Goal: Task Accomplishment & Management: Complete application form

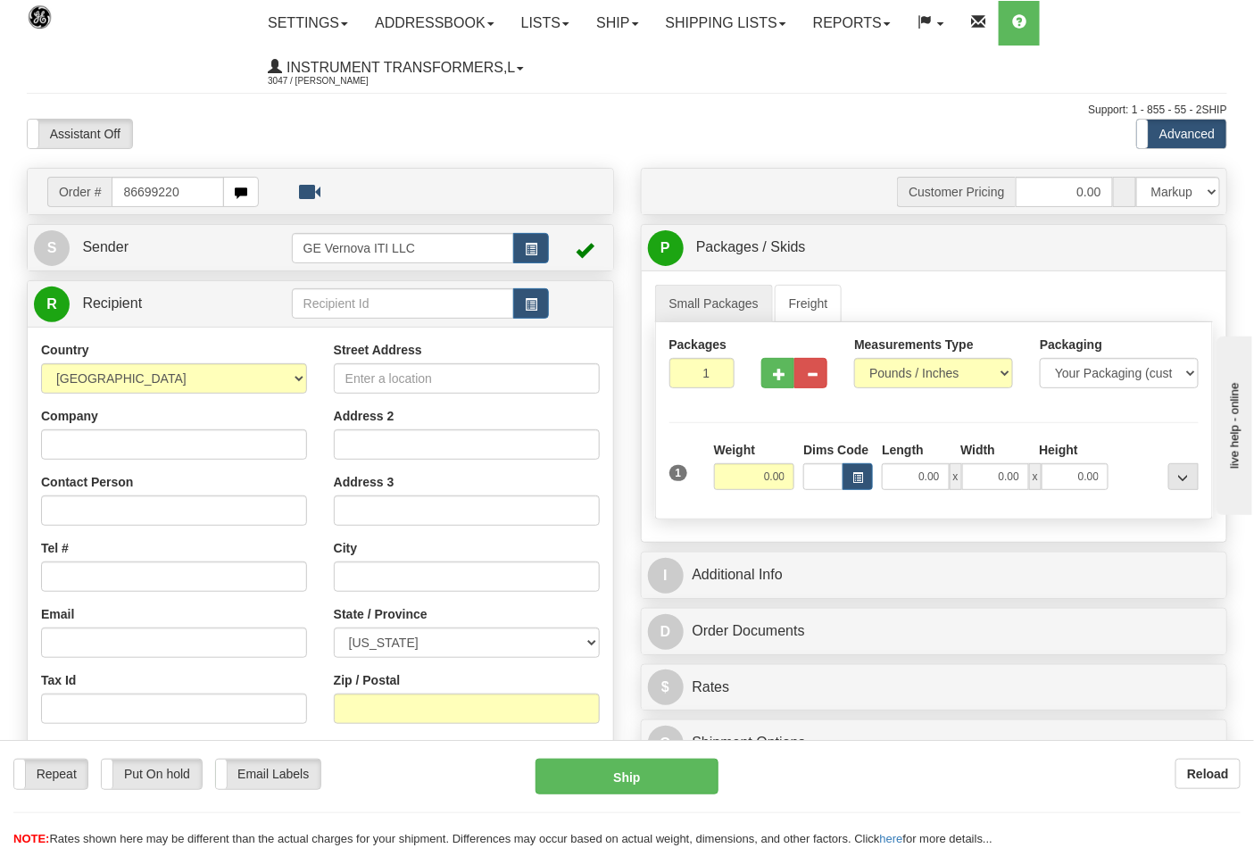
type input "86699220"
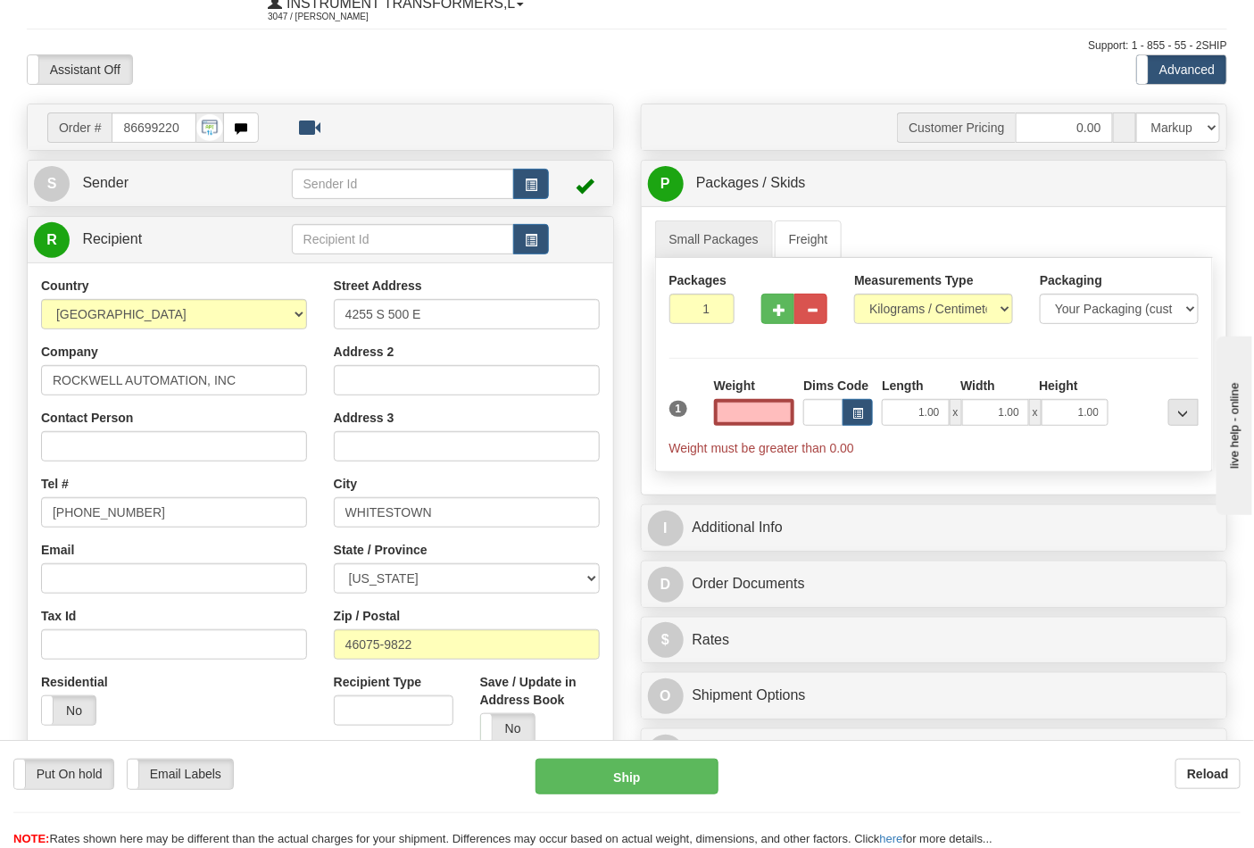
scroll to position [99, 0]
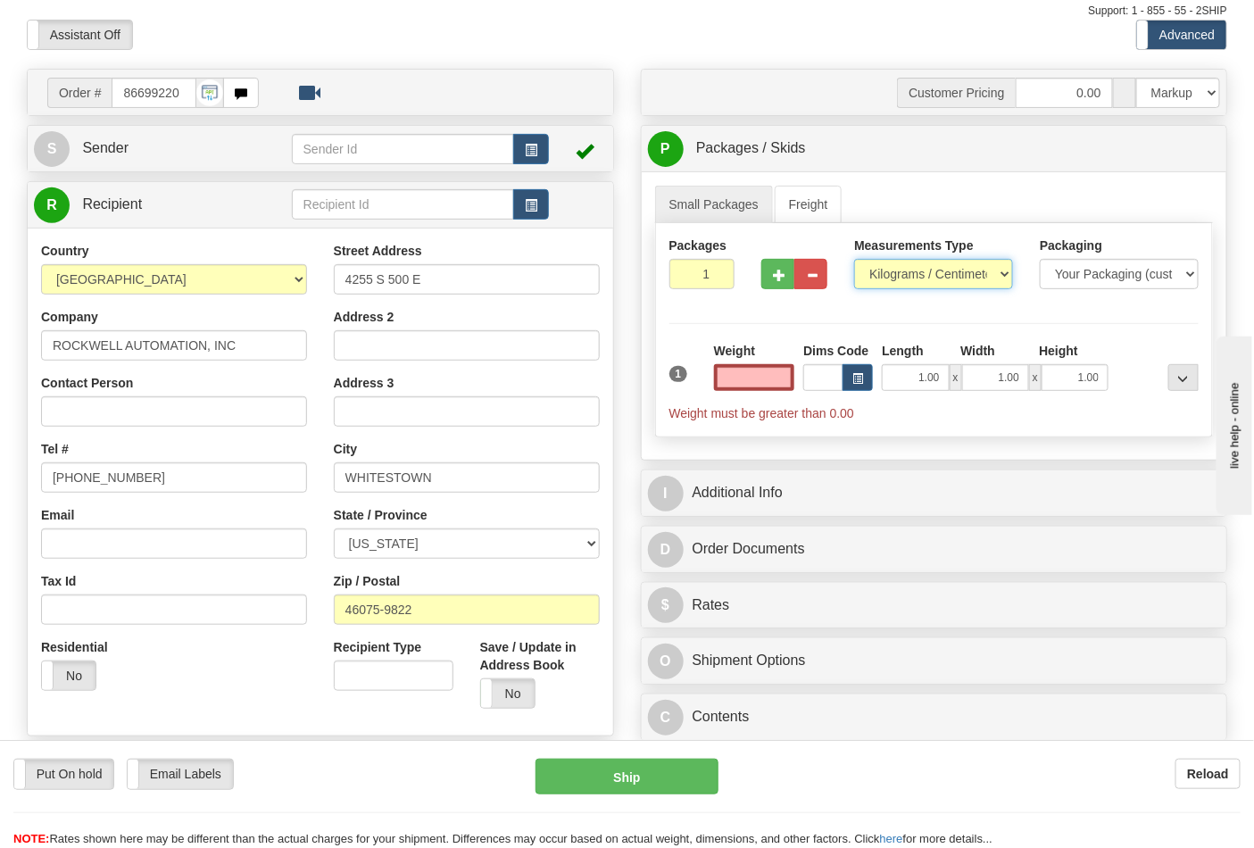
type input "0.00"
click at [949, 270] on select "Pounds / Inches Kilograms / Centimeters" at bounding box center [933, 274] width 159 height 30
select select "0"
click at [854, 260] on select "Pounds / Inches Kilograms / Centimeters" at bounding box center [933, 274] width 159 height 30
drag, startPoint x: 748, startPoint y: 375, endPoint x: 791, endPoint y: 371, distance: 43.0
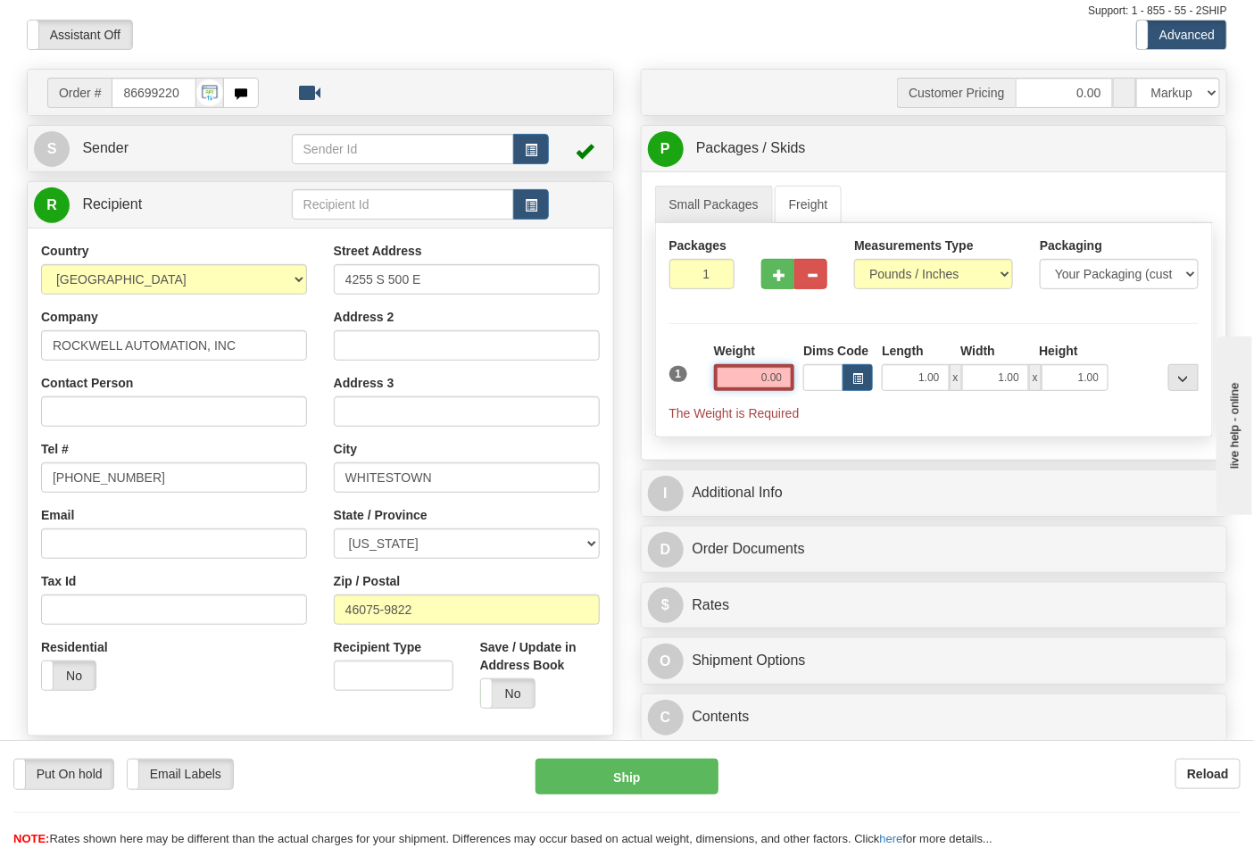
click at [791, 371] on input "0.00" at bounding box center [754, 377] width 81 height 27
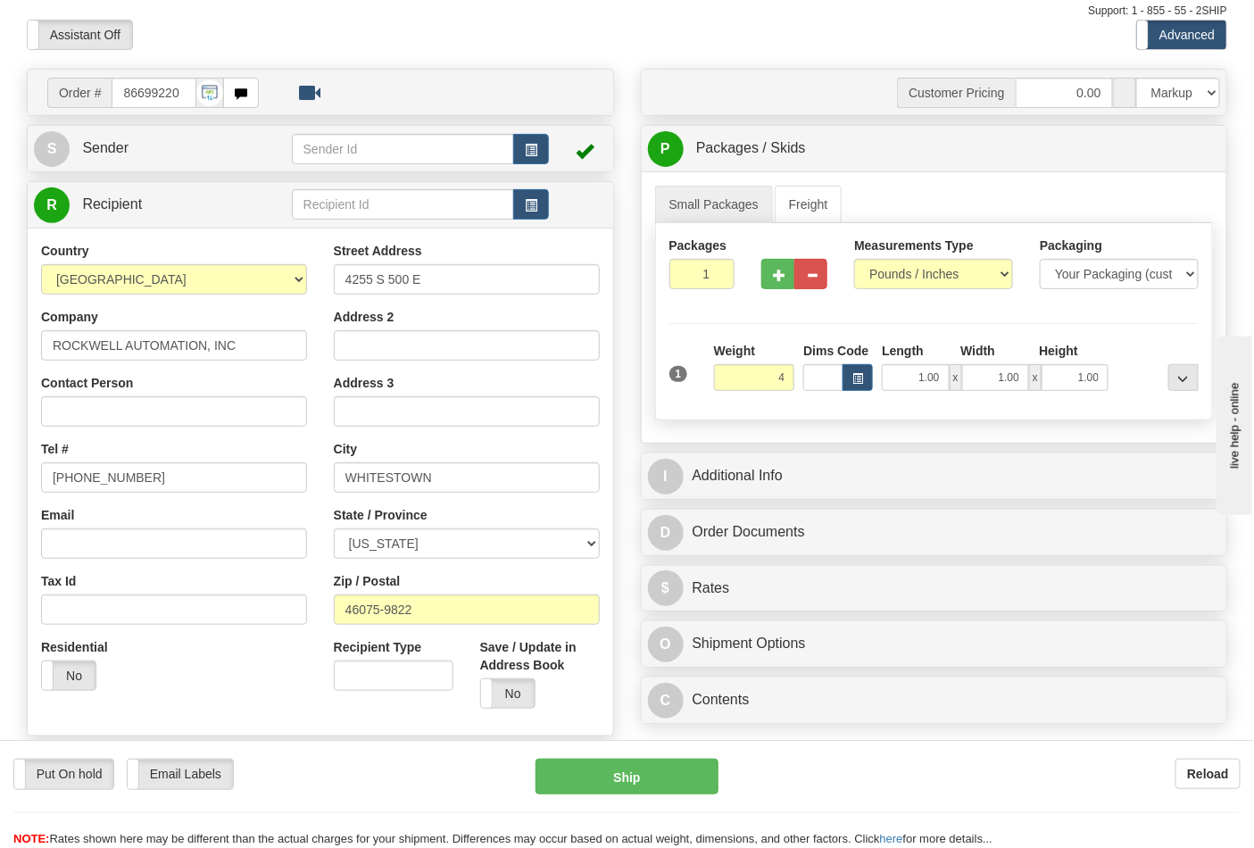
type input "4.00"
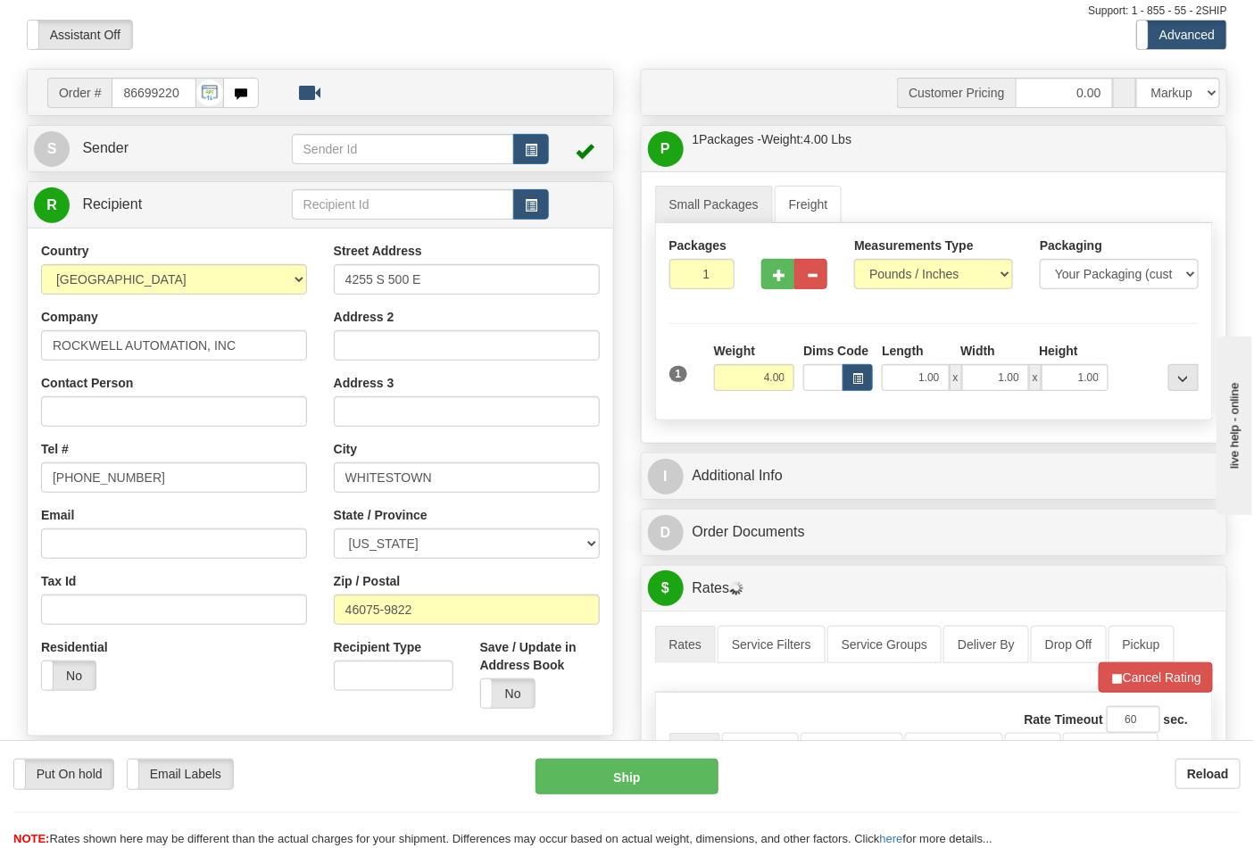
click at [1172, 330] on div "Packages 1 1 Measurements Type" at bounding box center [934, 321] width 559 height 197
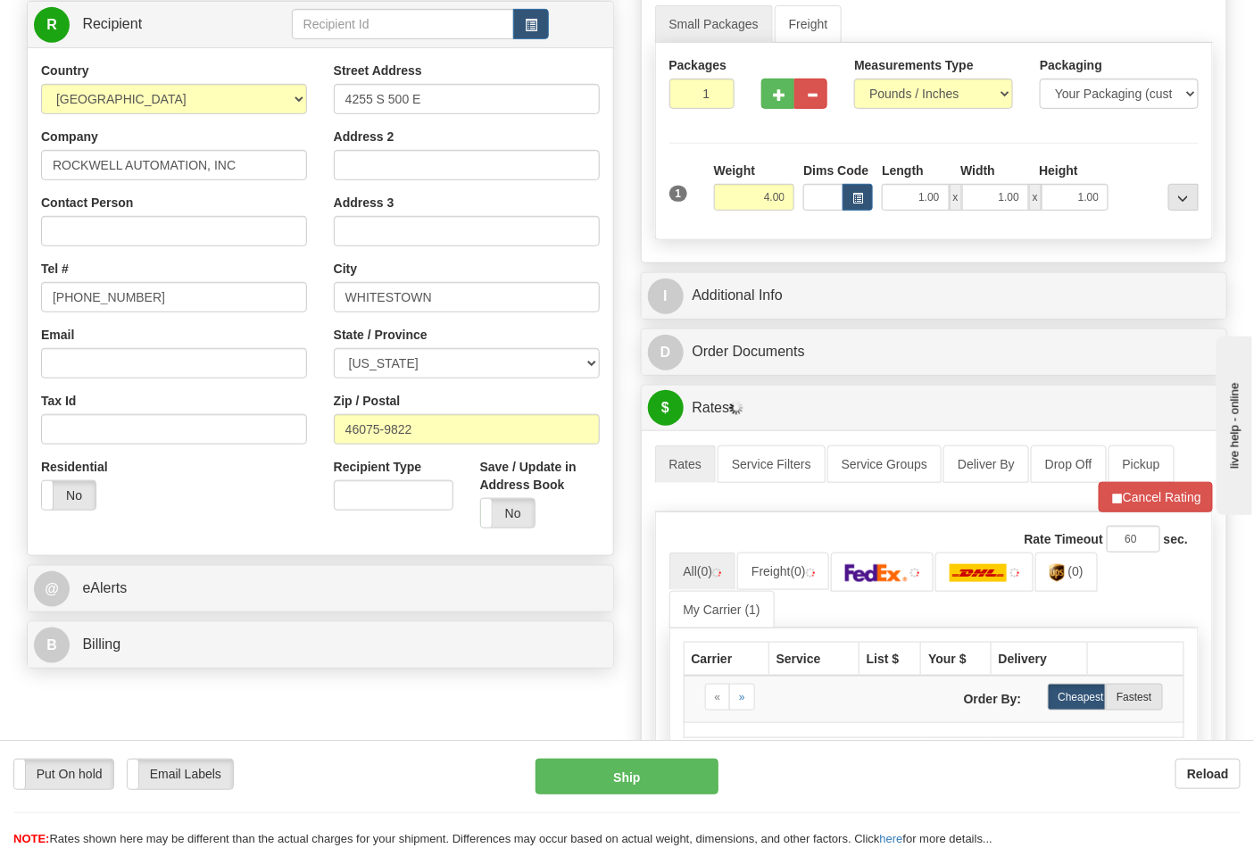
scroll to position [297, 0]
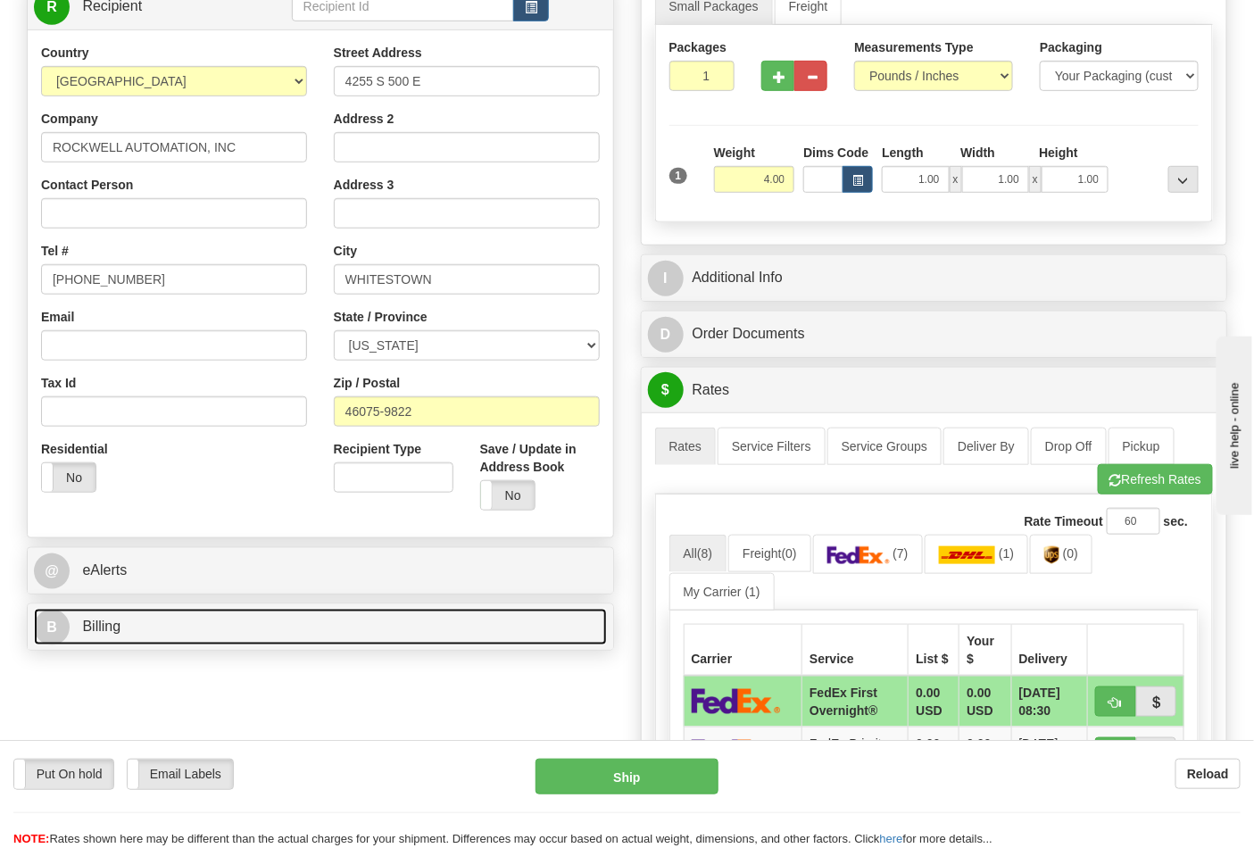
click at [54, 628] on span "B" at bounding box center [52, 627] width 36 height 36
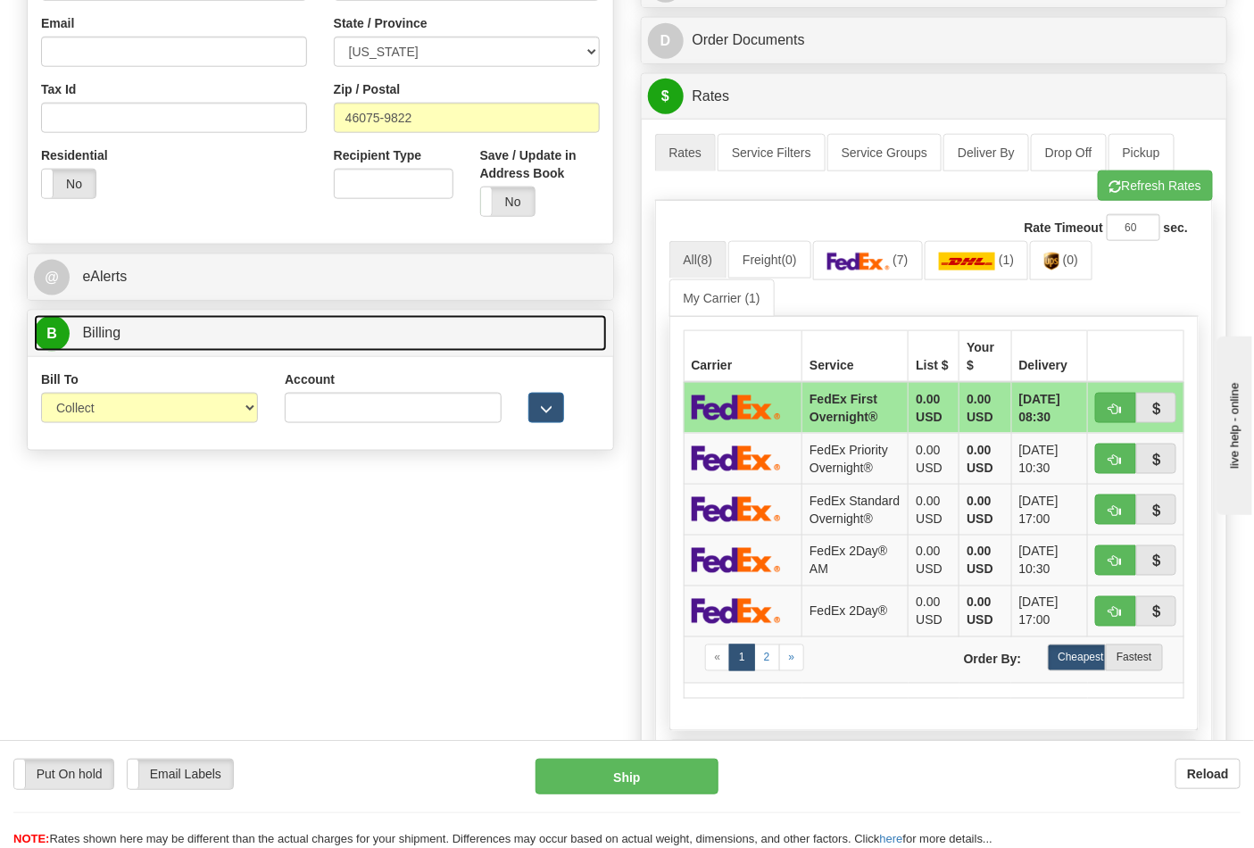
scroll to position [594, 0]
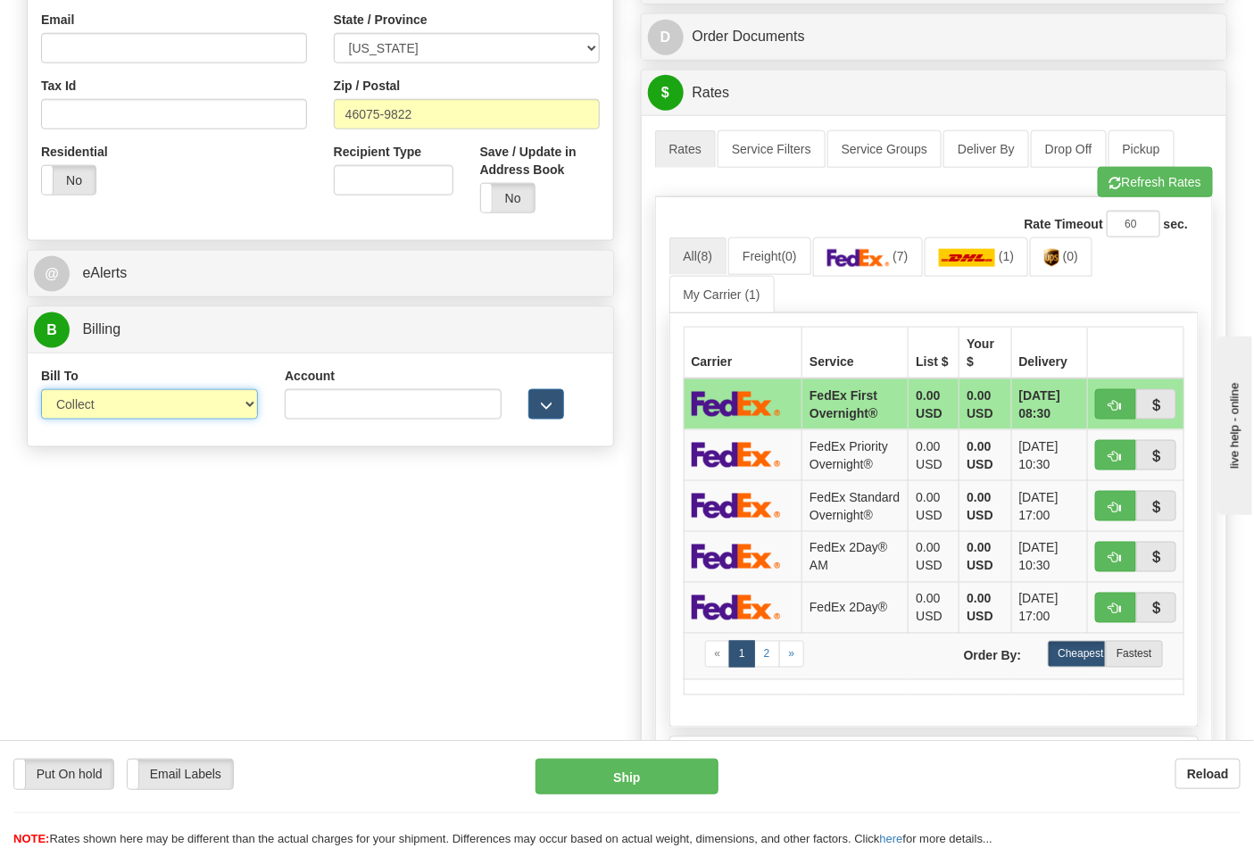
click at [89, 405] on select "Sender Recipient Third Party Collect" at bounding box center [149, 404] width 217 height 30
select select "2"
click at [41, 391] on select "Sender Recipient Third Party Collect" at bounding box center [149, 404] width 217 height 30
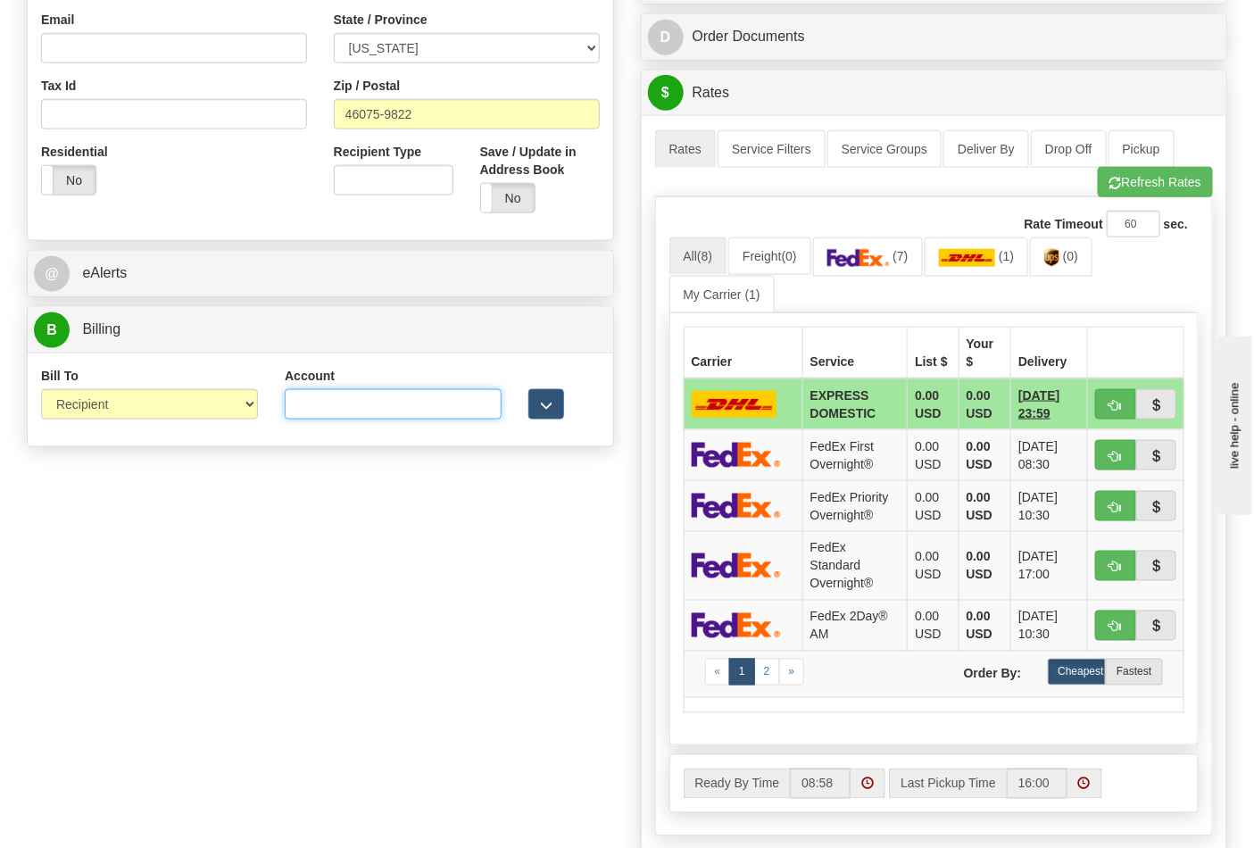
click at [311, 408] on input "Account" at bounding box center [393, 404] width 217 height 30
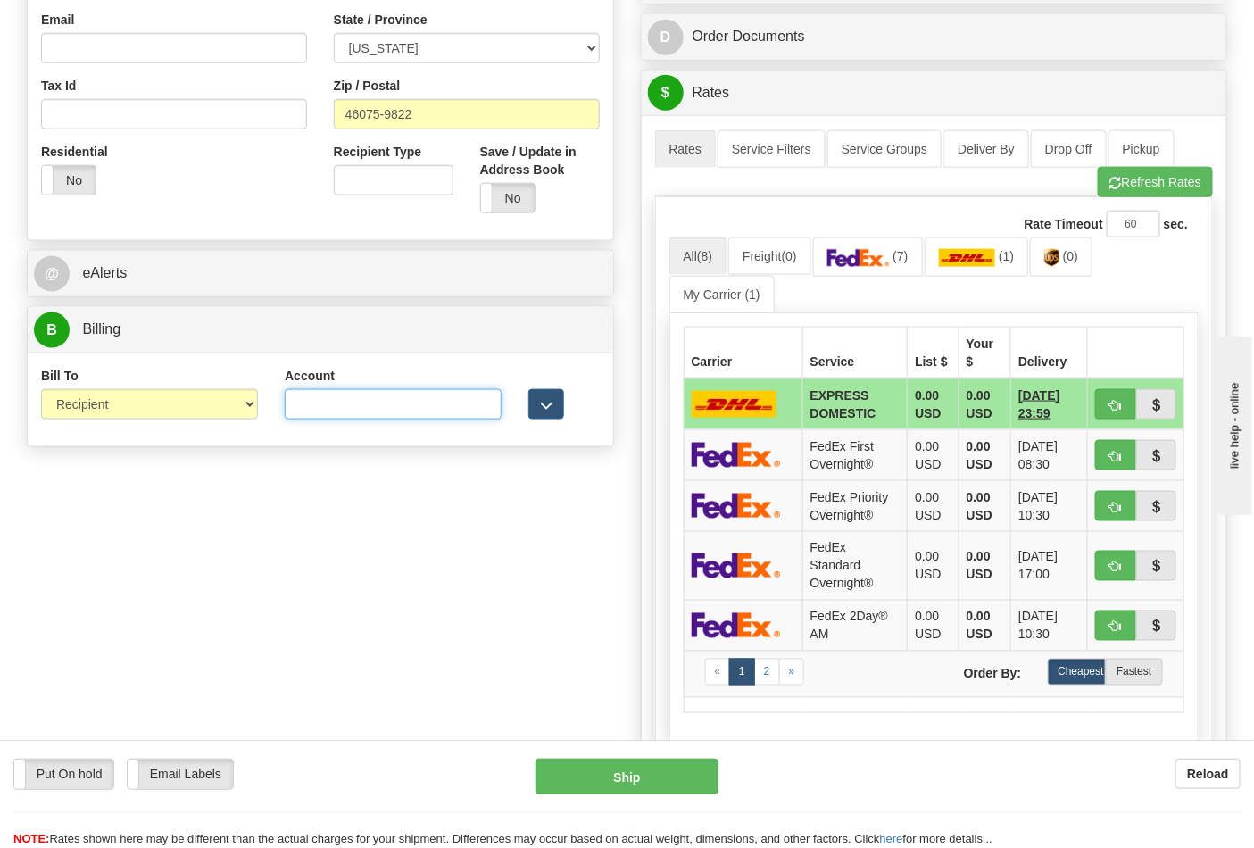
paste input "587102"
type input "587102"
click at [1170, 188] on button "Refresh Rates" at bounding box center [1155, 182] width 115 height 30
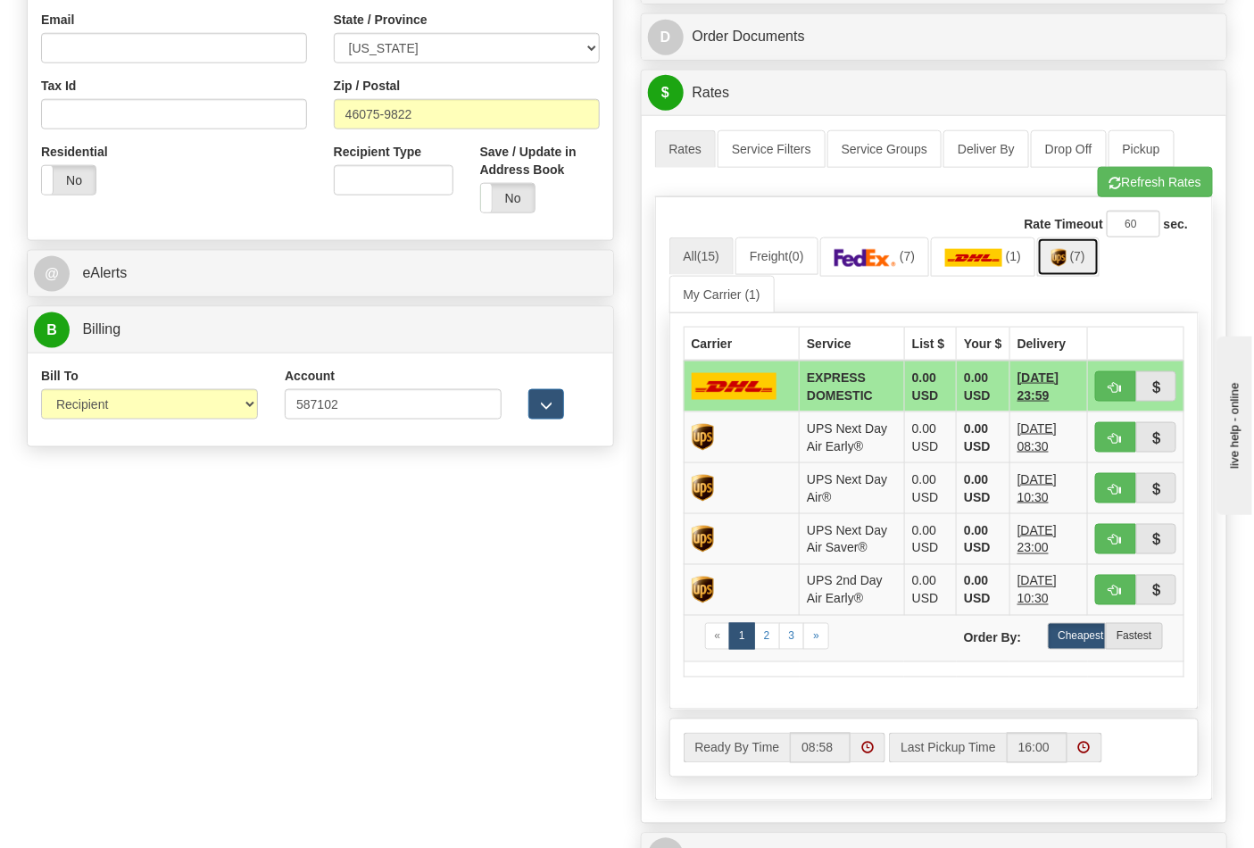
click at [1065, 262] on img at bounding box center [1058, 258] width 15 height 18
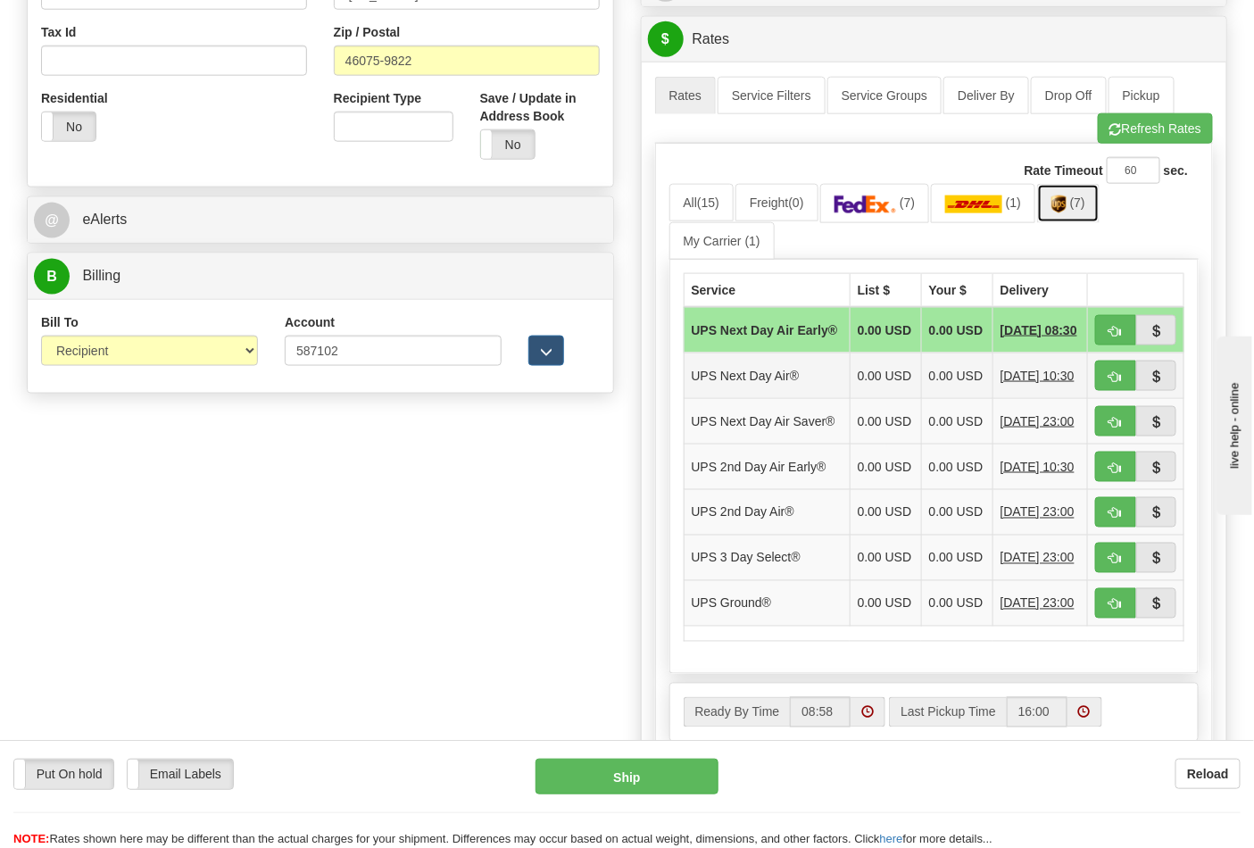
scroll to position [693, 0]
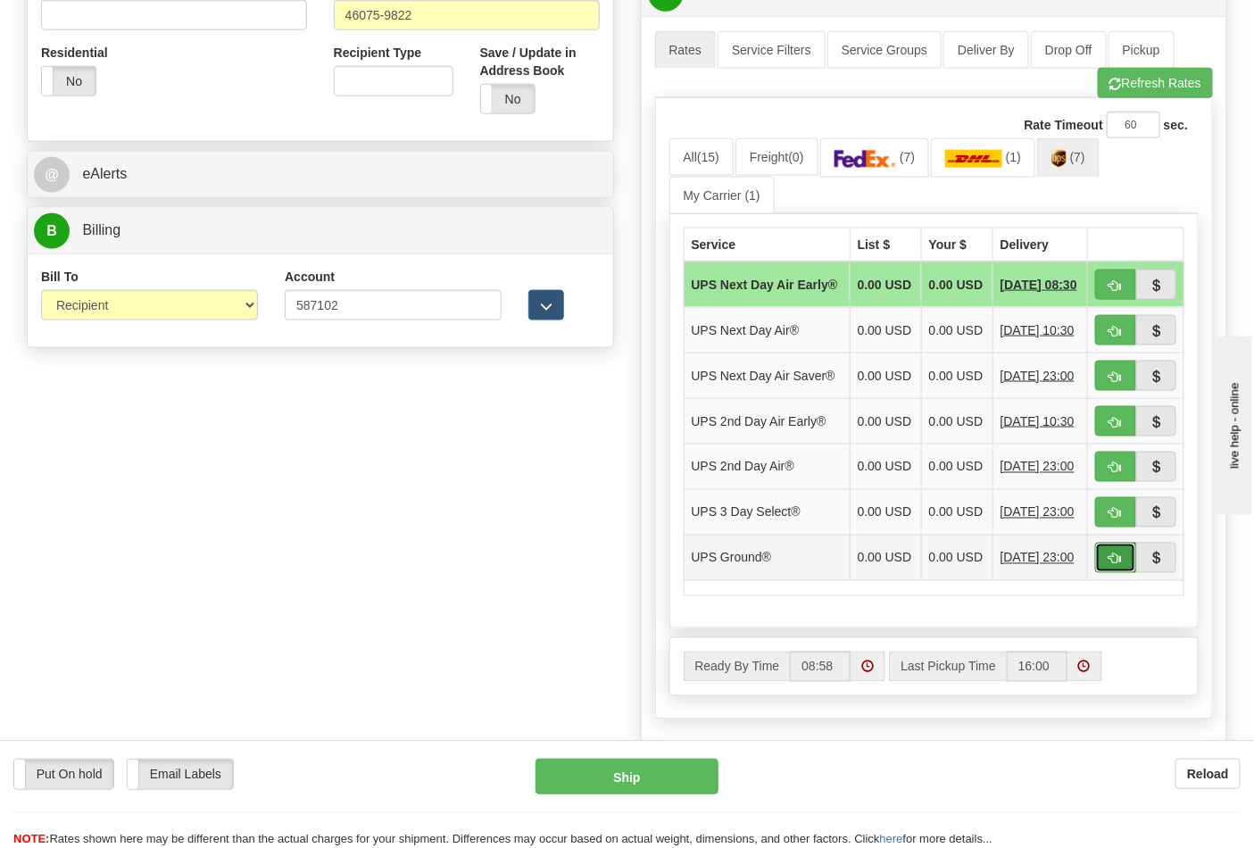
click at [1114, 565] on span "button" at bounding box center [1115, 559] width 12 height 12
type input "03"
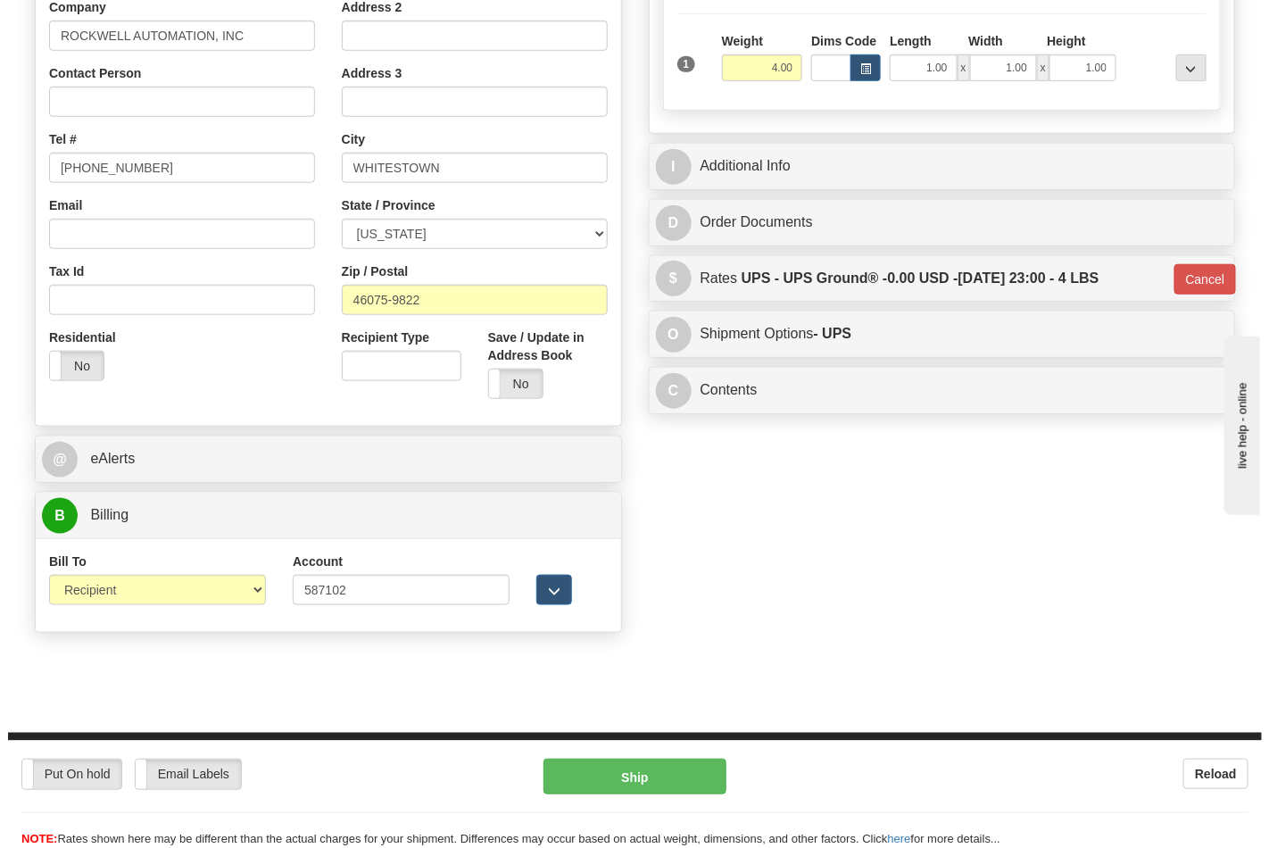
scroll to position [170, 0]
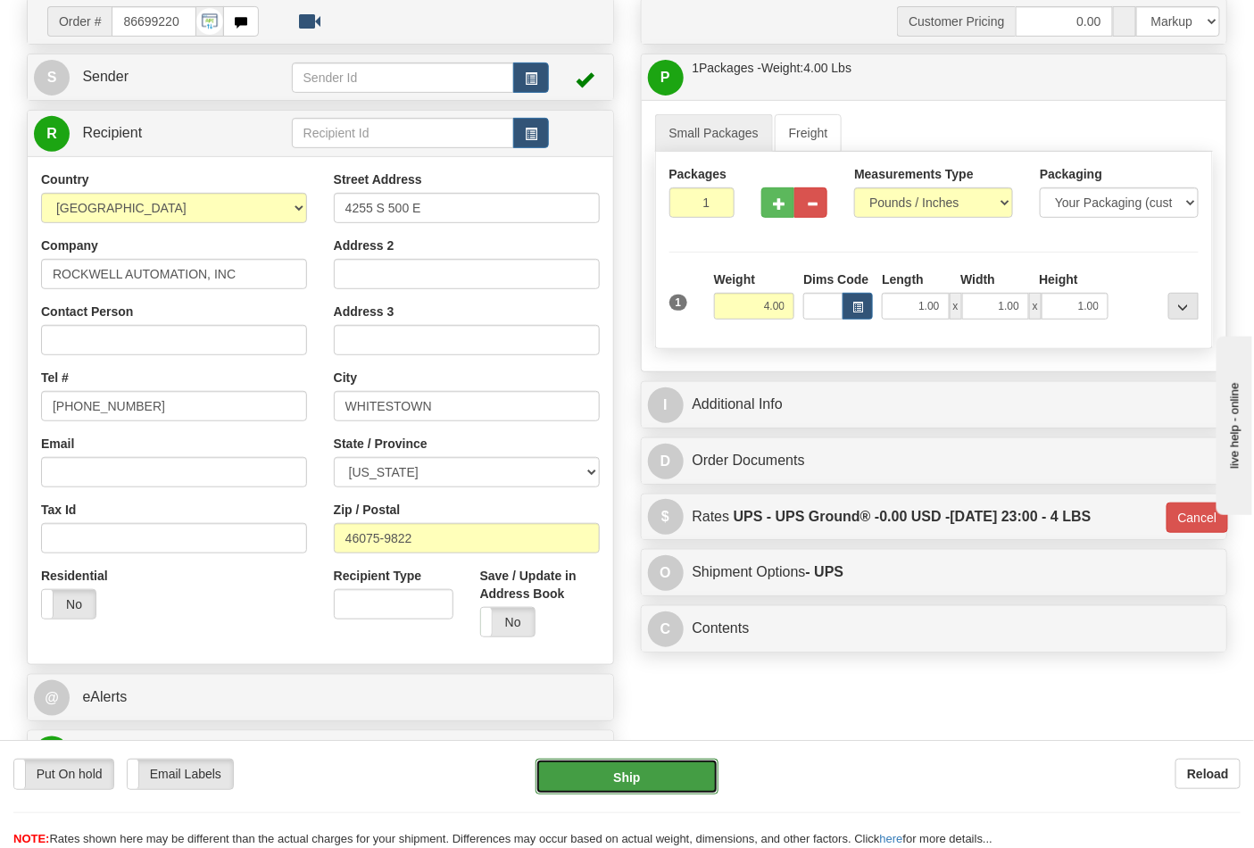
click at [629, 772] on button "Ship" at bounding box center [626, 776] width 182 height 36
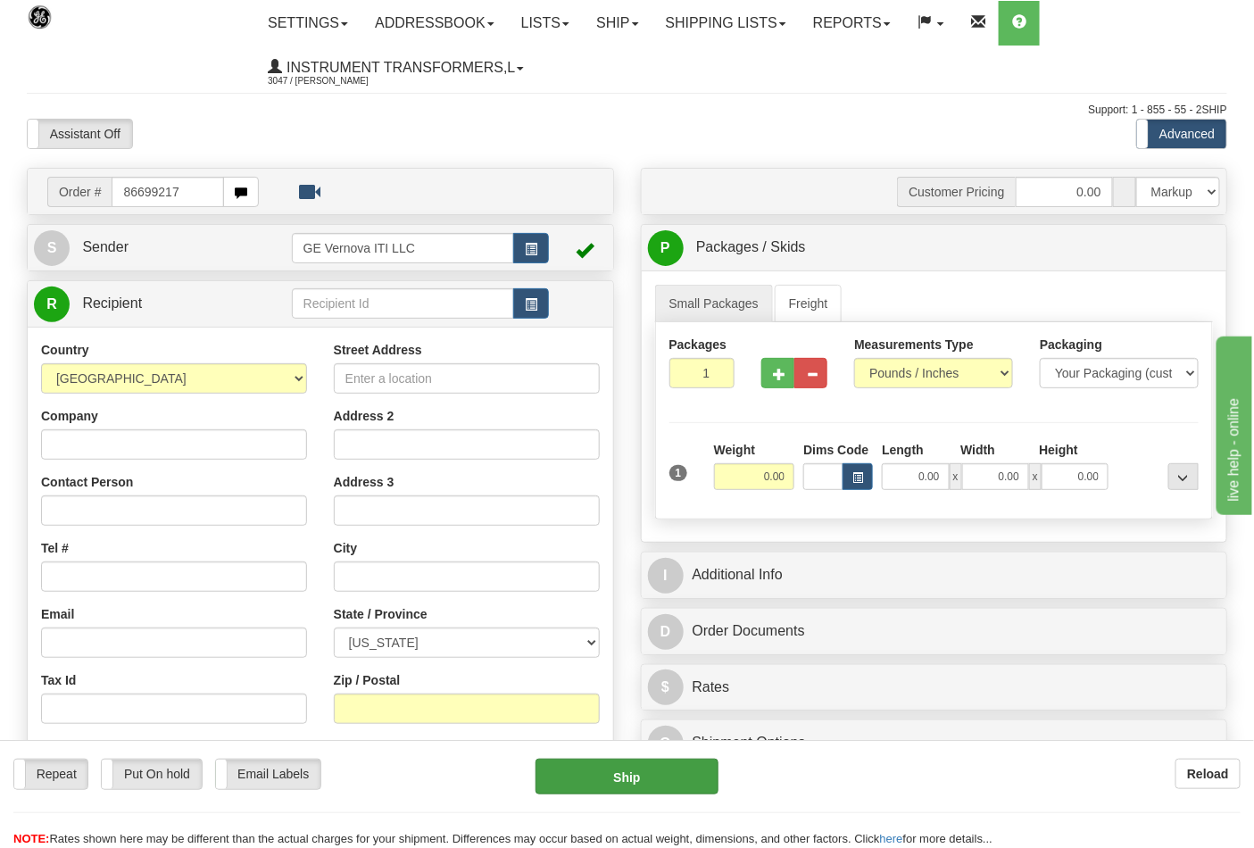
type input "86699217"
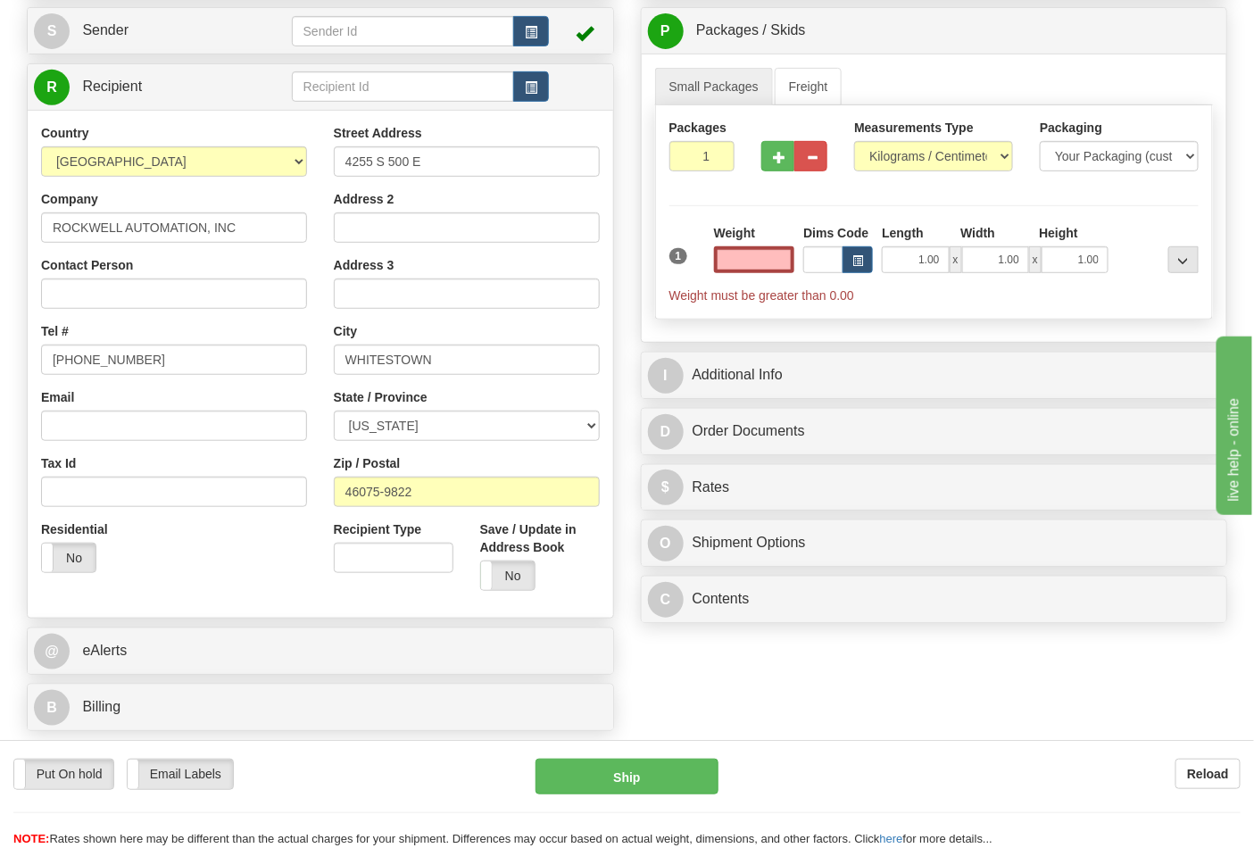
scroll to position [297, 0]
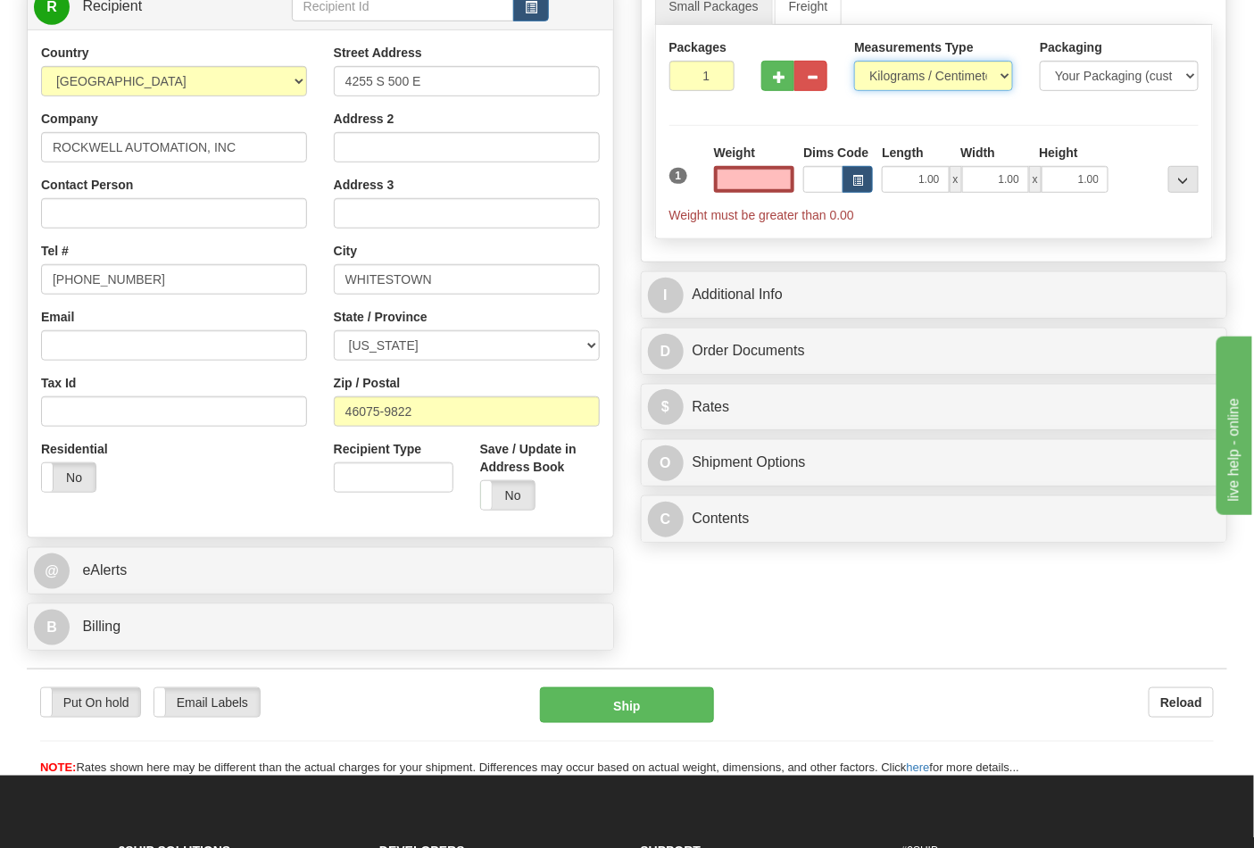
type input "0.00"
click at [934, 72] on select "Pounds / Inches Kilograms / Centimeters" at bounding box center [933, 76] width 159 height 30
select select "0"
click at [854, 62] on select "Pounds / Inches Kilograms / Centimeters" at bounding box center [933, 76] width 159 height 30
drag, startPoint x: 733, startPoint y: 177, endPoint x: 810, endPoint y: 174, distance: 77.7
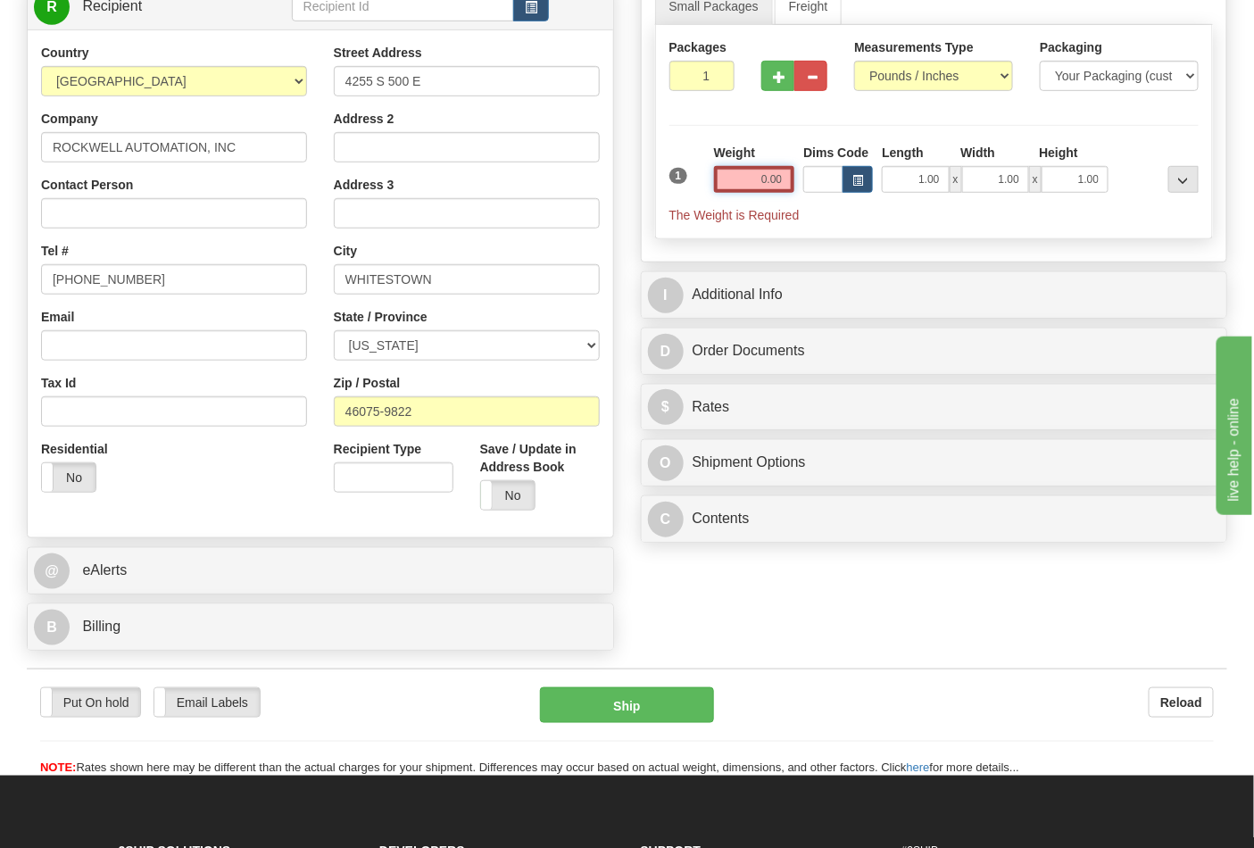
click at [810, 174] on div "1 Weight 0.00 Dims Code 1.00" at bounding box center [934, 184] width 539 height 80
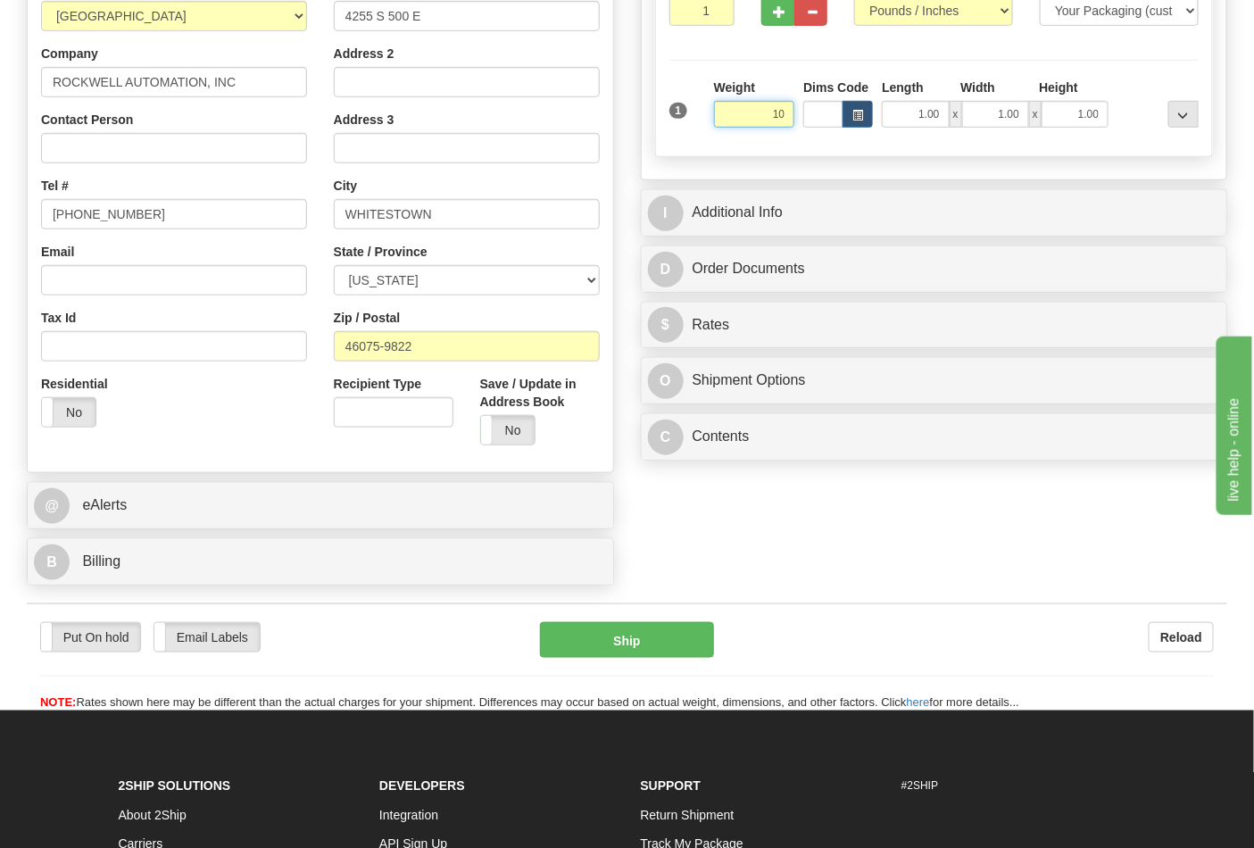
scroll to position [396, 0]
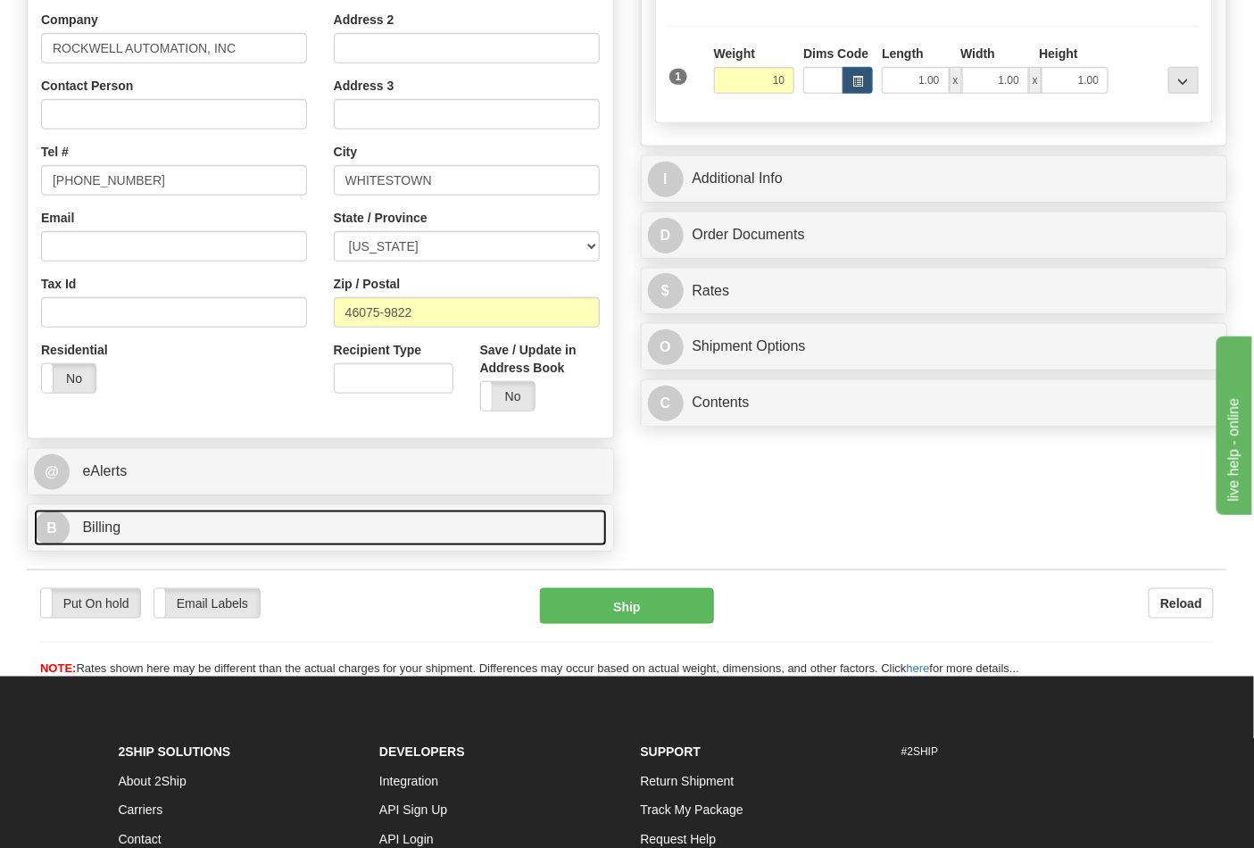
type input "10.00"
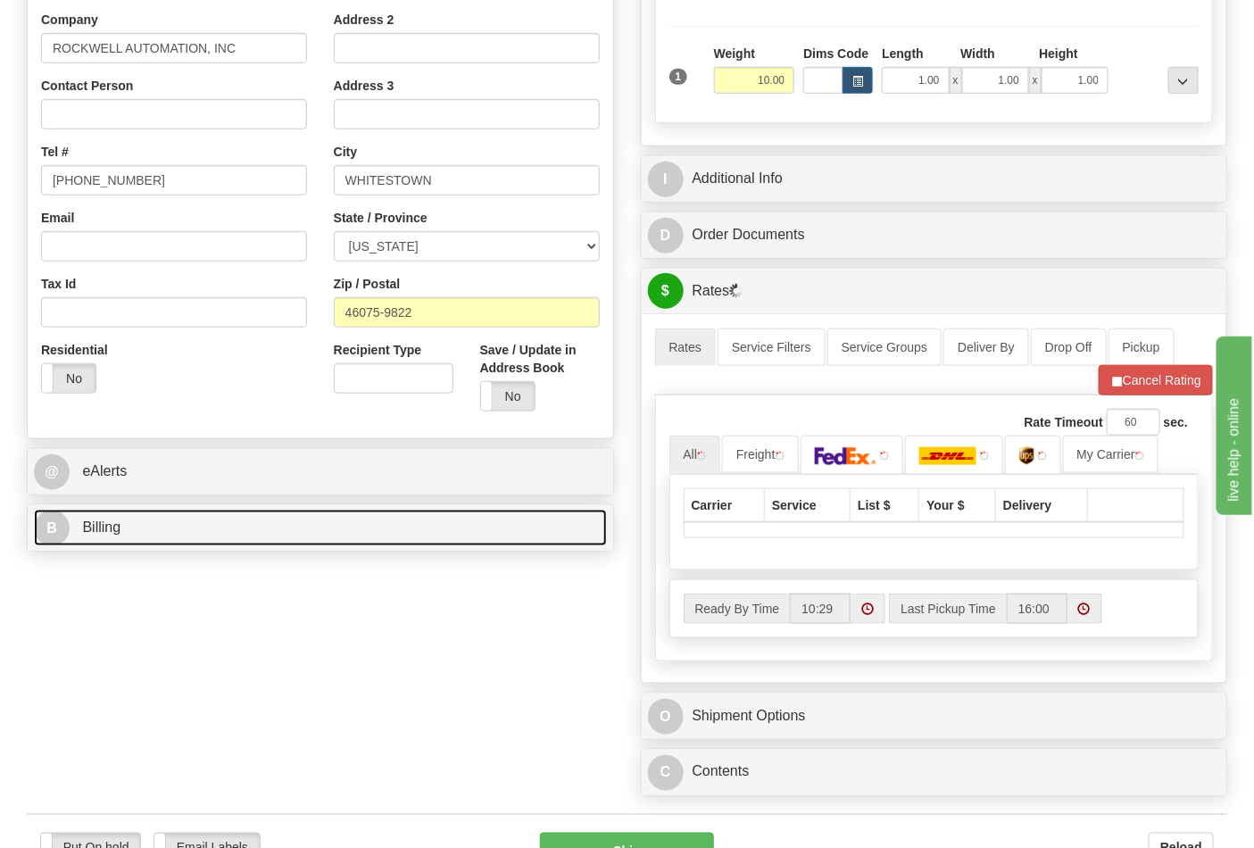
click at [136, 534] on link "B Billing" at bounding box center [320, 527] width 573 height 37
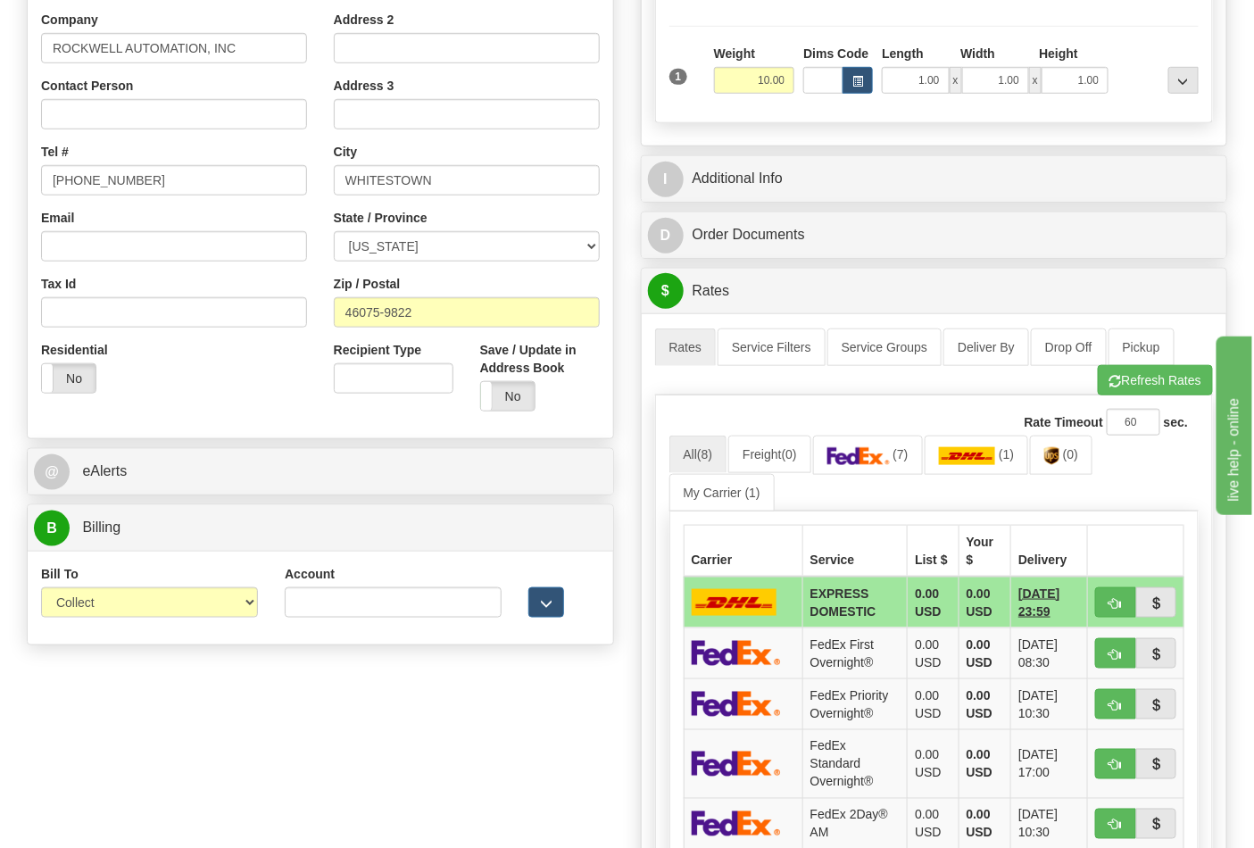
click at [113, 621] on div "Bill To Sender Recipient Third Party Collect" at bounding box center [150, 598] width 244 height 66
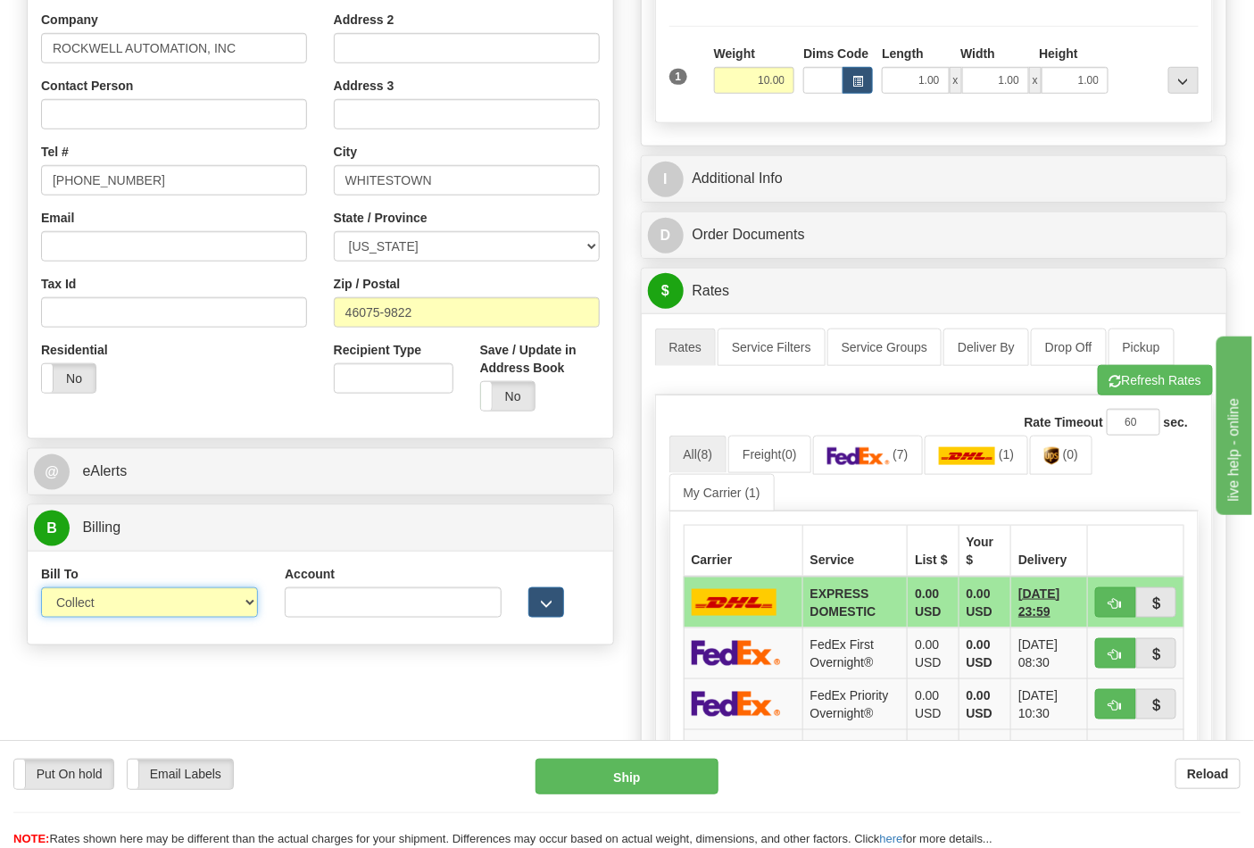
click at [116, 602] on select "Sender Recipient Third Party Collect" at bounding box center [149, 602] width 217 height 30
select select "2"
click at [41, 589] on select "Sender Recipient Third Party Collect" at bounding box center [149, 602] width 217 height 30
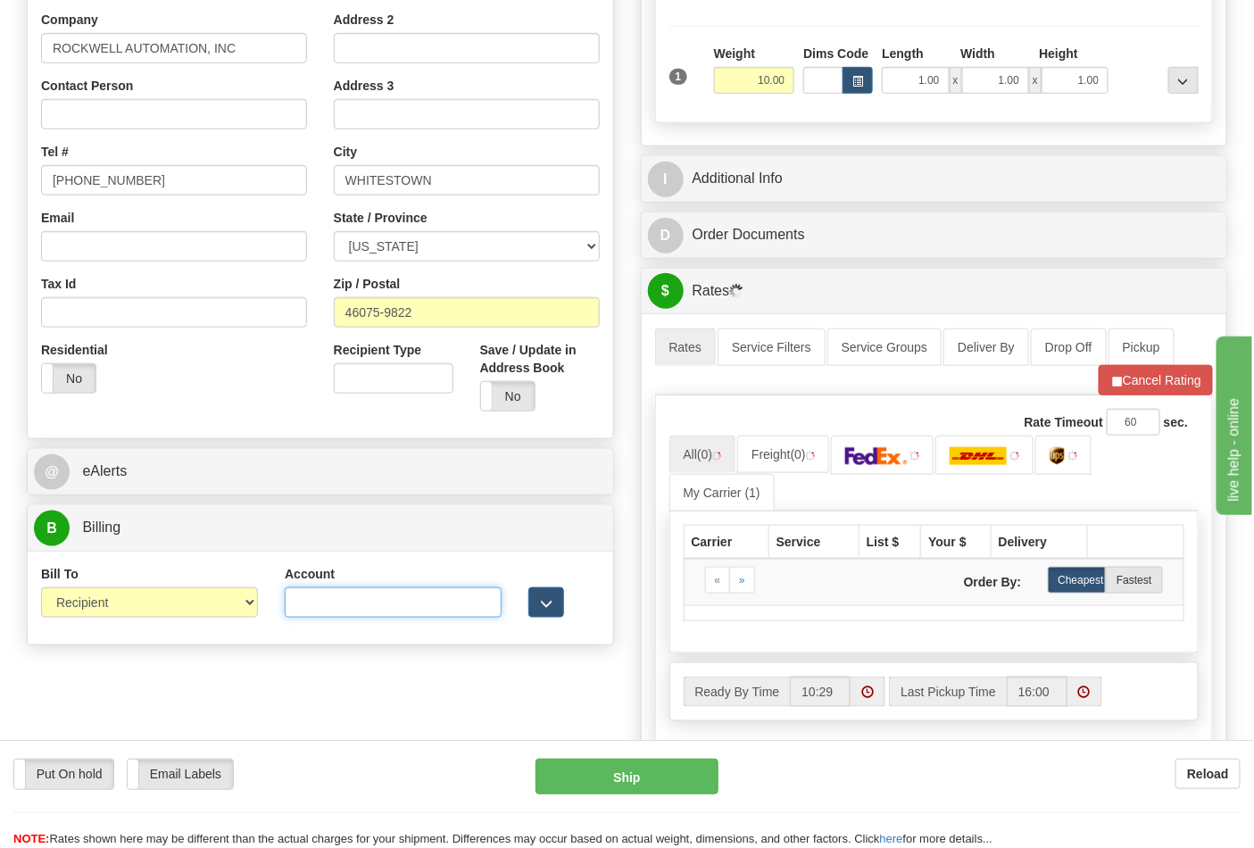
click at [346, 617] on input "Account" at bounding box center [393, 602] width 217 height 30
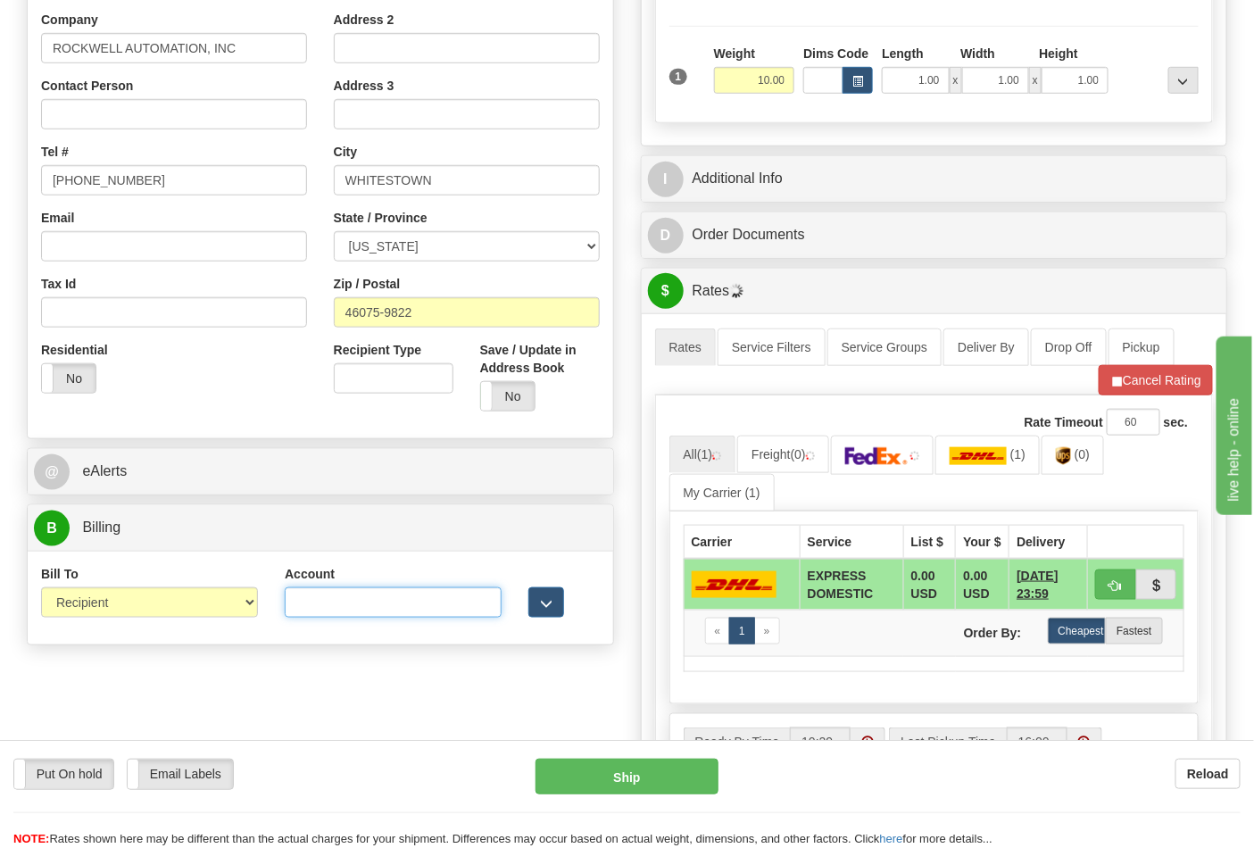
paste input "587102"
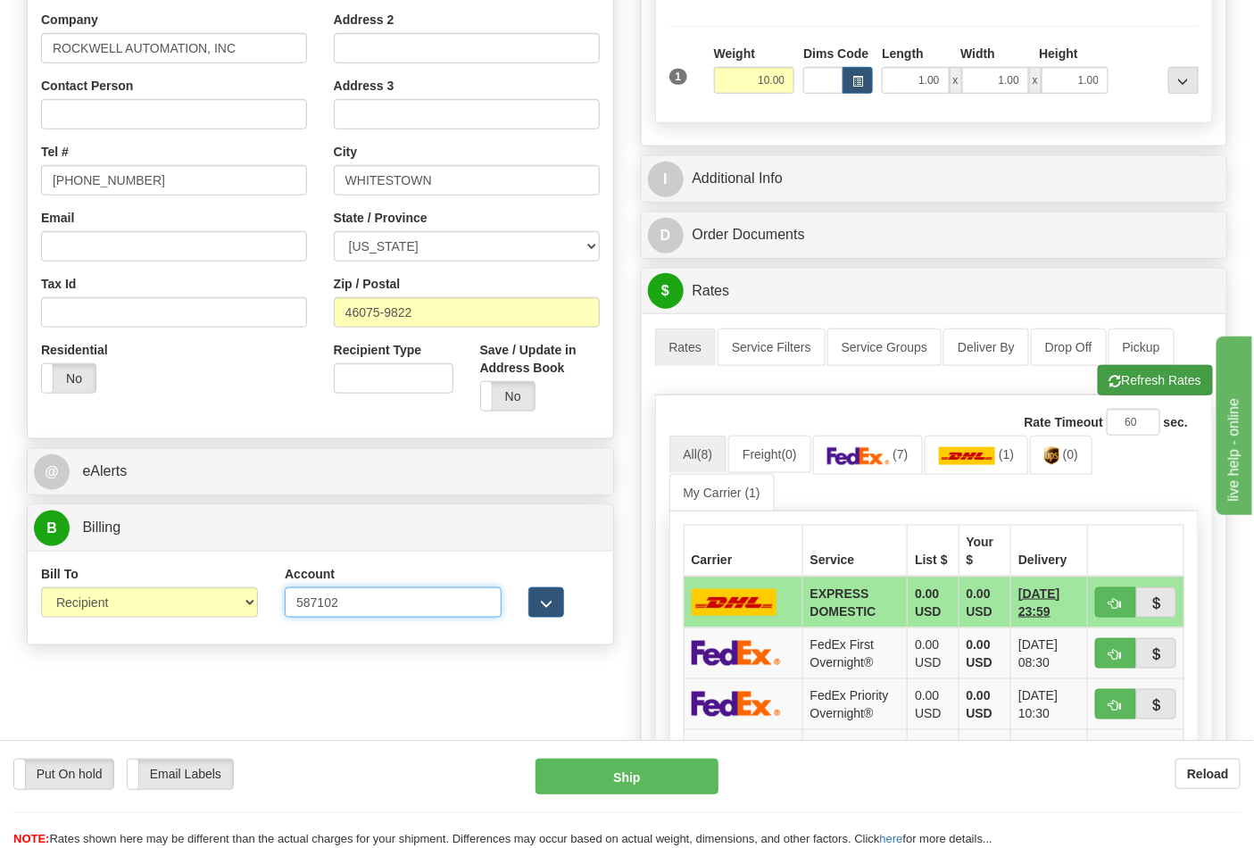
type input "587102"
click at [1139, 389] on button "Refresh Rates" at bounding box center [1155, 380] width 115 height 30
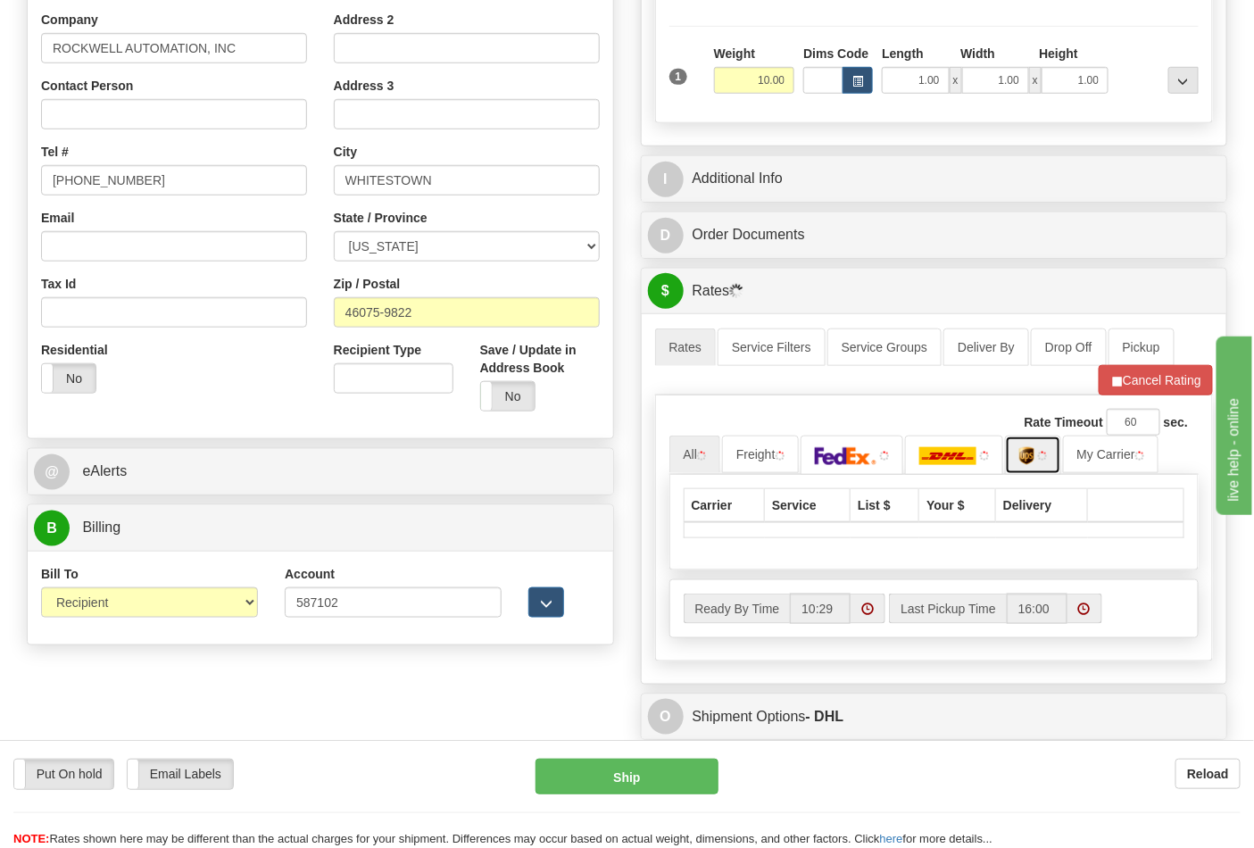
click at [1034, 465] on img at bounding box center [1026, 456] width 15 height 18
click at [1034, 458] on img at bounding box center [1026, 456] width 15 height 18
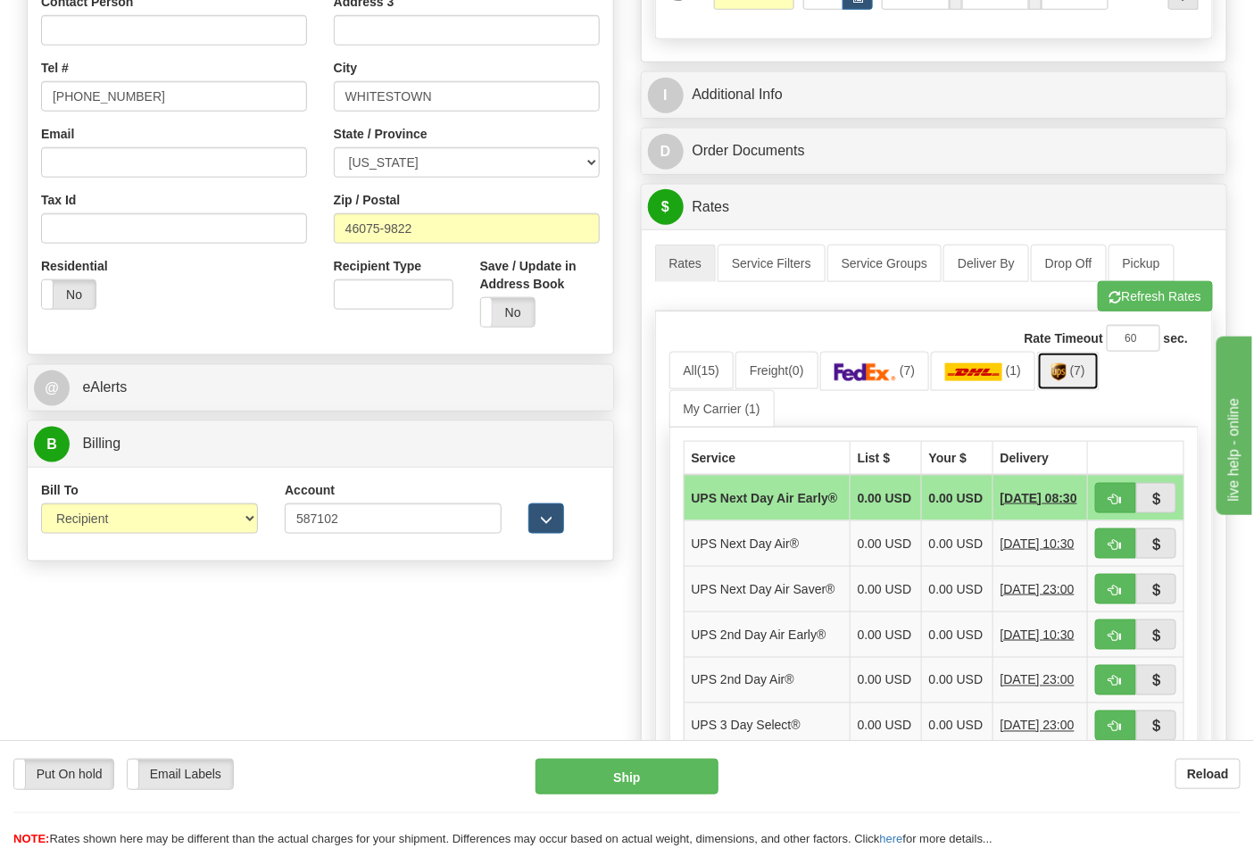
scroll to position [792, 0]
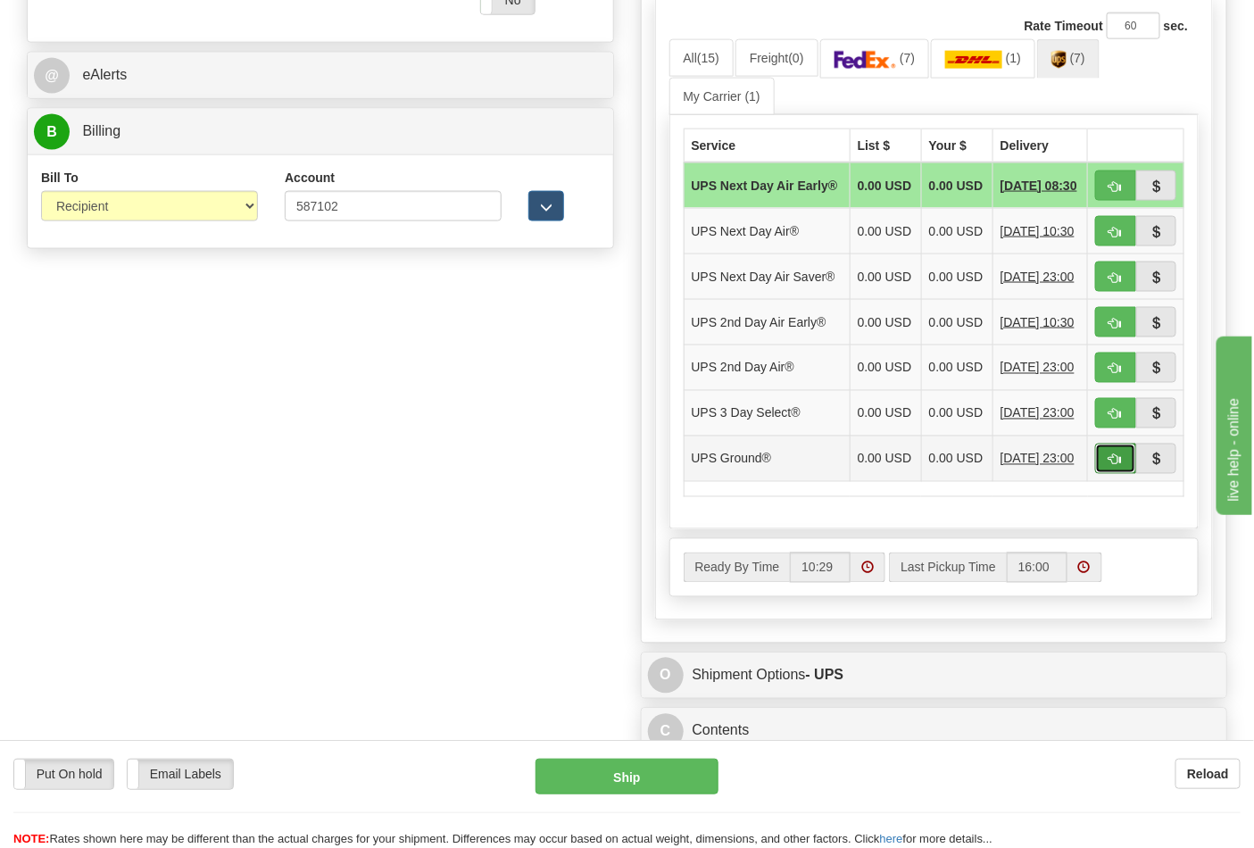
click at [1115, 466] on span "button" at bounding box center [1115, 460] width 12 height 12
type input "03"
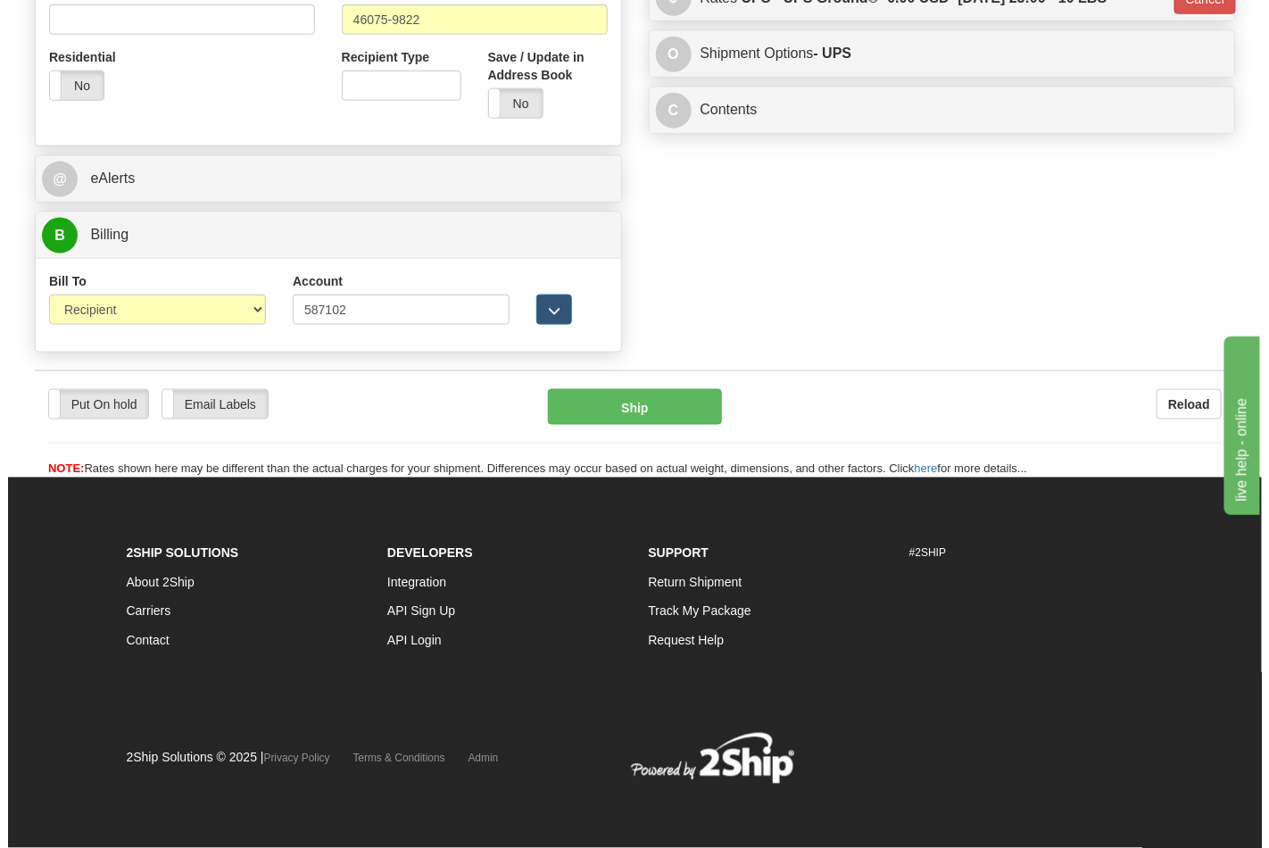
scroll to position [692, 0]
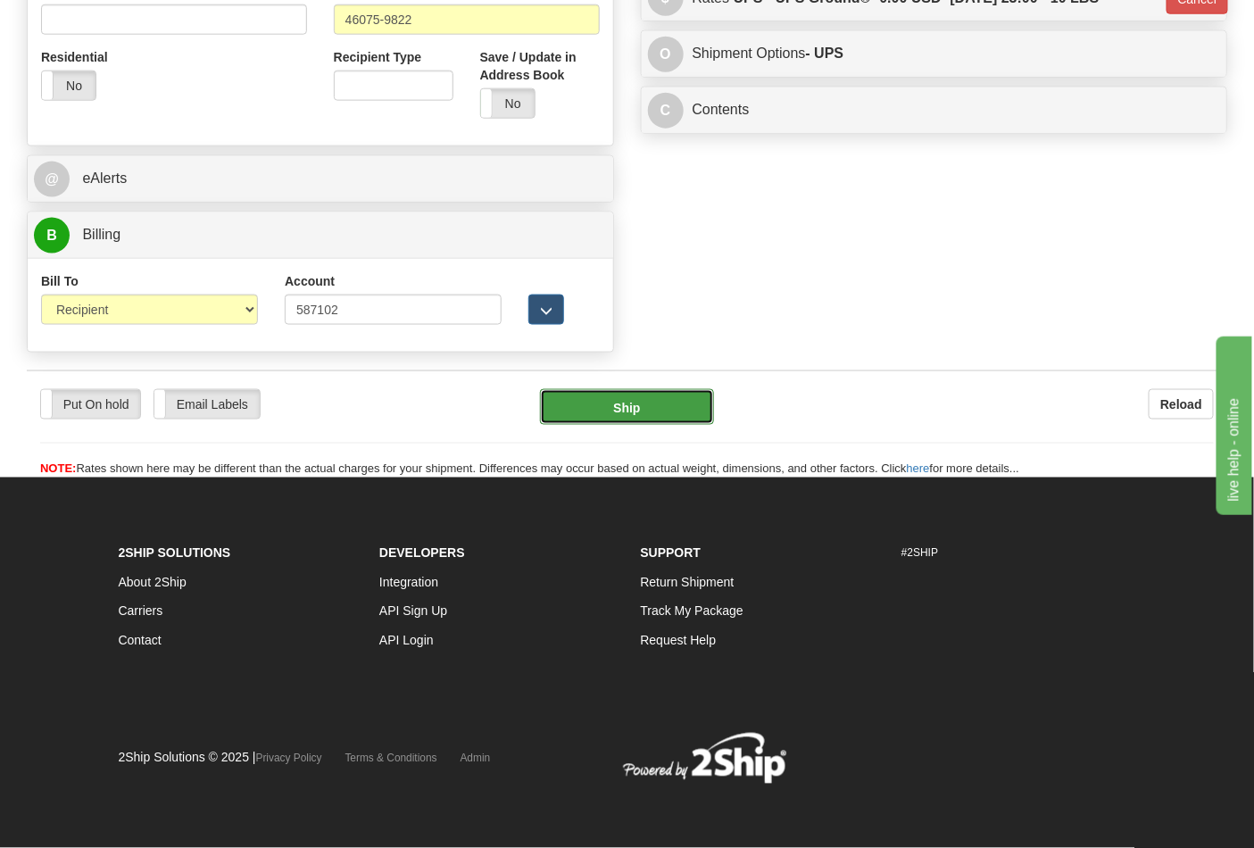
click at [603, 396] on button "Ship" at bounding box center [626, 407] width 173 height 36
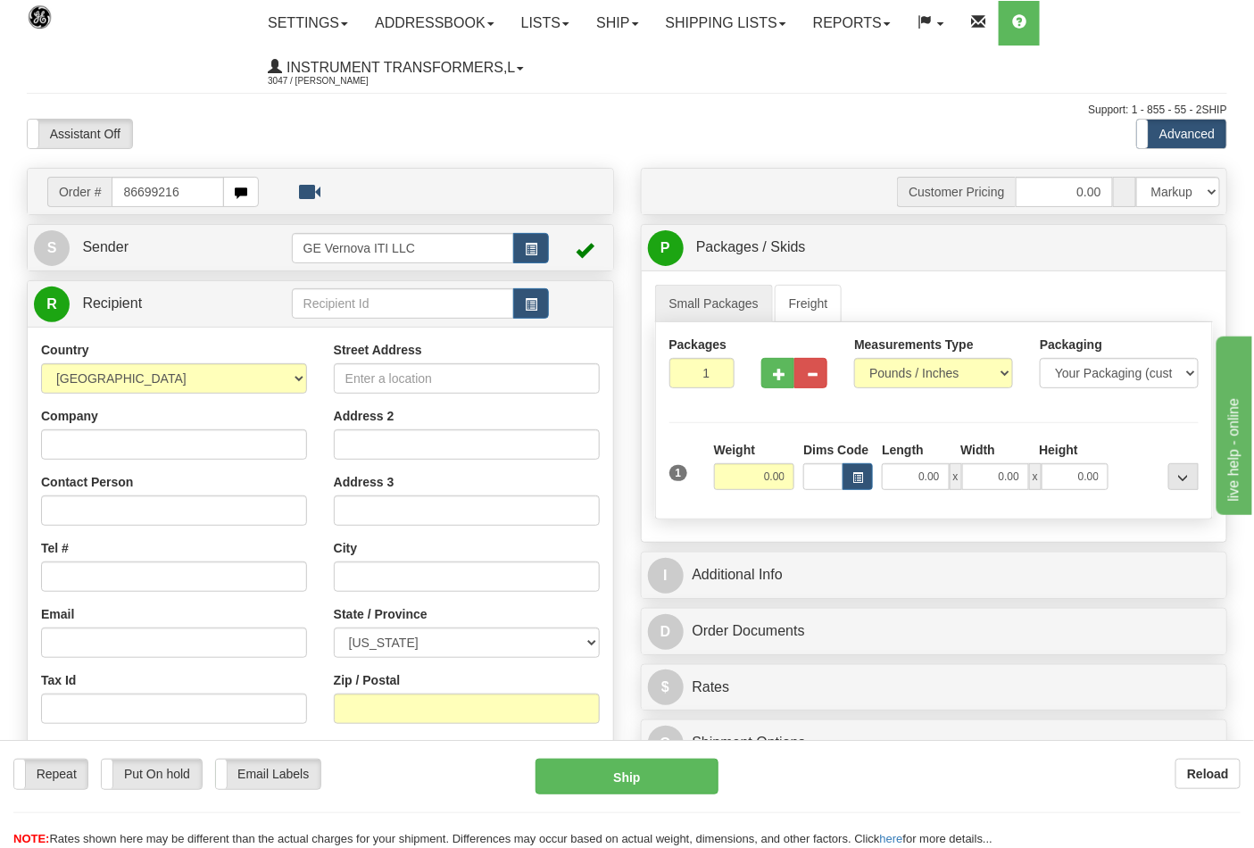
type input "86699216"
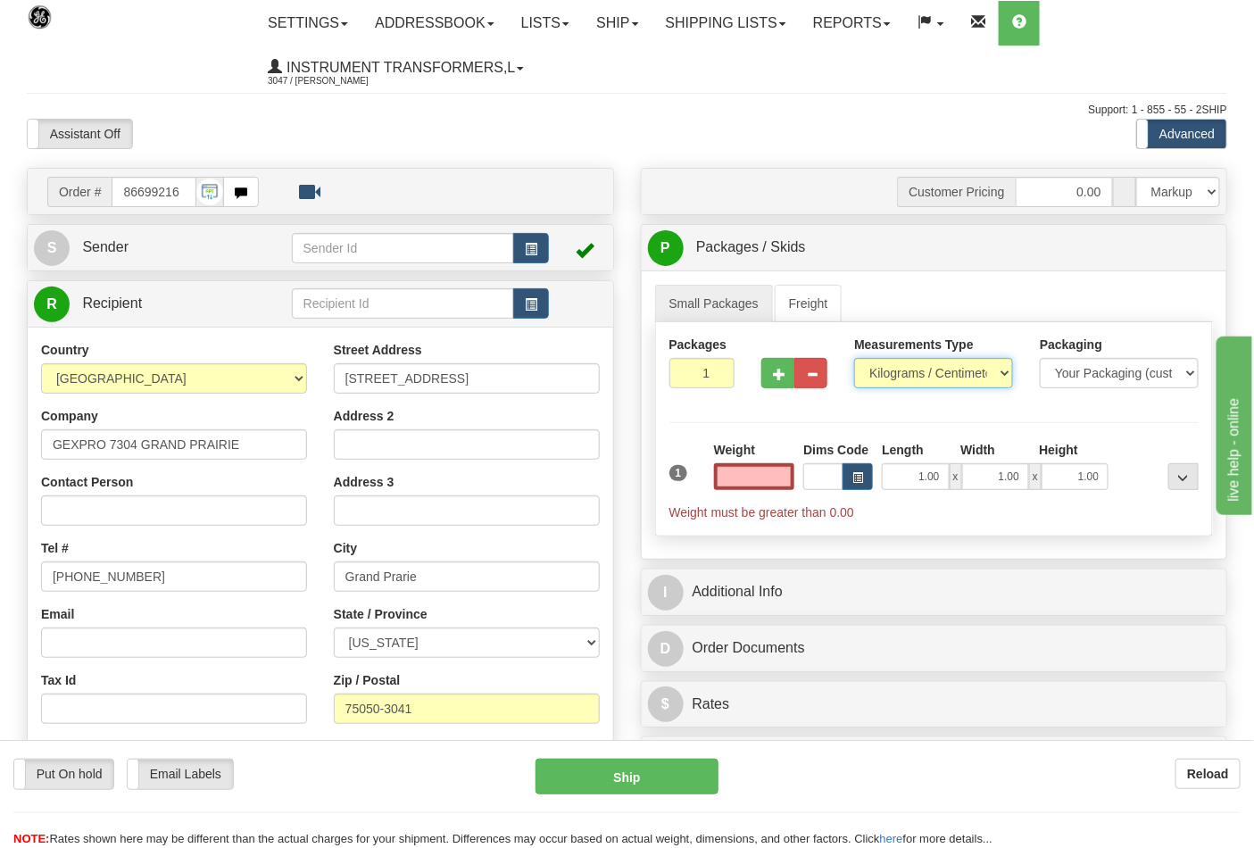
type input "0.00"
click at [950, 369] on select "Pounds / Inches Kilograms / Centimeters" at bounding box center [933, 373] width 159 height 30
select select "0"
click at [854, 359] on select "Pounds / Inches Kilograms / Centimeters" at bounding box center [933, 373] width 159 height 30
click at [896, 407] on div "Packages 1 1 Measurements Type" at bounding box center [934, 429] width 559 height 214
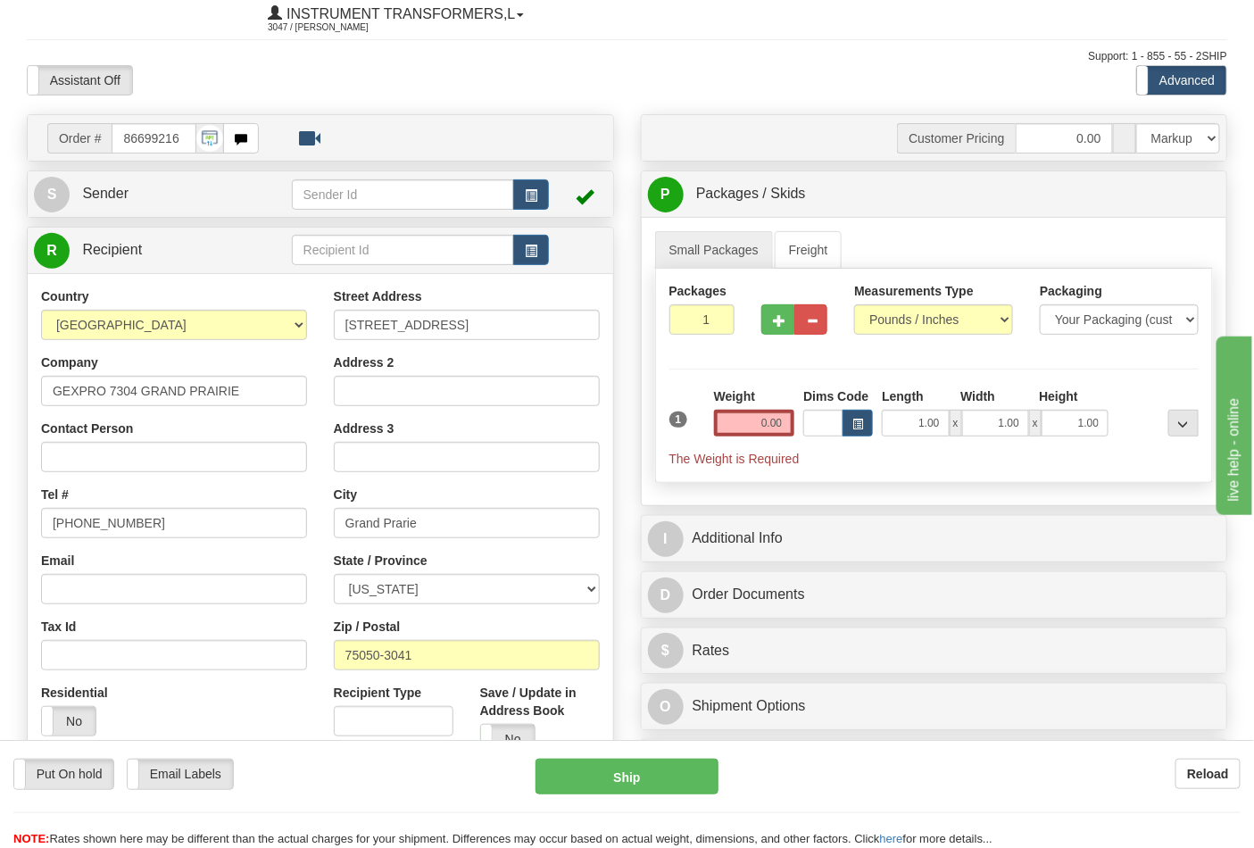
scroll to position [99, 0]
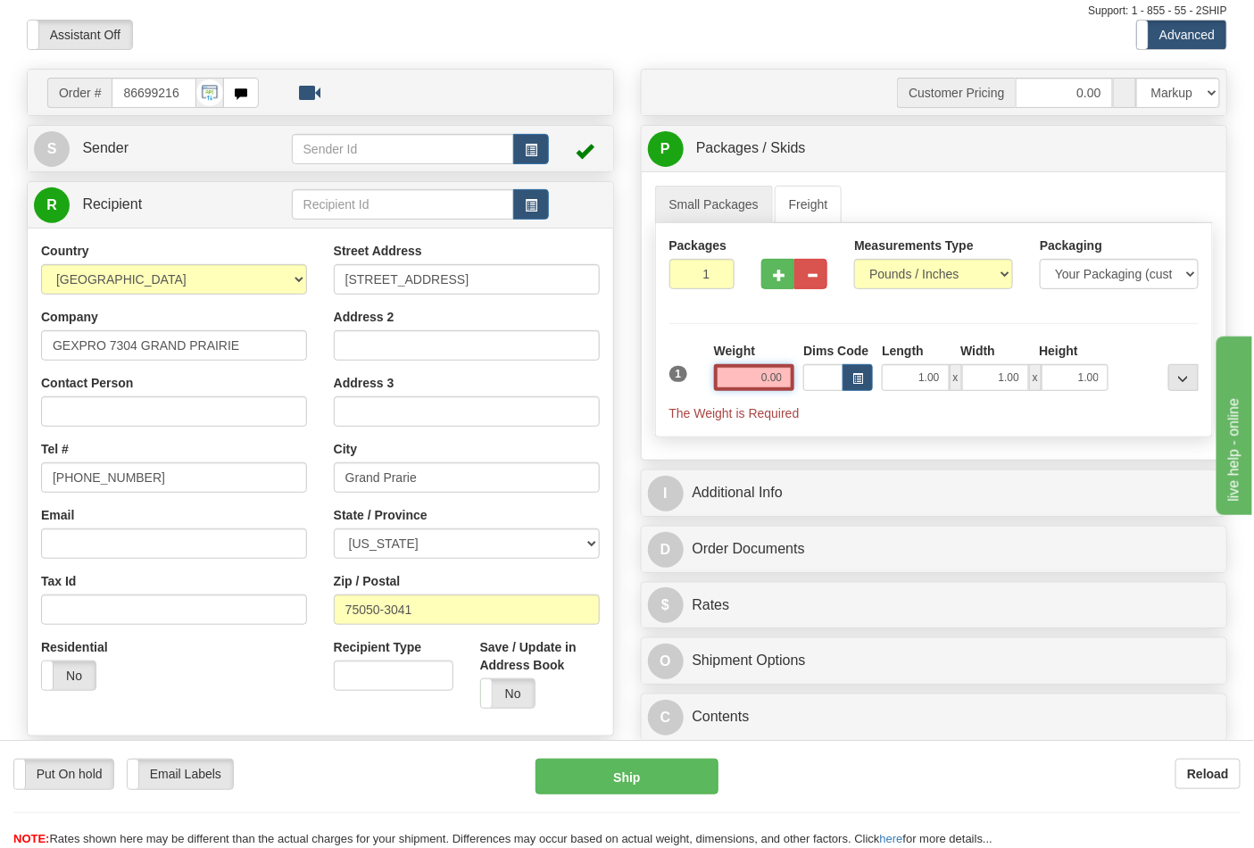
drag, startPoint x: 744, startPoint y: 370, endPoint x: 791, endPoint y: 377, distance: 46.9
click at [791, 377] on input "0.00" at bounding box center [754, 377] width 81 height 27
click at [754, 372] on input "text" at bounding box center [754, 377] width 81 height 27
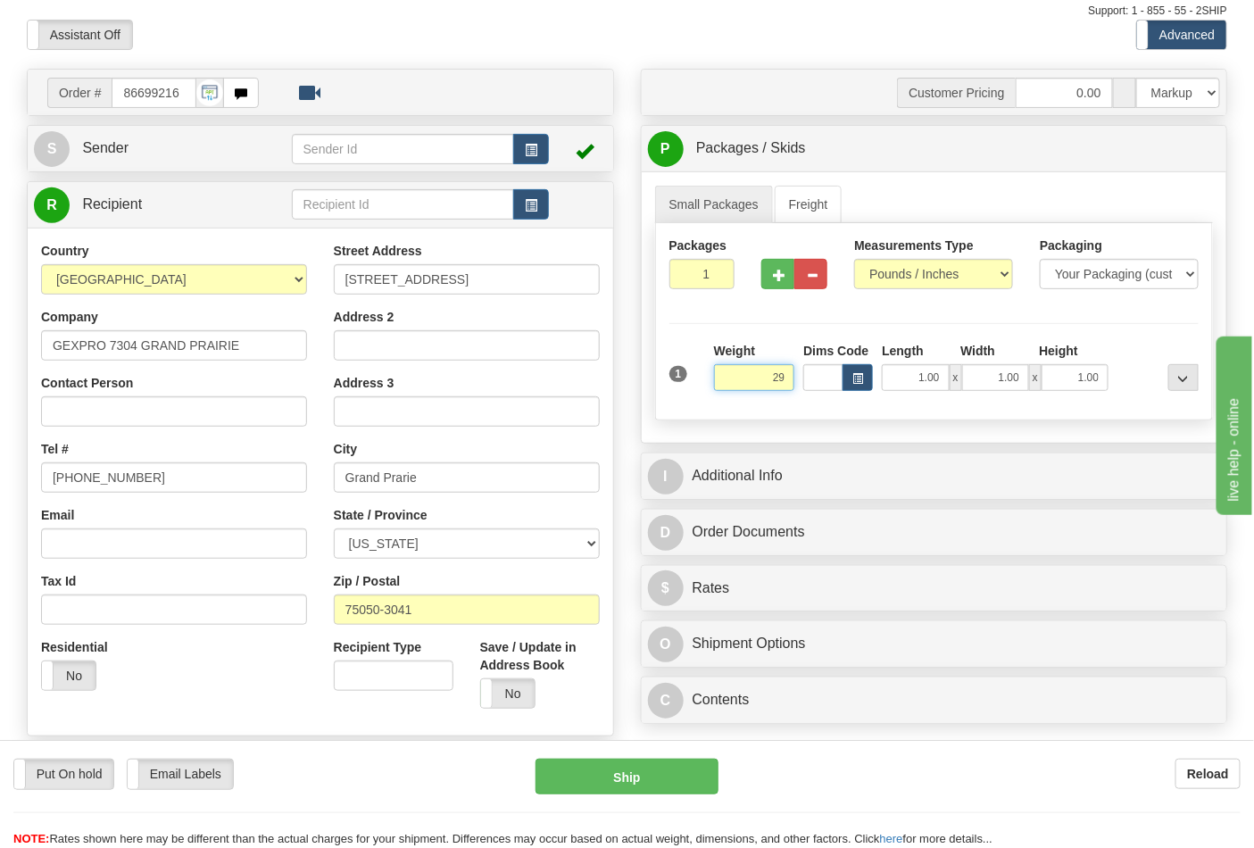
type input "29"
type input "0"
type input "29.00"
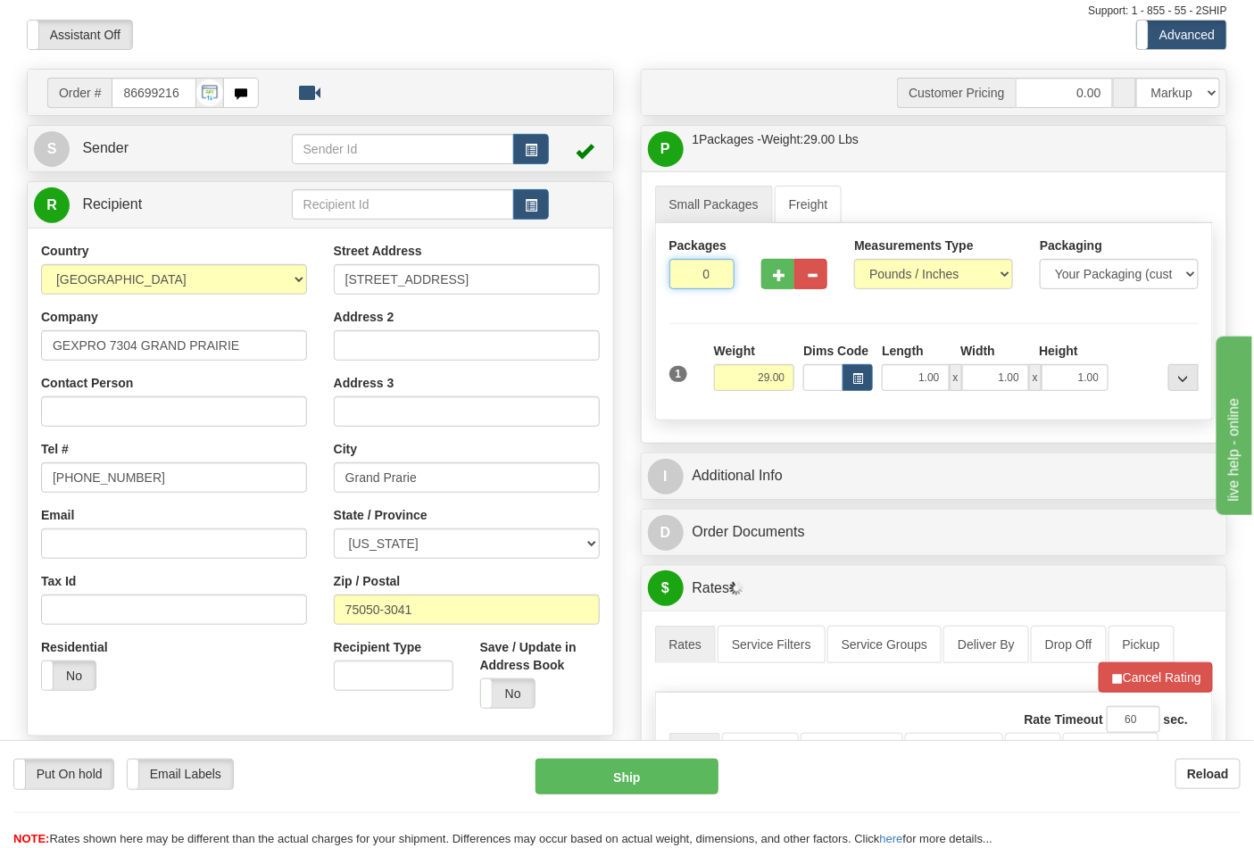
click at [715, 278] on input "0" at bounding box center [702, 274] width 66 height 30
click at [716, 268] on input "0" at bounding box center [702, 274] width 66 height 30
type input "2"
click at [711, 270] on input "2" at bounding box center [702, 274] width 66 height 30
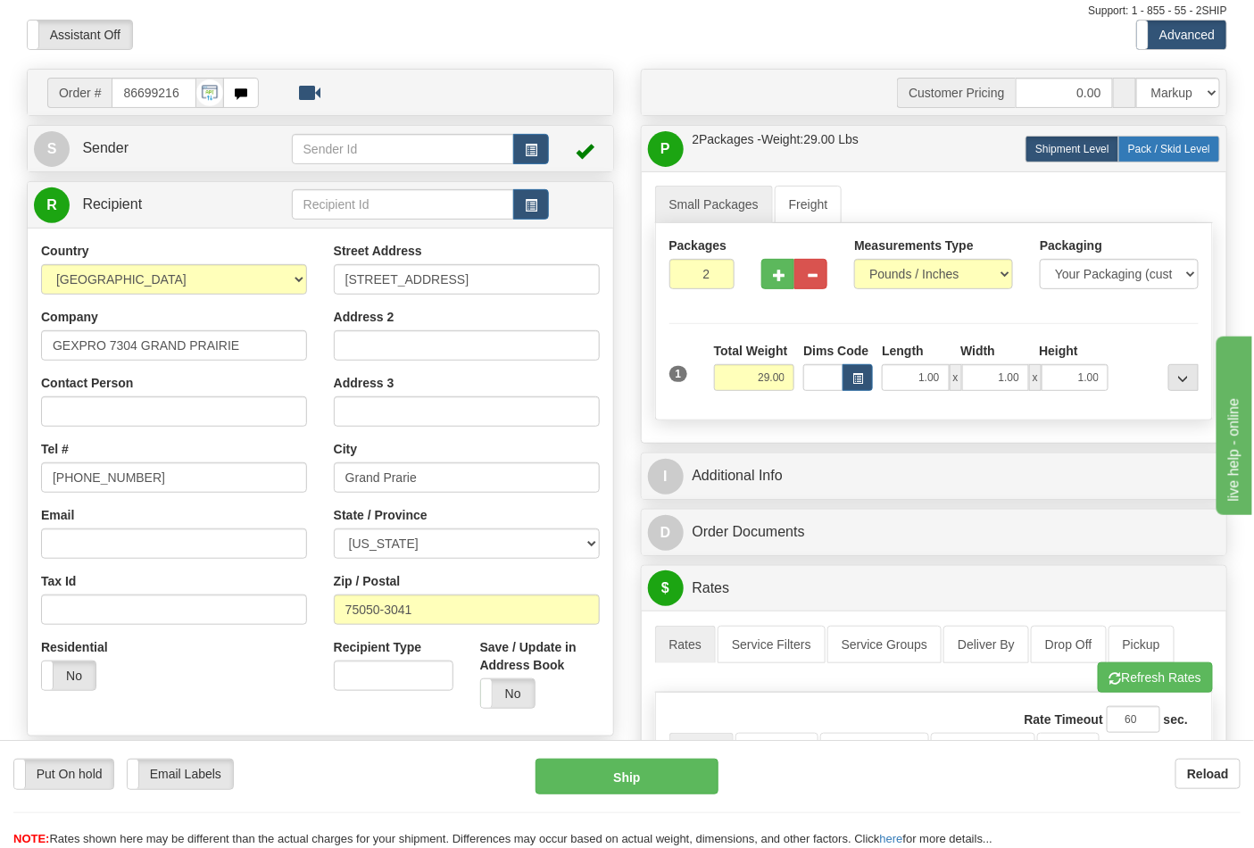
click at [1163, 150] on span "Pack / Skid Level" at bounding box center [1169, 149] width 82 height 12
radio input "true"
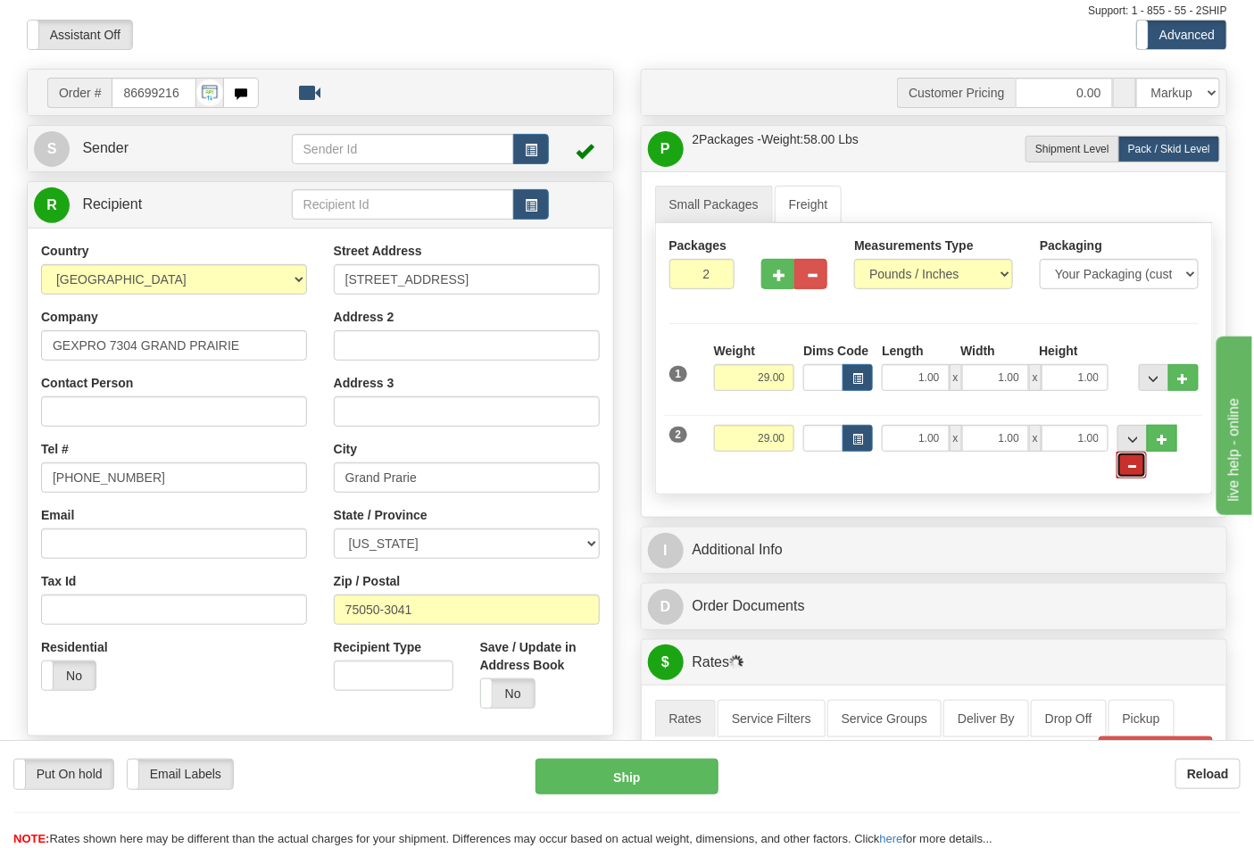
click at [1135, 461] on span "..." at bounding box center [1131, 466] width 11 height 10
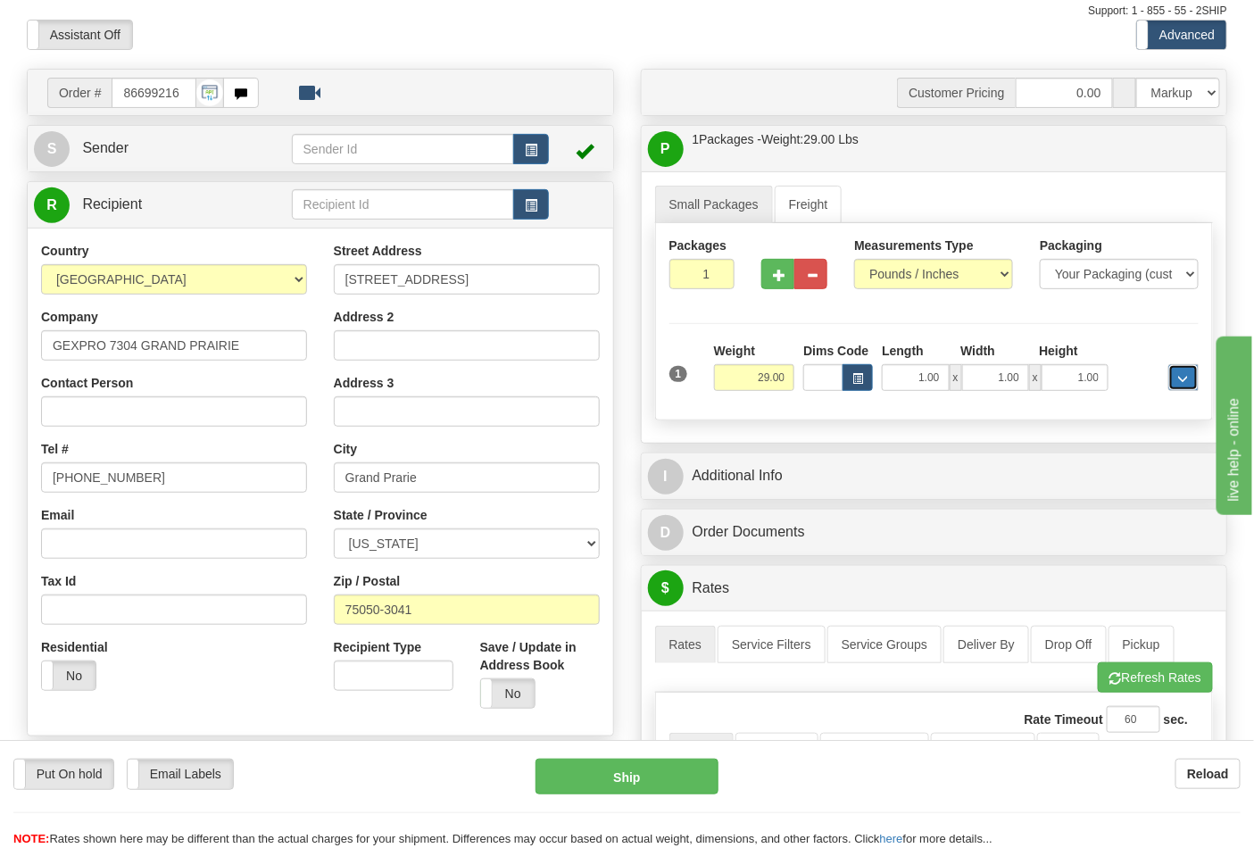
click at [1189, 377] on button "..." at bounding box center [1183, 377] width 30 height 27
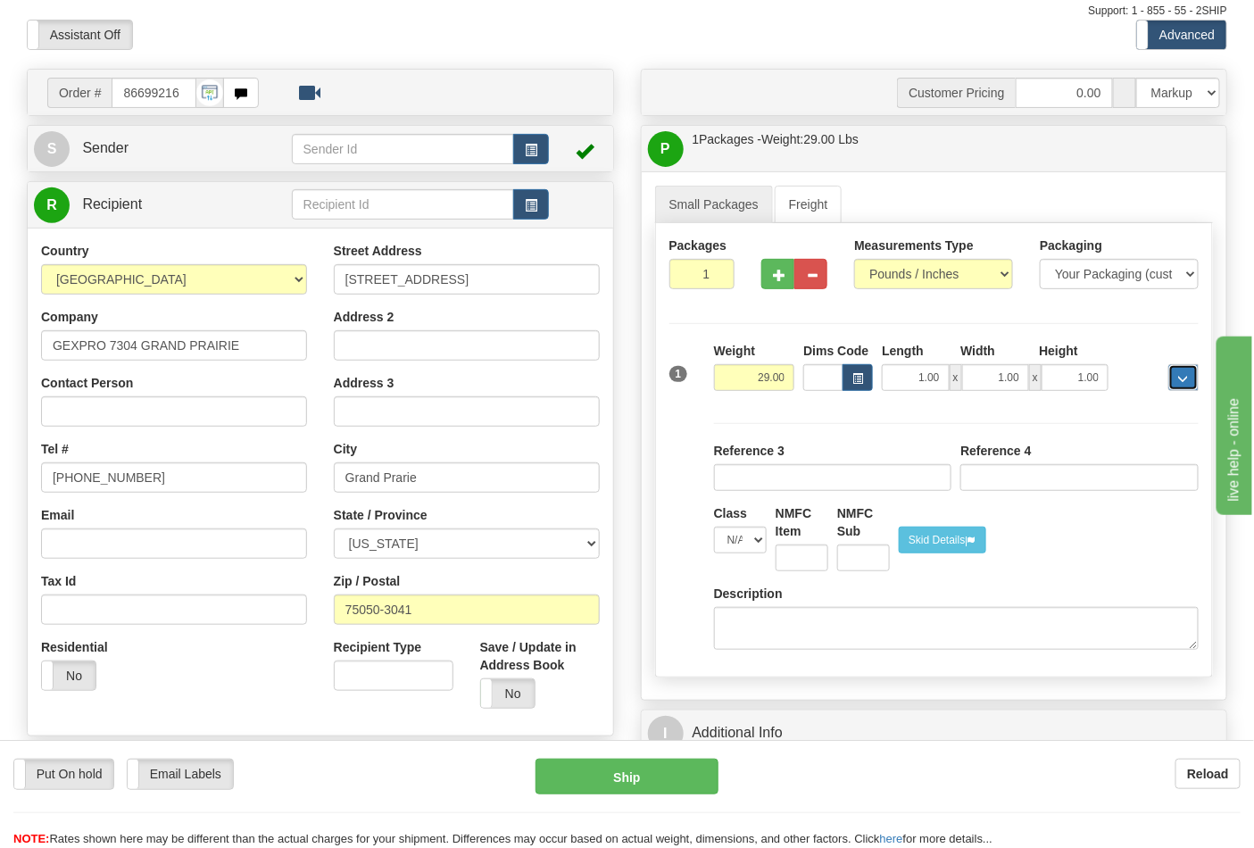
click at [1189, 377] on button "..." at bounding box center [1183, 377] width 30 height 27
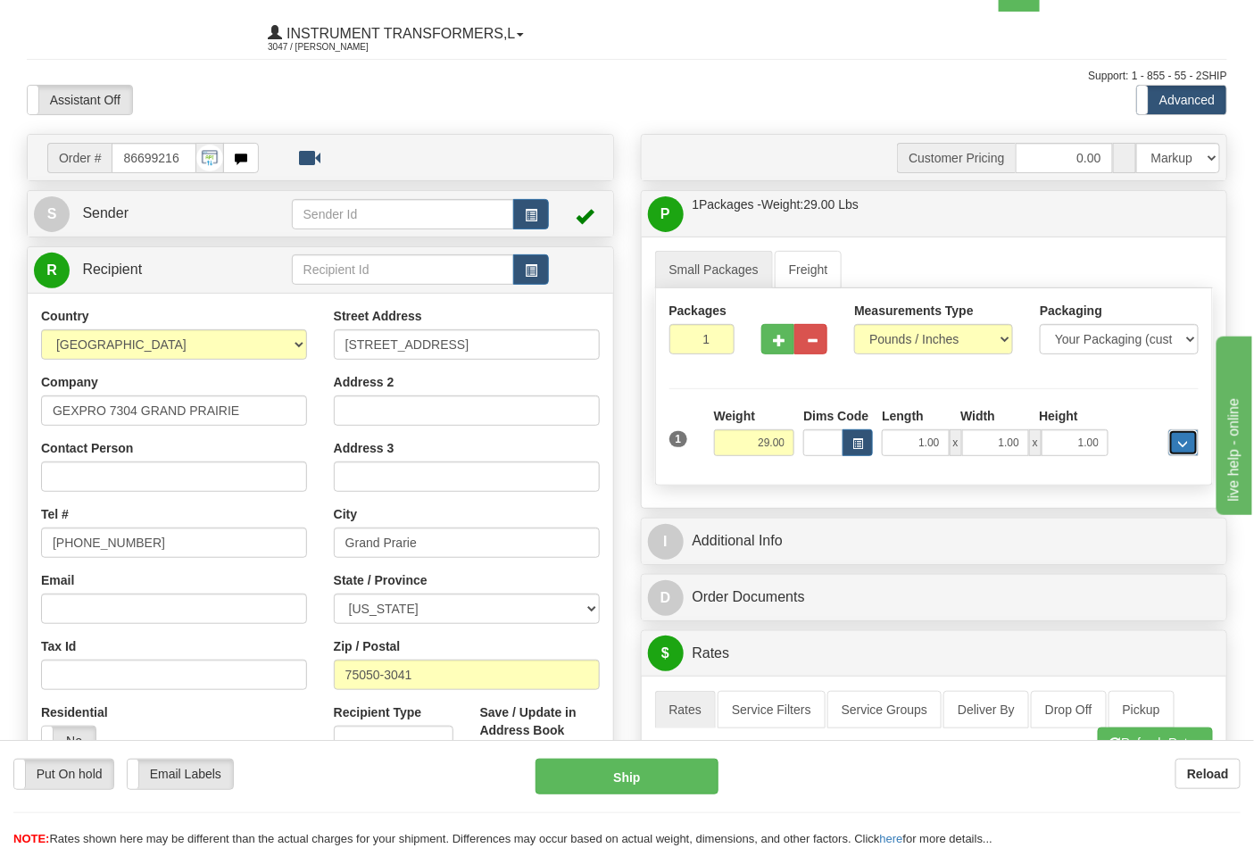
scroll to position [0, 0]
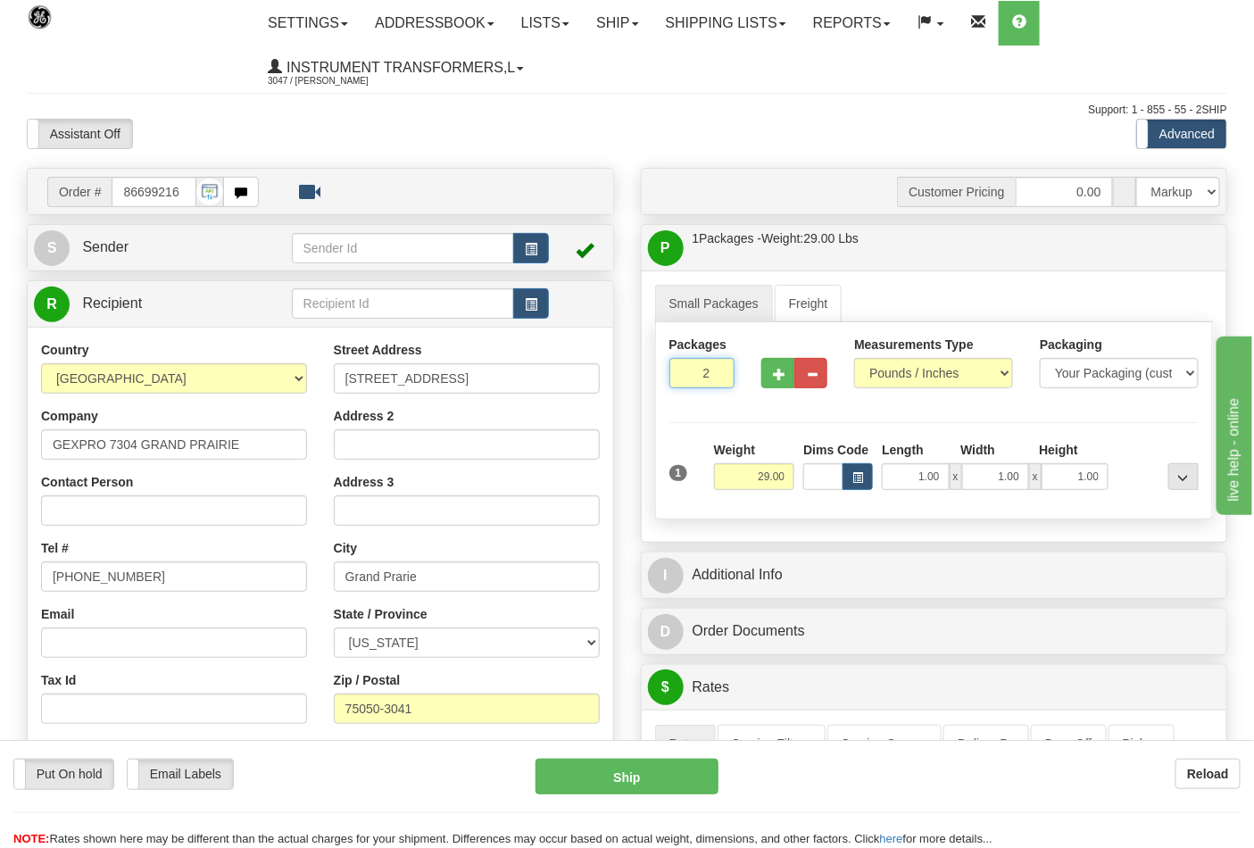
type input "2"
click at [715, 373] on input "2" at bounding box center [702, 373] width 66 height 30
click at [1156, 252] on span "Pack / Skid Level" at bounding box center [1169, 248] width 82 height 12
radio input "true"
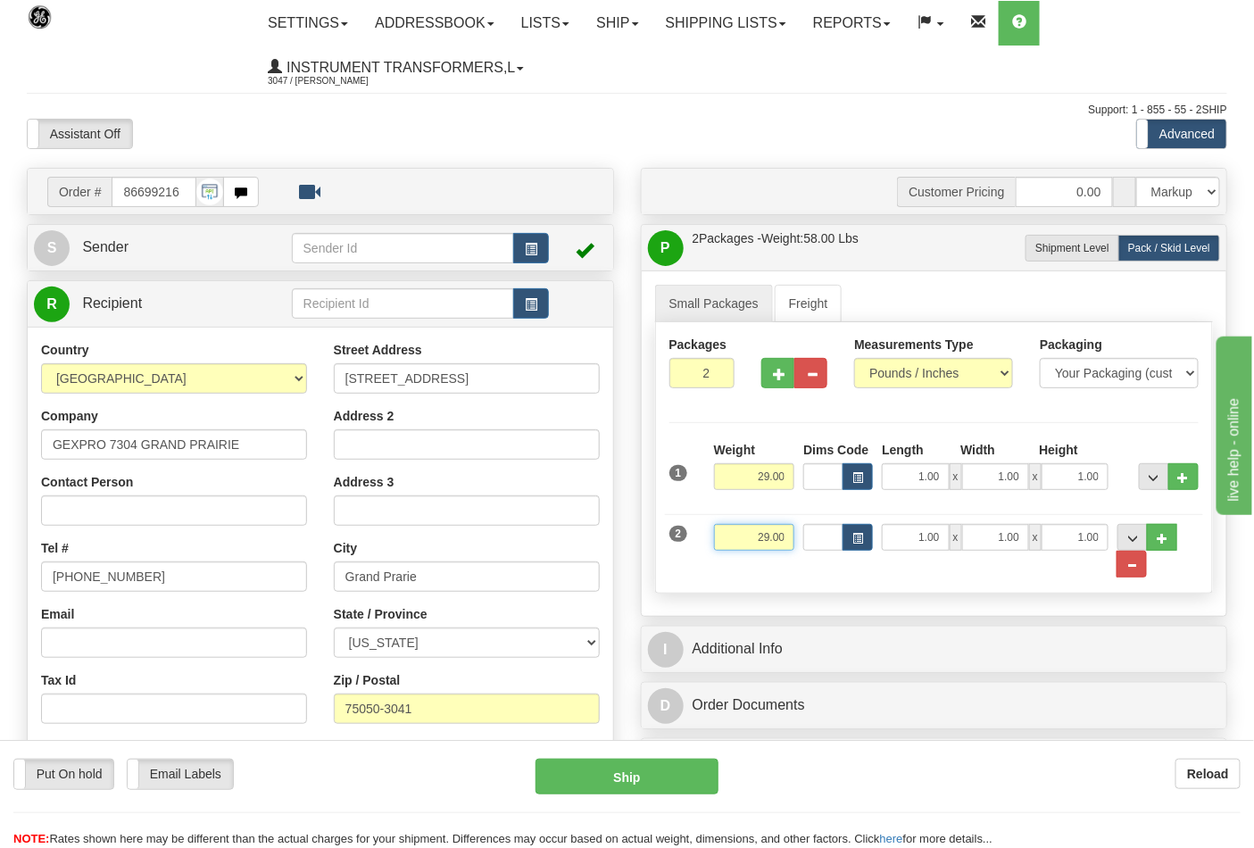
drag, startPoint x: 755, startPoint y: 542, endPoint x: 800, endPoint y: 540, distance: 45.5
click at [800, 540] on div "2 Weight 29.00 Dims Code Length Width Height" at bounding box center [934, 541] width 539 height 73
type input "33.00"
click at [853, 576] on div "2 Weight 33.00 Dims Code Length Width Height" at bounding box center [934, 541] width 539 height 73
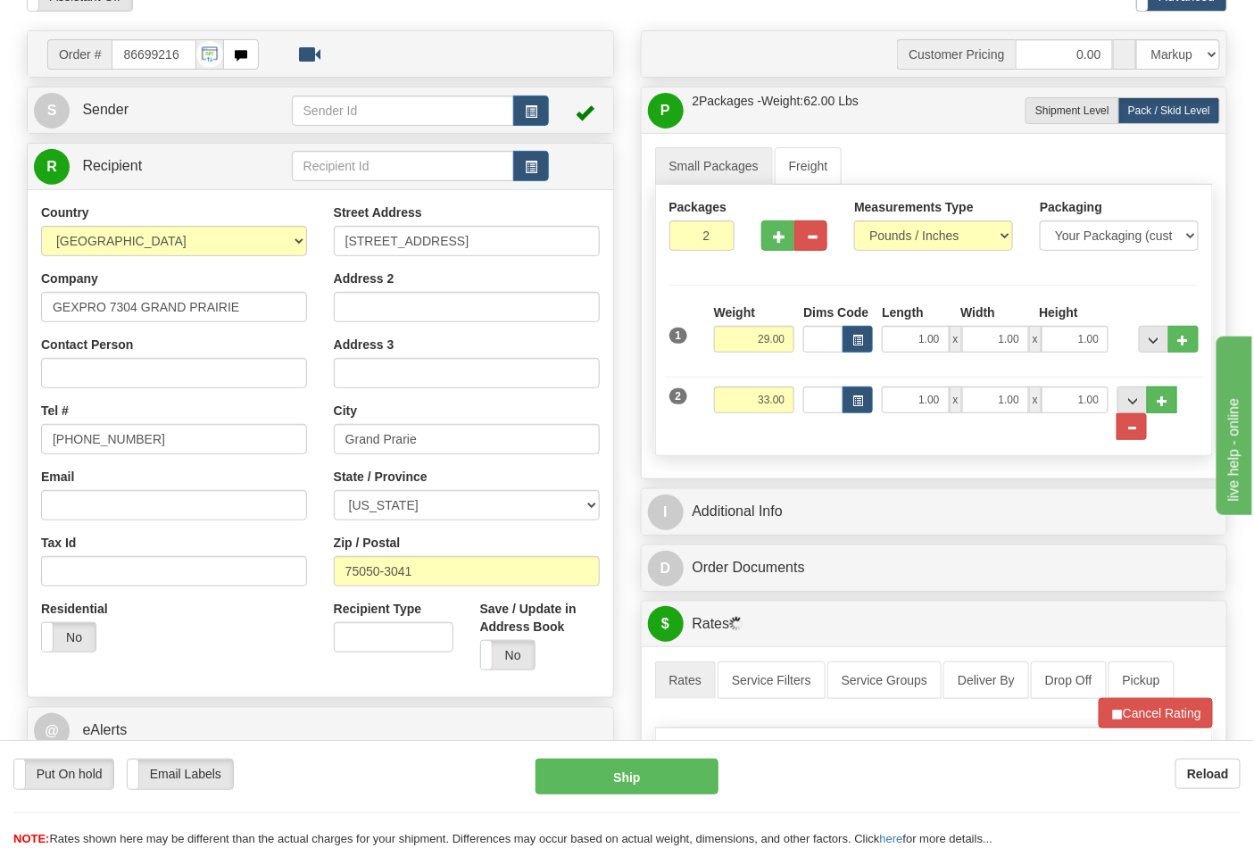
scroll to position [297, 0]
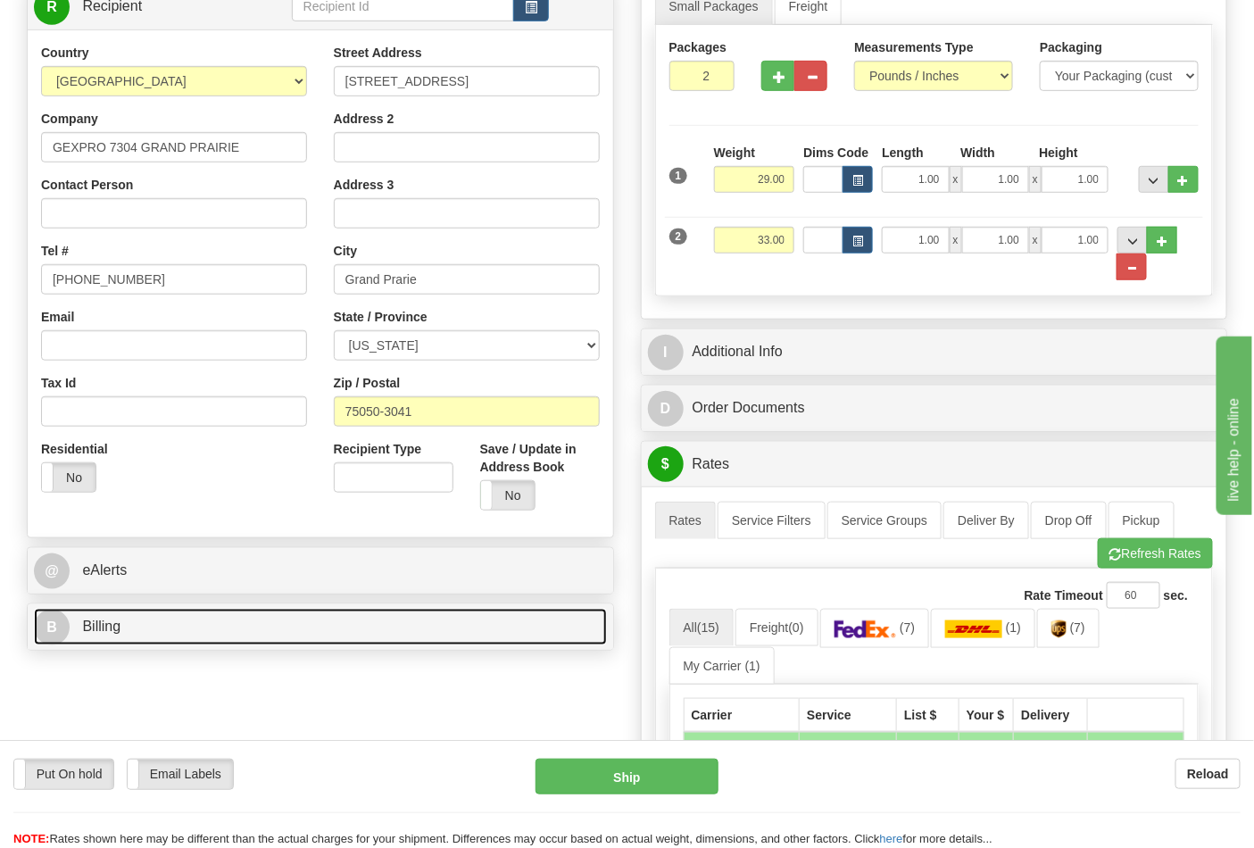
click at [120, 623] on span "Billing" at bounding box center [101, 625] width 38 height 15
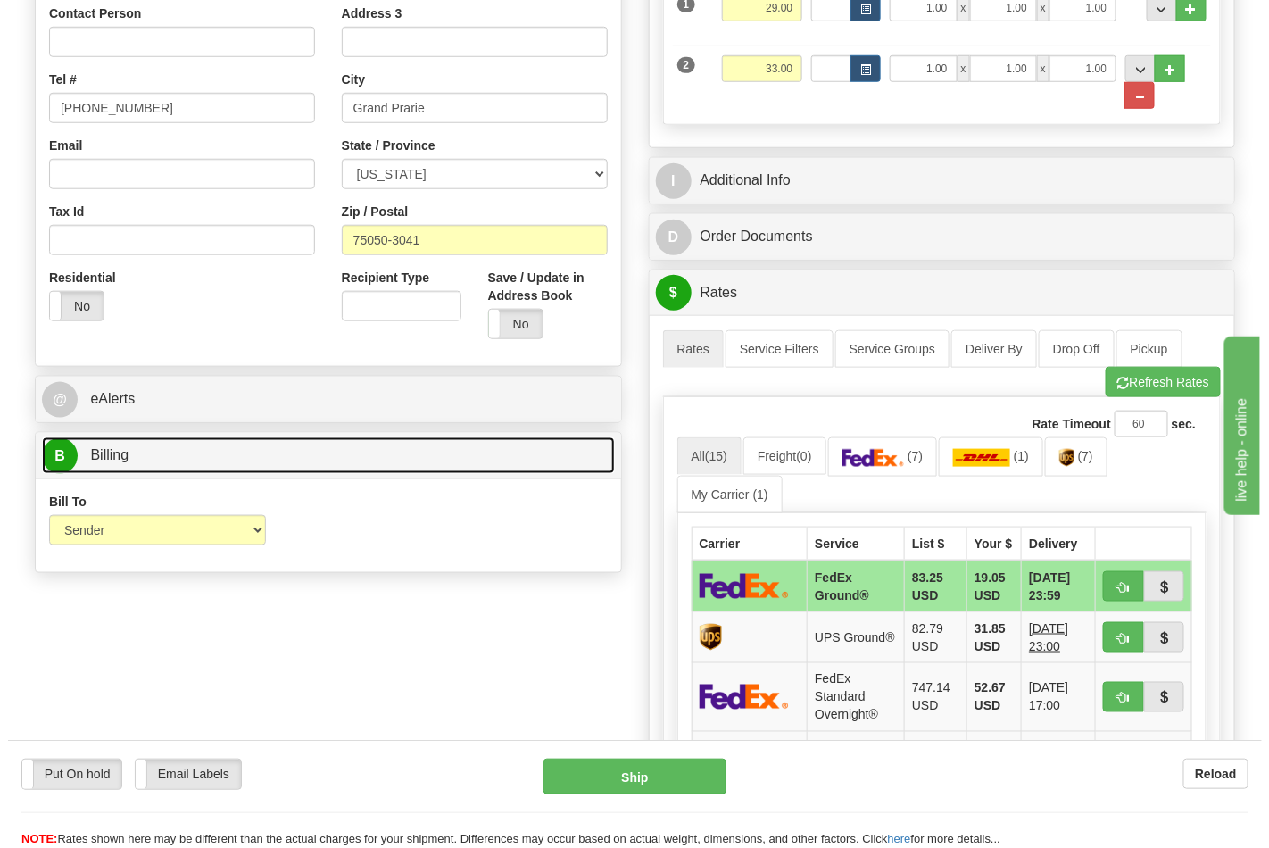
scroll to position [495, 0]
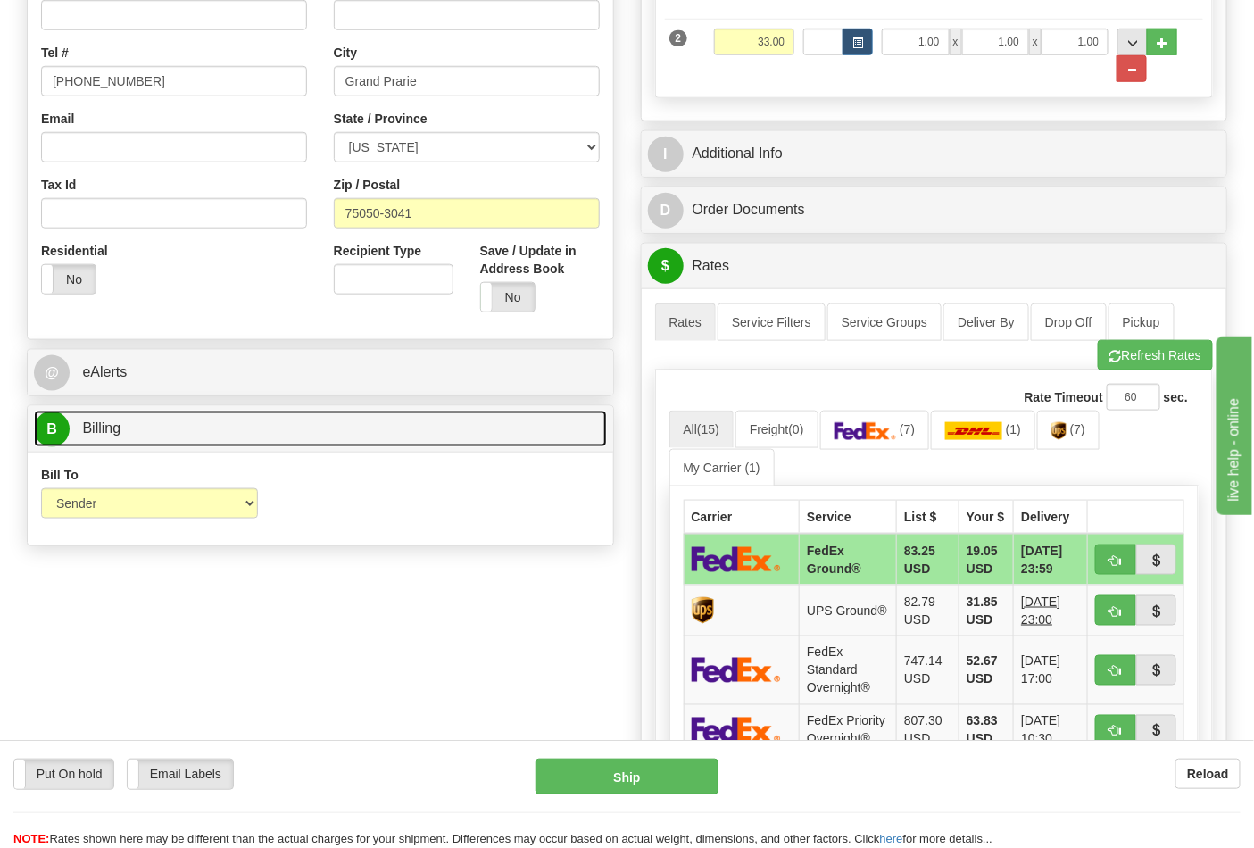
click at [122, 440] on link "B Billing" at bounding box center [320, 428] width 573 height 37
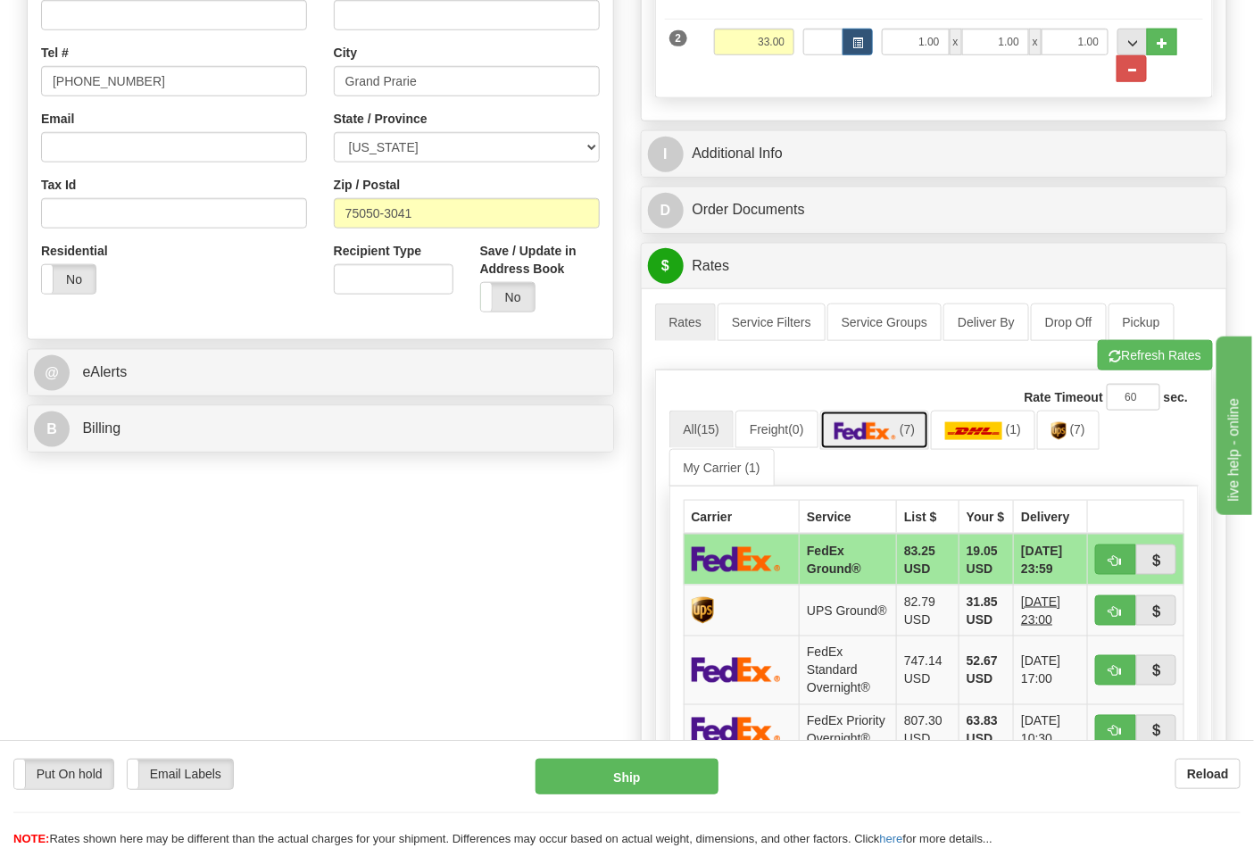
click at [893, 434] on img at bounding box center [865, 431] width 62 height 18
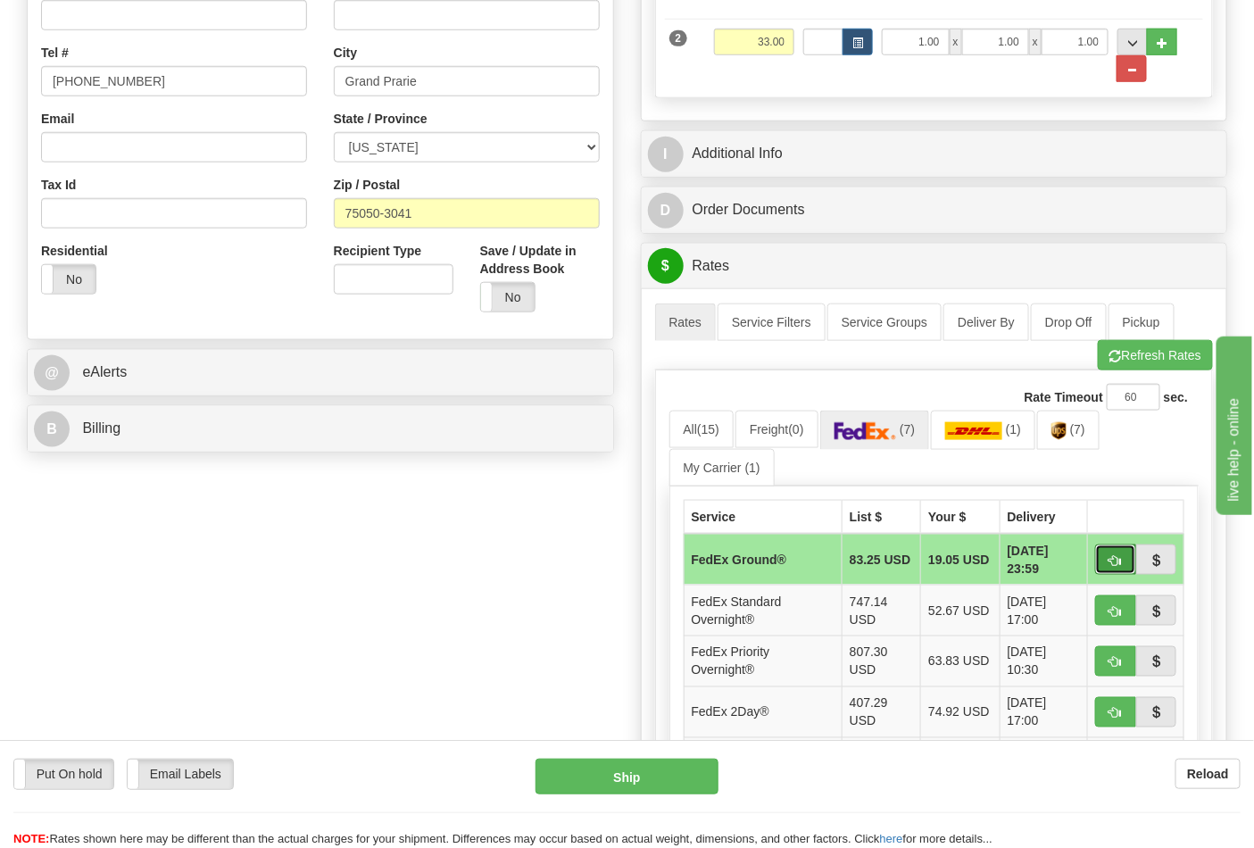
click at [1110, 566] on span "button" at bounding box center [1115, 561] width 12 height 12
type input "92"
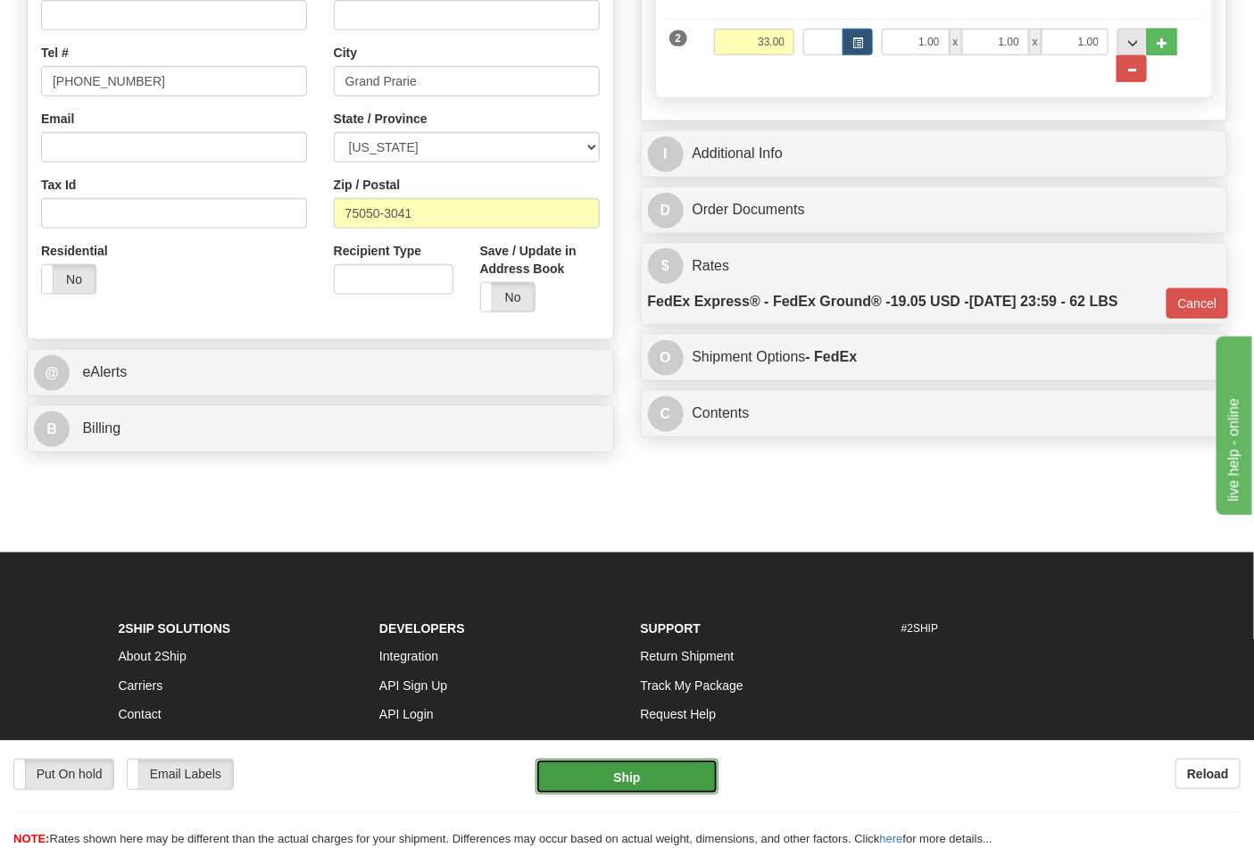
click at [650, 774] on button "Ship" at bounding box center [626, 776] width 182 height 36
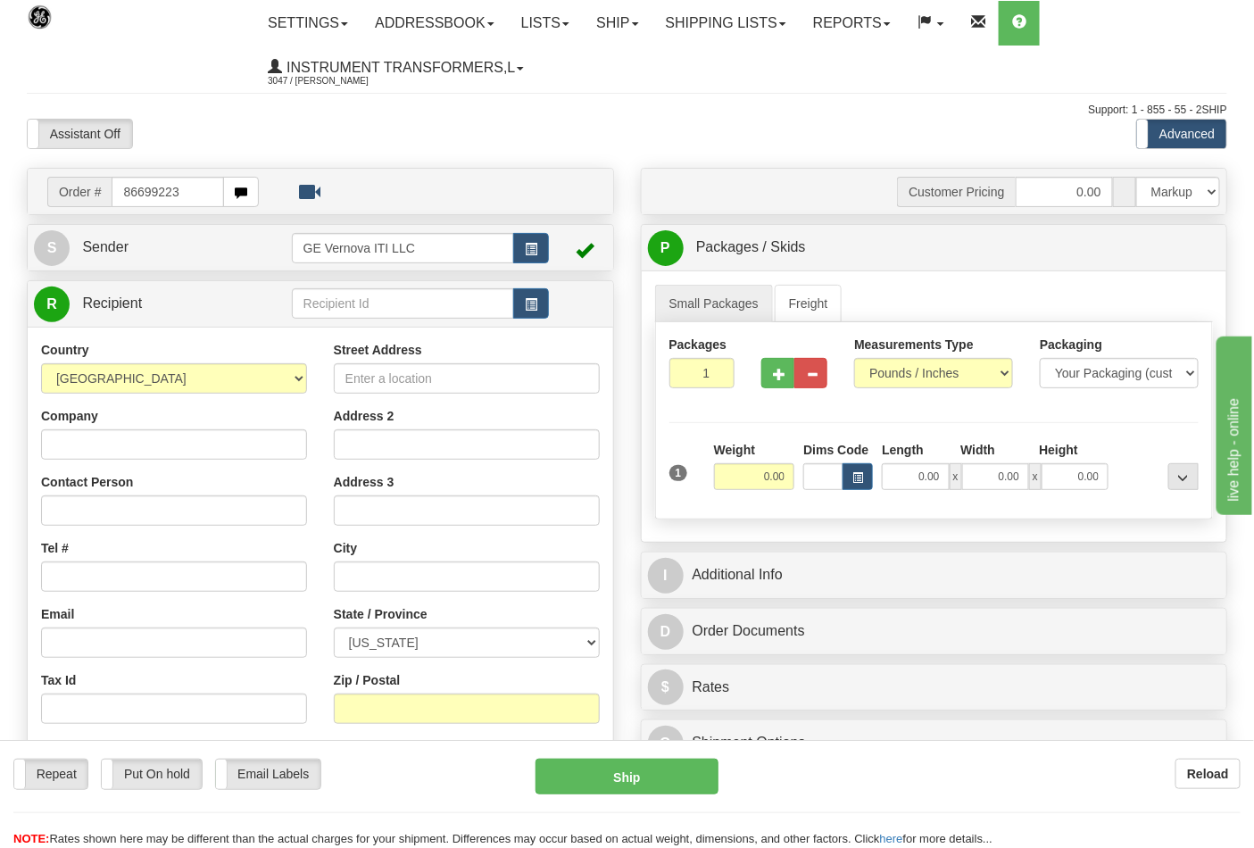
type input "86699223"
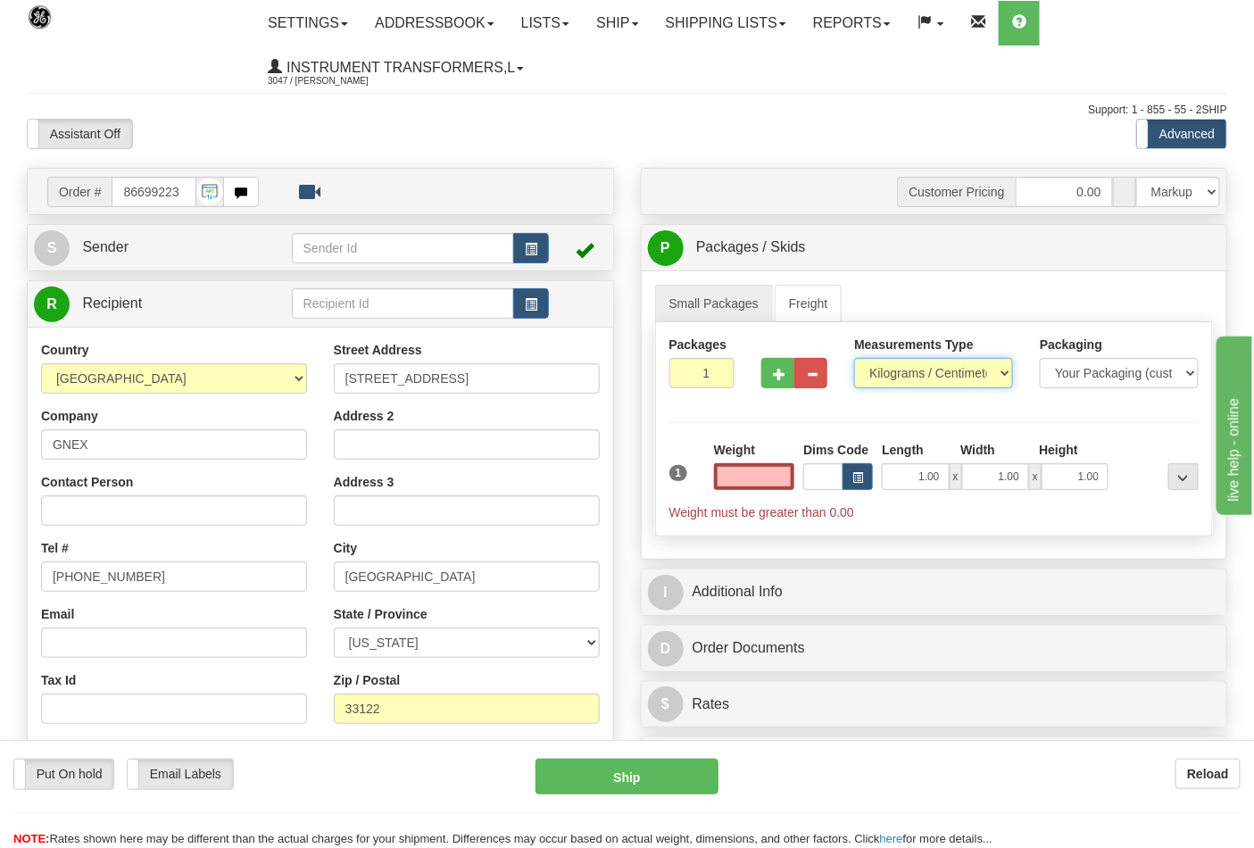
type input "0.00"
click at [882, 369] on select "Pounds / Inches Kilograms / Centimeters" at bounding box center [933, 373] width 159 height 30
select select "0"
click at [854, 359] on select "Pounds / Inches Kilograms / Centimeters" at bounding box center [933, 373] width 159 height 30
drag, startPoint x: 744, startPoint y: 479, endPoint x: 791, endPoint y: 480, distance: 46.4
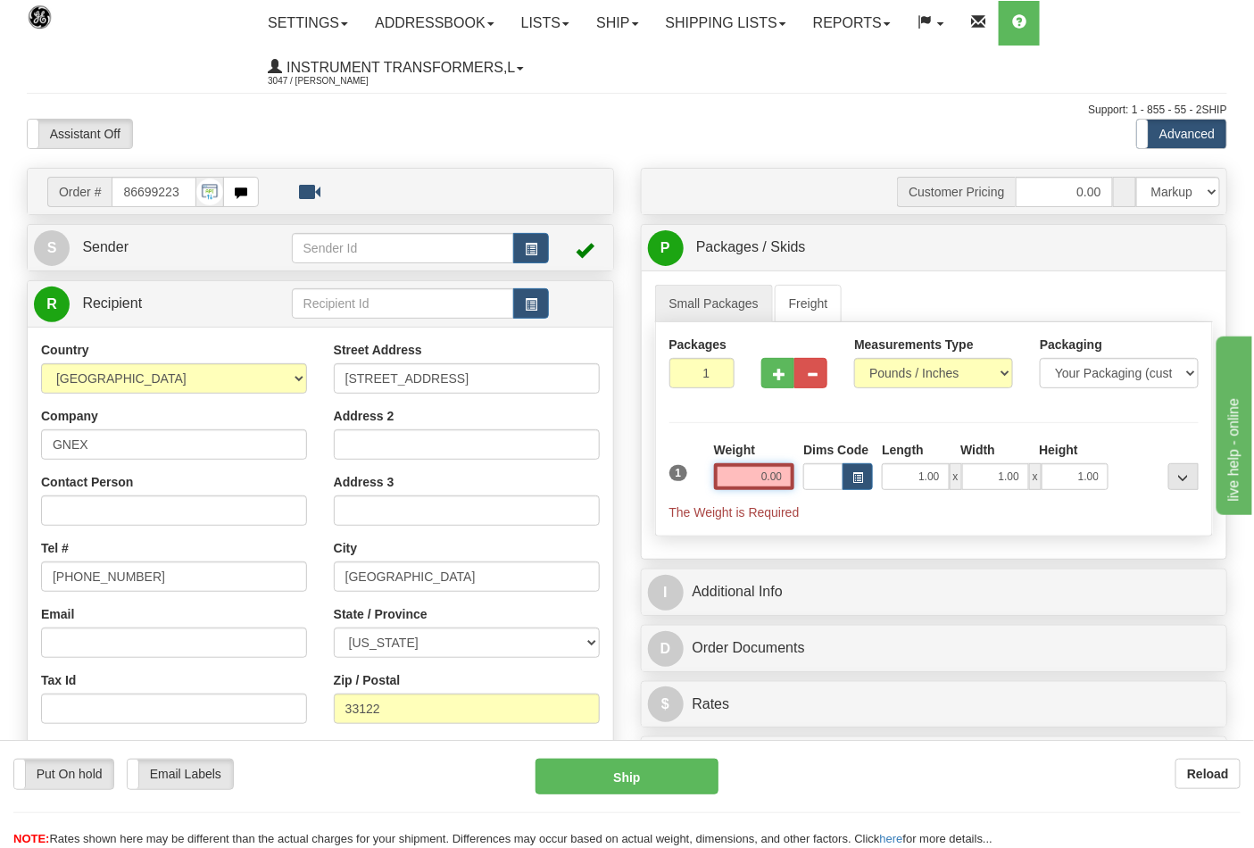
click at [791, 480] on input "0.00" at bounding box center [754, 476] width 81 height 27
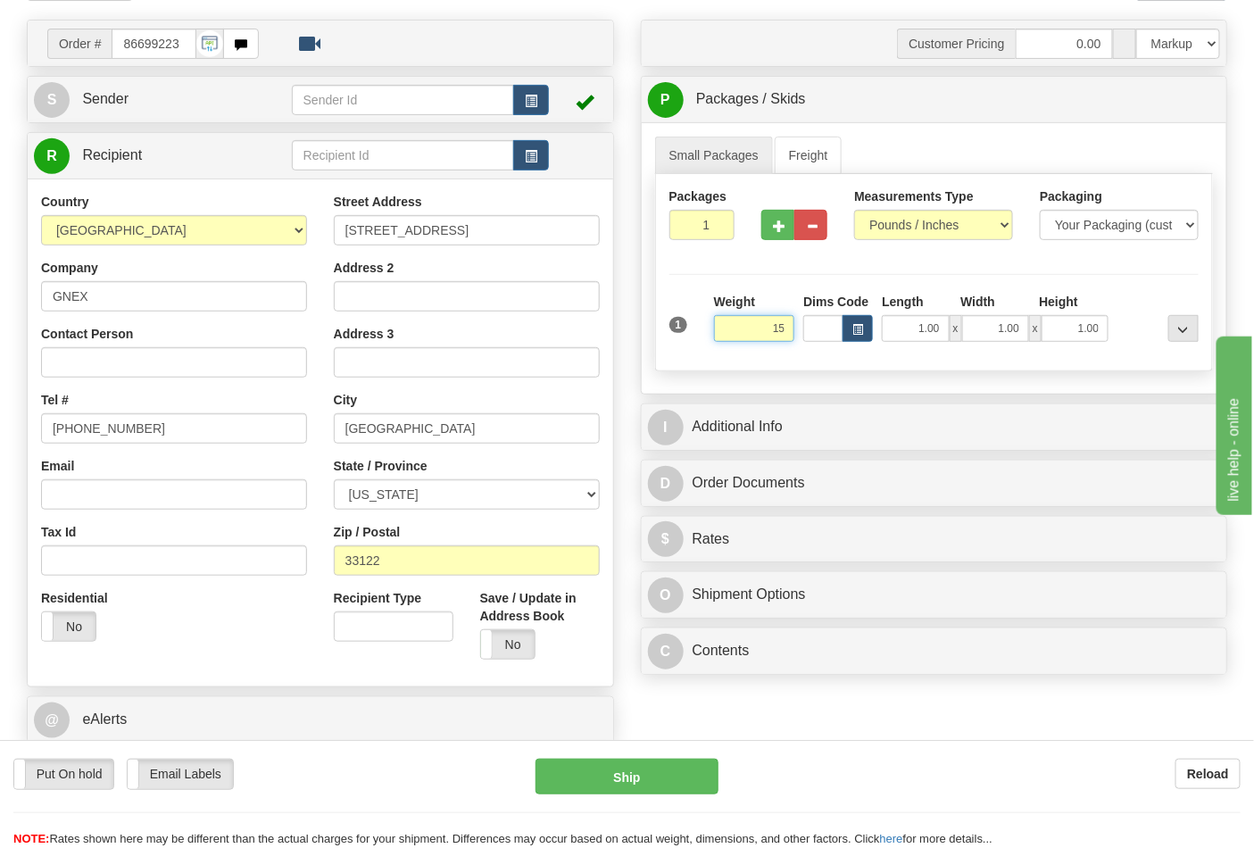
scroll to position [198, 0]
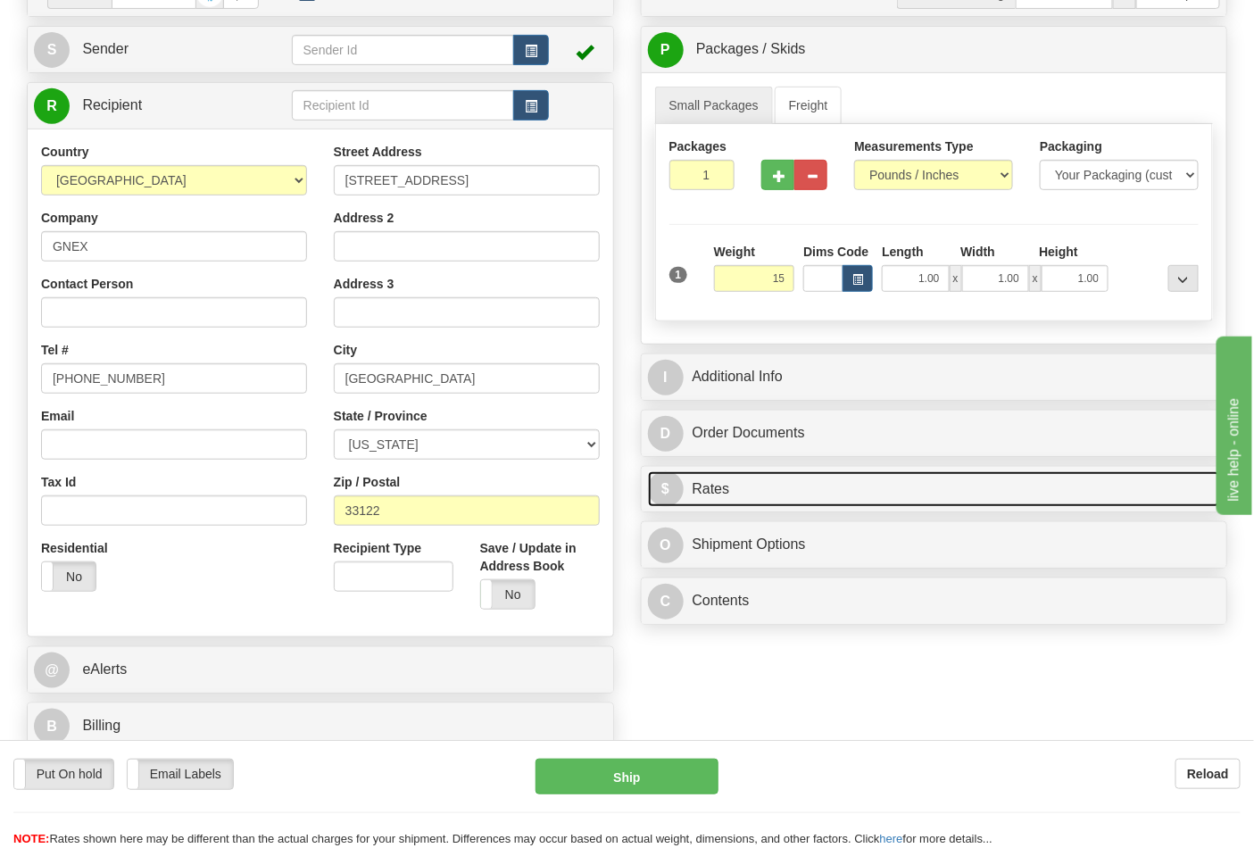
type input "15.00"
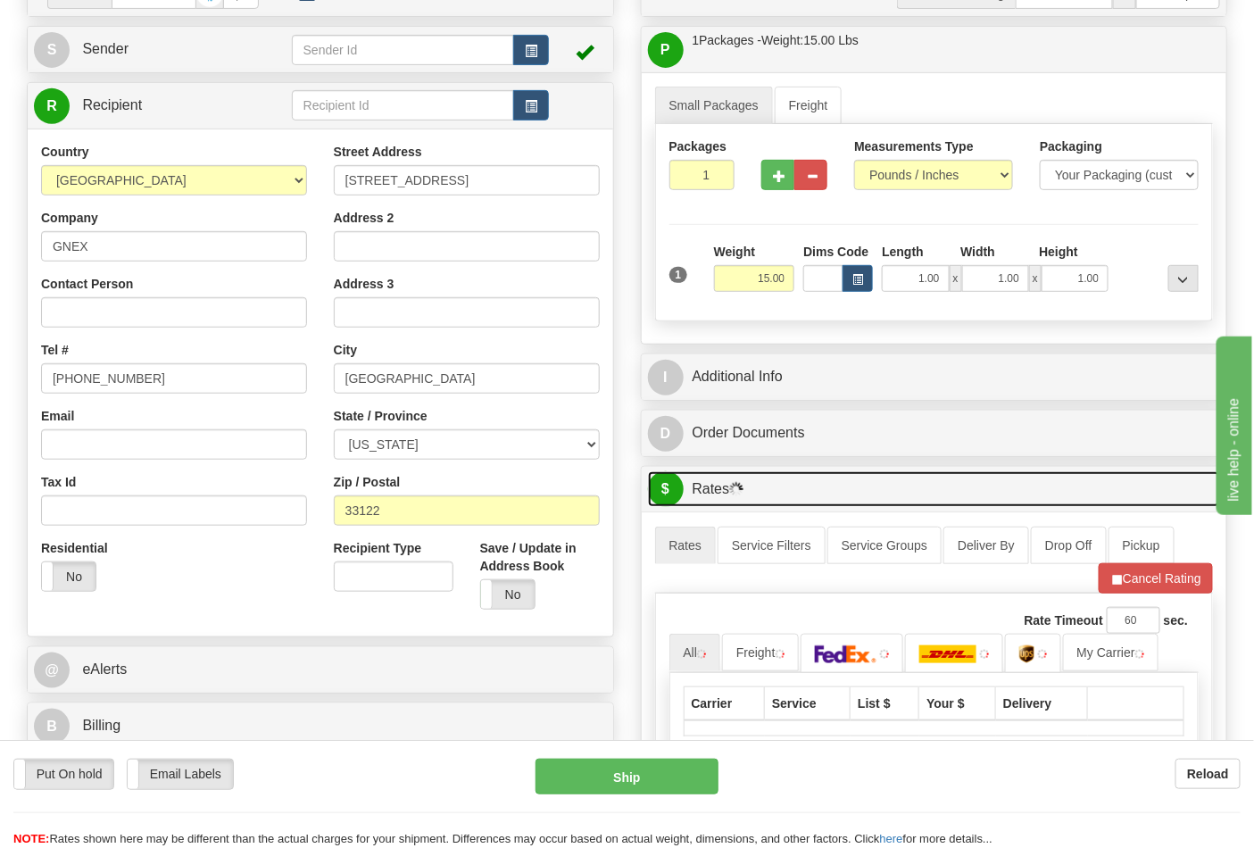
click at [745, 487] on link "$ Rates" at bounding box center [934, 489] width 573 height 37
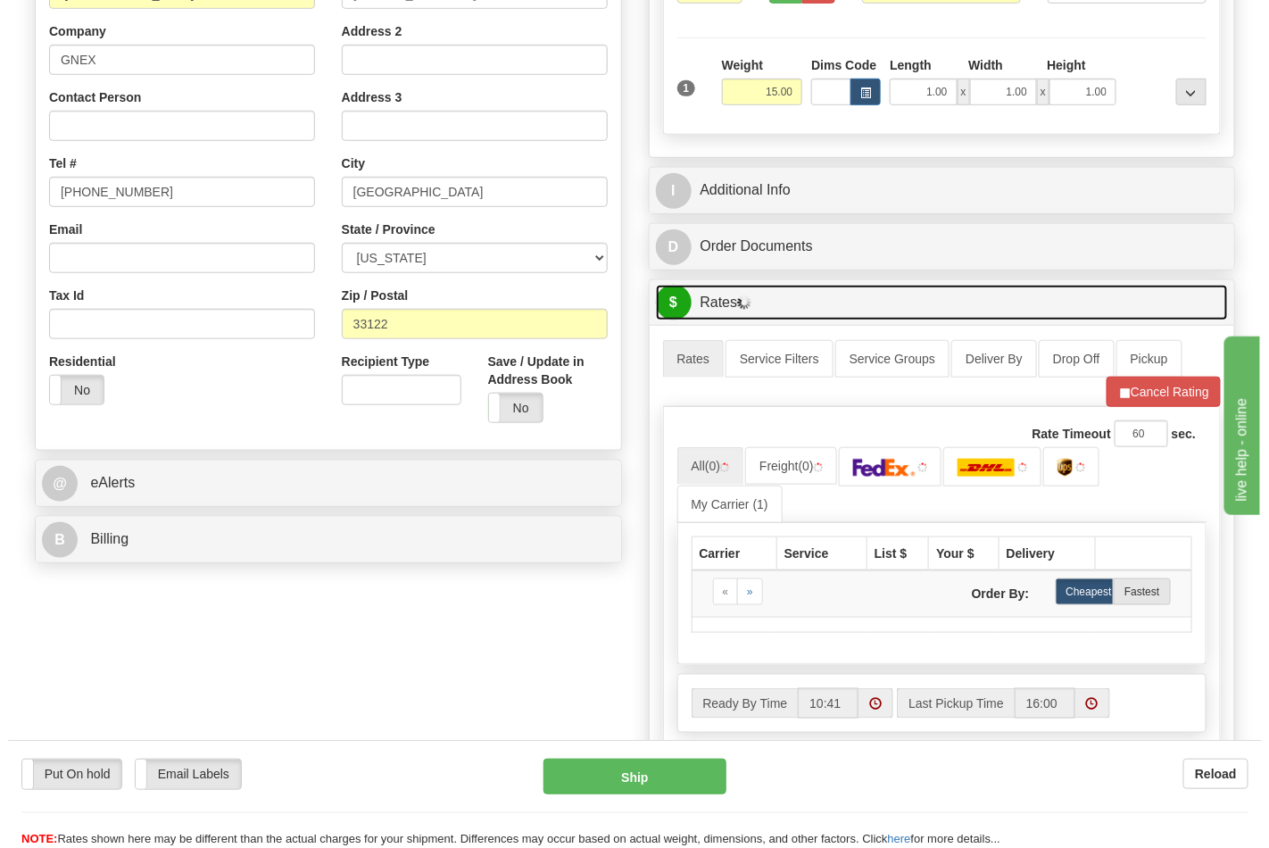
scroll to position [396, 0]
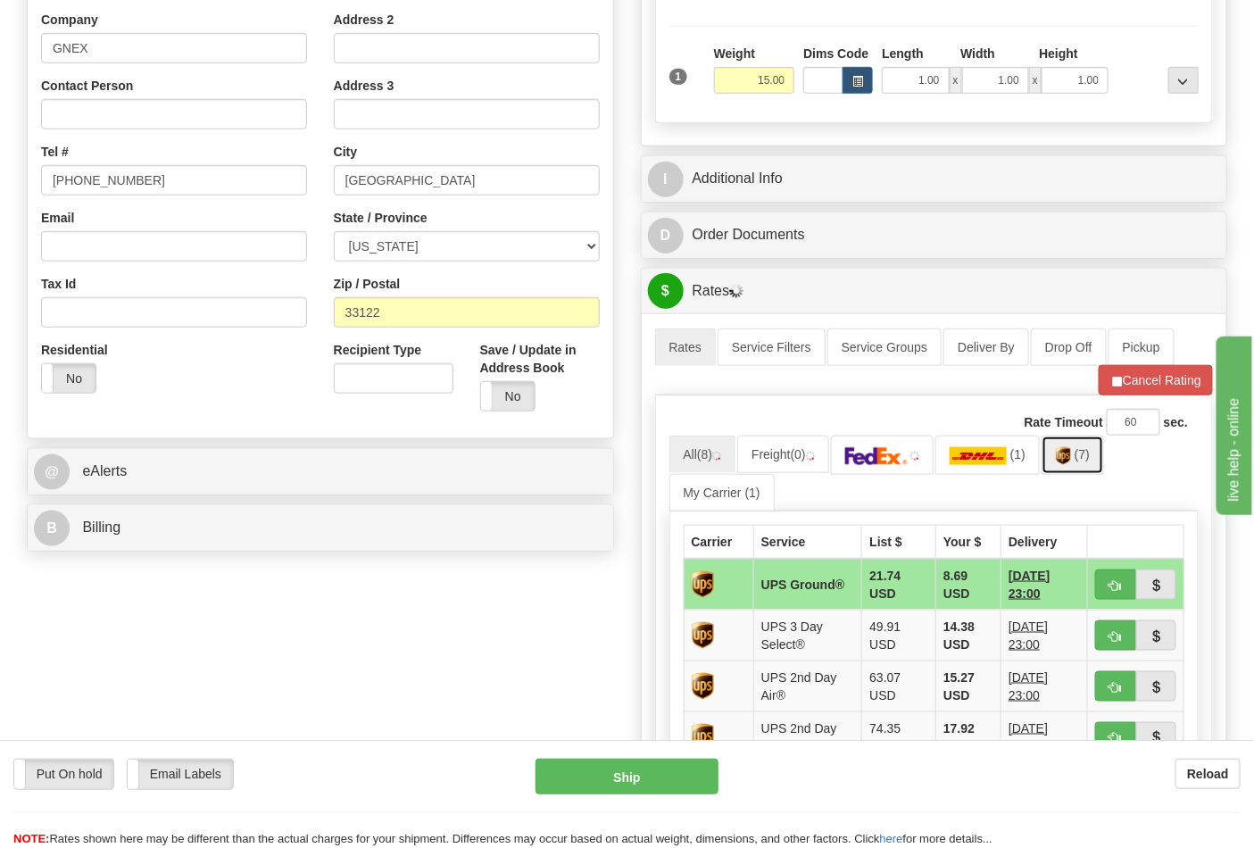
click at [1084, 473] on link "(7)" at bounding box center [1072, 454] width 62 height 38
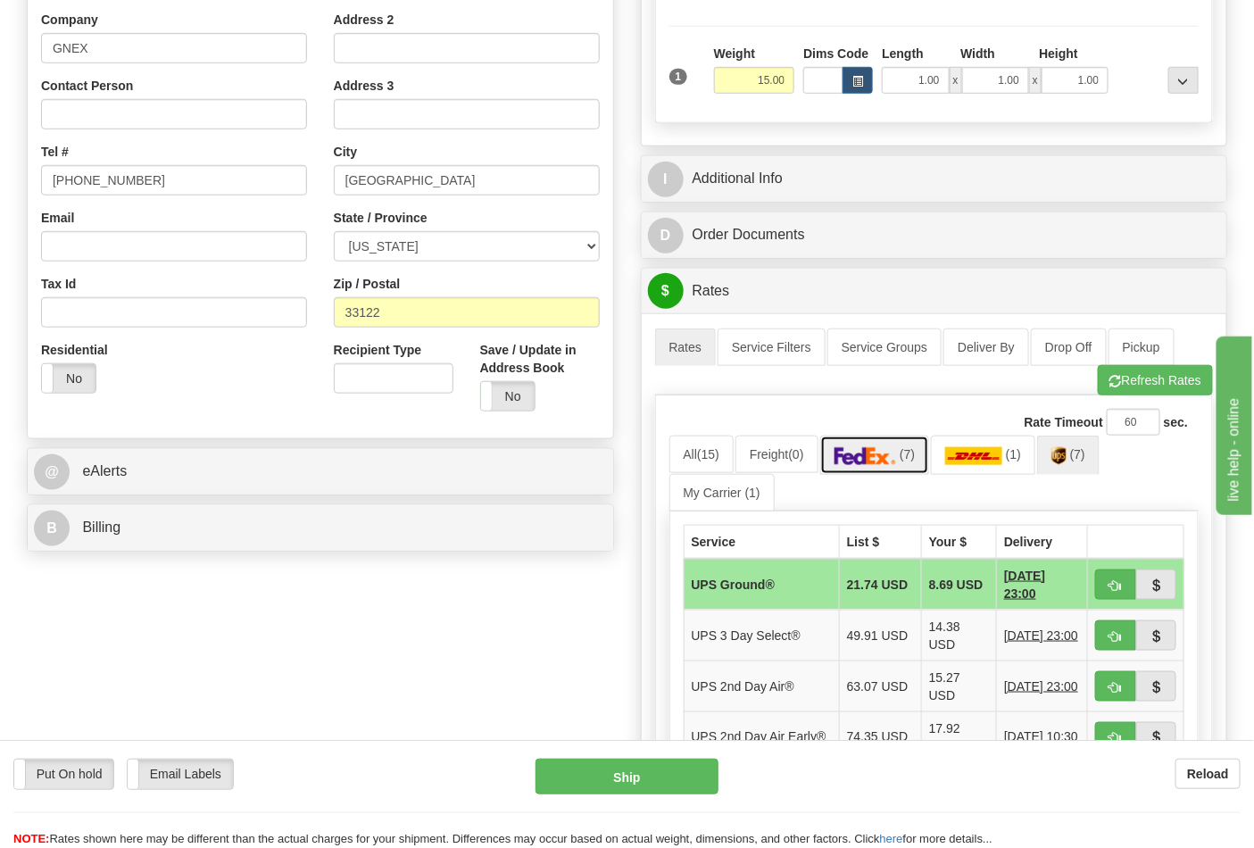
click at [890, 465] on img at bounding box center [865, 456] width 62 height 18
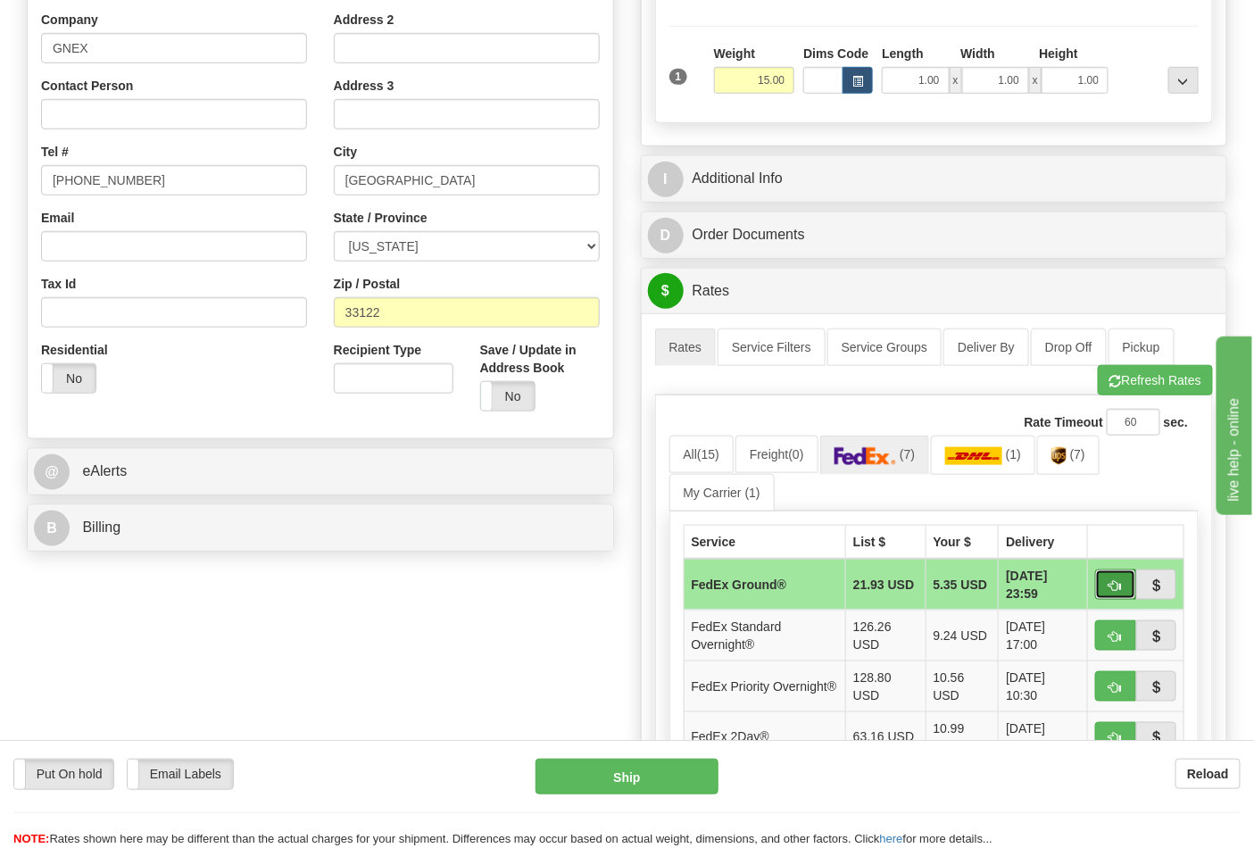
click at [1112, 585] on span "button" at bounding box center [1115, 586] width 12 height 12
type input "92"
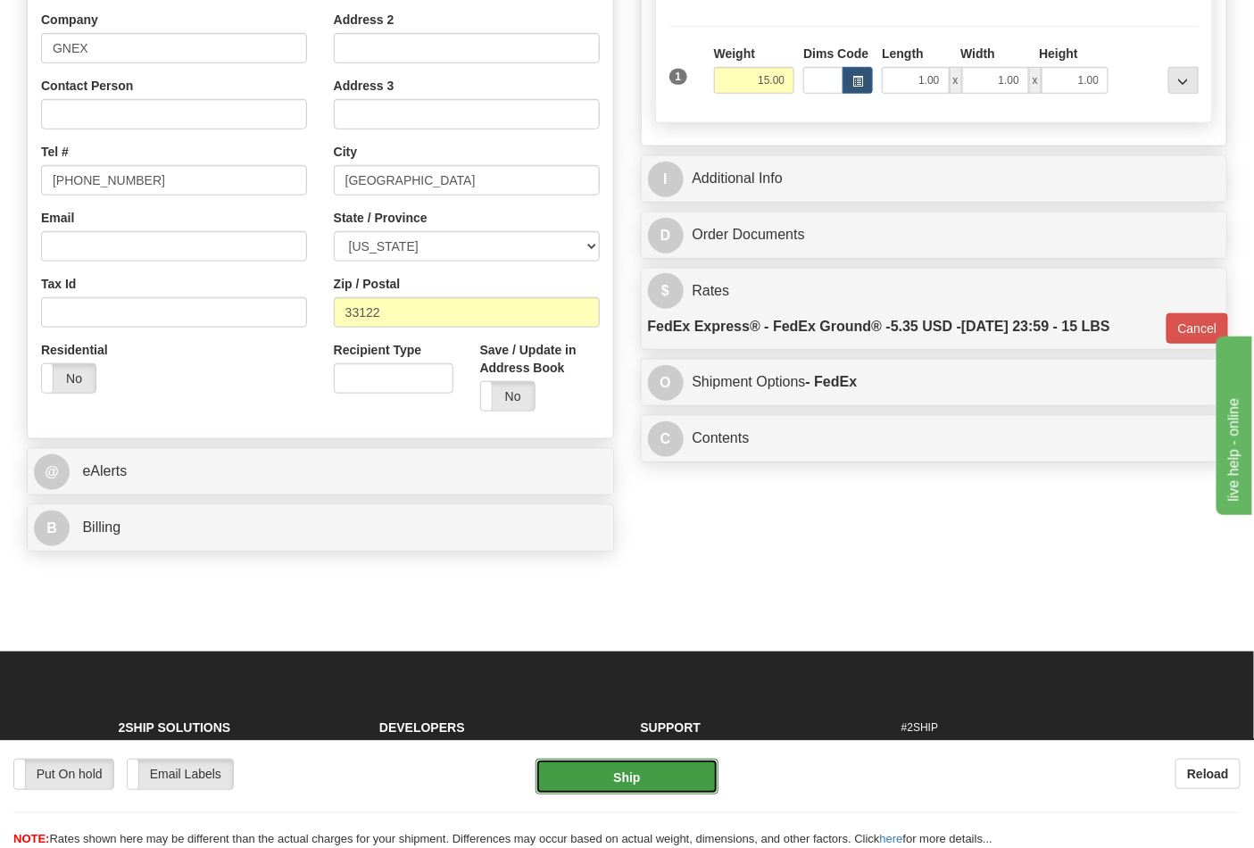
click at [631, 783] on button "Ship" at bounding box center [626, 776] width 182 height 36
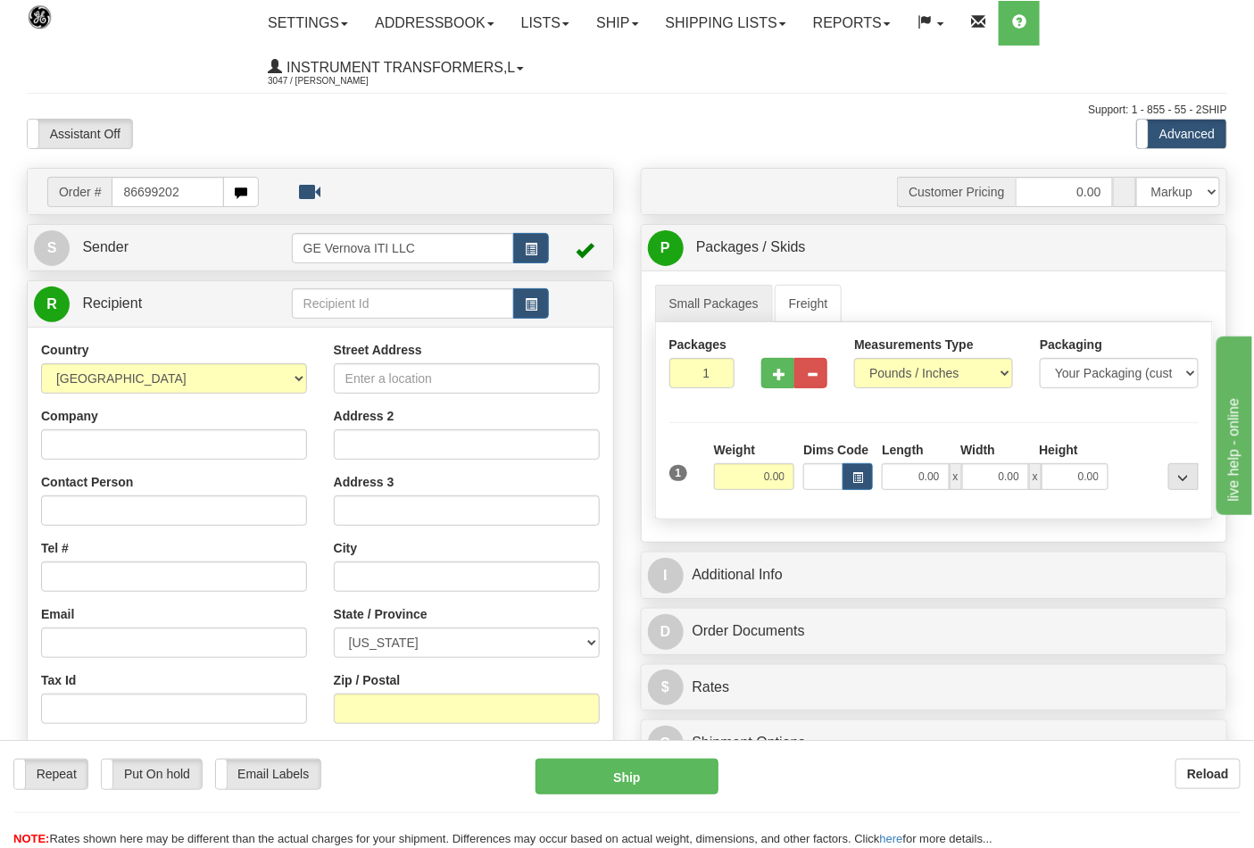
type input "86699202"
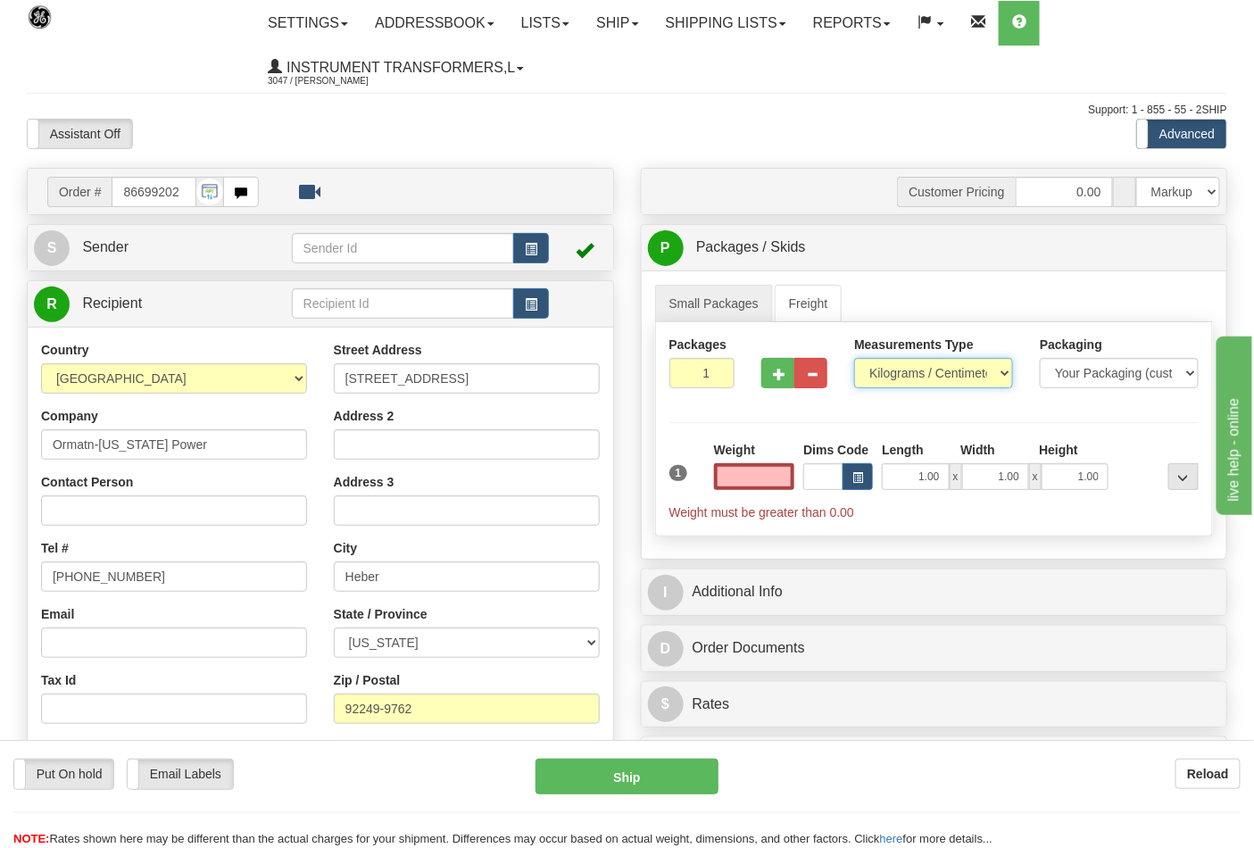
type input "0.00"
click at [998, 378] on select "Pounds / Inches Kilograms / Centimeters" at bounding box center [933, 373] width 159 height 30
select select "0"
click at [854, 359] on select "Pounds / Inches Kilograms / Centimeters" at bounding box center [933, 373] width 159 height 30
click at [780, 477] on input "0.00" at bounding box center [754, 476] width 81 height 27
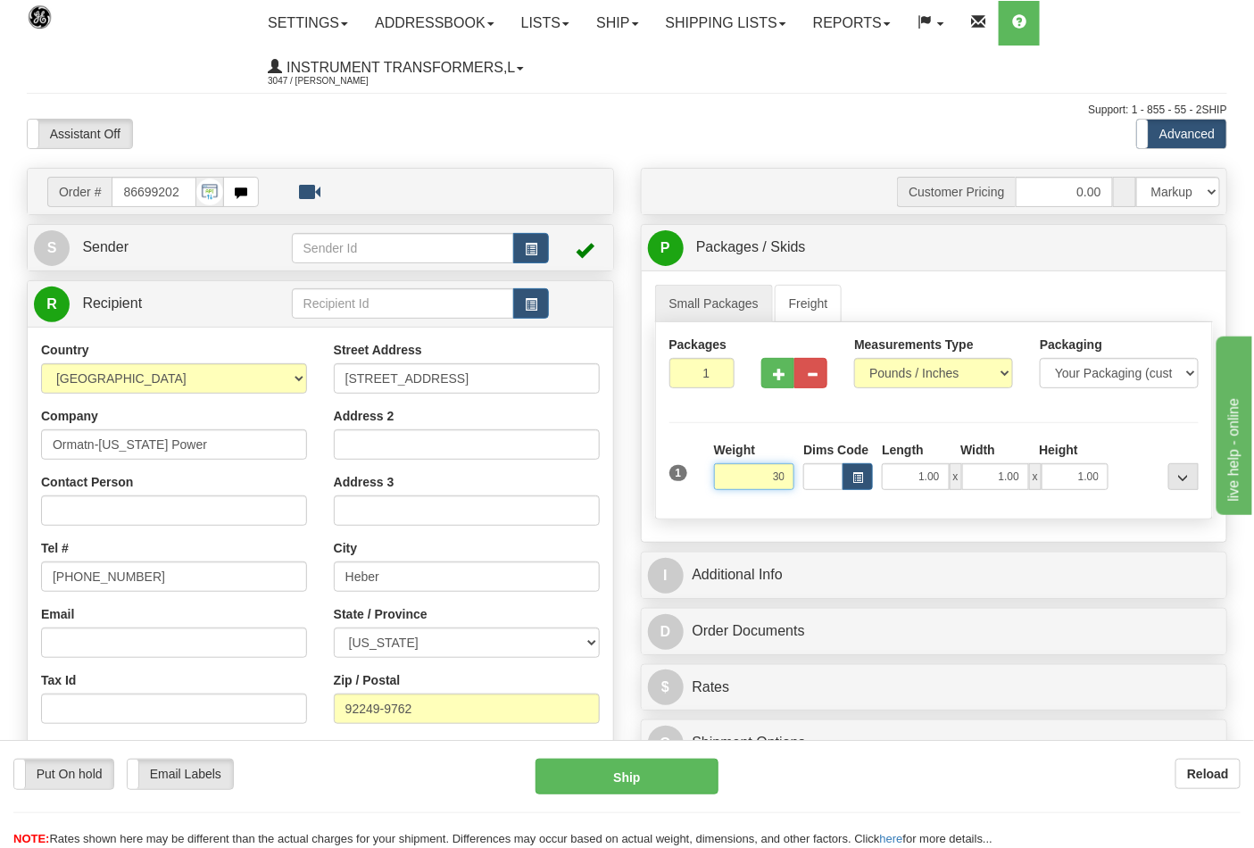
type input "30"
type input "2"
type input "30.00"
type input "2"
click at [716, 369] on input "2" at bounding box center [702, 373] width 66 height 30
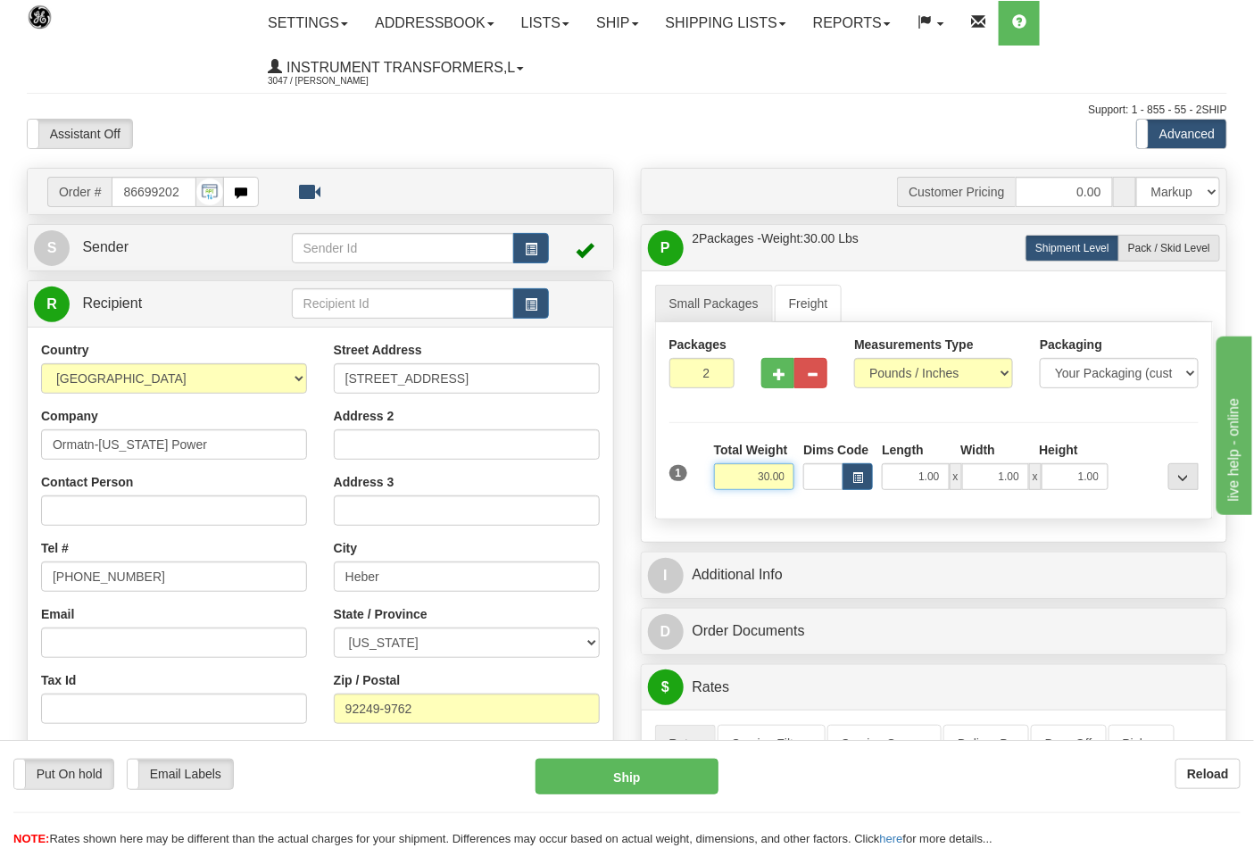
click at [773, 479] on input "30.00" at bounding box center [754, 476] width 81 height 27
click at [788, 476] on input "30.00" at bounding box center [754, 476] width 81 height 27
type input "3"
type input "60.00"
click at [871, 537] on div "Small Packages Freight Packages 2 1 Measurements Type" at bounding box center [934, 405] width 585 height 271
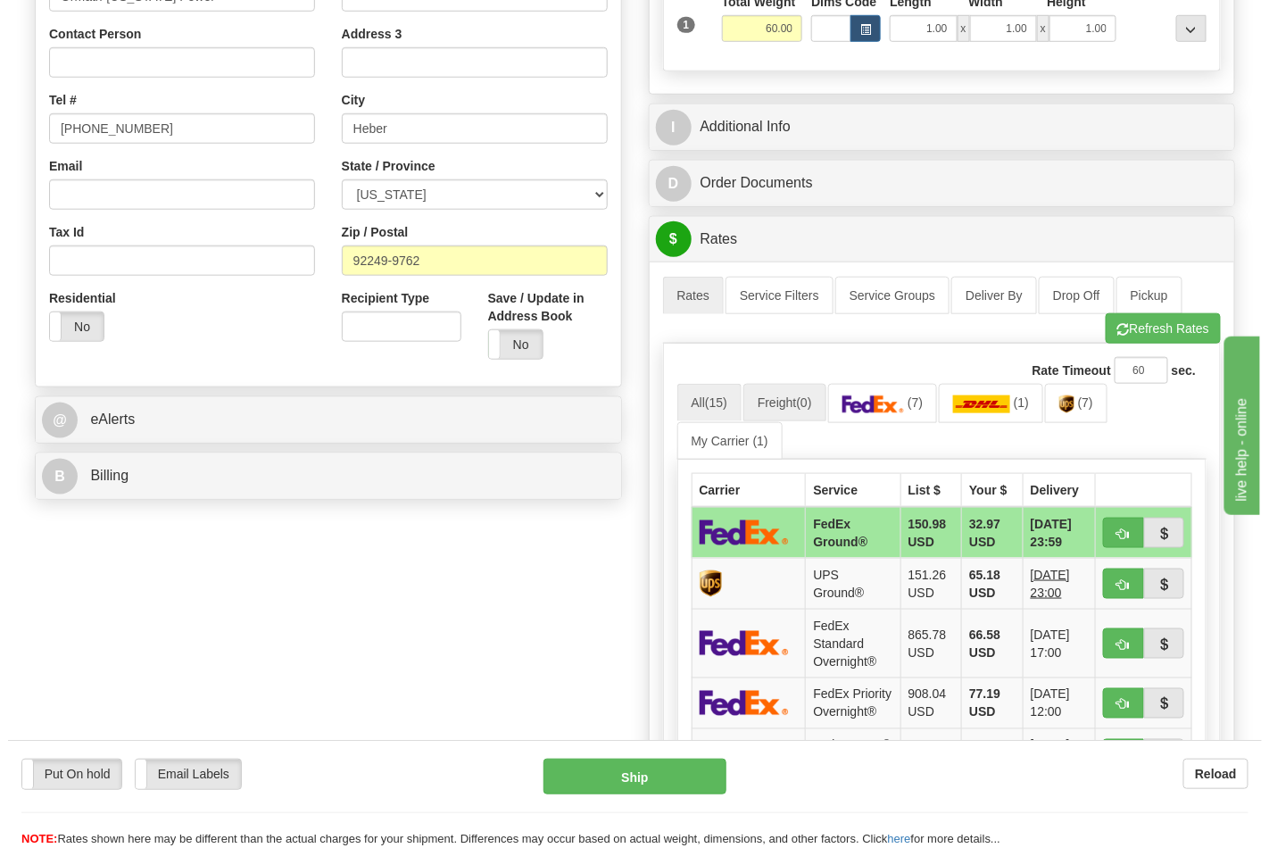
scroll to position [495, 0]
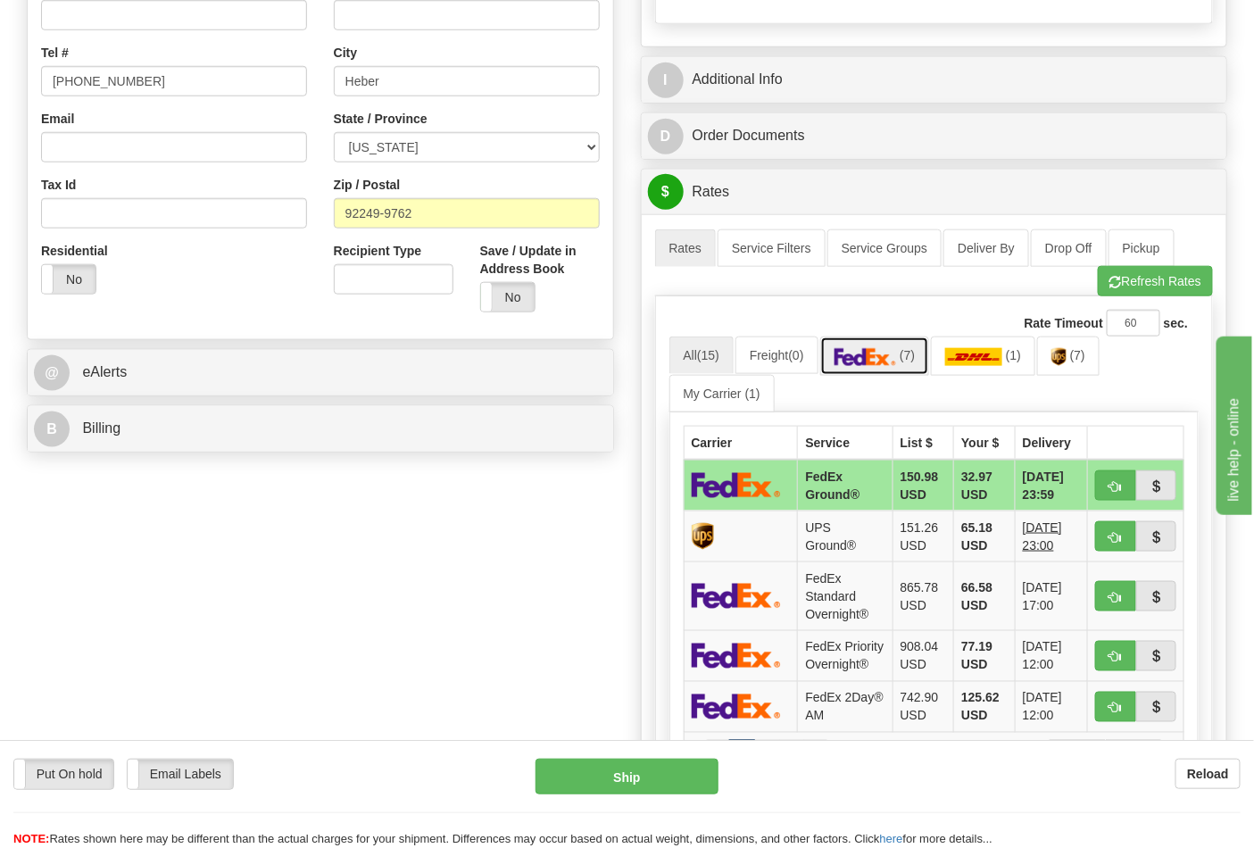
click at [884, 361] on img at bounding box center [865, 357] width 62 height 18
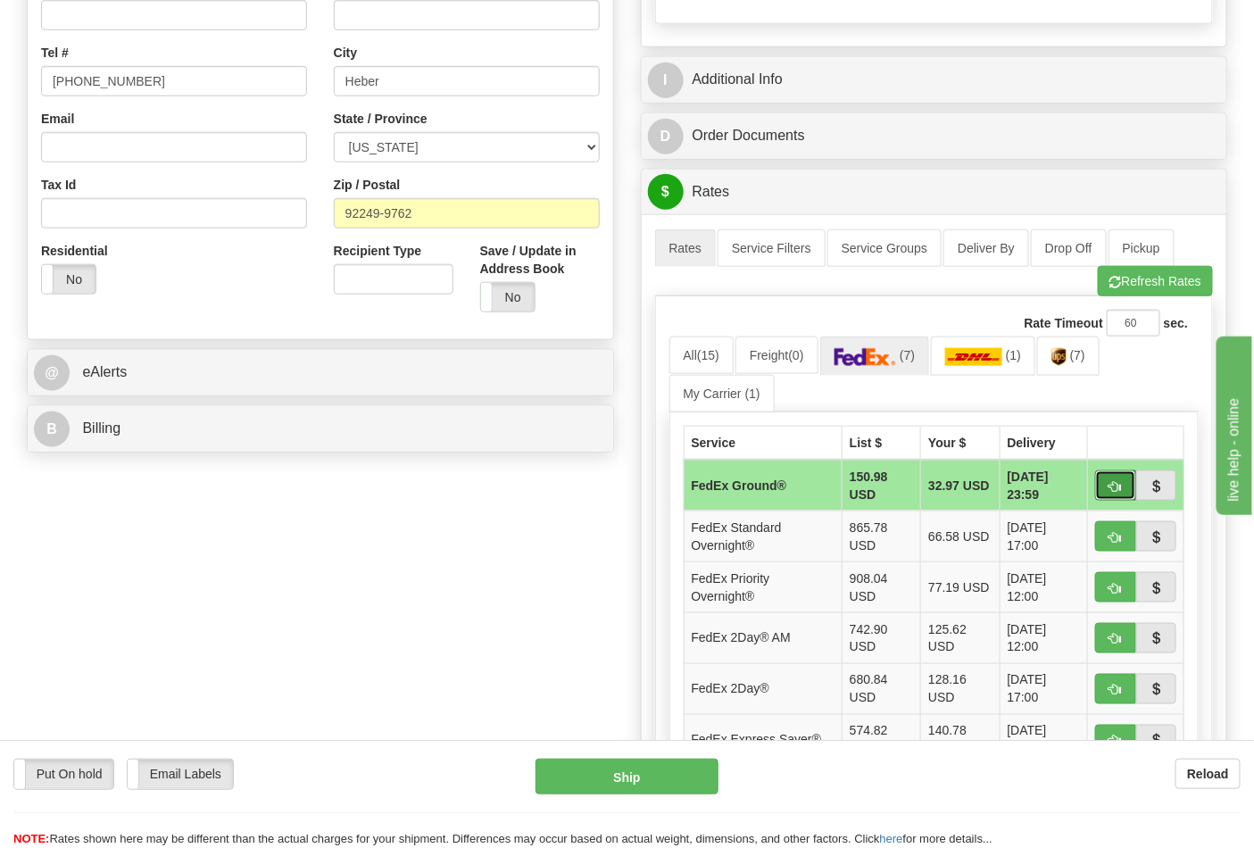
click at [1117, 491] on span "button" at bounding box center [1115, 487] width 12 height 12
type input "92"
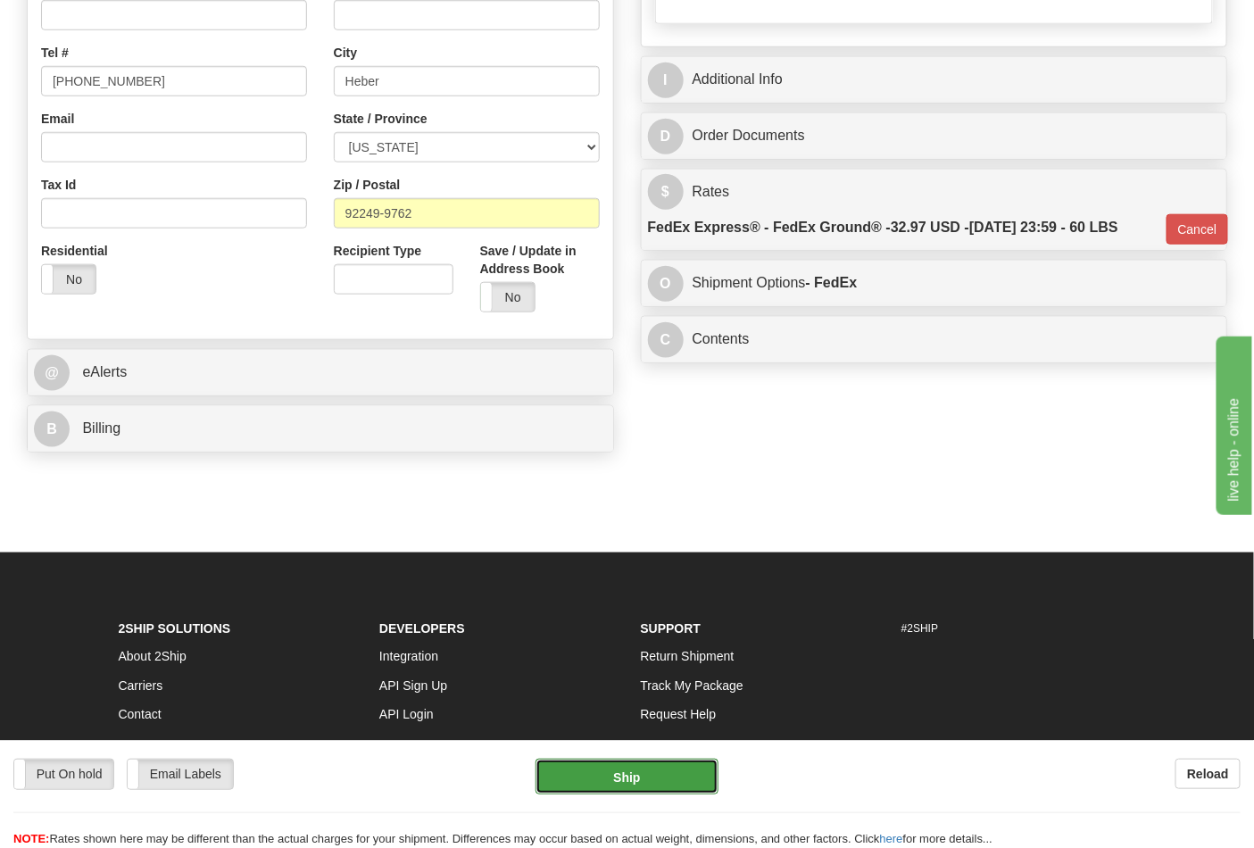
click at [674, 766] on button "Ship" at bounding box center [626, 776] width 182 height 36
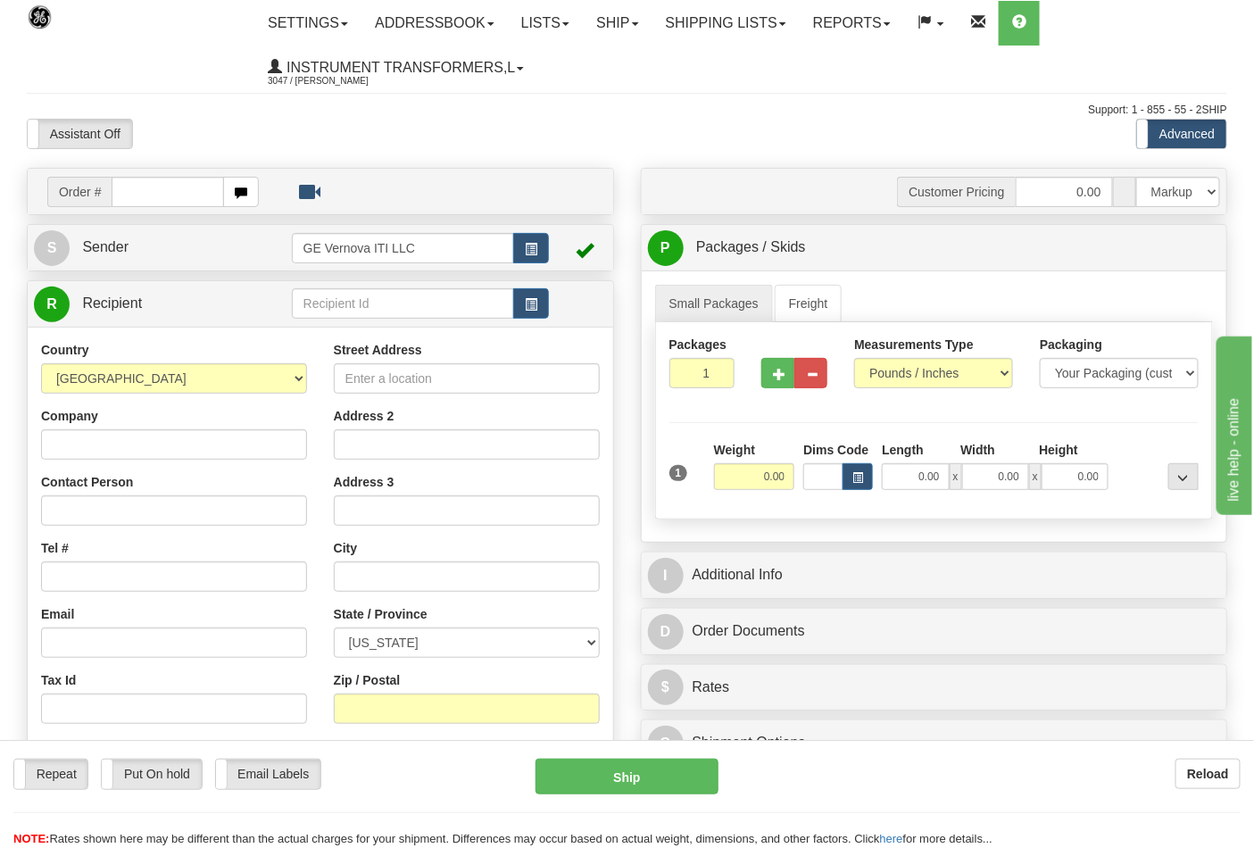
click at [180, 185] on input "text" at bounding box center [168, 192] width 112 height 30
type input "86699206"
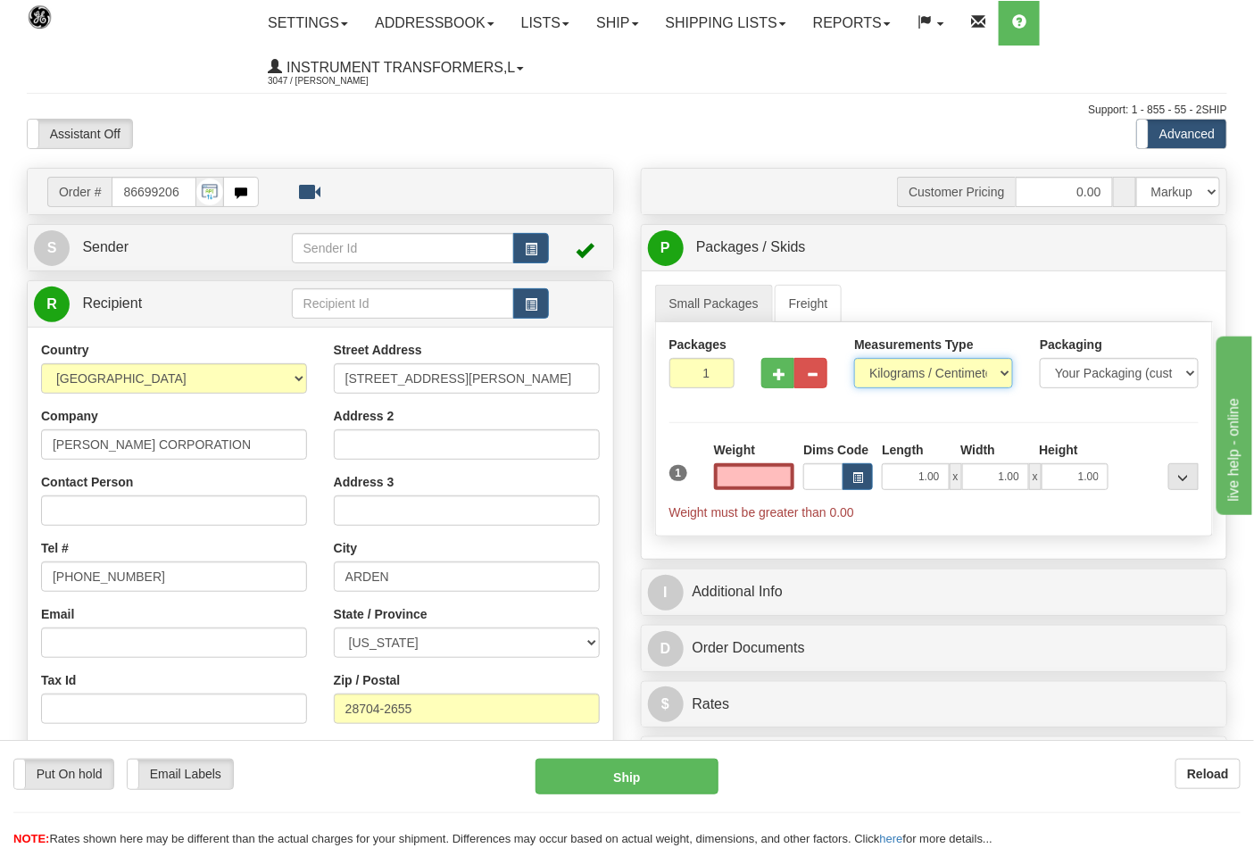
type input "0.00"
click at [999, 376] on select "Pounds / Inches Kilograms / Centimeters" at bounding box center [933, 373] width 159 height 30
select select "0"
click at [854, 359] on select "Pounds / Inches Kilograms / Centimeters" at bounding box center [933, 373] width 159 height 30
type input "2"
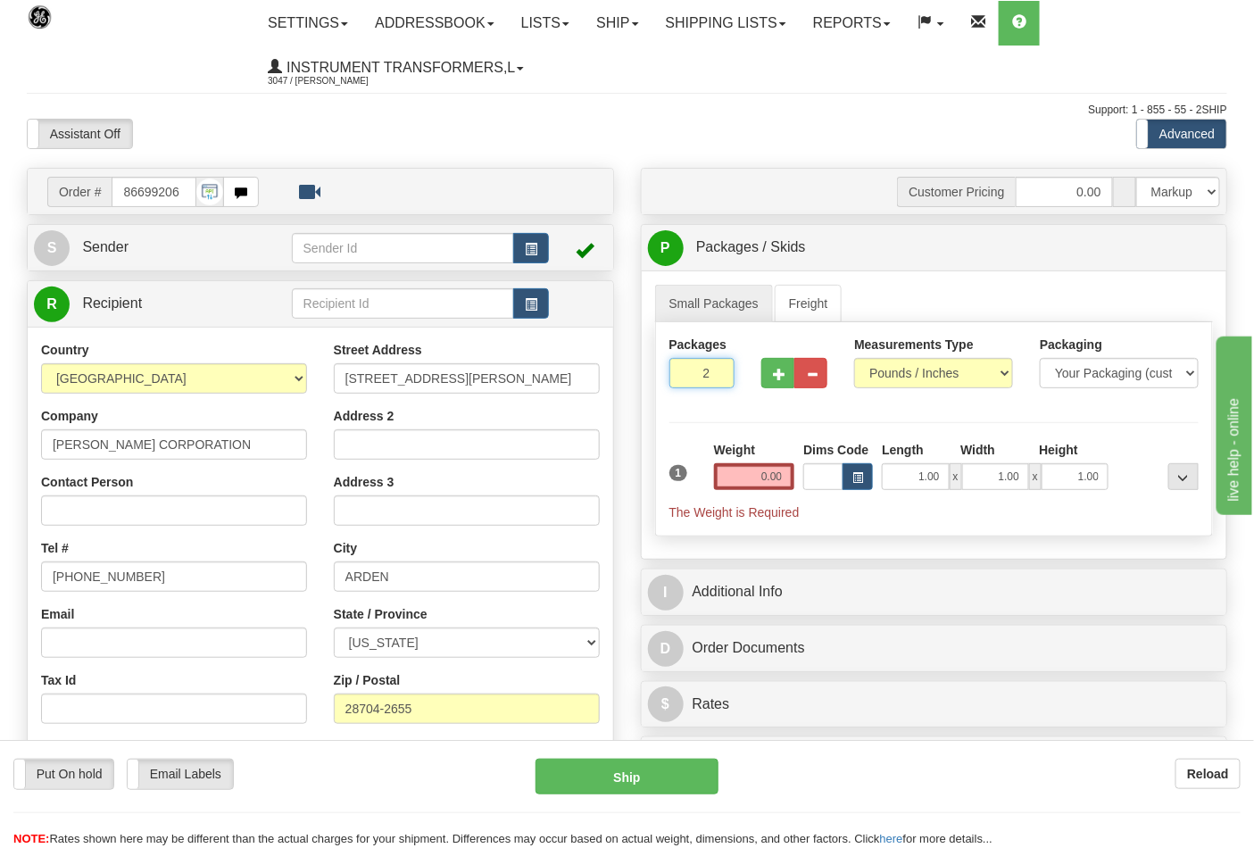
click at [714, 370] on input "2" at bounding box center [702, 373] width 66 height 30
click at [762, 476] on input "0.00" at bounding box center [754, 476] width 81 height 27
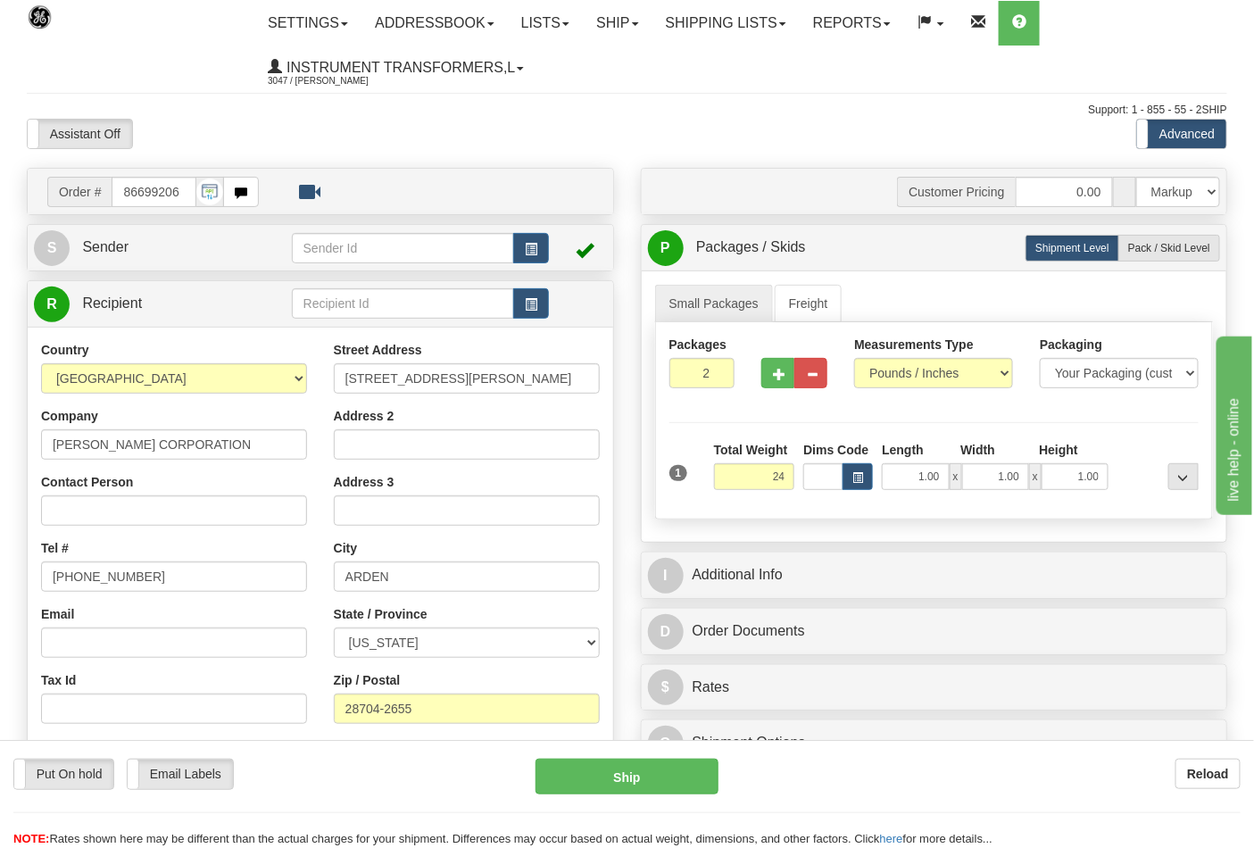
type input "24.00"
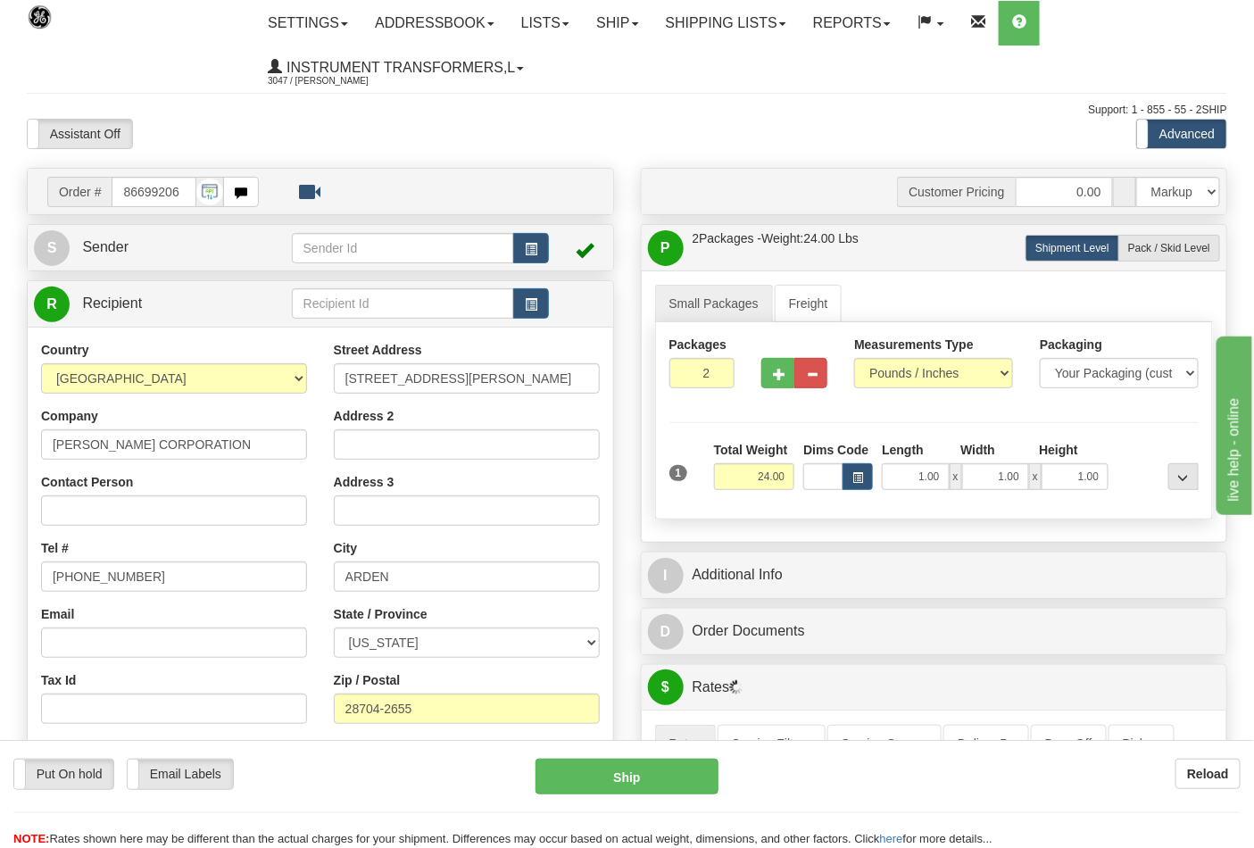
click at [1112, 533] on div "Small Packages Freight Packages 2 1 Measurements Type" at bounding box center [934, 405] width 585 height 271
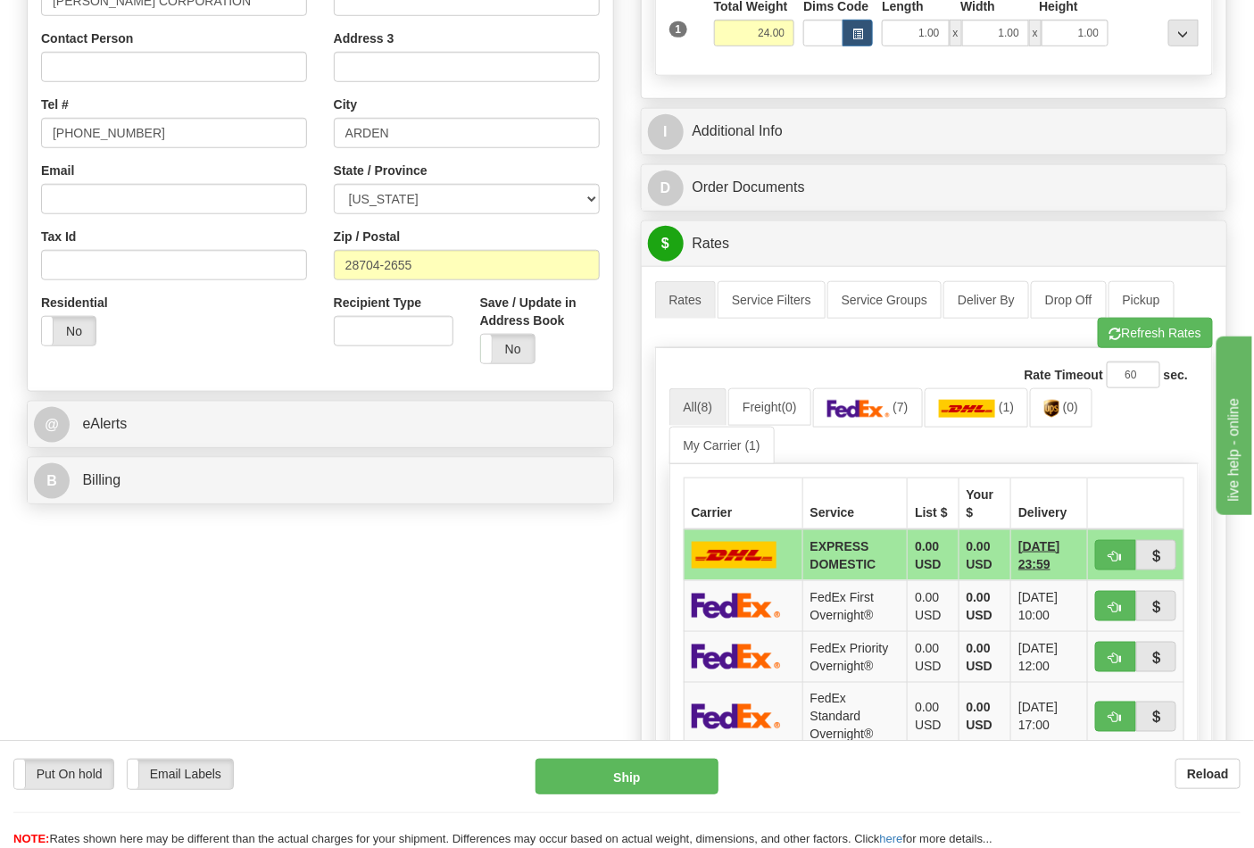
scroll to position [396, 0]
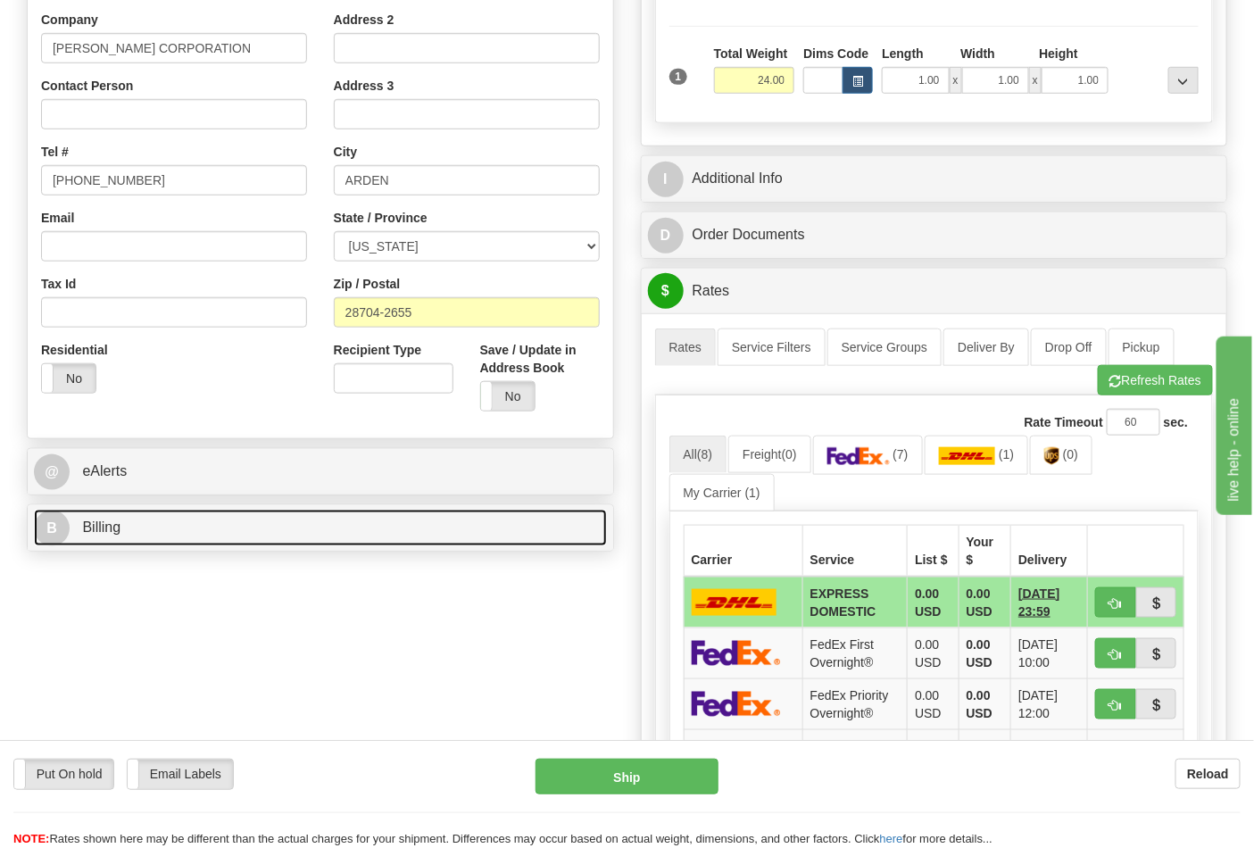
click at [87, 540] on link "B Billing" at bounding box center [320, 527] width 573 height 37
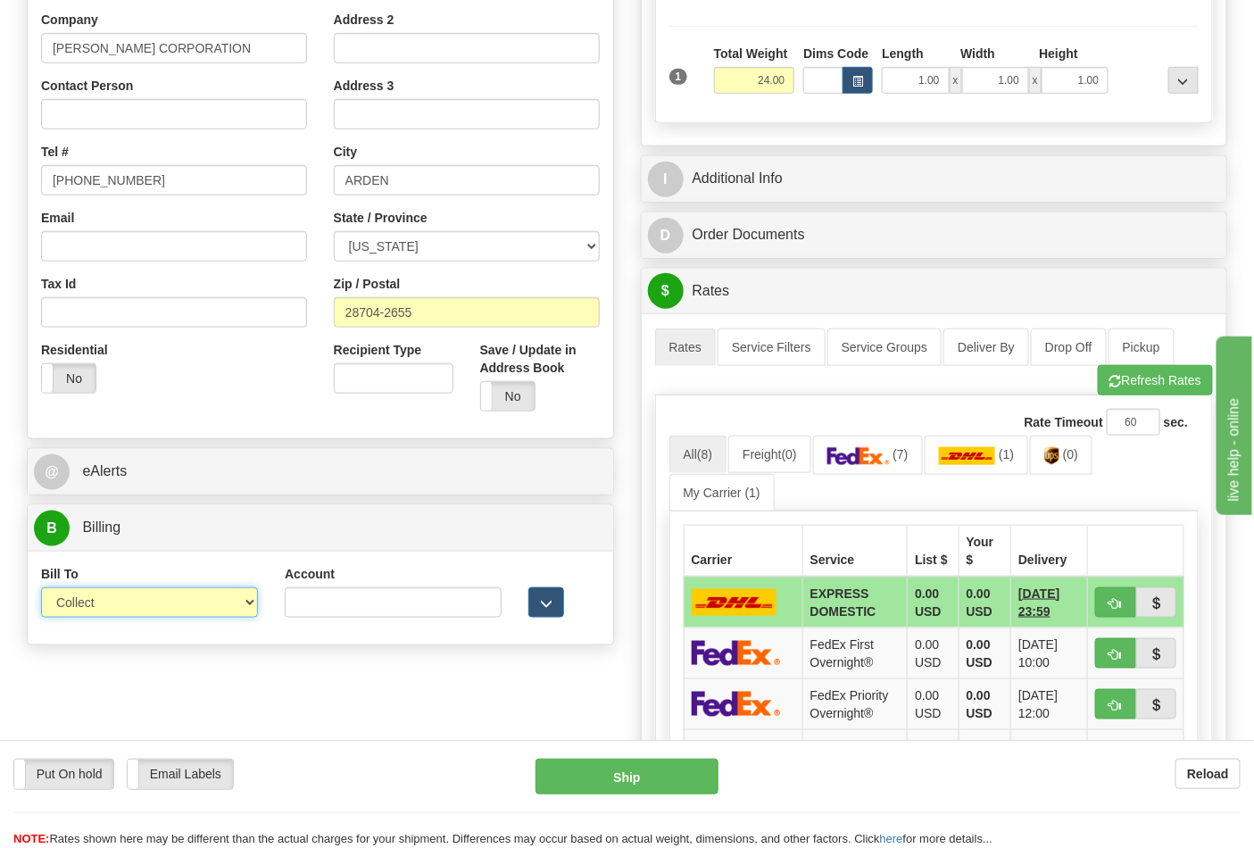
click at [245, 601] on select "Sender Recipient Third Party Collect" at bounding box center [149, 602] width 217 height 30
select select "2"
click at [41, 589] on select "Sender Recipient Third Party Collect" at bounding box center [149, 602] width 217 height 30
click at [355, 591] on input "Account" at bounding box center [393, 602] width 217 height 30
paste input "103014760"
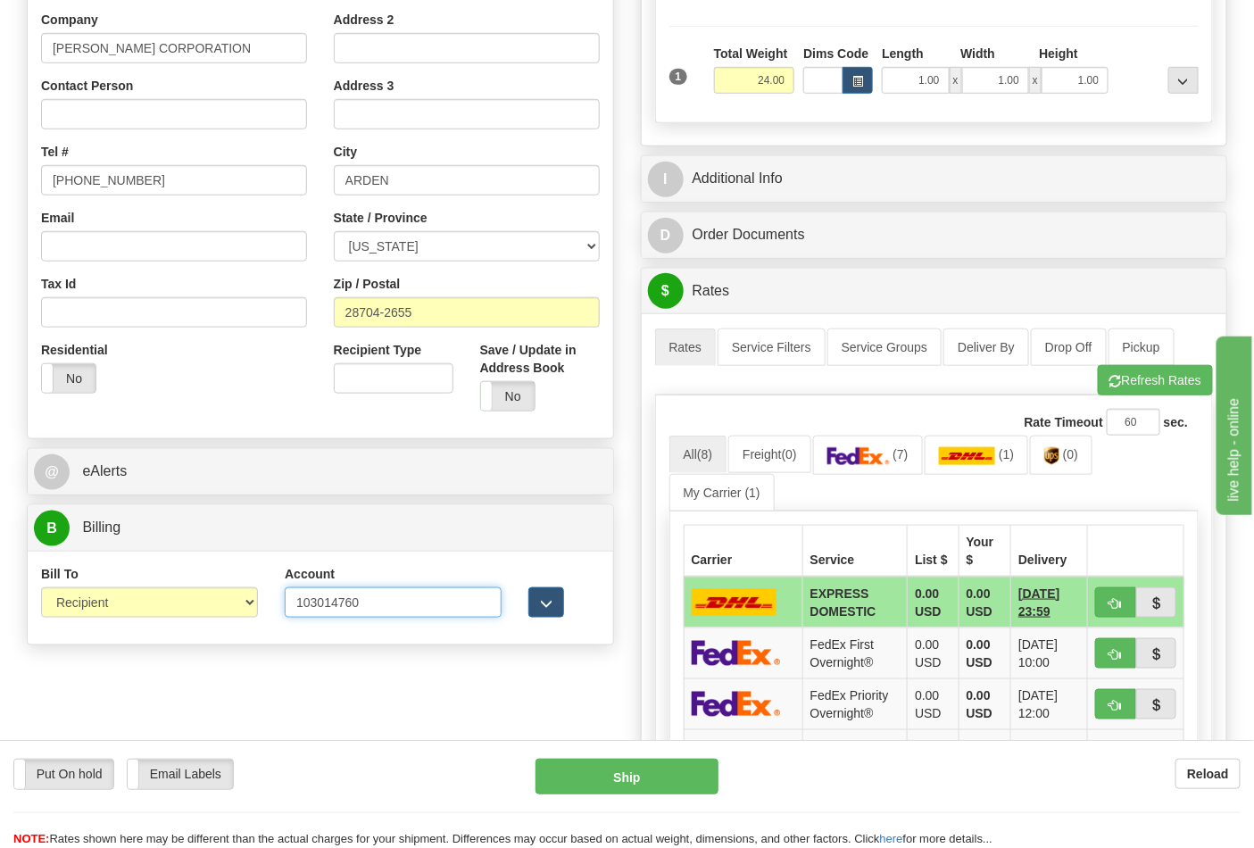
scroll to position [297, 0]
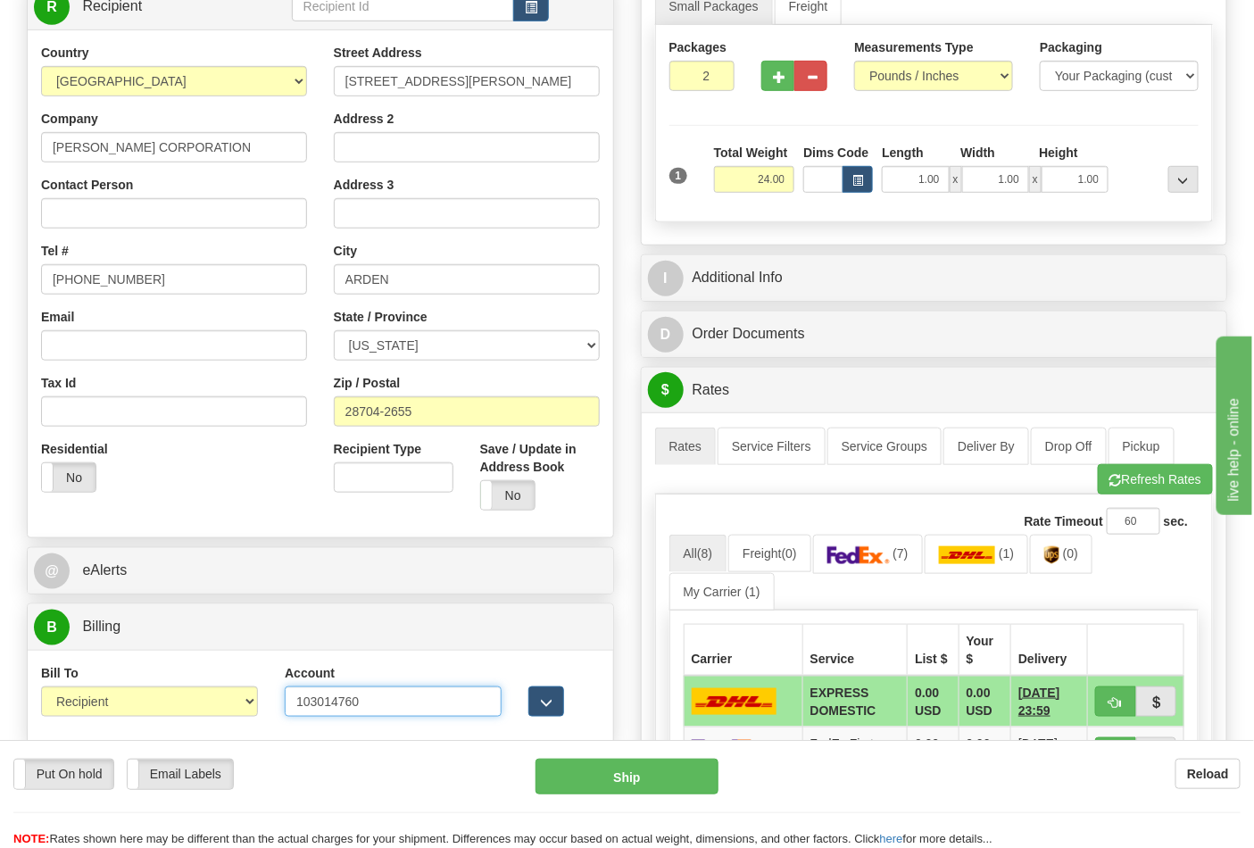
type input "103014760"
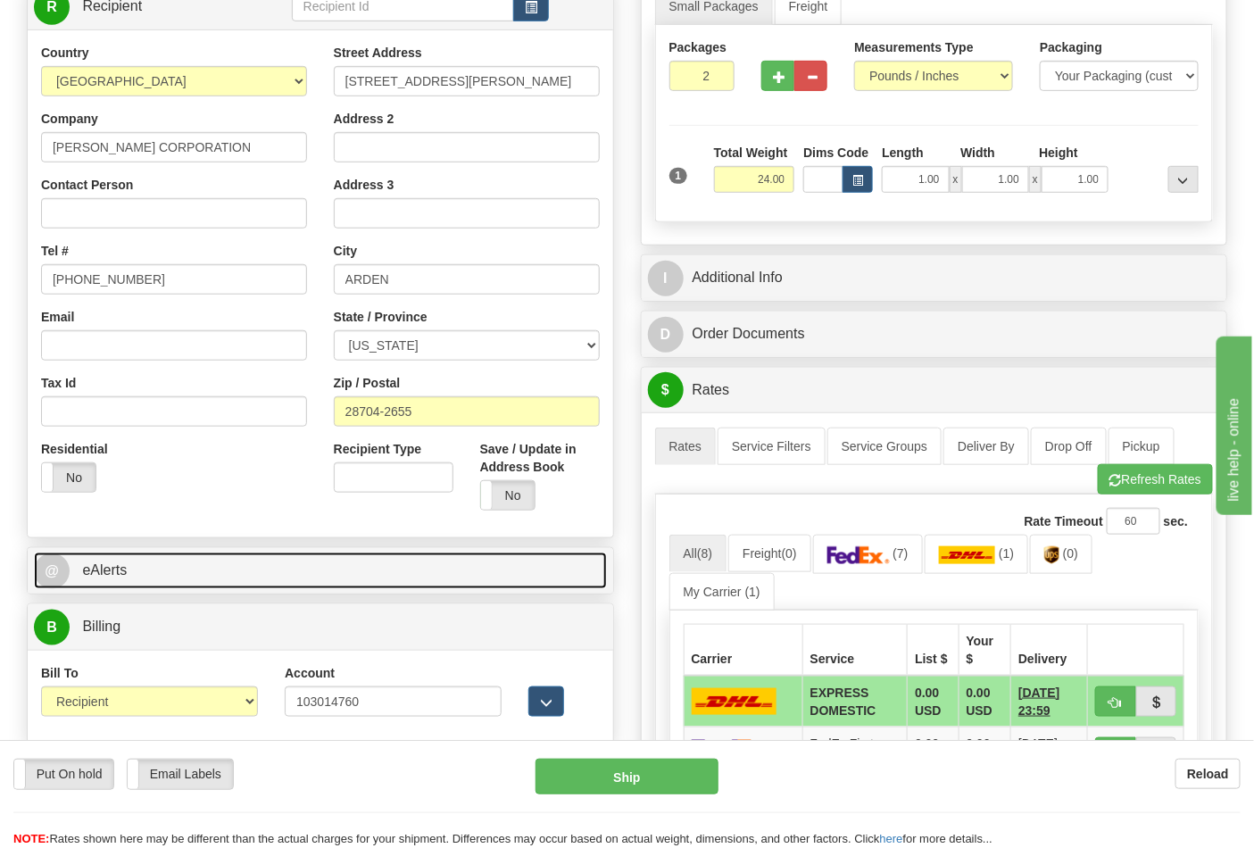
drag, startPoint x: 465, startPoint y: 29, endPoint x: 292, endPoint y: 578, distance: 576.3
click at [295, 575] on link "@ eAlerts" at bounding box center [320, 570] width 573 height 37
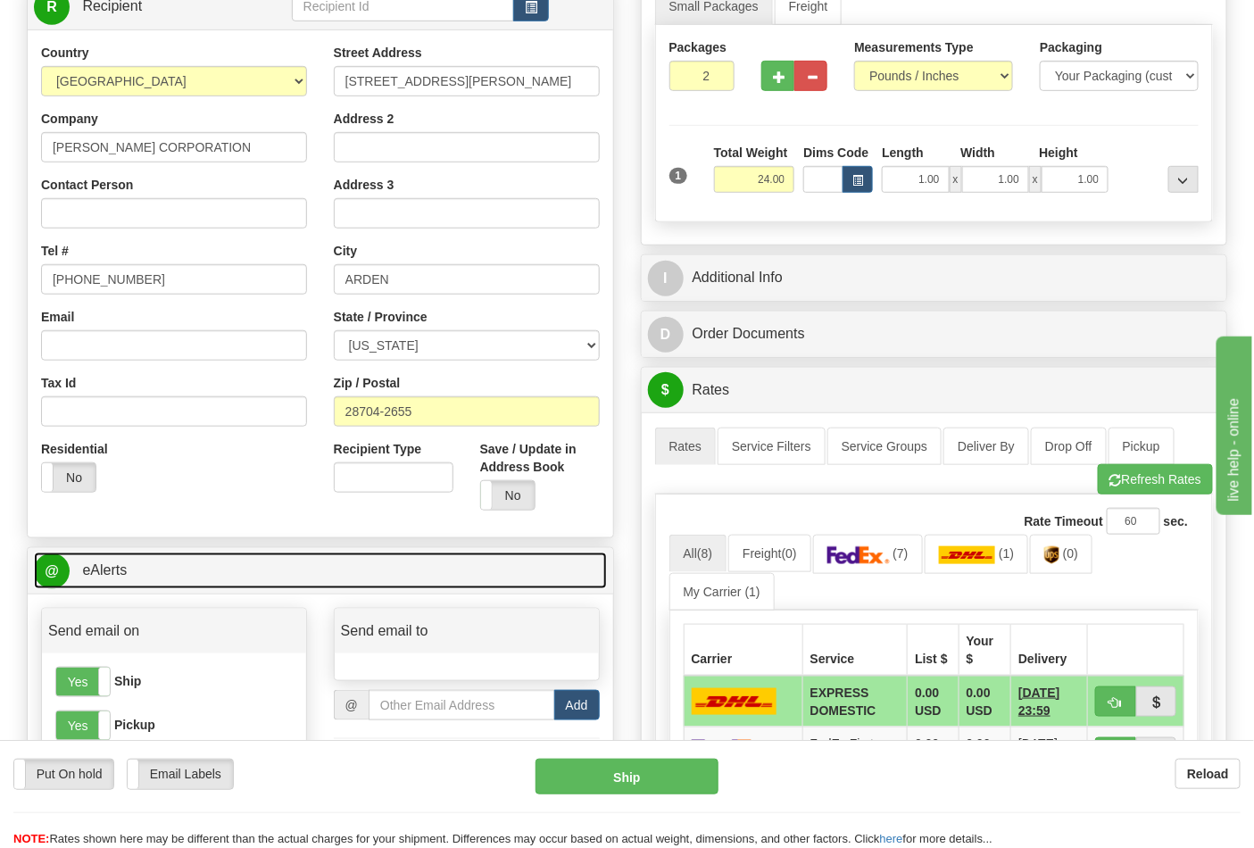
click at [284, 563] on link "@ eAlerts" at bounding box center [320, 570] width 573 height 37
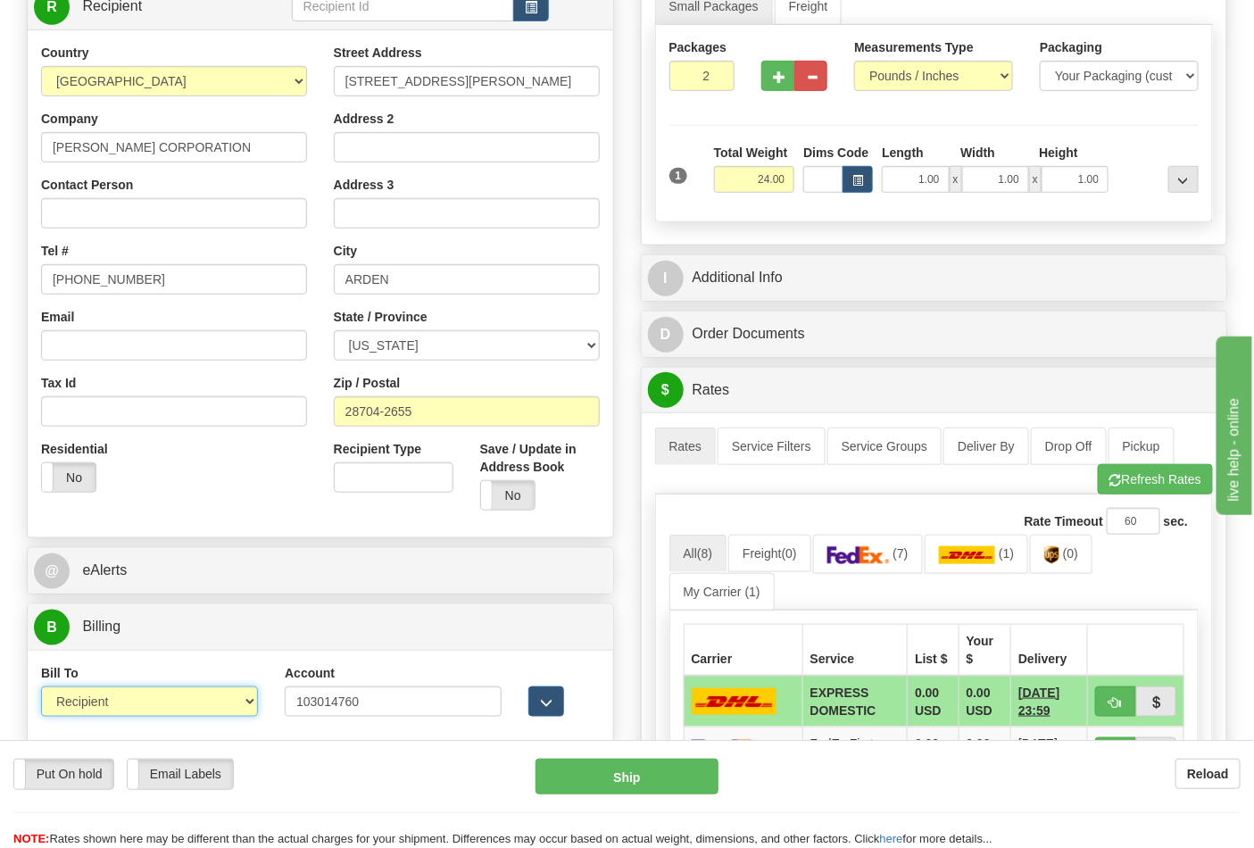
click at [251, 706] on select "Sender Recipient Third Party Collect" at bounding box center [149, 701] width 217 height 30
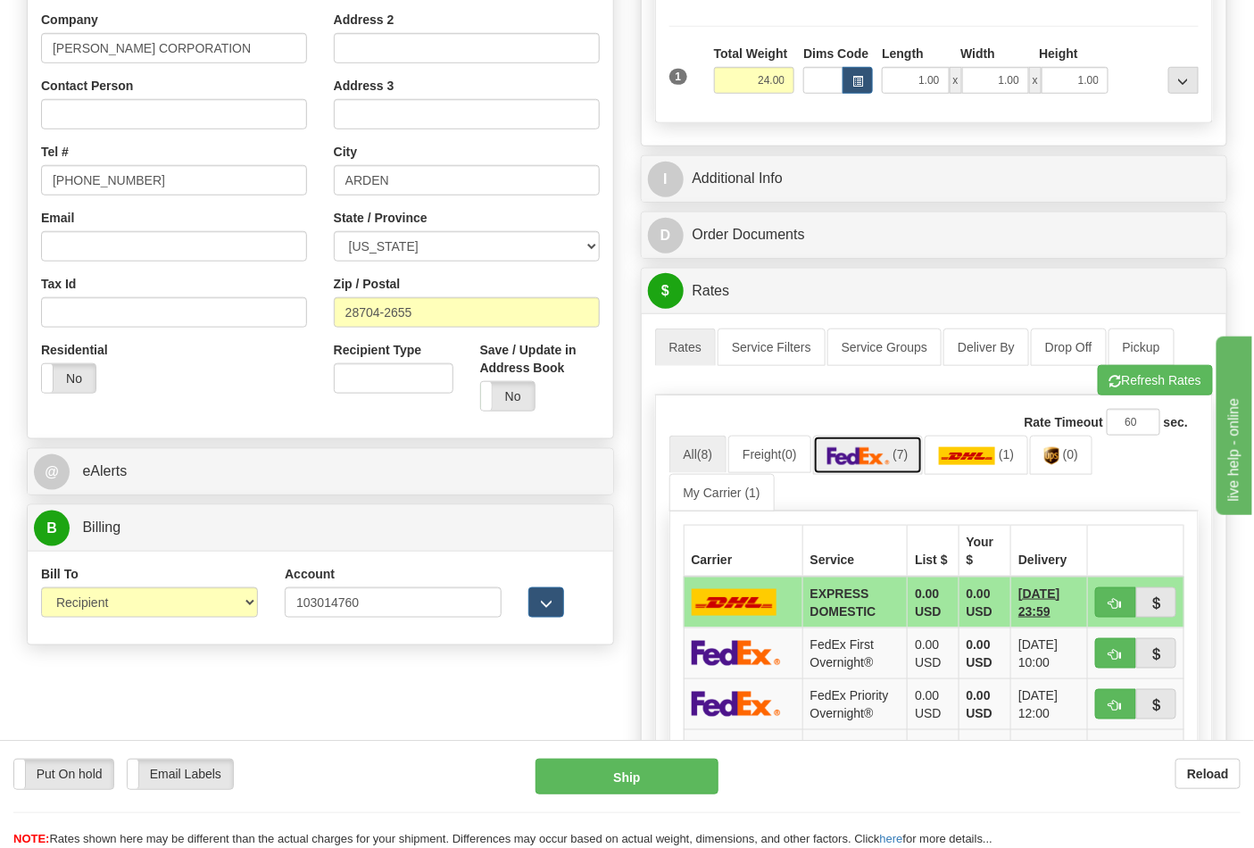
click at [890, 458] on img at bounding box center [858, 456] width 62 height 18
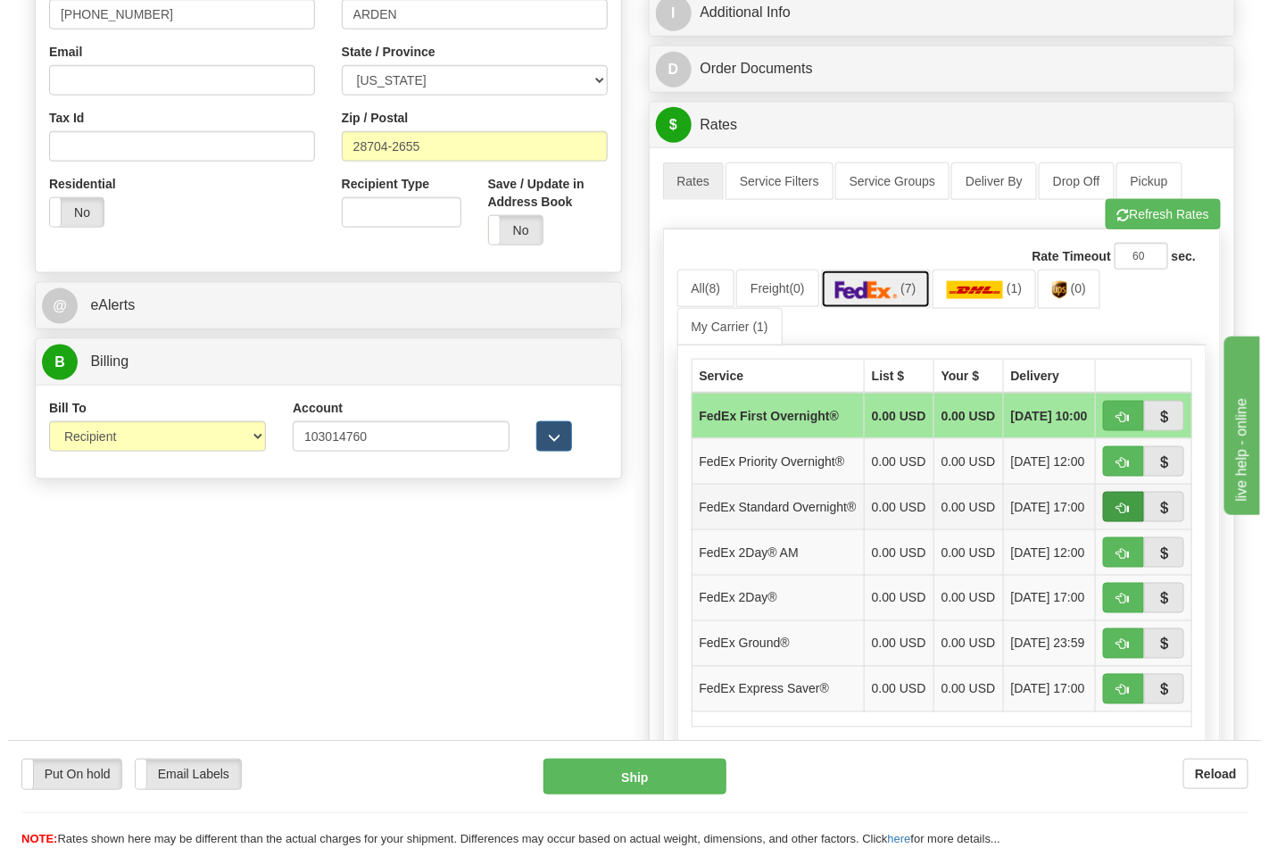
scroll to position [594, 0]
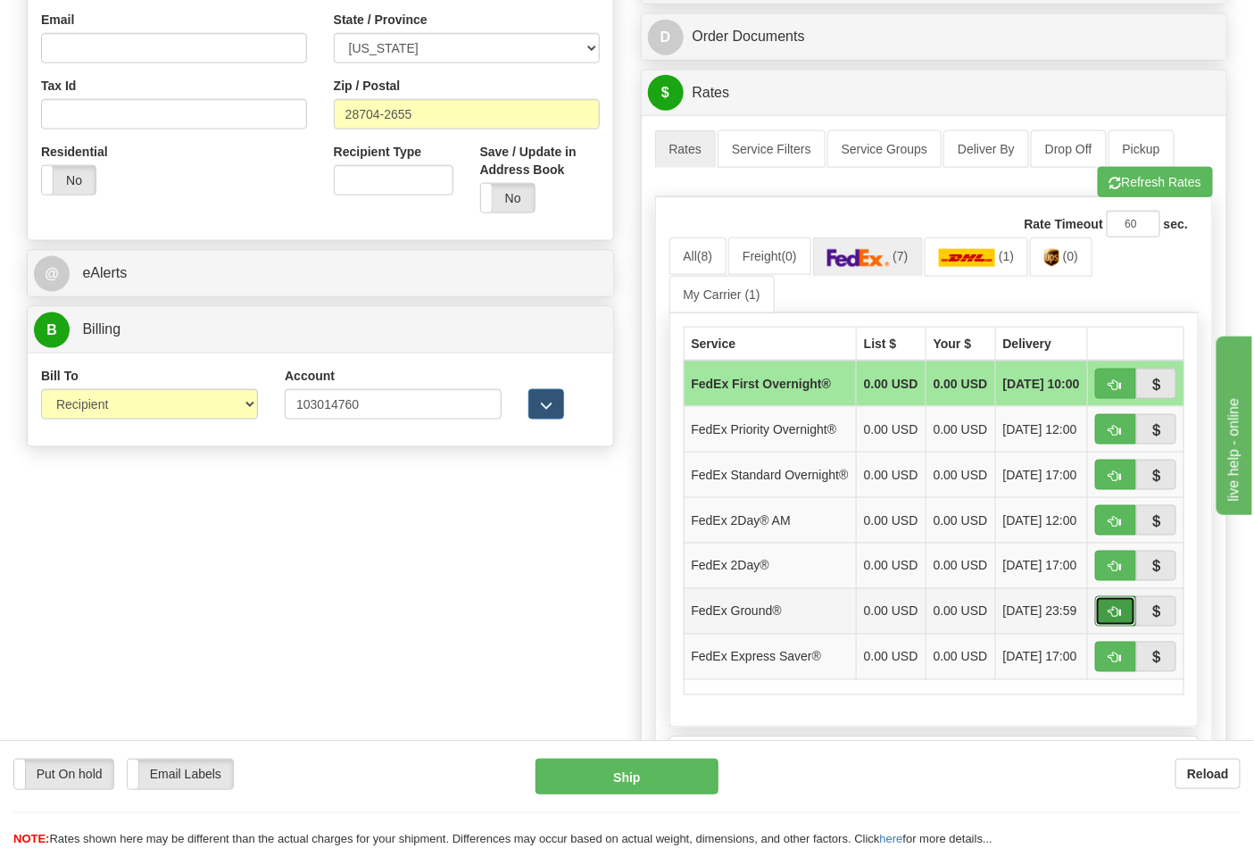
click at [1118, 618] on span "button" at bounding box center [1115, 613] width 12 height 12
type input "92"
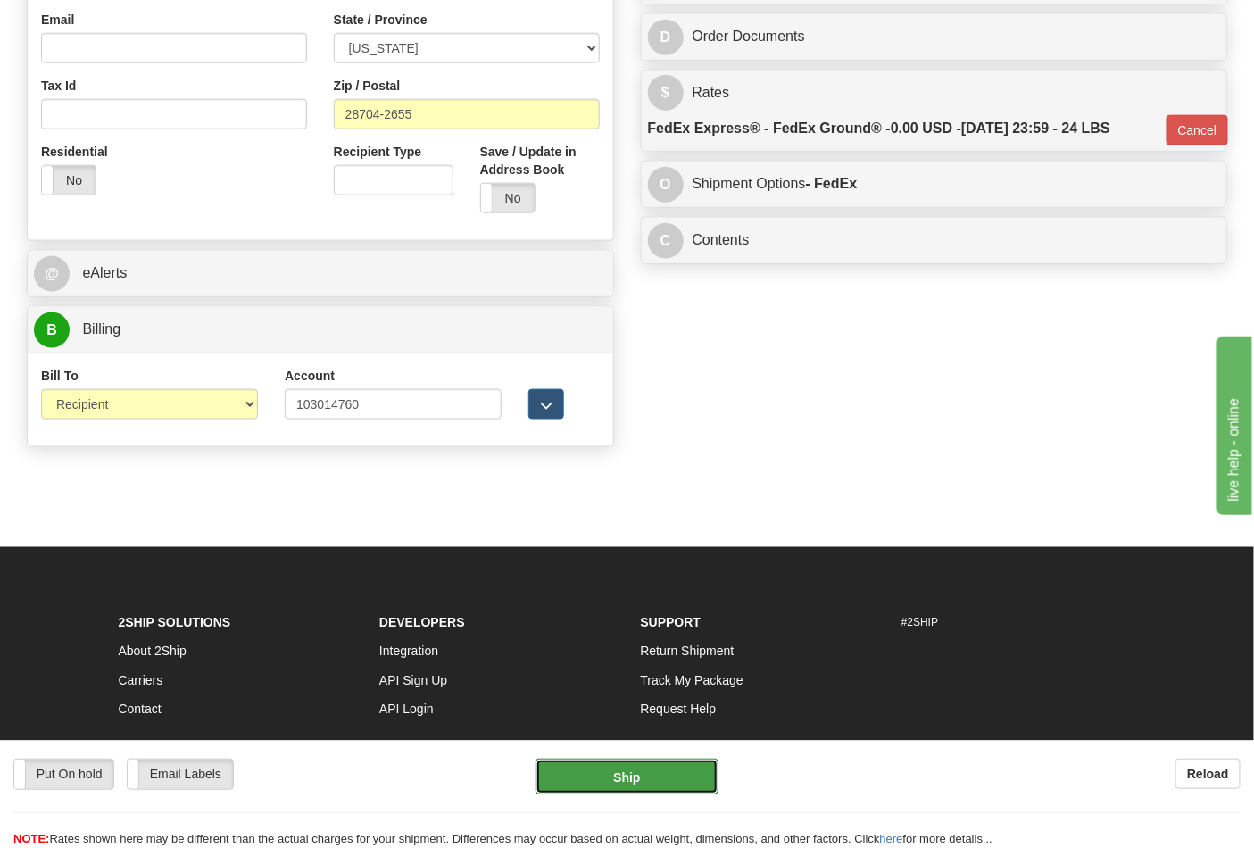
click at [667, 781] on button "Ship" at bounding box center [626, 776] width 182 height 36
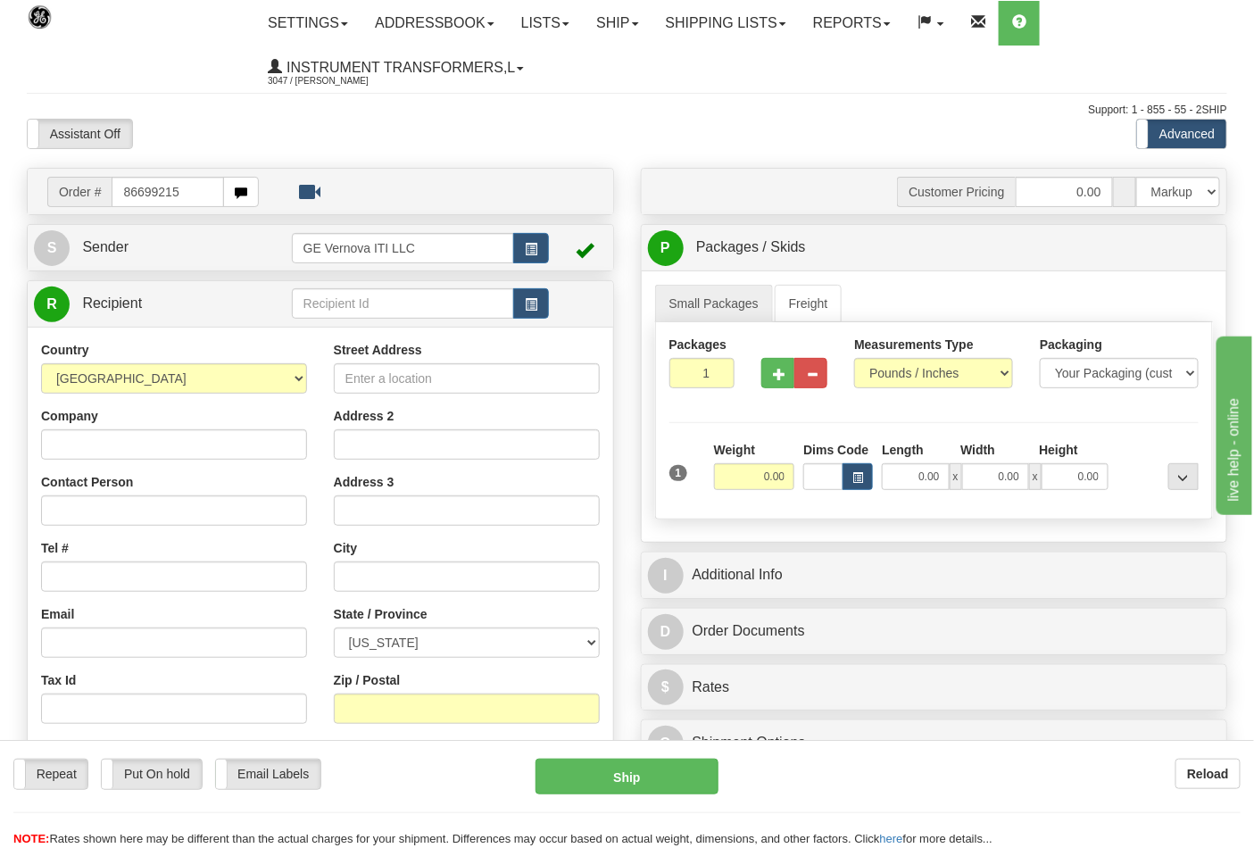
type input "86699215"
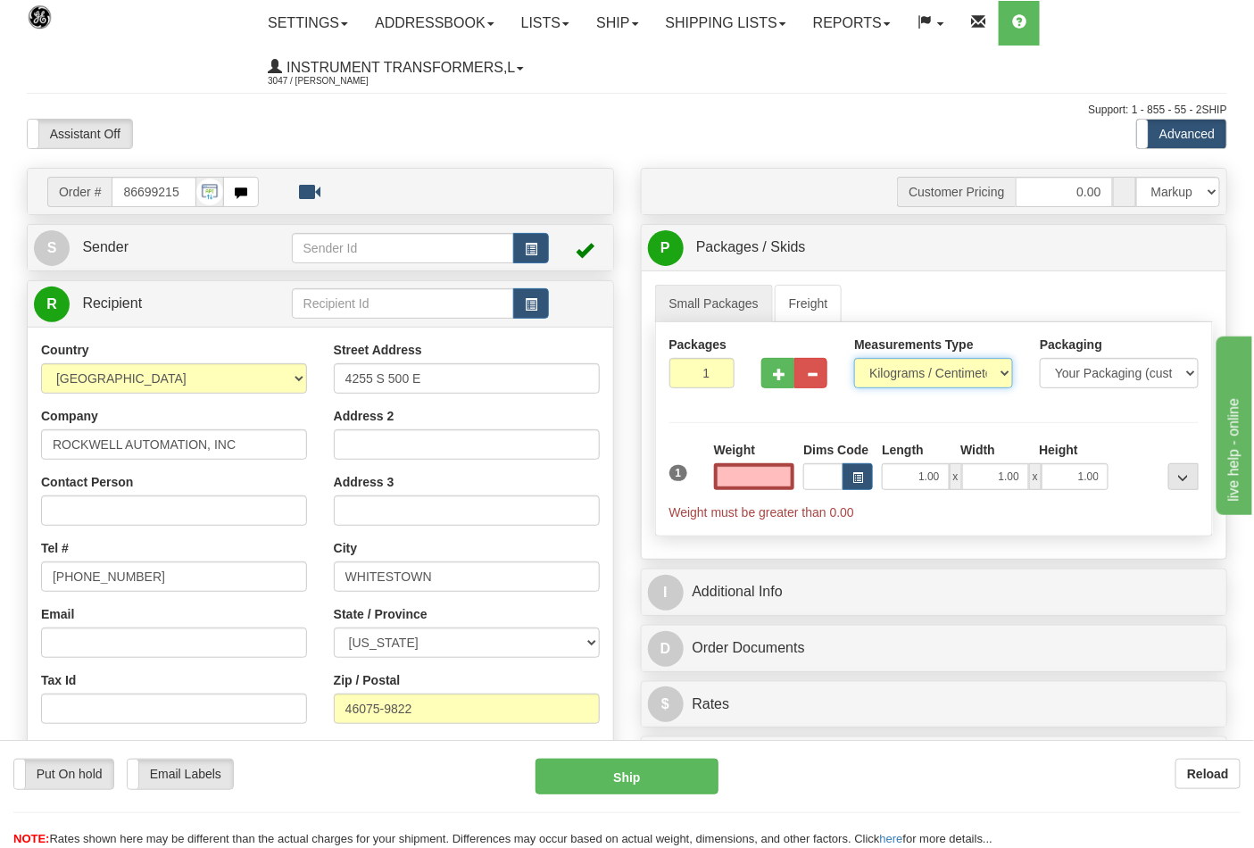
type input "0.00"
click at [998, 369] on select "Pounds / Inches Kilograms / Centimeters" at bounding box center [933, 373] width 159 height 30
select select "0"
click at [854, 359] on select "Pounds / Inches Kilograms / Centimeters" at bounding box center [933, 373] width 159 height 30
click at [760, 474] on input "0.00" at bounding box center [754, 476] width 81 height 27
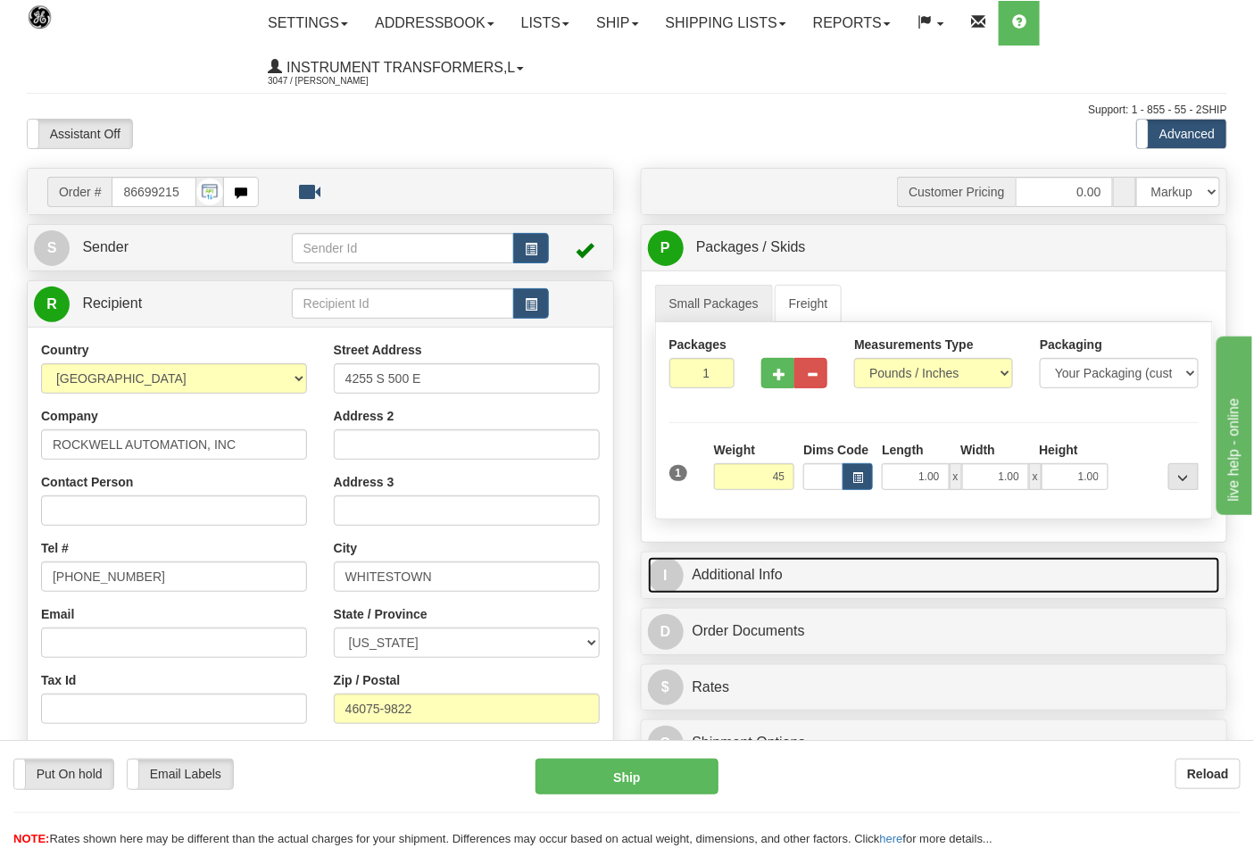
type input "45.00"
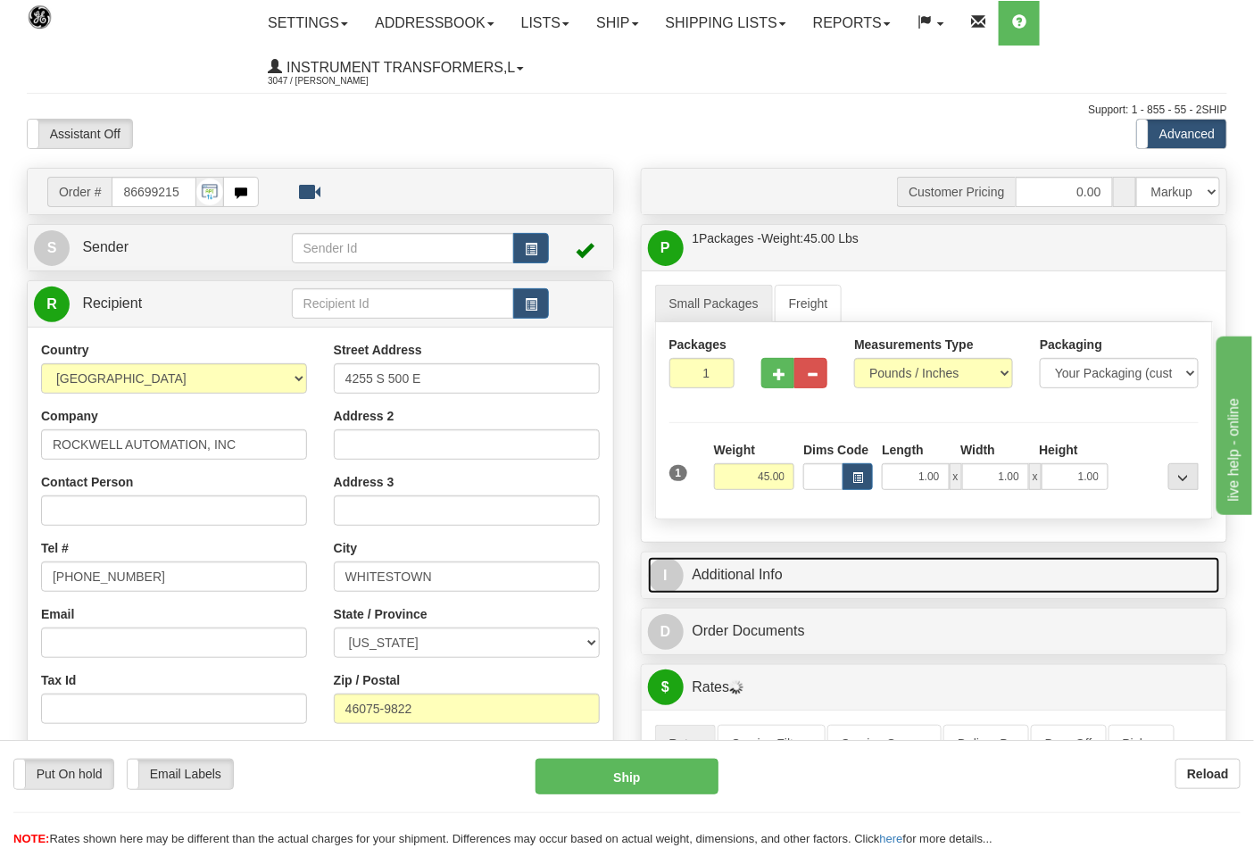
click at [1087, 568] on link "I Additional Info" at bounding box center [934, 575] width 573 height 37
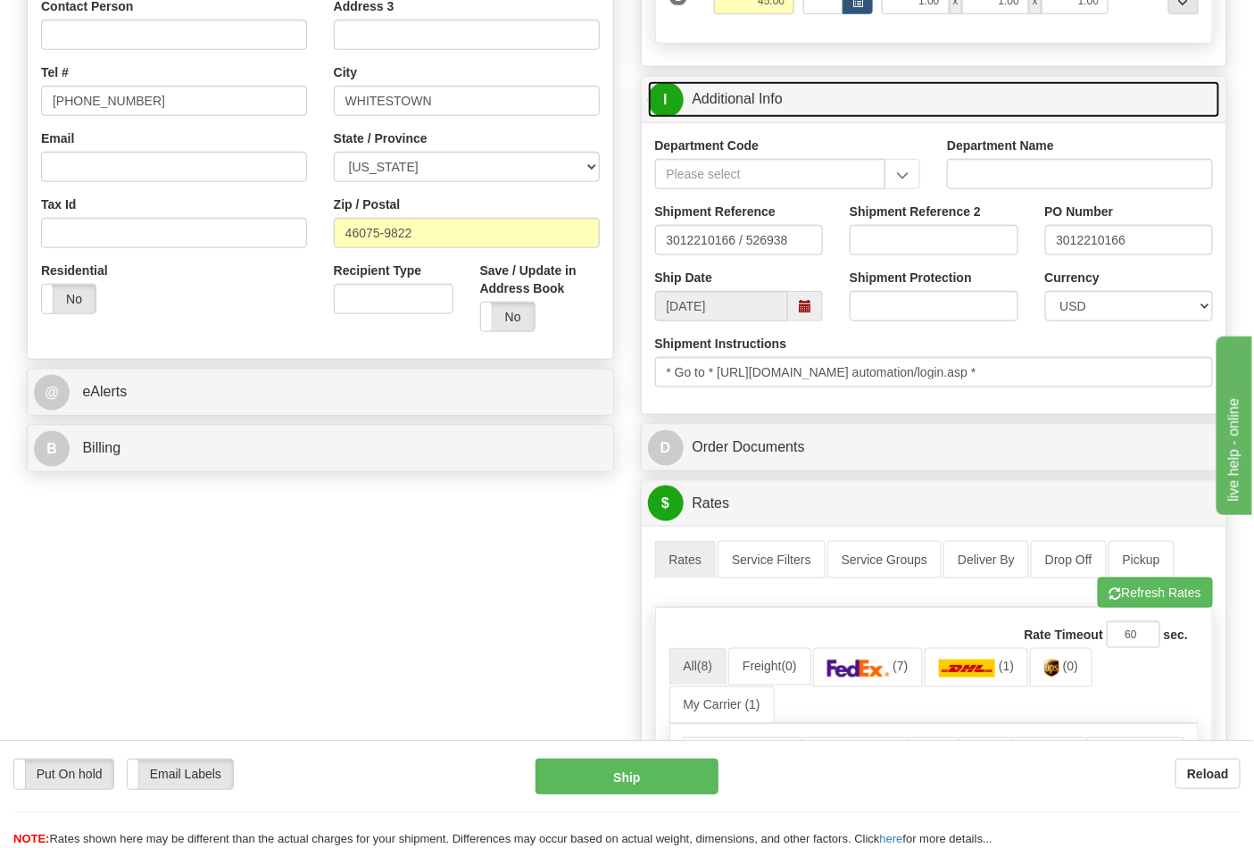
scroll to position [594, 0]
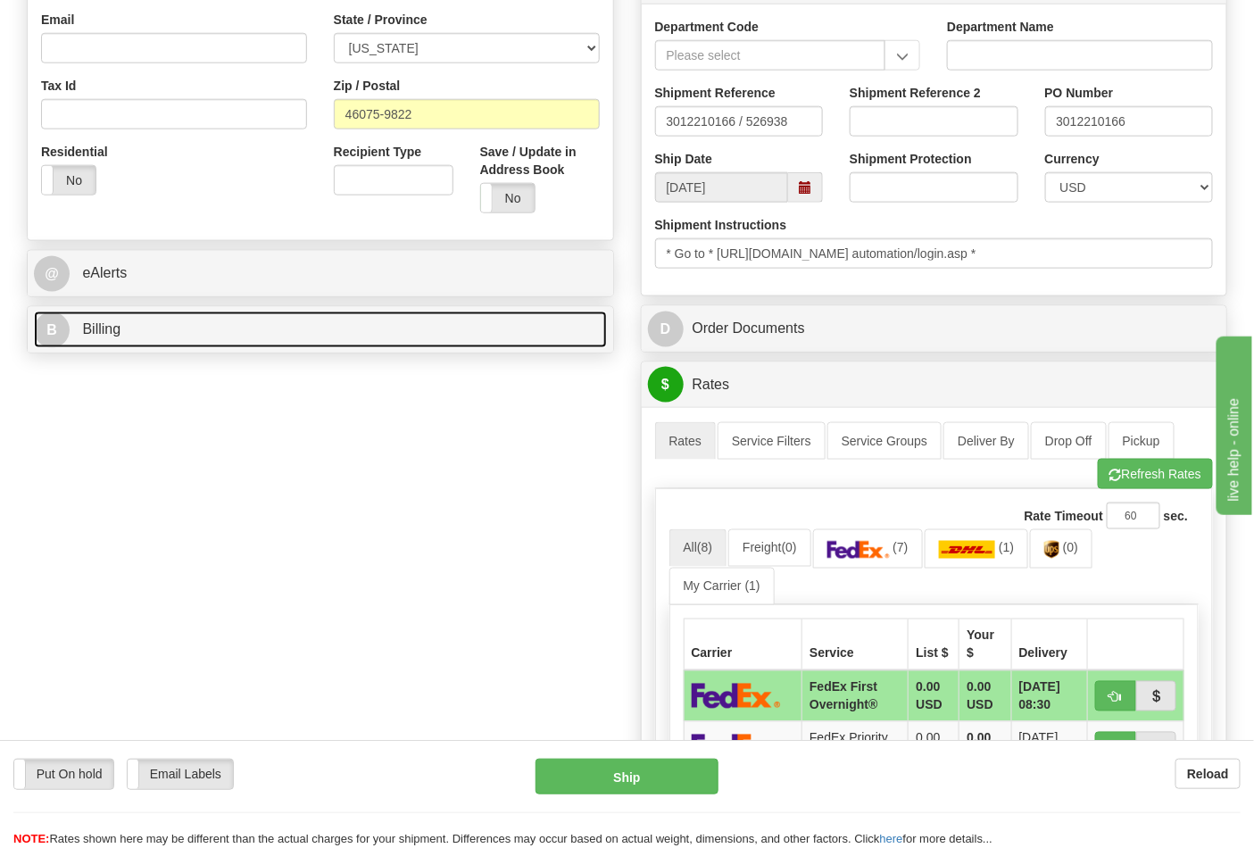
click at [541, 333] on link "B Billing" at bounding box center [320, 329] width 573 height 37
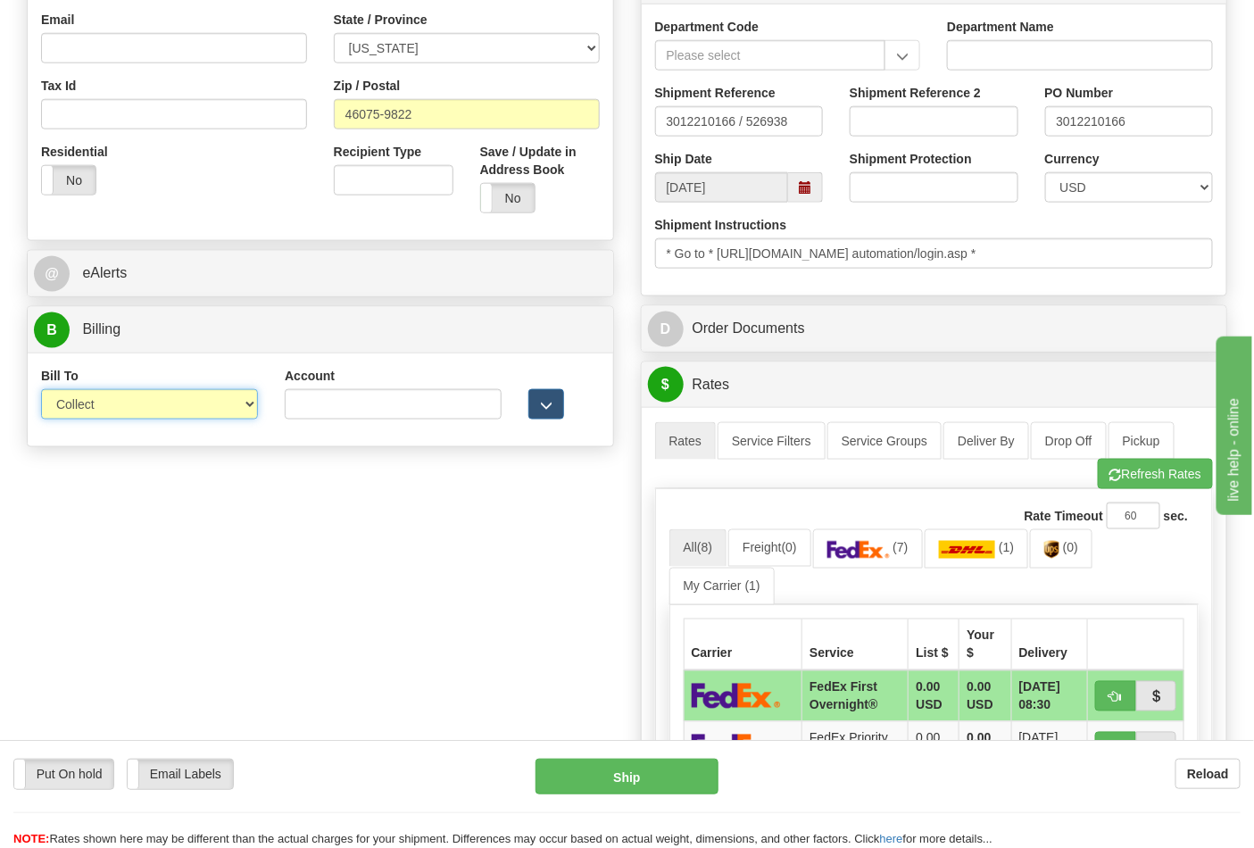
click at [242, 402] on select "Sender Recipient Third Party Collect" at bounding box center [149, 404] width 217 height 30
select select "2"
click at [41, 391] on select "Sender Recipient Third Party Collect" at bounding box center [149, 404] width 217 height 30
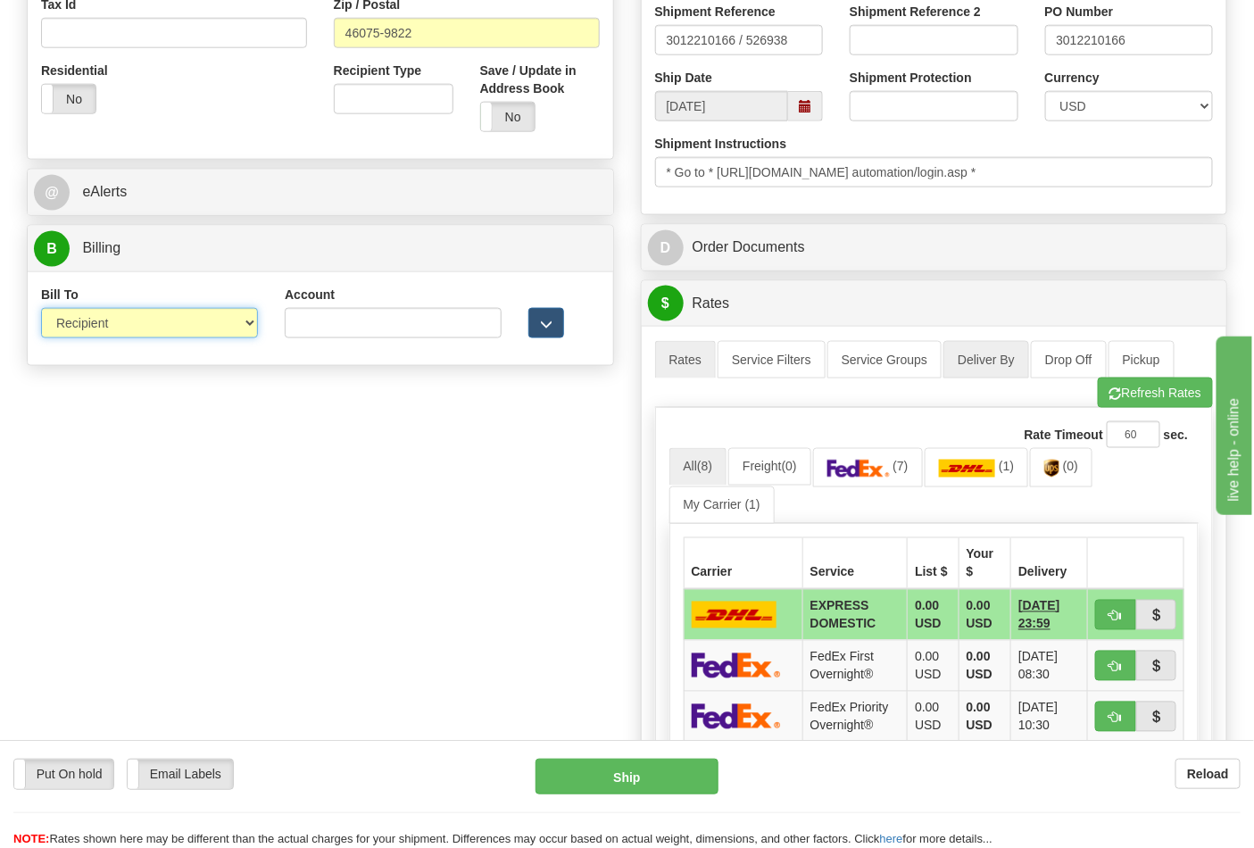
scroll to position [693, 0]
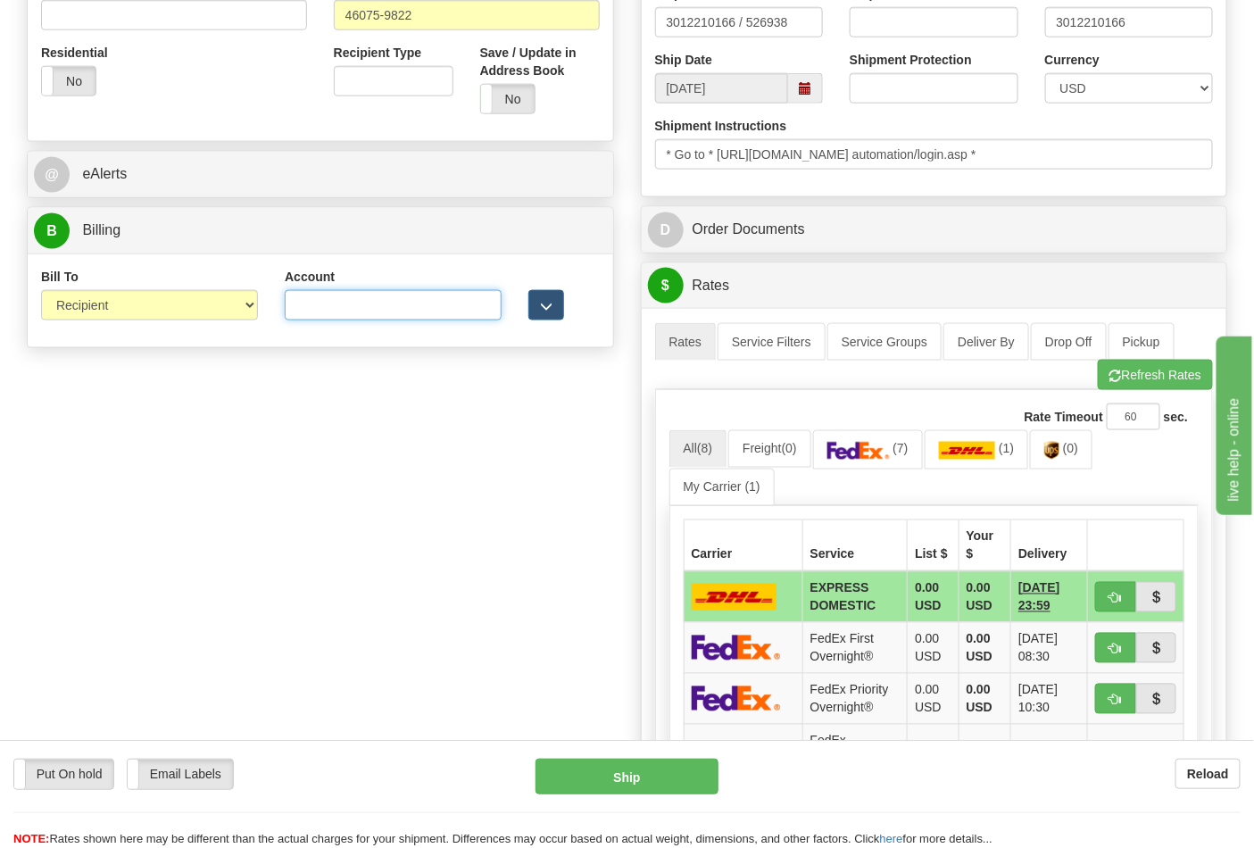
click at [310, 310] on input "Account" at bounding box center [393, 305] width 217 height 30
paste input "587102"
click at [1059, 448] on img at bounding box center [1051, 451] width 15 height 18
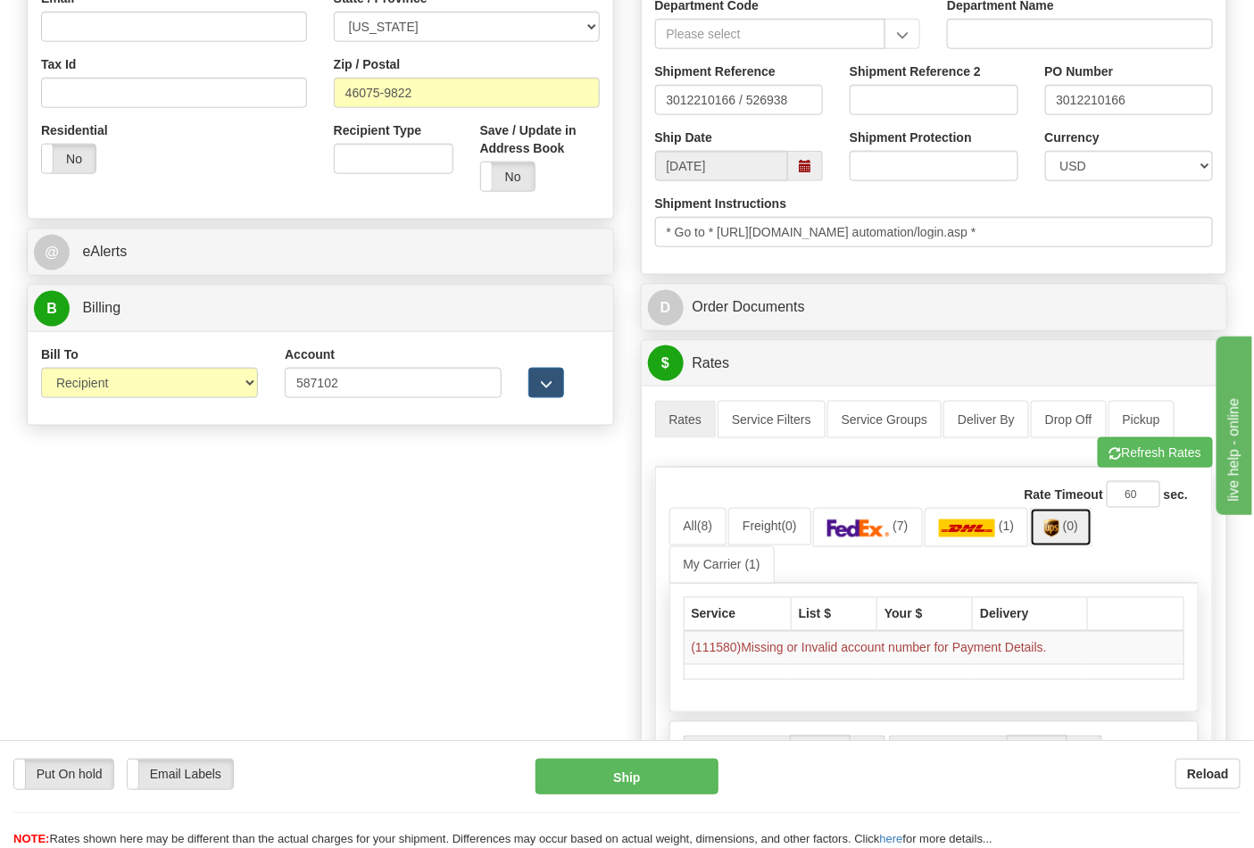
scroll to position [594, 0]
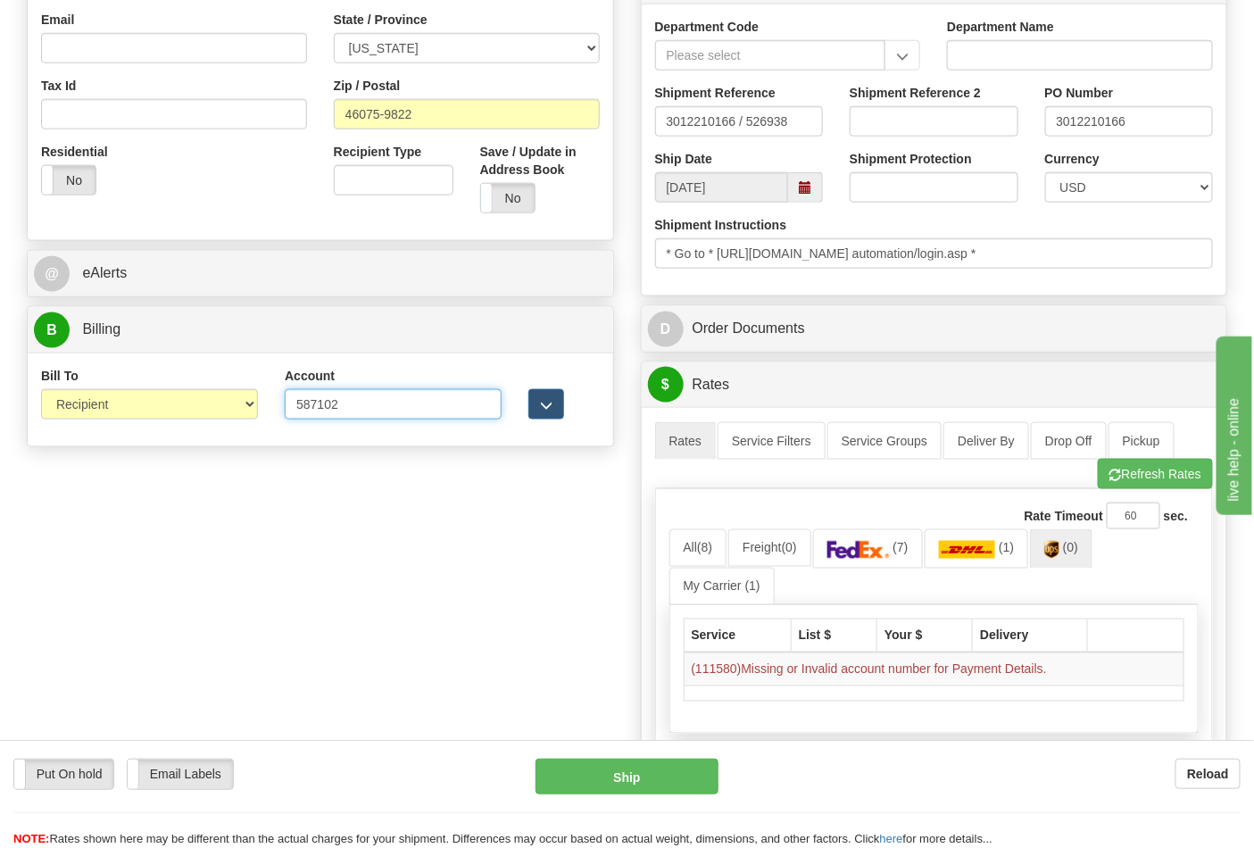
click at [414, 406] on input "587102" at bounding box center [393, 404] width 217 height 30
type input "5"
click at [355, 403] on input "Account" at bounding box center [393, 404] width 217 height 30
paste input "587102"
type input "587102"
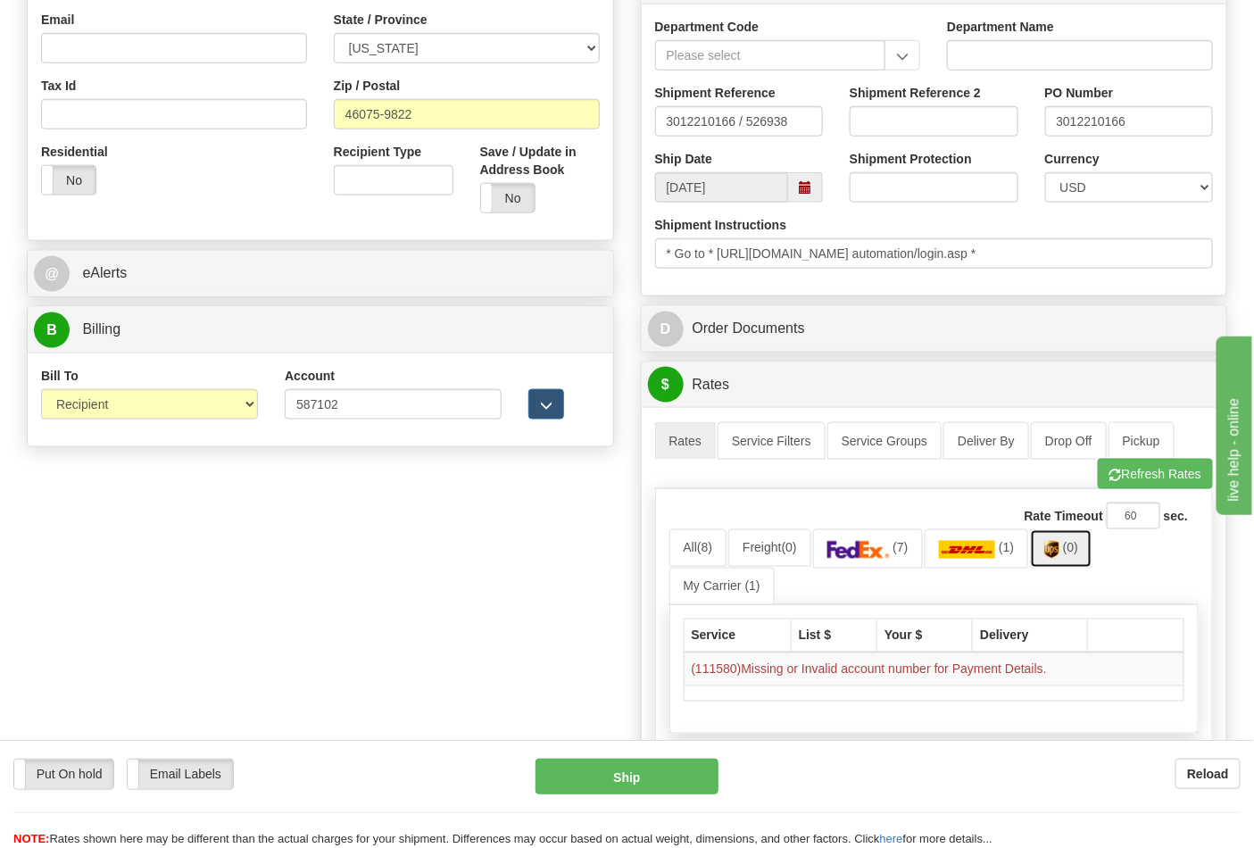
click at [1059, 550] on img at bounding box center [1051, 550] width 15 height 18
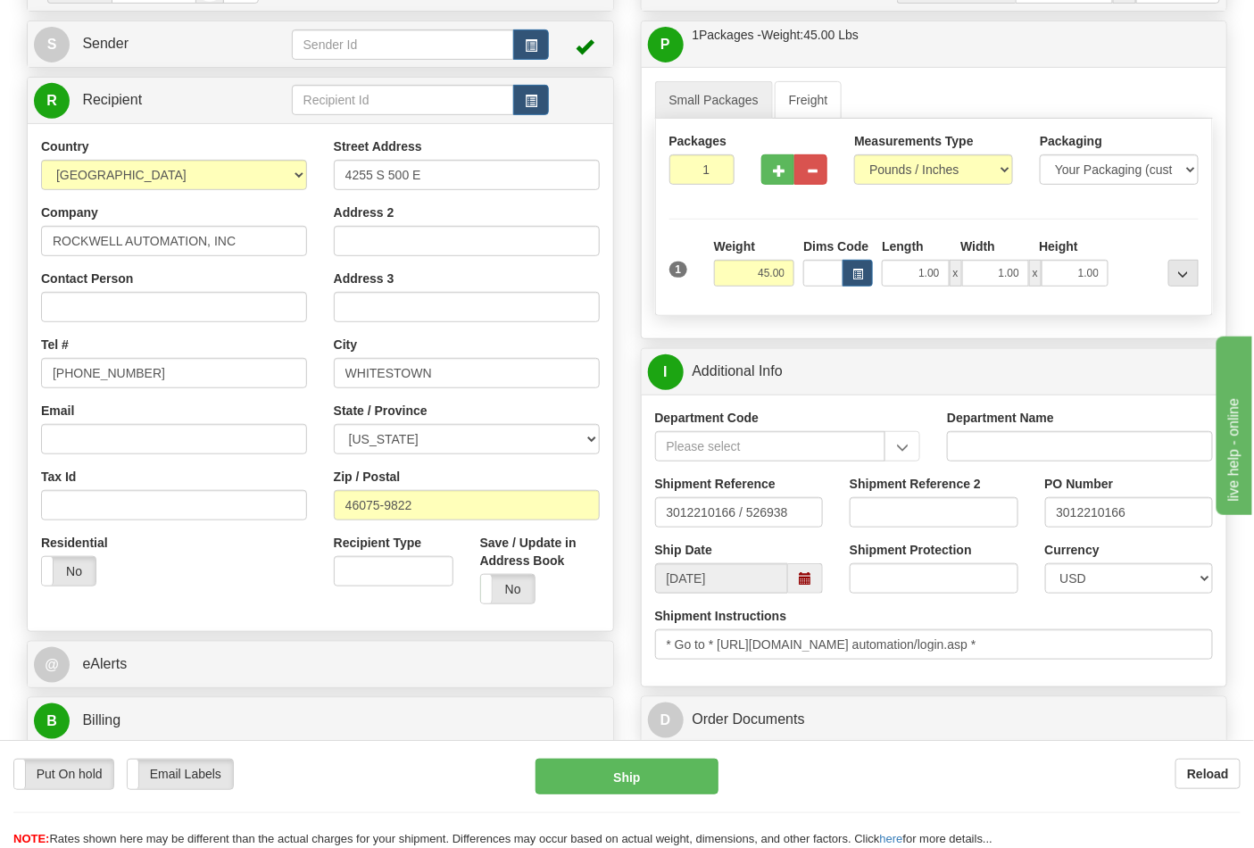
scroll to position [198, 0]
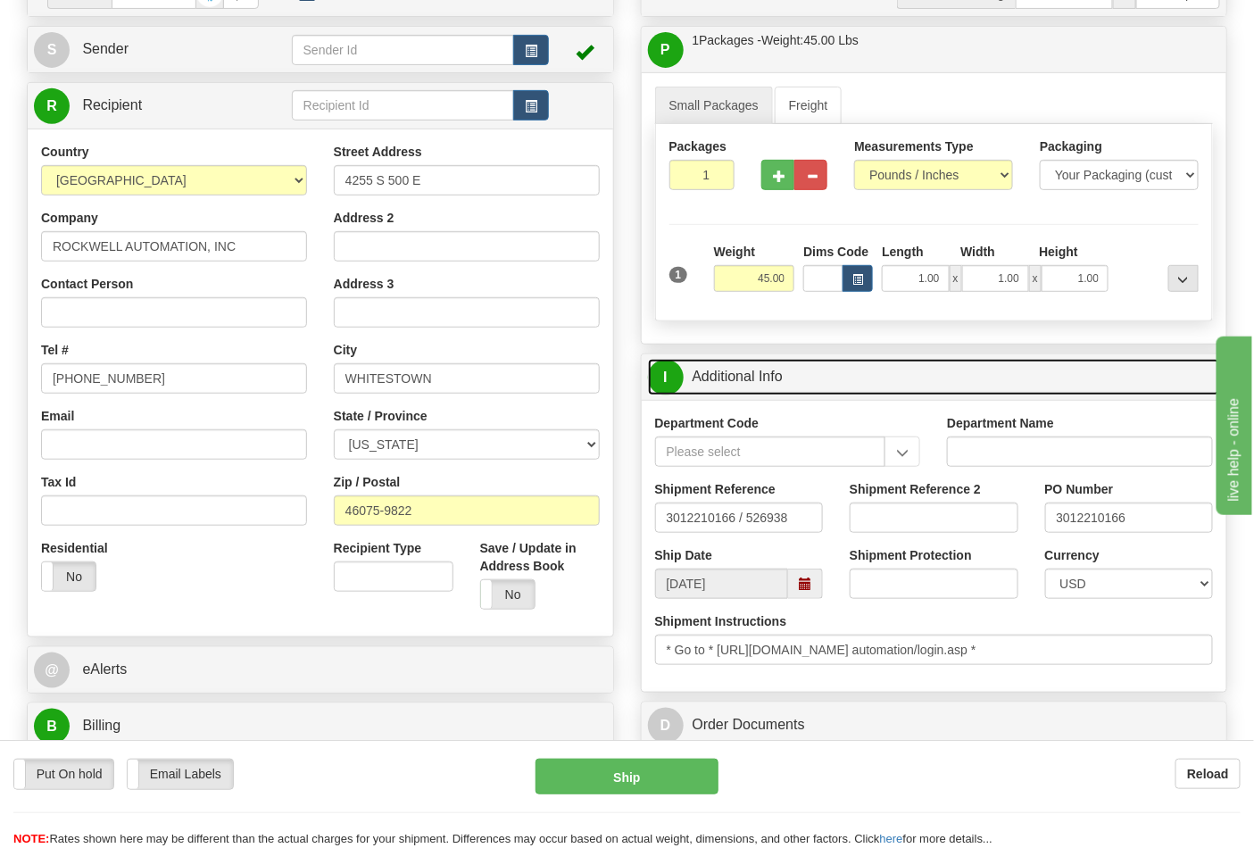
click at [662, 376] on span "I" at bounding box center [666, 378] width 36 height 36
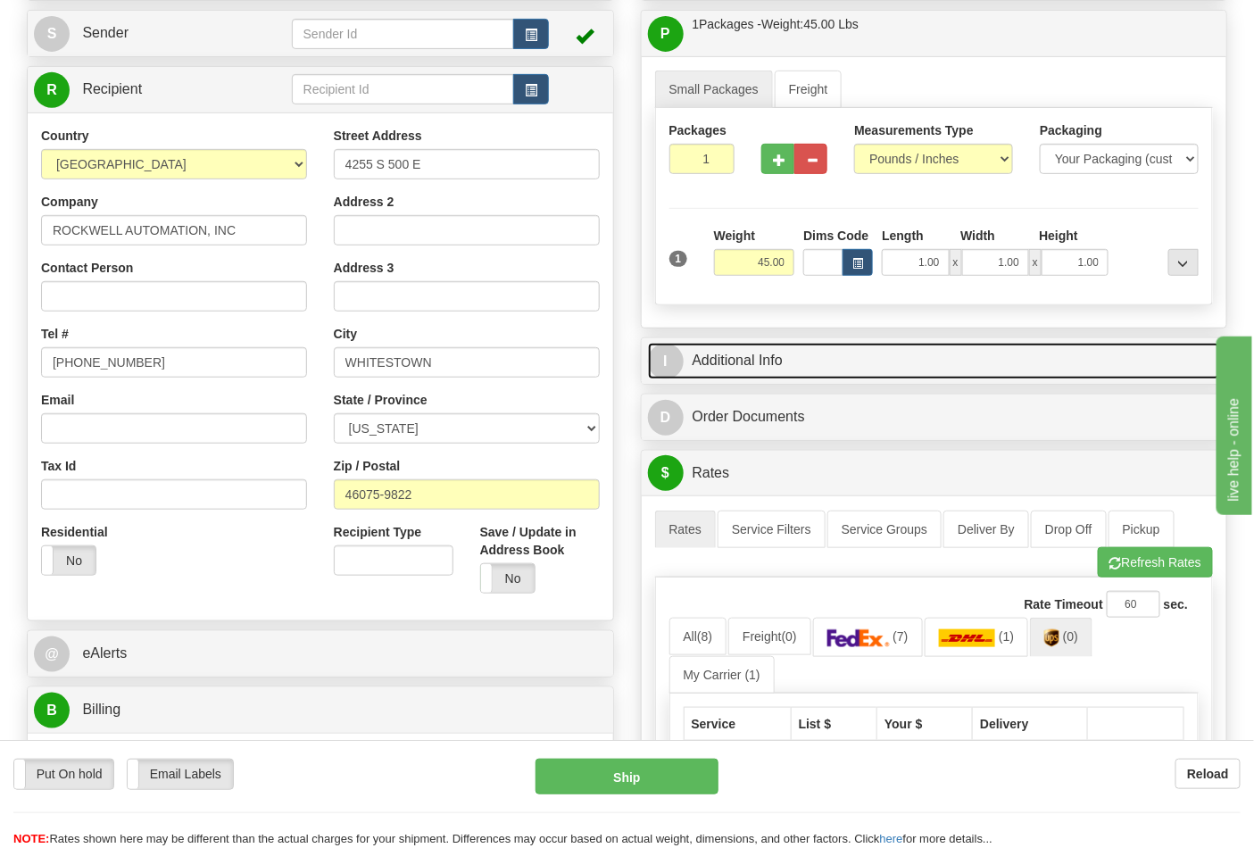
scroll to position [594, 0]
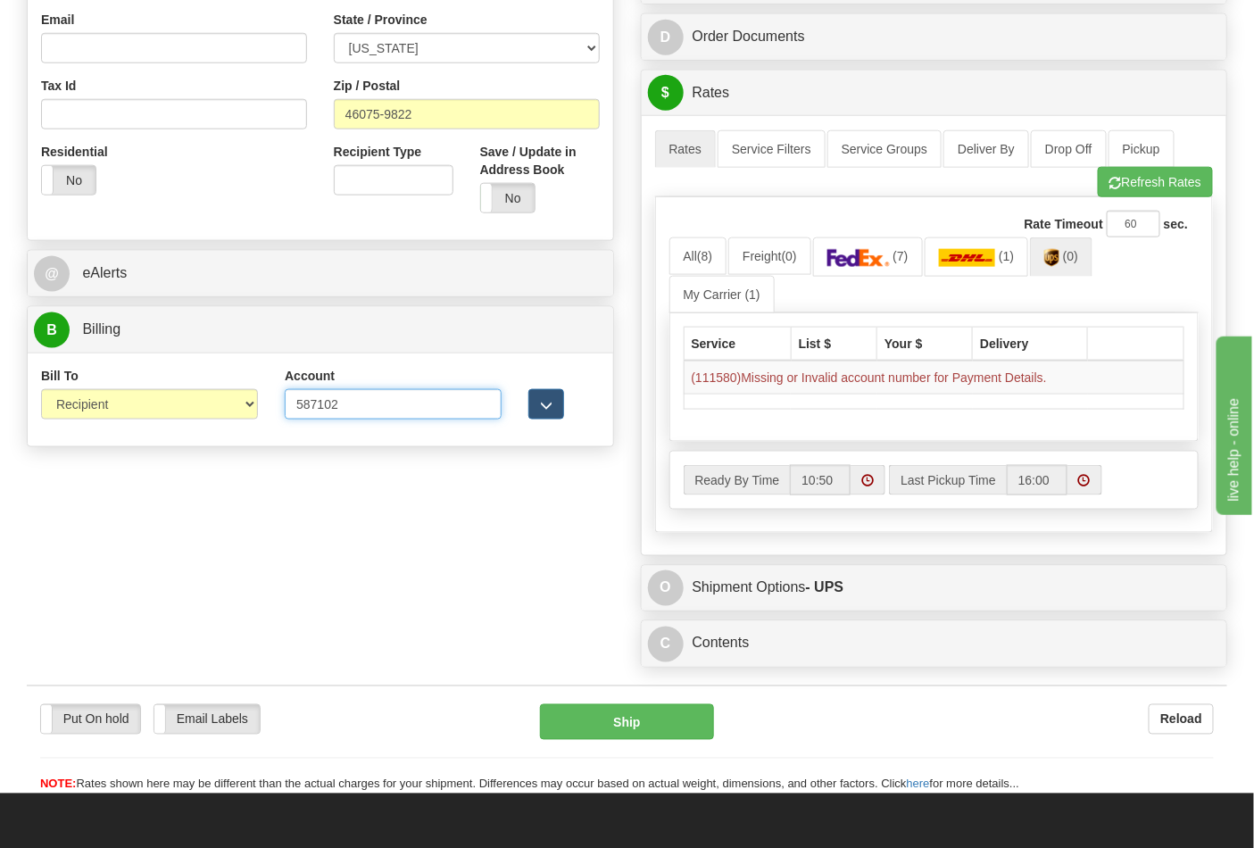
click at [391, 400] on input "587102" at bounding box center [393, 404] width 217 height 30
click at [298, 406] on input "587102" at bounding box center [393, 404] width 217 height 30
click at [1054, 254] on img at bounding box center [1051, 258] width 15 height 18
click at [886, 259] on img at bounding box center [858, 258] width 62 height 18
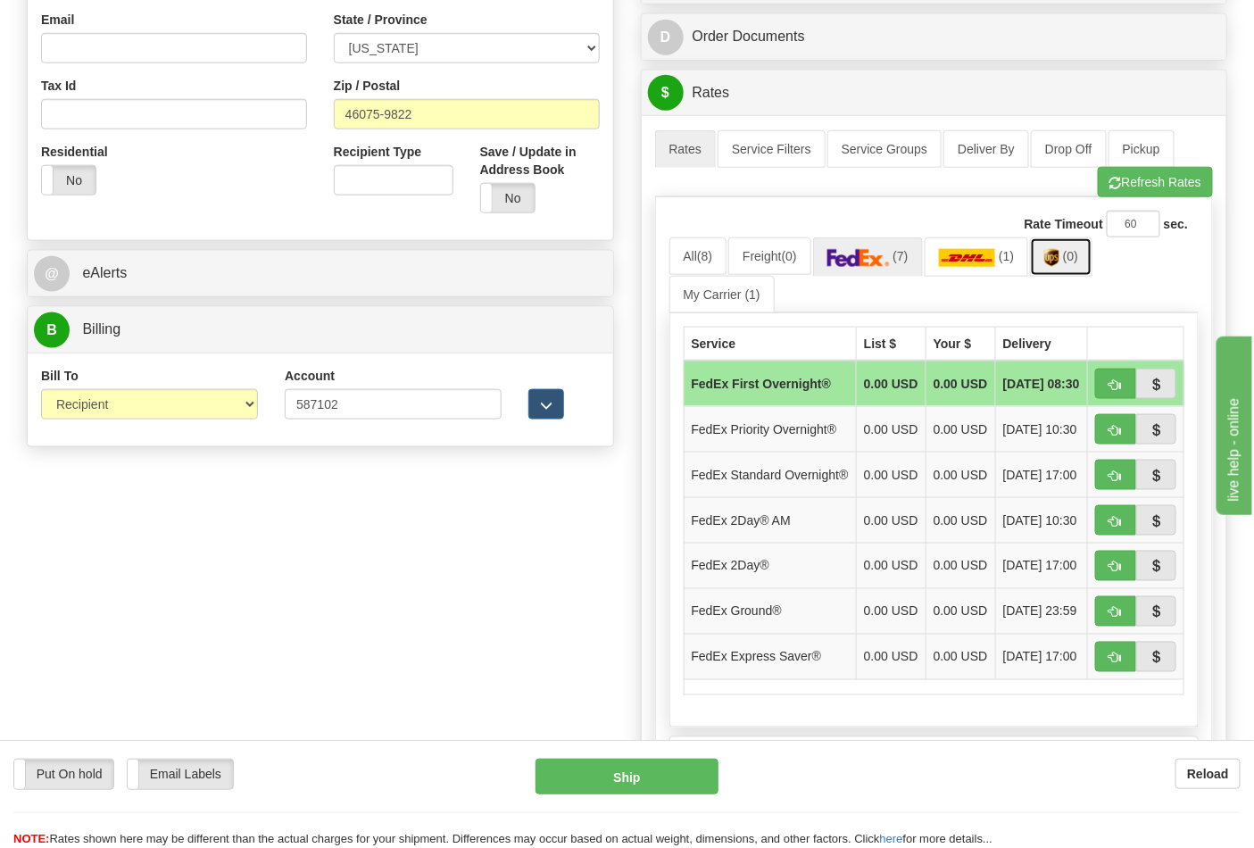
click at [1068, 272] on link "(0)" at bounding box center [1061, 256] width 62 height 38
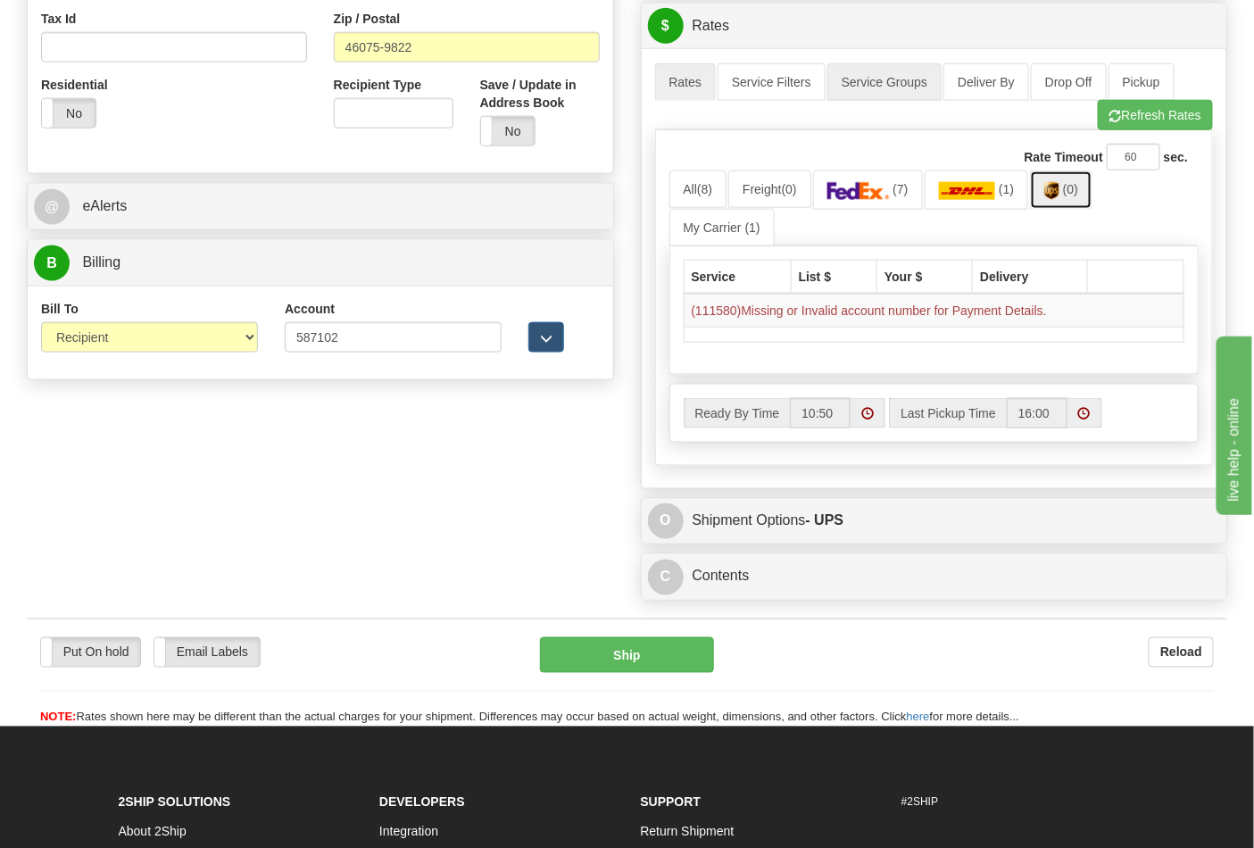
scroll to position [693, 0]
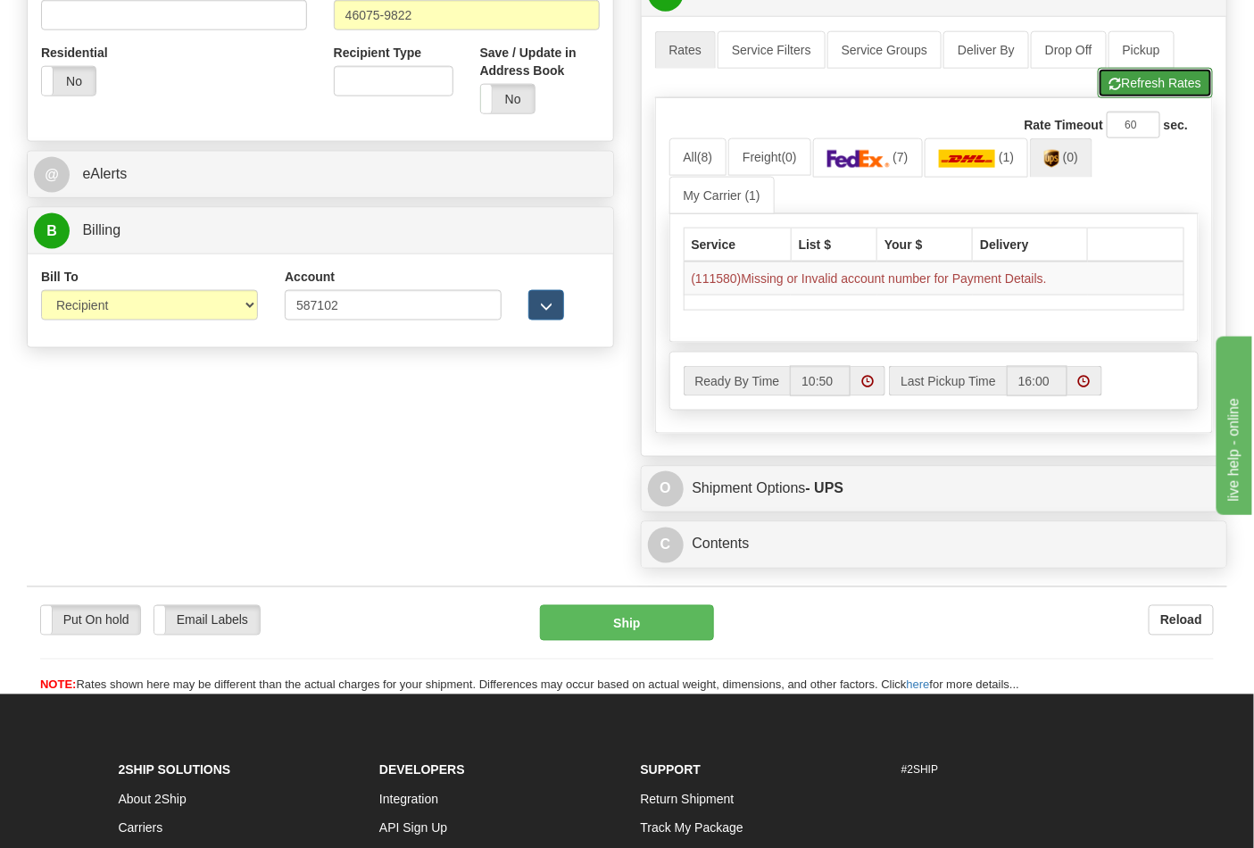
click at [1114, 90] on span "button" at bounding box center [1115, 85] width 12 height 12
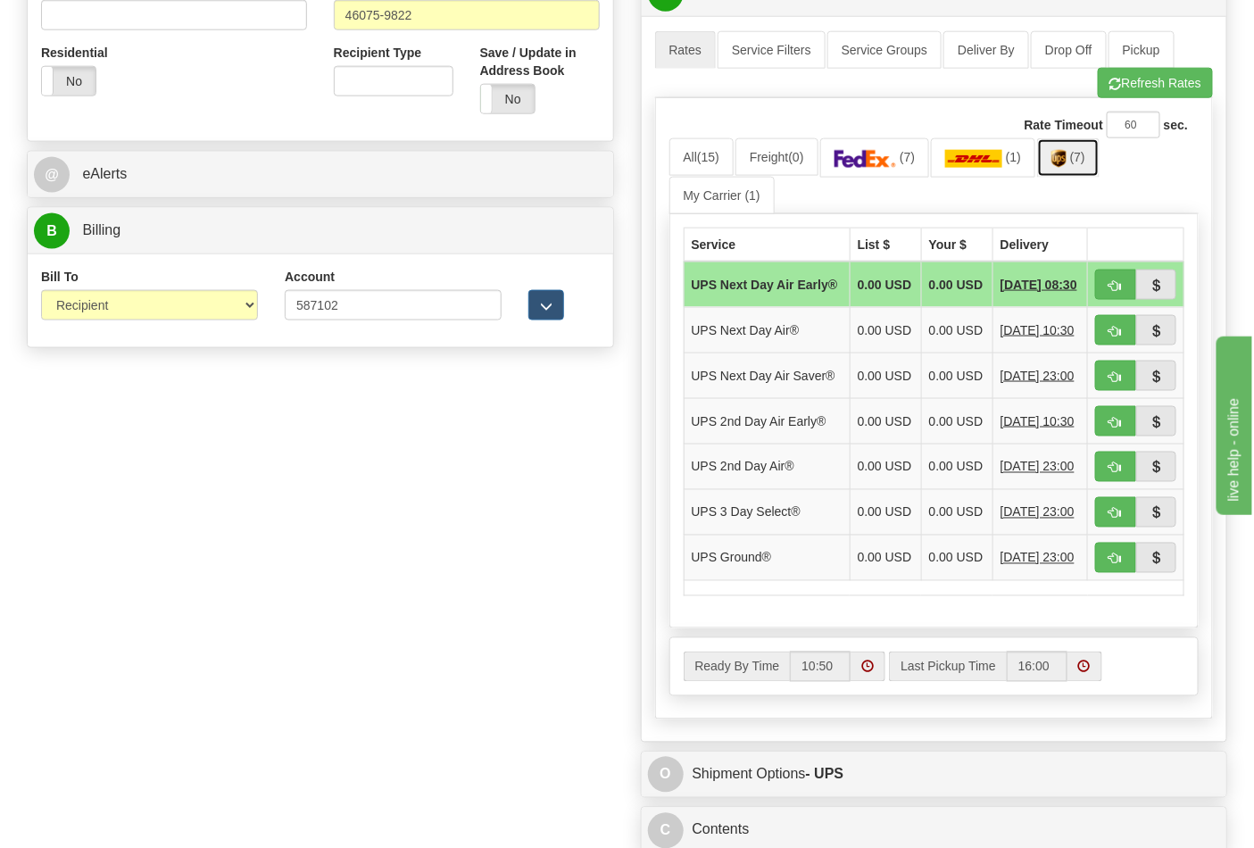
click at [1089, 149] on link "(7)" at bounding box center [1068, 157] width 62 height 38
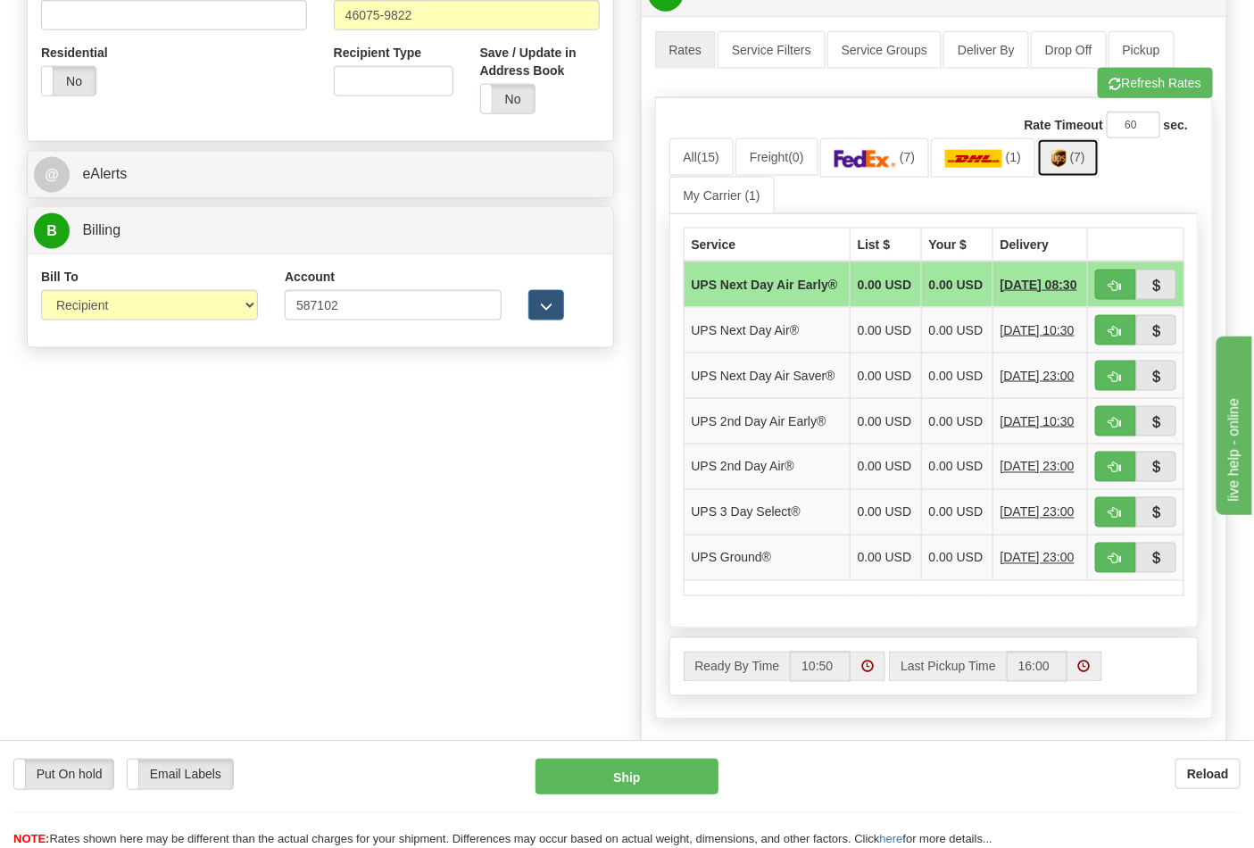
click at [1084, 157] on span "(7)" at bounding box center [1077, 157] width 15 height 14
click at [342, 308] on input "587102" at bounding box center [393, 305] width 217 height 30
click at [1067, 173] on link "(7)" at bounding box center [1068, 157] width 62 height 38
click at [1065, 153] on img at bounding box center [1058, 159] width 15 height 18
click at [1101, 573] on button "button" at bounding box center [1115, 558] width 41 height 30
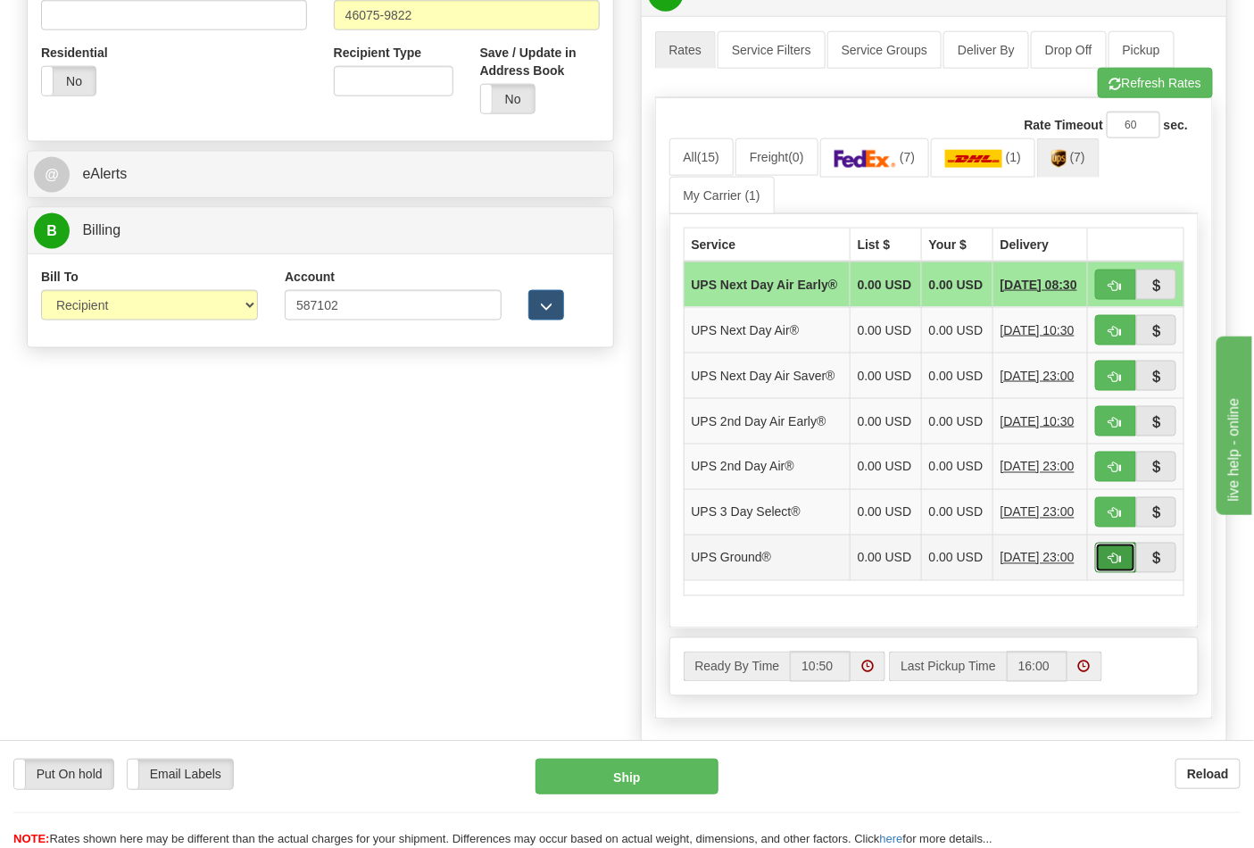
type input "03"
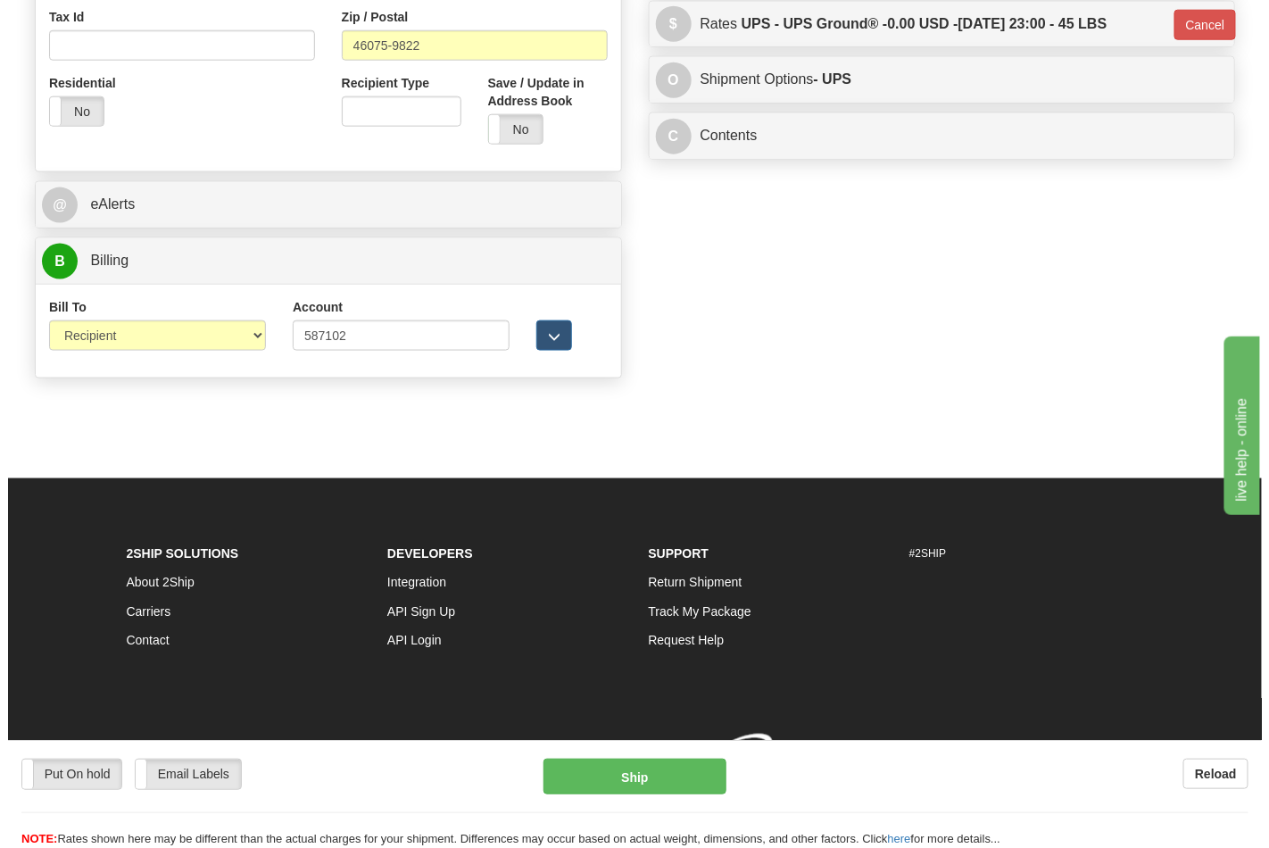
scroll to position [666, 0]
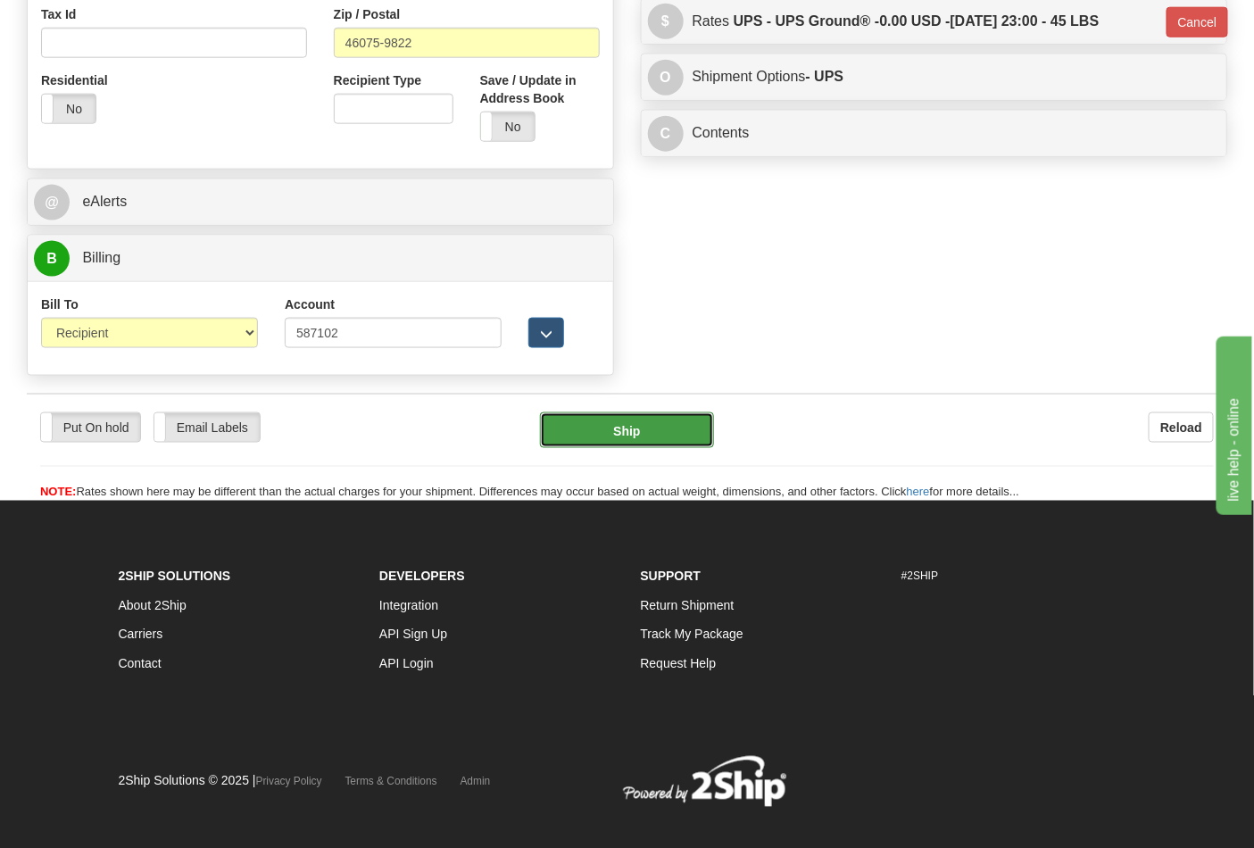
click at [655, 425] on button "Ship" at bounding box center [626, 430] width 173 height 36
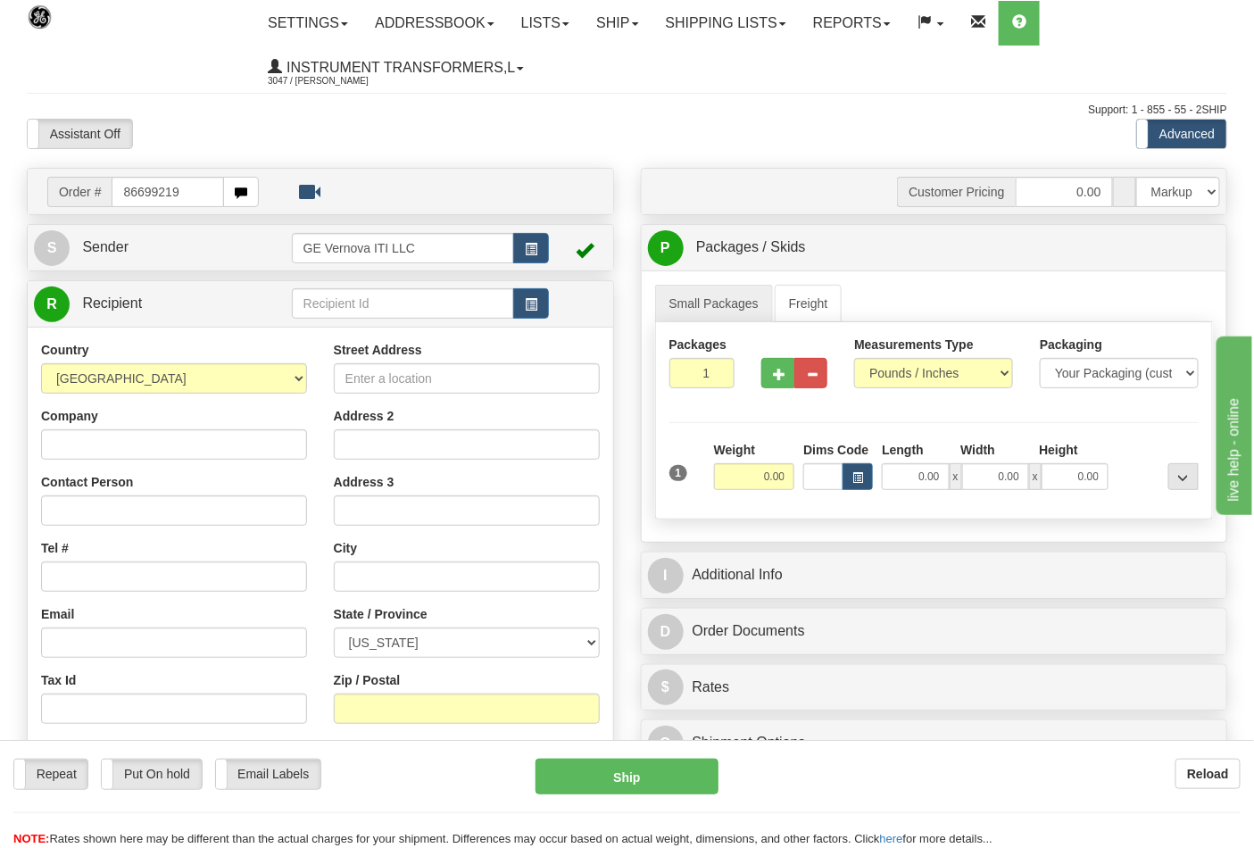
type input "86699219"
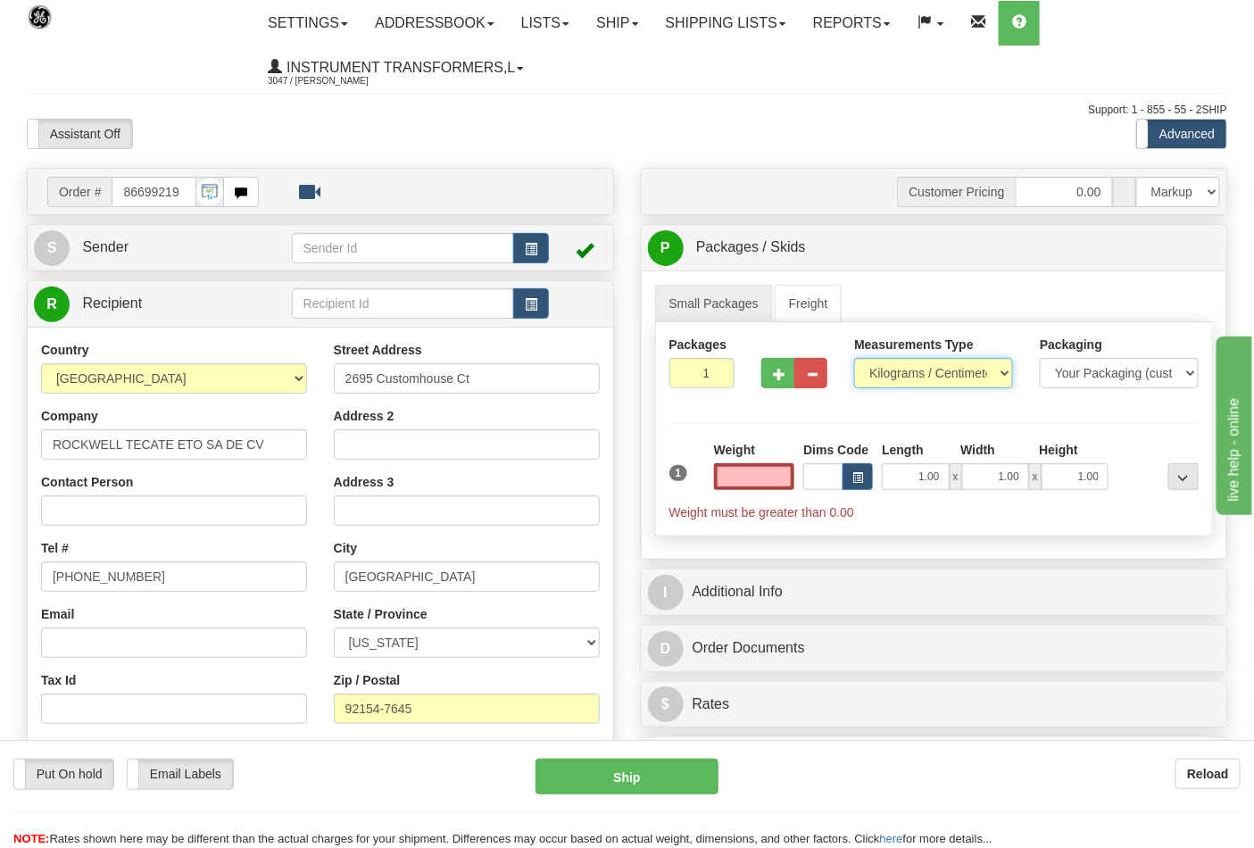
type input "0.00"
click at [1008, 369] on select "Pounds / Inches Kilograms / Centimeters" at bounding box center [933, 373] width 159 height 30
select select "0"
click at [854, 359] on select "Pounds / Inches Kilograms / Centimeters" at bounding box center [933, 373] width 159 height 30
click at [785, 475] on input "0.00" at bounding box center [754, 476] width 81 height 27
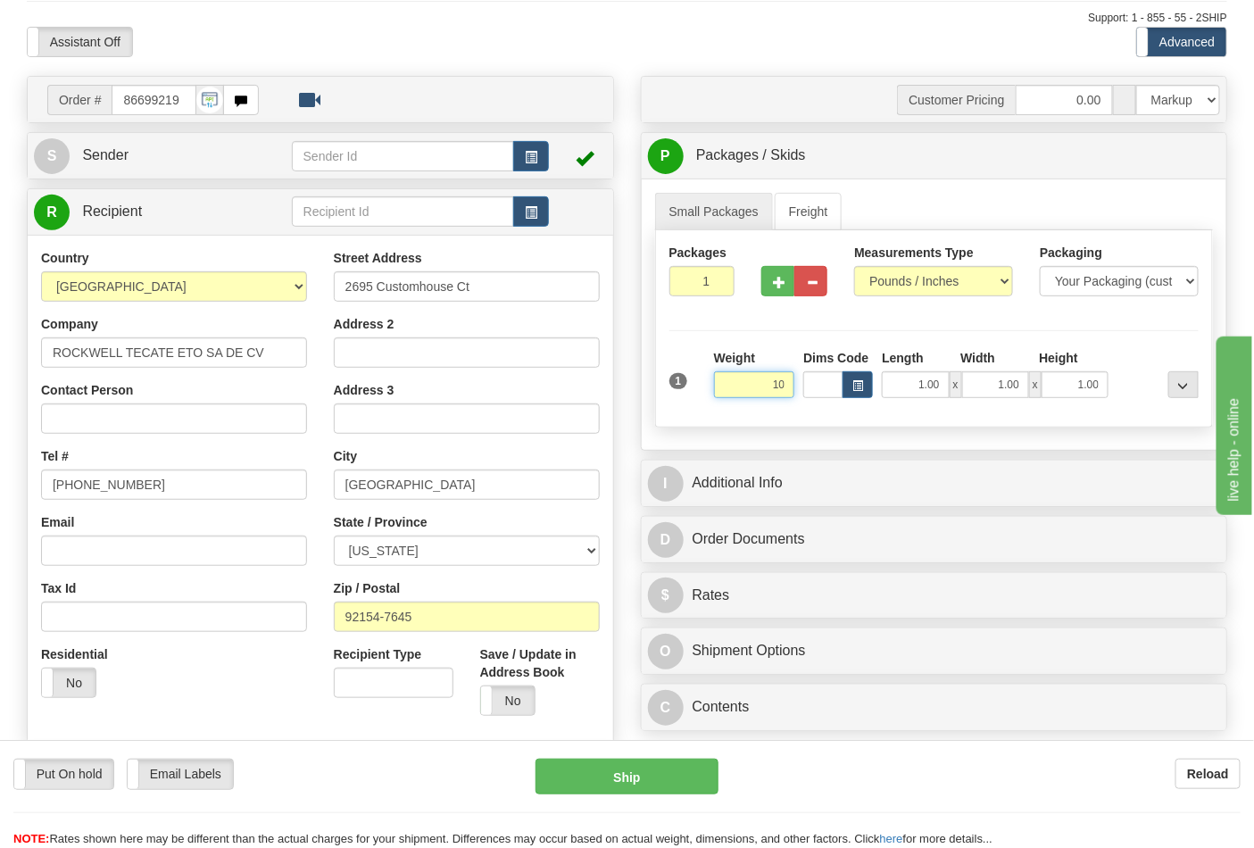
scroll to position [198, 0]
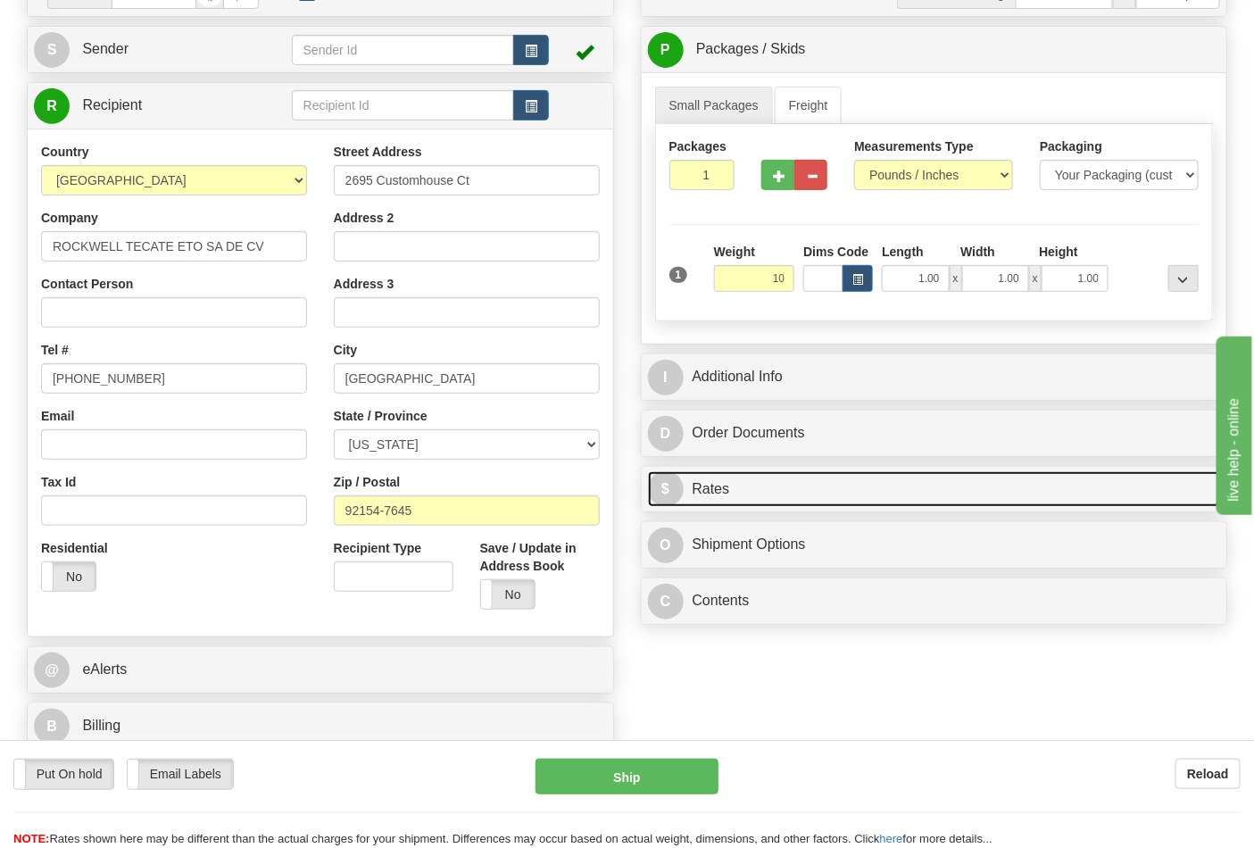
type input "10.00"
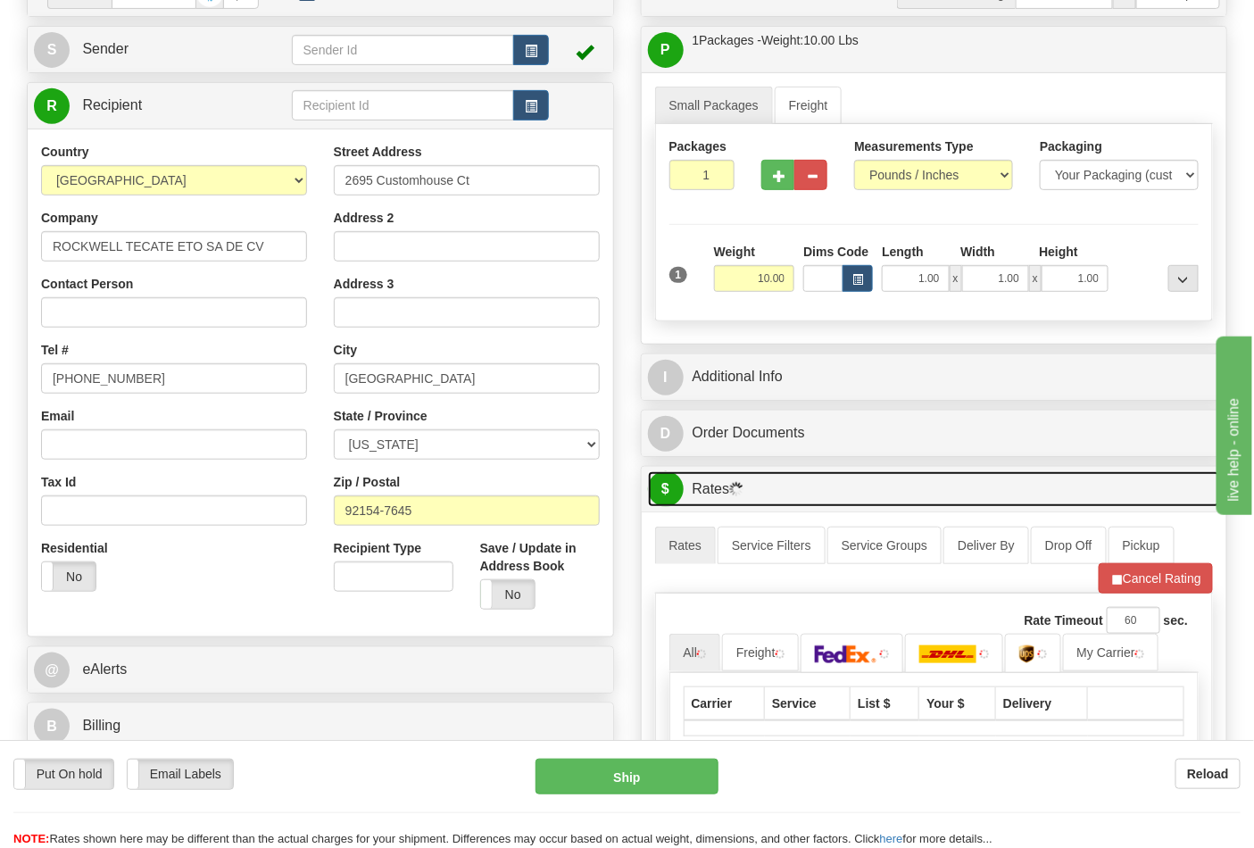
click at [815, 503] on link "$ Rates" at bounding box center [934, 489] width 573 height 37
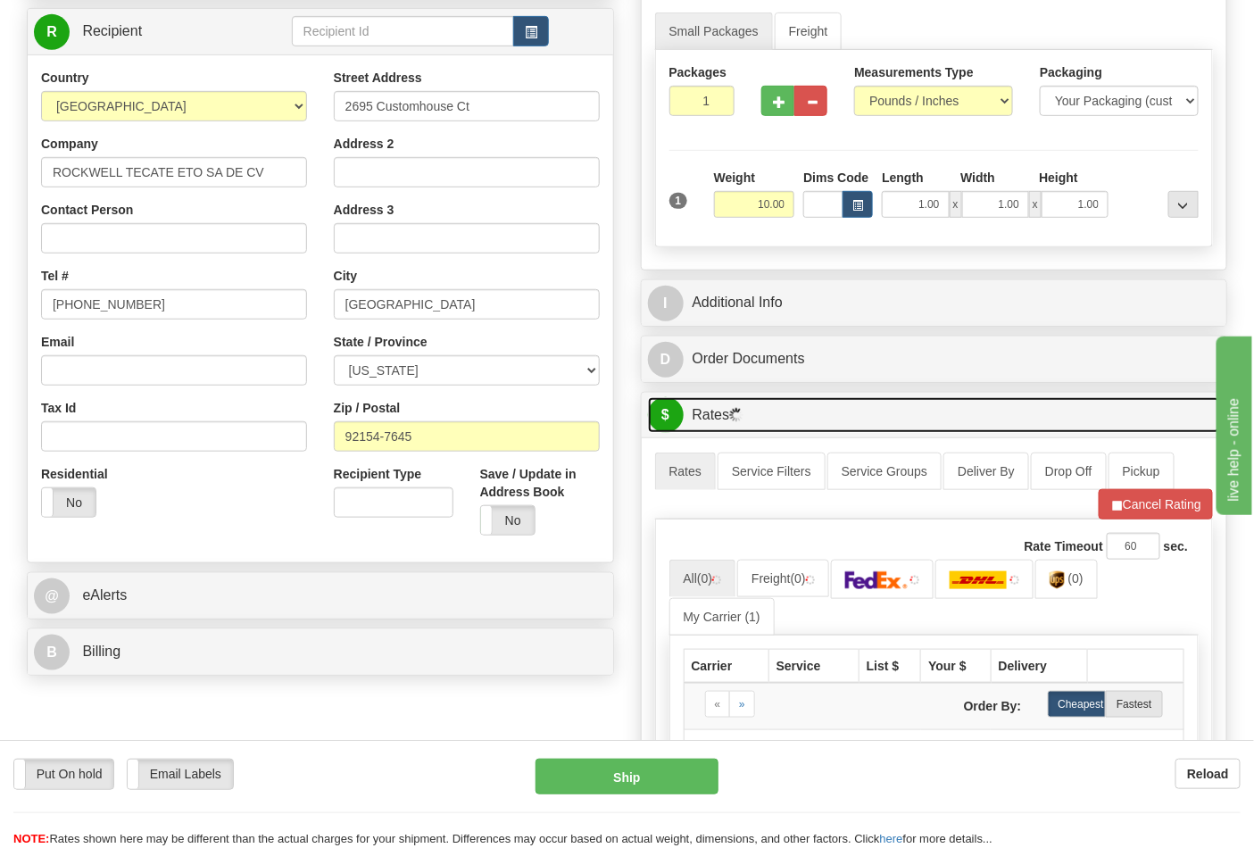
scroll to position [495, 0]
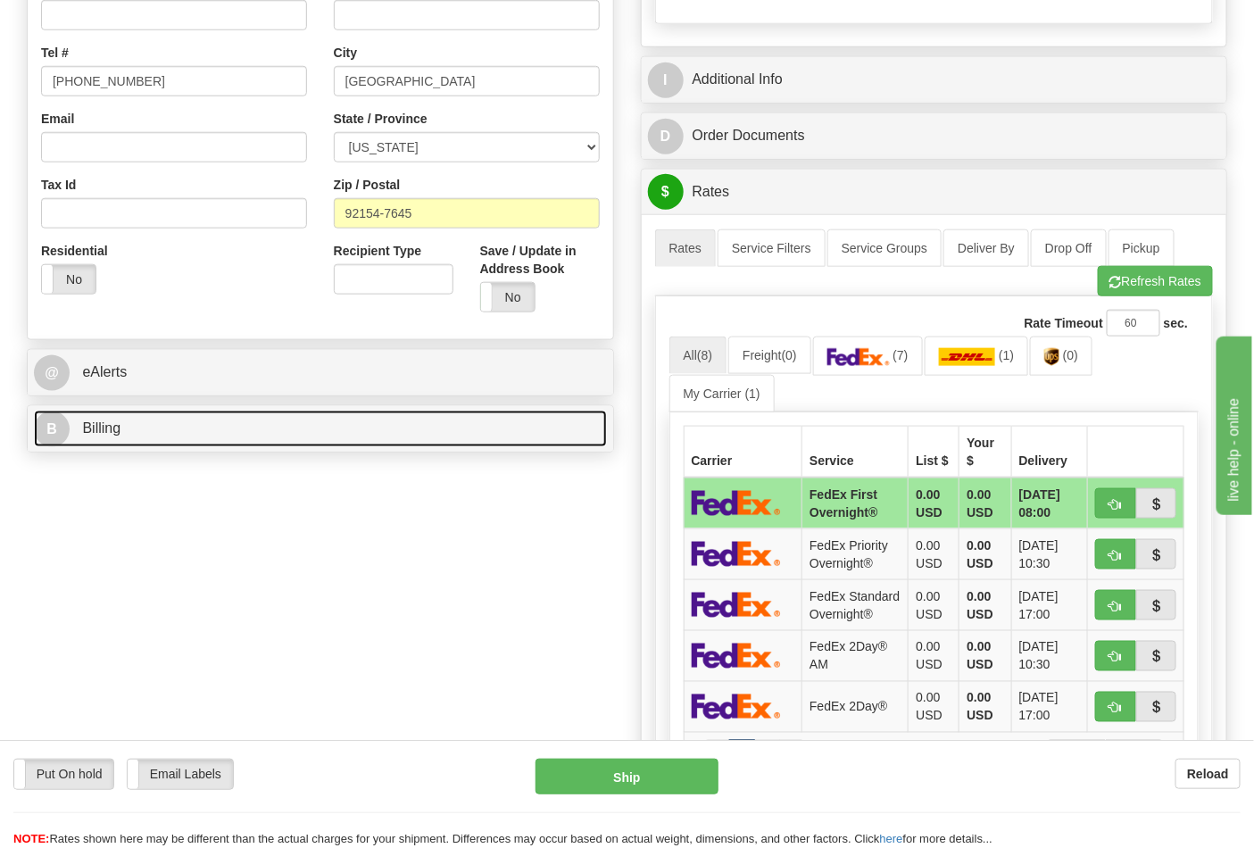
click at [297, 412] on link "B Billing" at bounding box center [320, 428] width 573 height 37
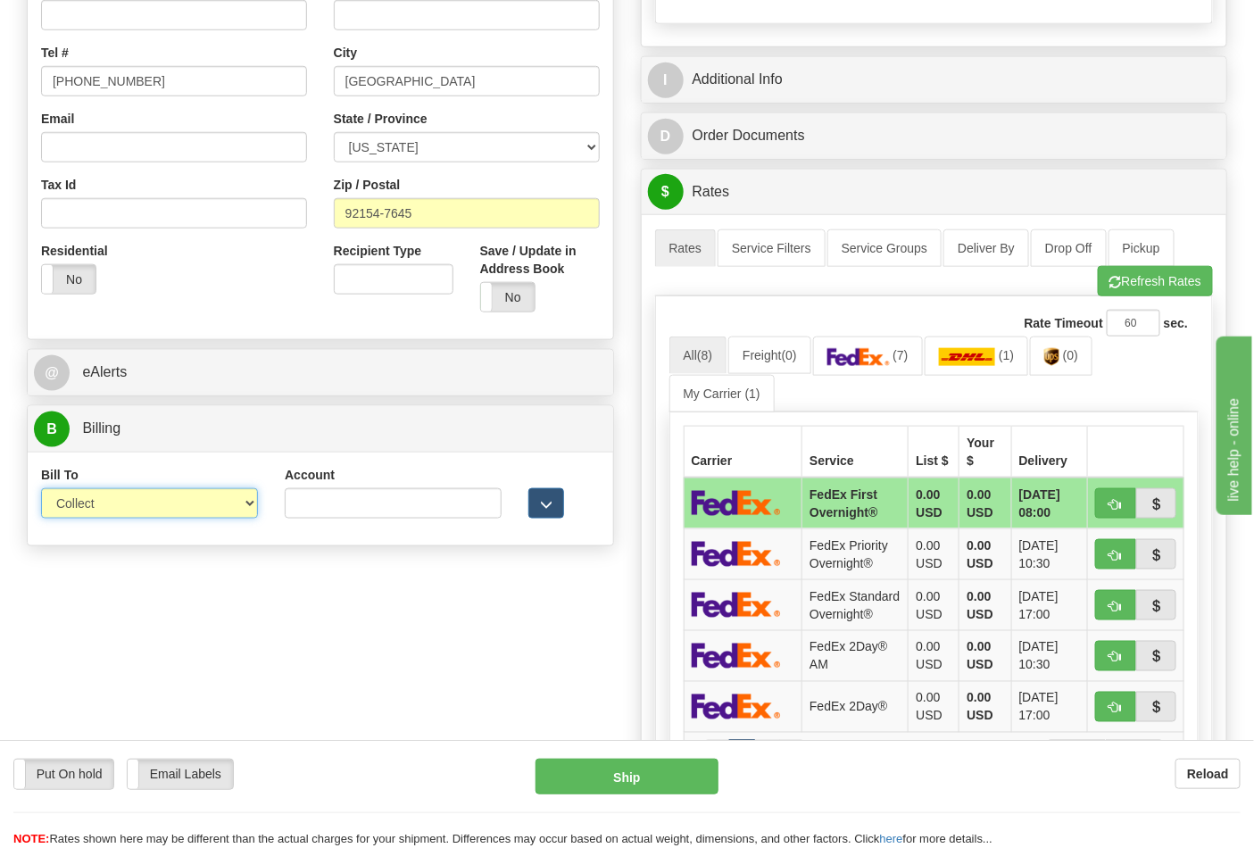
click at [238, 504] on select "Sender Recipient Third Party Collect" at bounding box center [149, 503] width 217 height 30
select select "2"
click at [41, 490] on select "Sender Recipient Third Party Collect" at bounding box center [149, 503] width 217 height 30
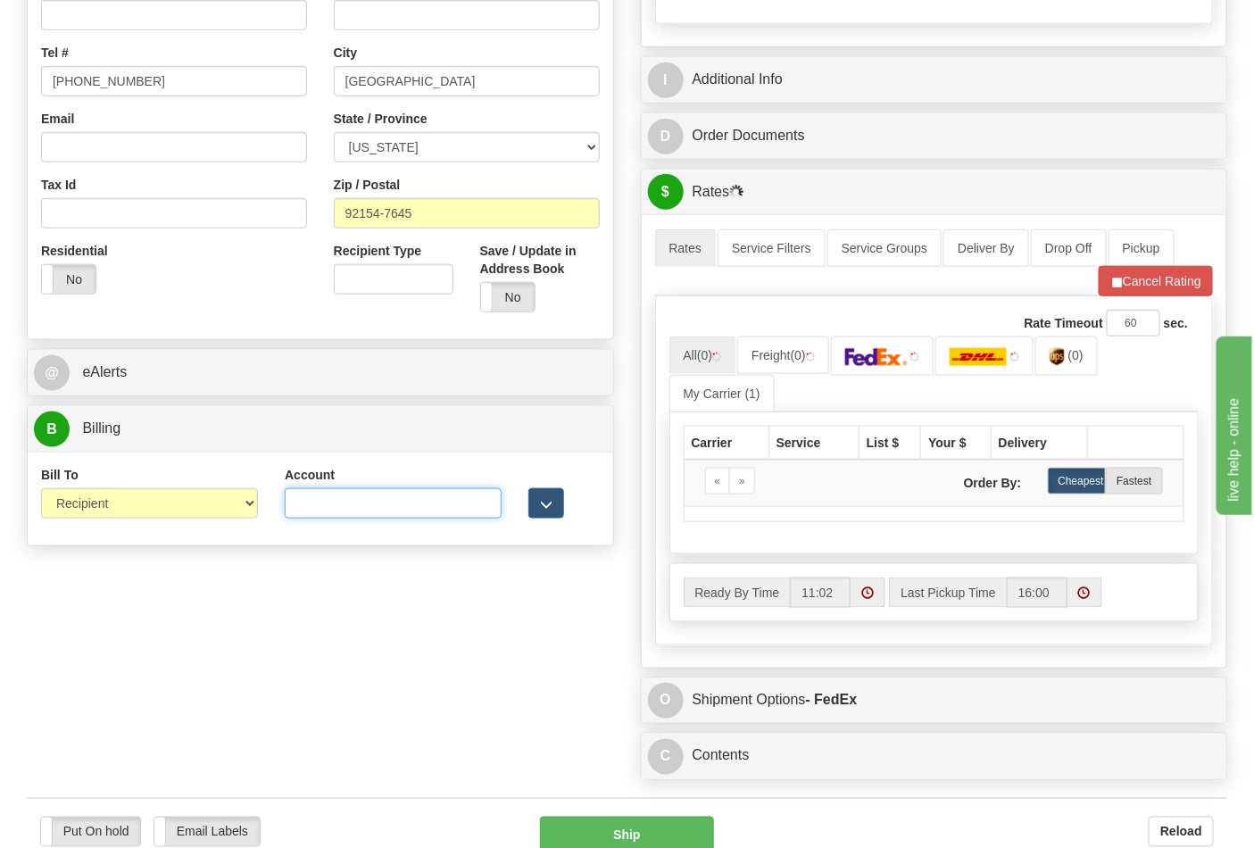
click at [318, 501] on input "Account" at bounding box center [393, 503] width 217 height 30
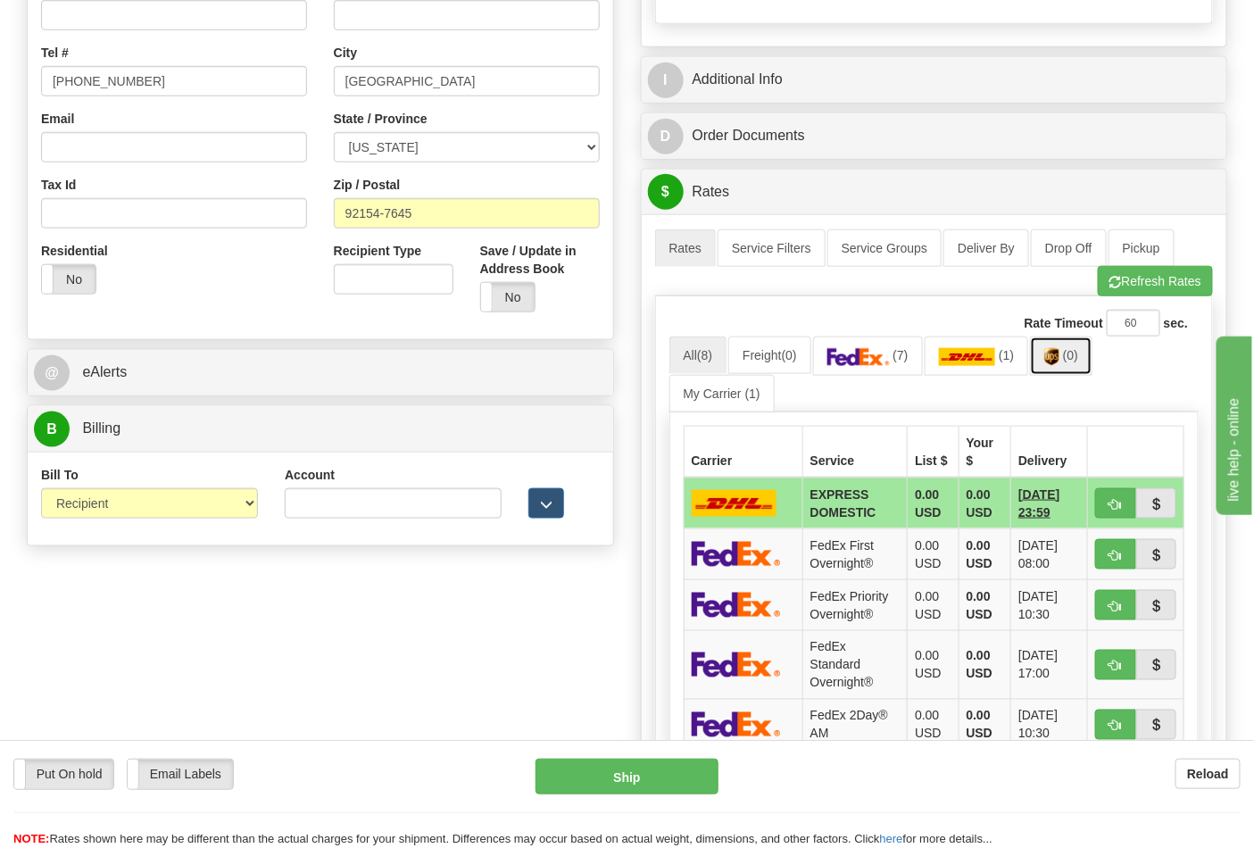
click at [1058, 359] on img at bounding box center [1051, 357] width 15 height 18
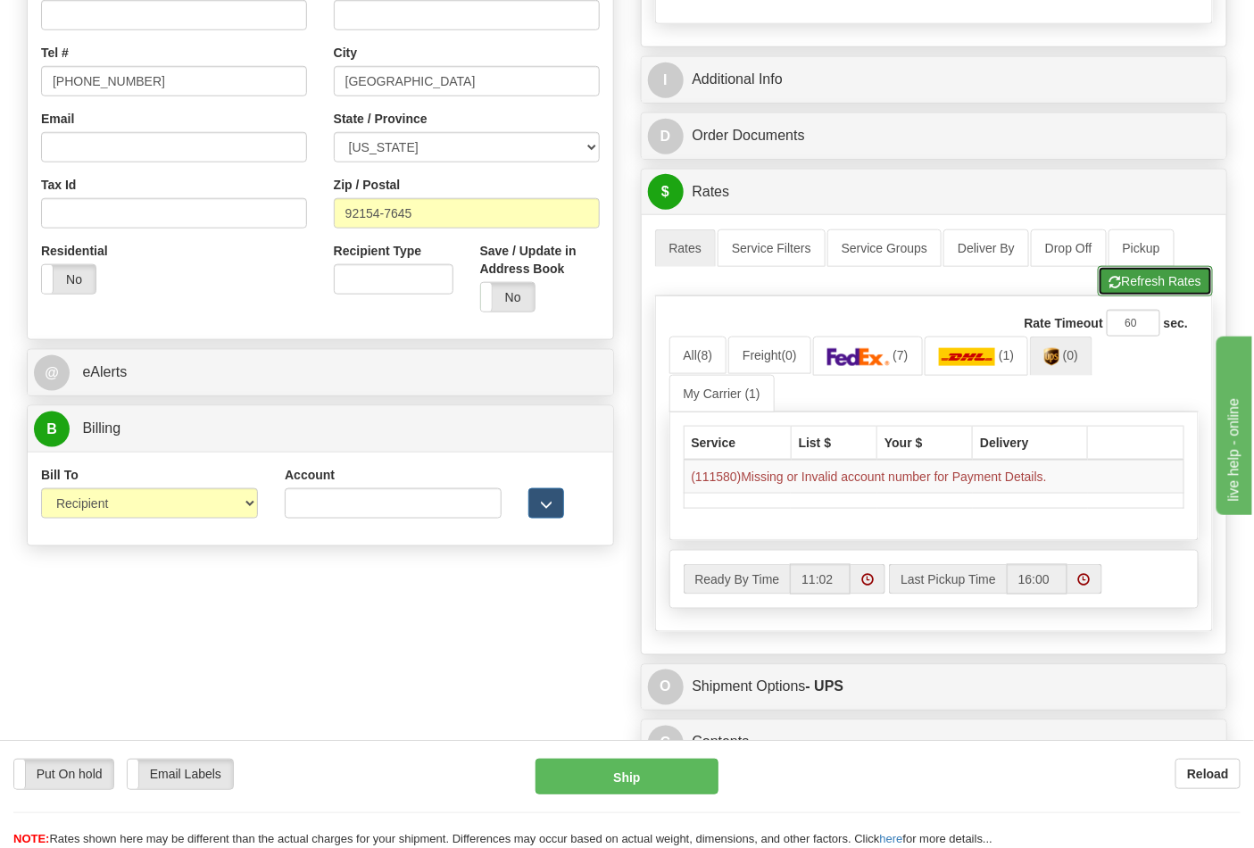
click at [1145, 279] on button "Refresh Rates" at bounding box center [1155, 281] width 115 height 30
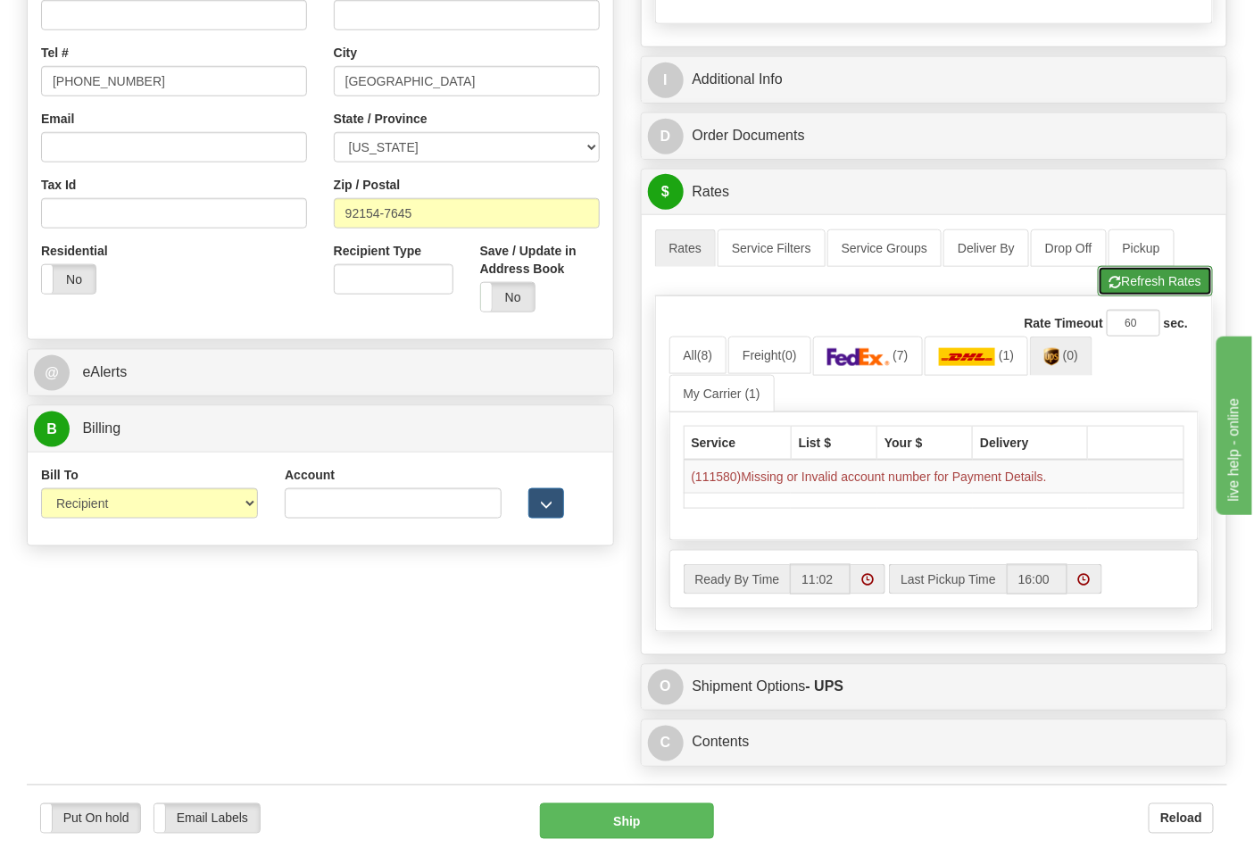
click at [1131, 284] on button "Refresh Rates" at bounding box center [1155, 281] width 115 height 30
click at [1071, 366] on img at bounding box center [1063, 357] width 15 height 18
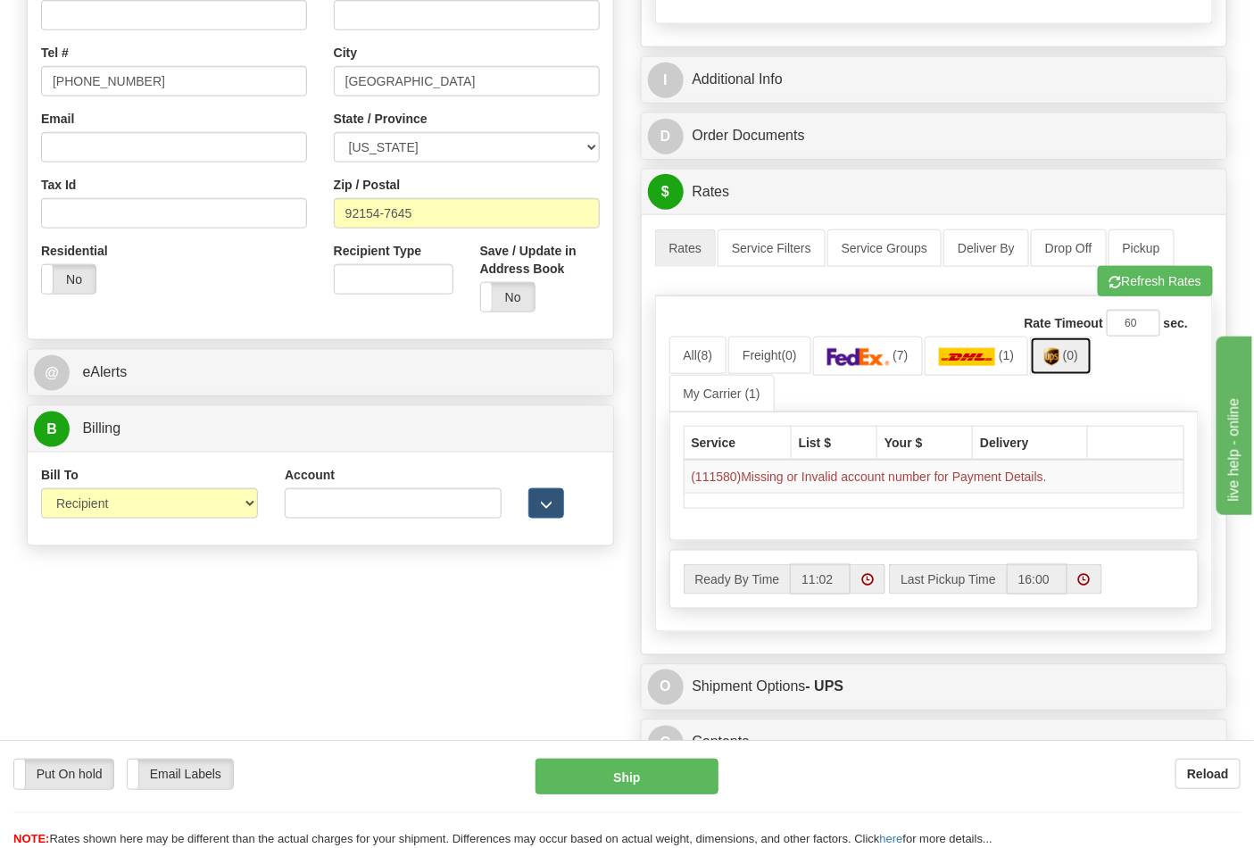
click at [1073, 360] on span "(0)" at bounding box center [1070, 355] width 15 height 14
click at [1059, 360] on img at bounding box center [1051, 357] width 15 height 18
click at [378, 514] on input "Account" at bounding box center [393, 503] width 217 height 30
paste input "688W15"
type input "688W15"
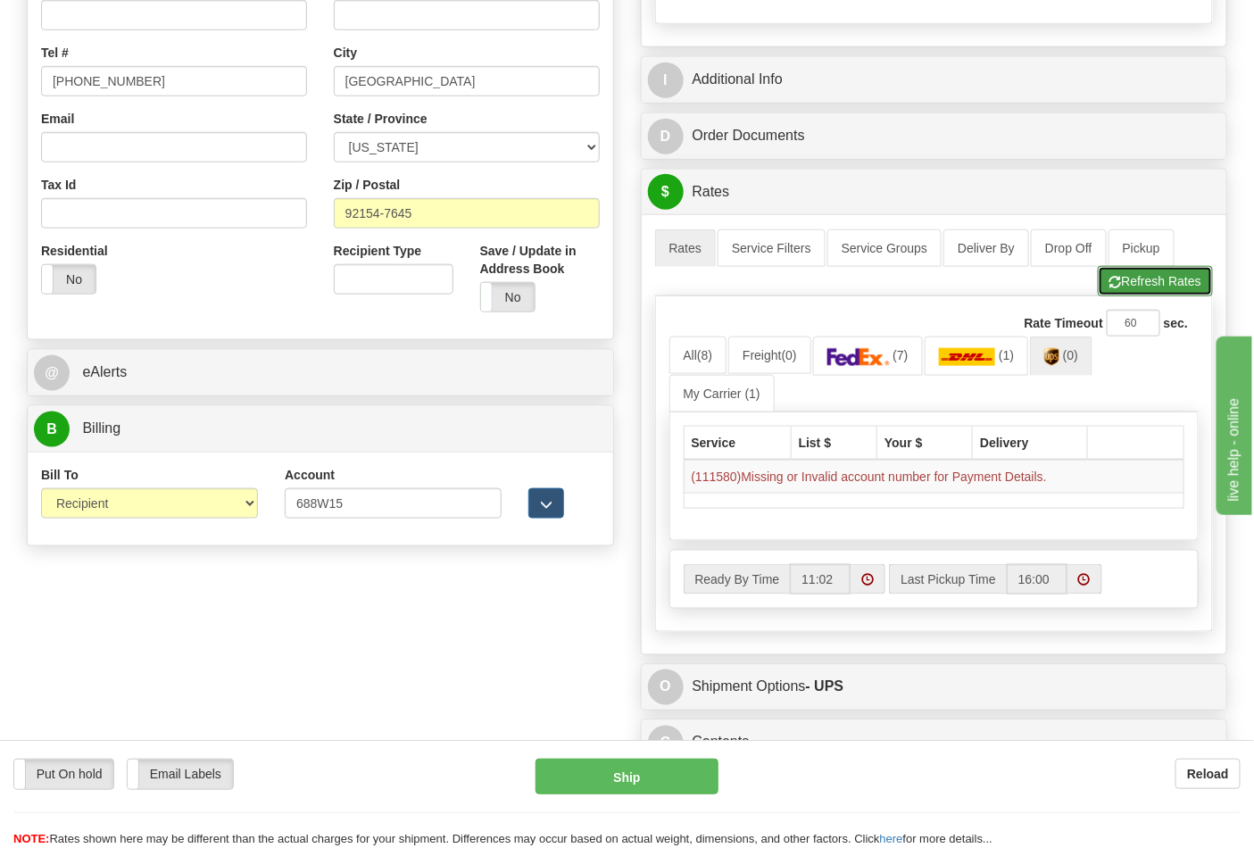
click at [1119, 292] on button "Refresh Rates" at bounding box center [1155, 281] width 115 height 30
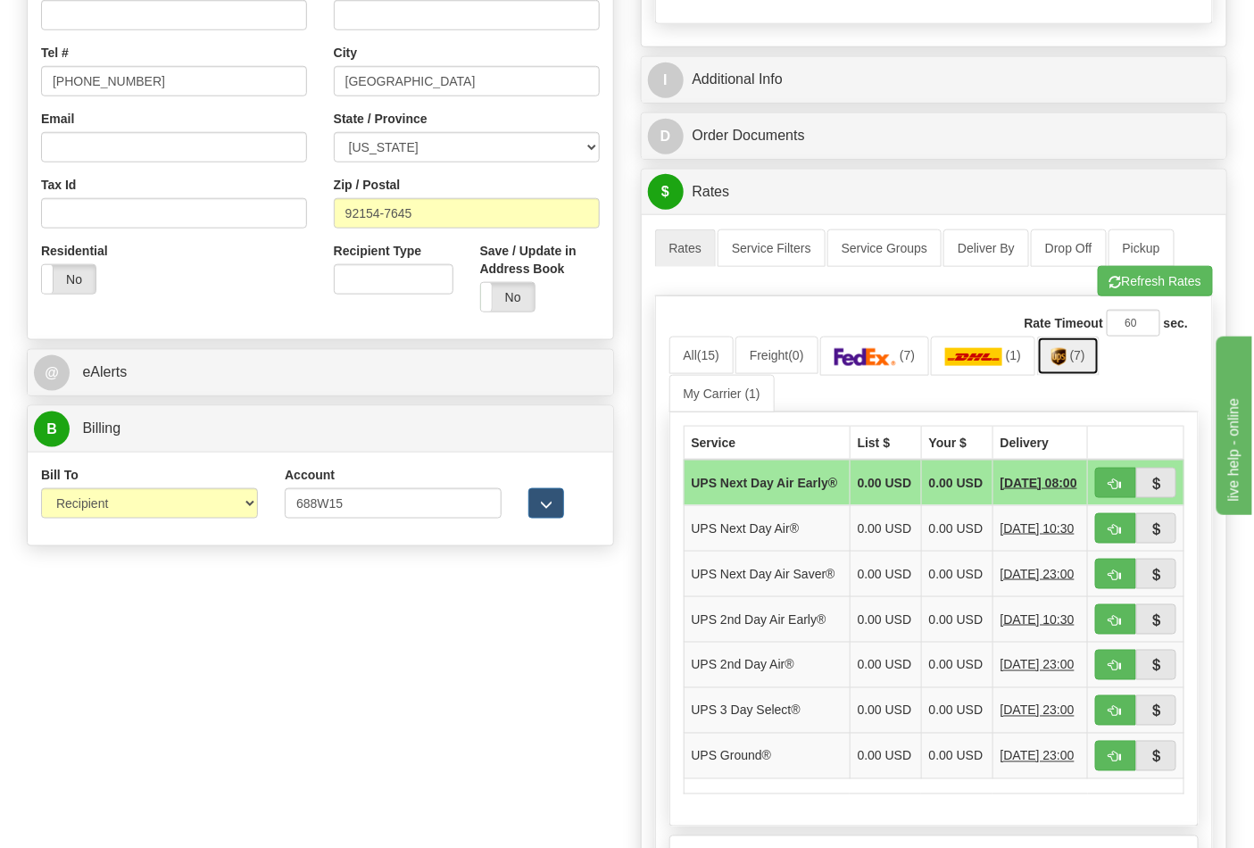
click at [1066, 360] on img at bounding box center [1058, 357] width 15 height 18
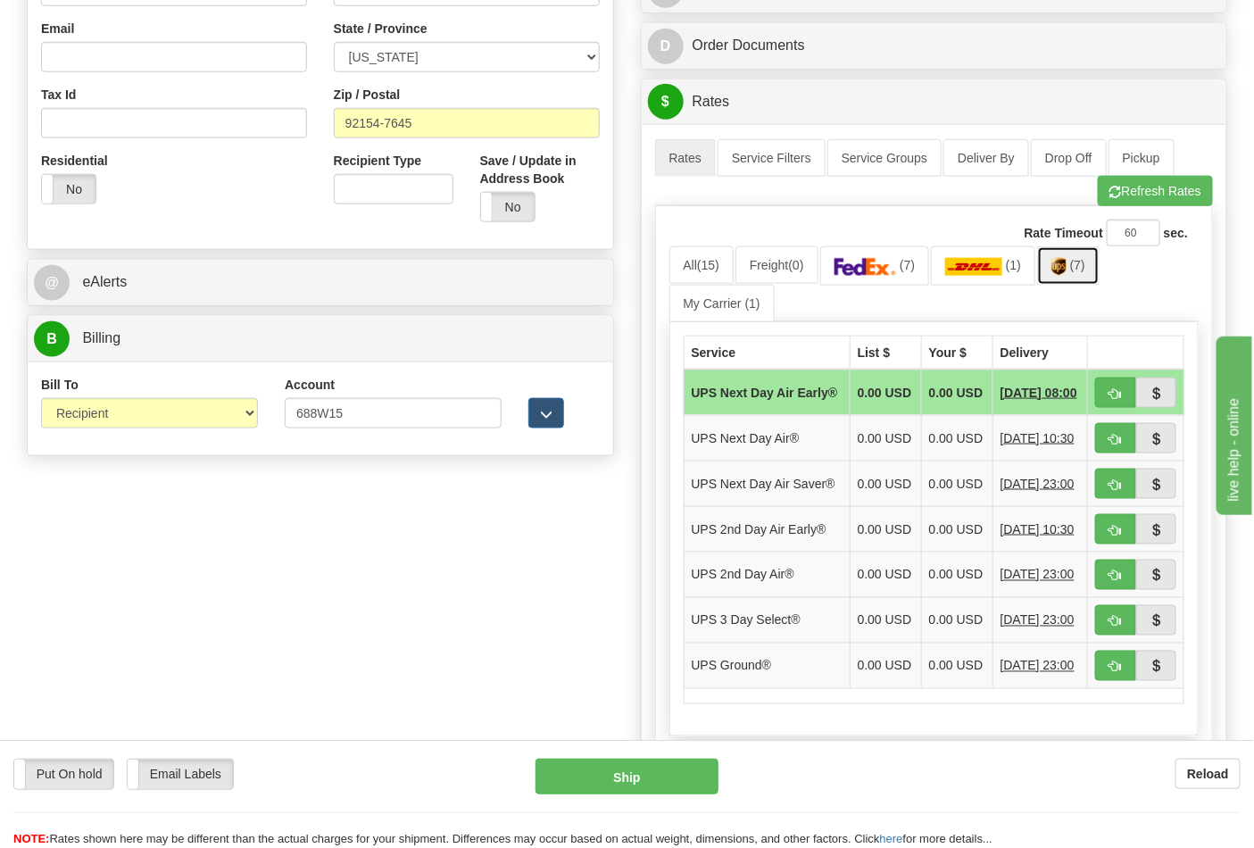
scroll to position [693, 0]
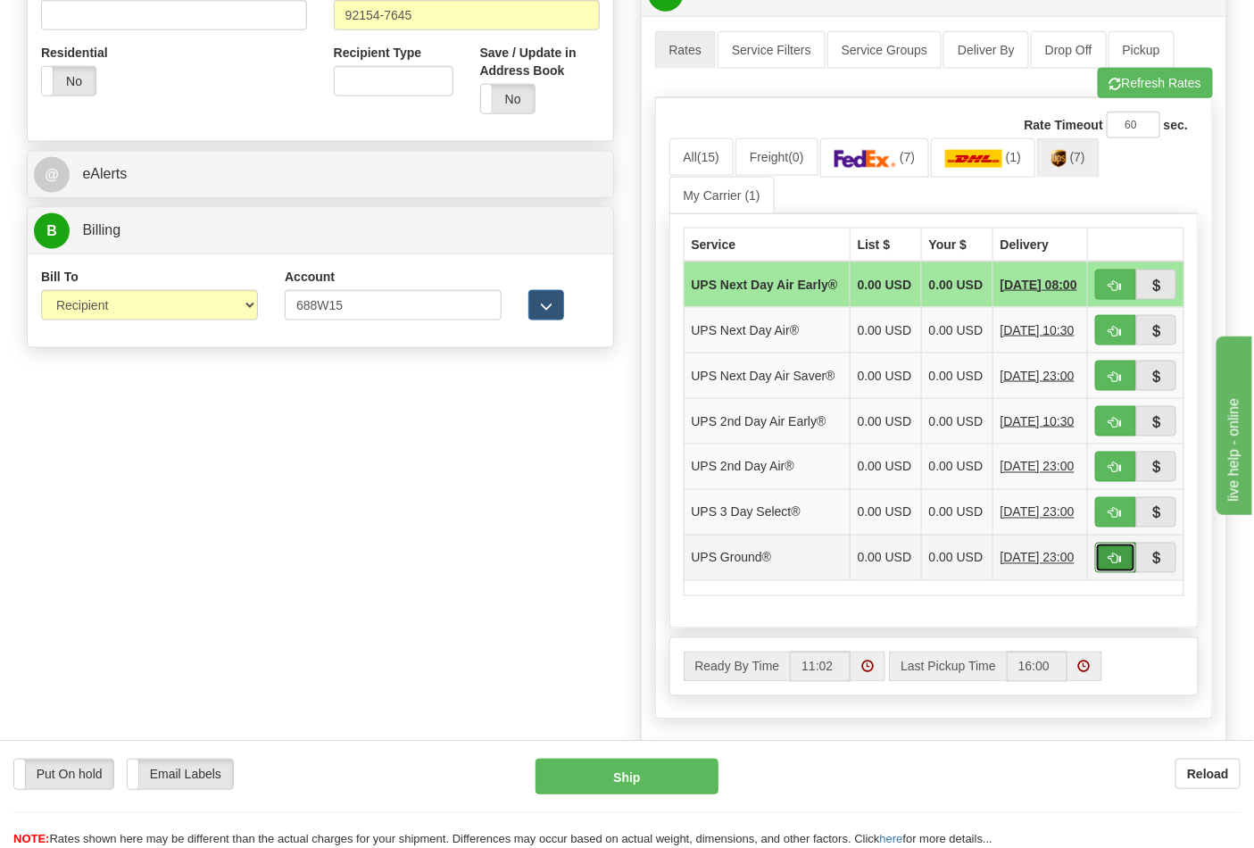
click at [1120, 565] on span "button" at bounding box center [1115, 559] width 12 height 12
type input "03"
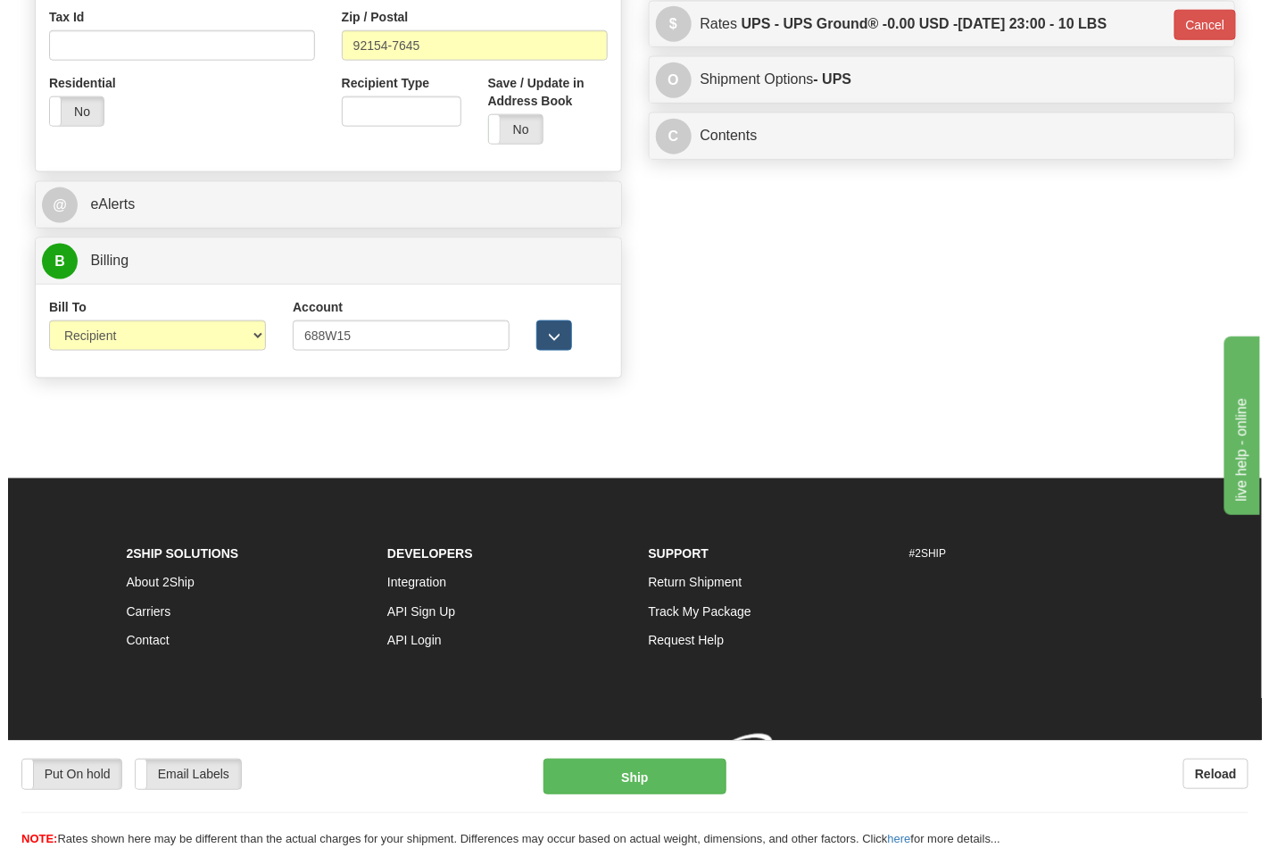
scroll to position [666, 0]
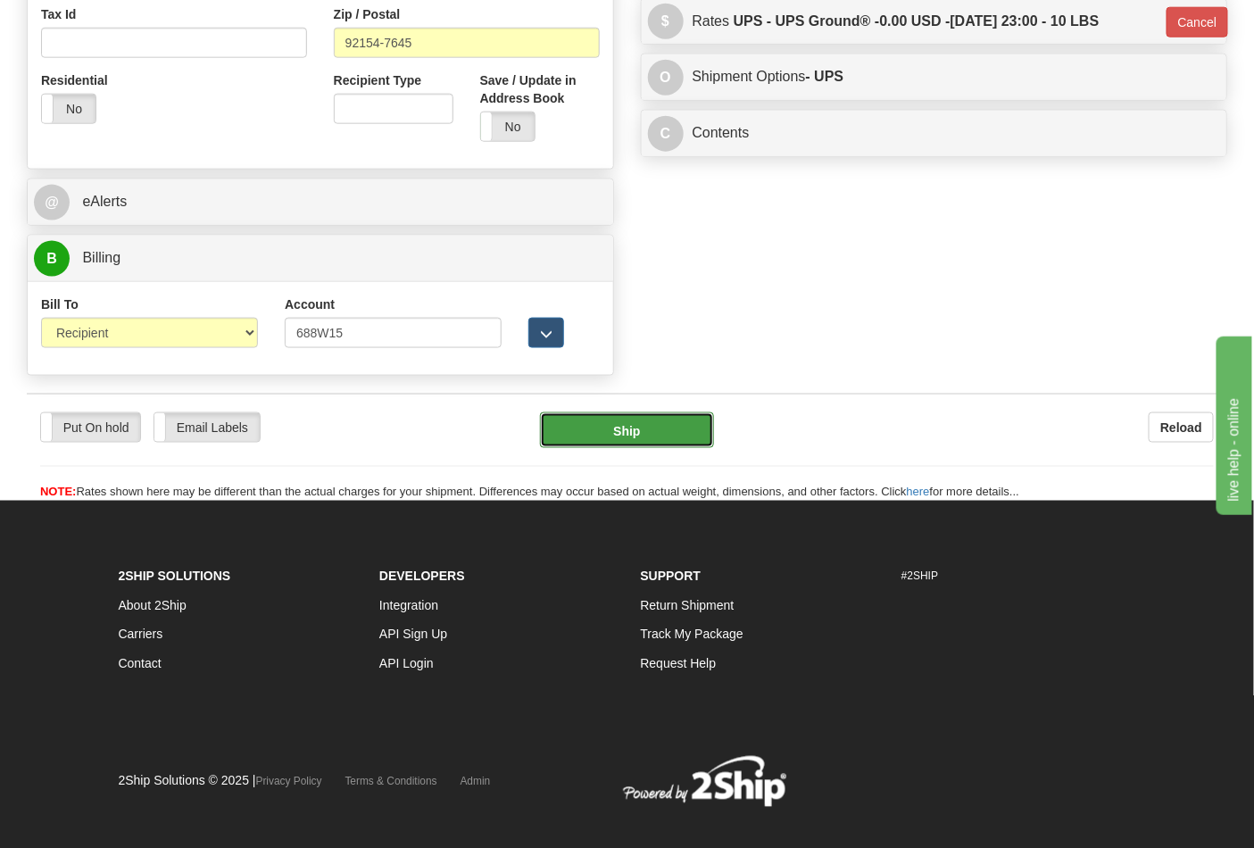
click at [675, 431] on button "Ship" at bounding box center [626, 430] width 173 height 36
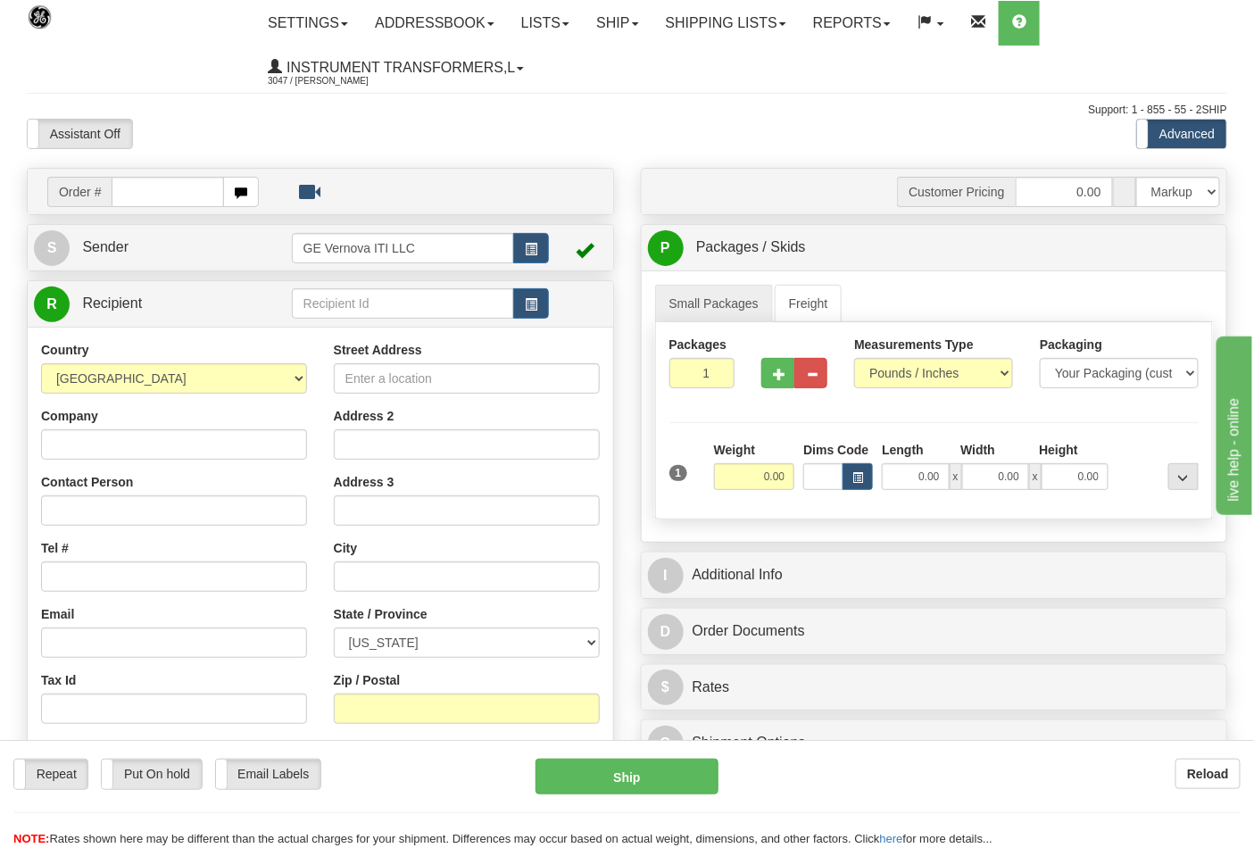
click at [136, 195] on input "text" at bounding box center [168, 192] width 112 height 30
type input "86699222"
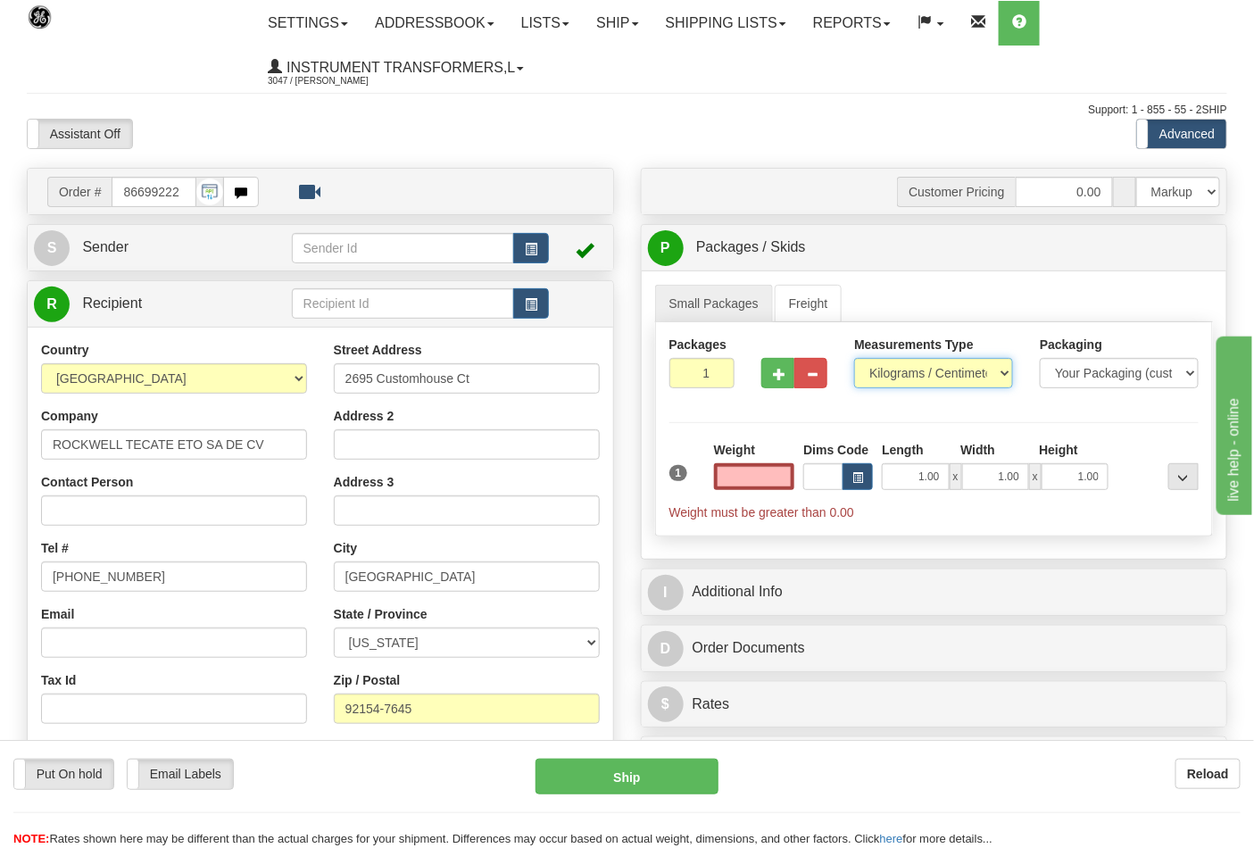
type input "0.00"
click at [1000, 375] on select "Pounds / Inches Kilograms / Centimeters" at bounding box center [933, 373] width 159 height 30
select select "0"
click at [854, 359] on select "Pounds / Inches Kilograms / Centimeters" at bounding box center [933, 373] width 159 height 30
click at [765, 475] on input "0.00" at bounding box center [754, 476] width 81 height 27
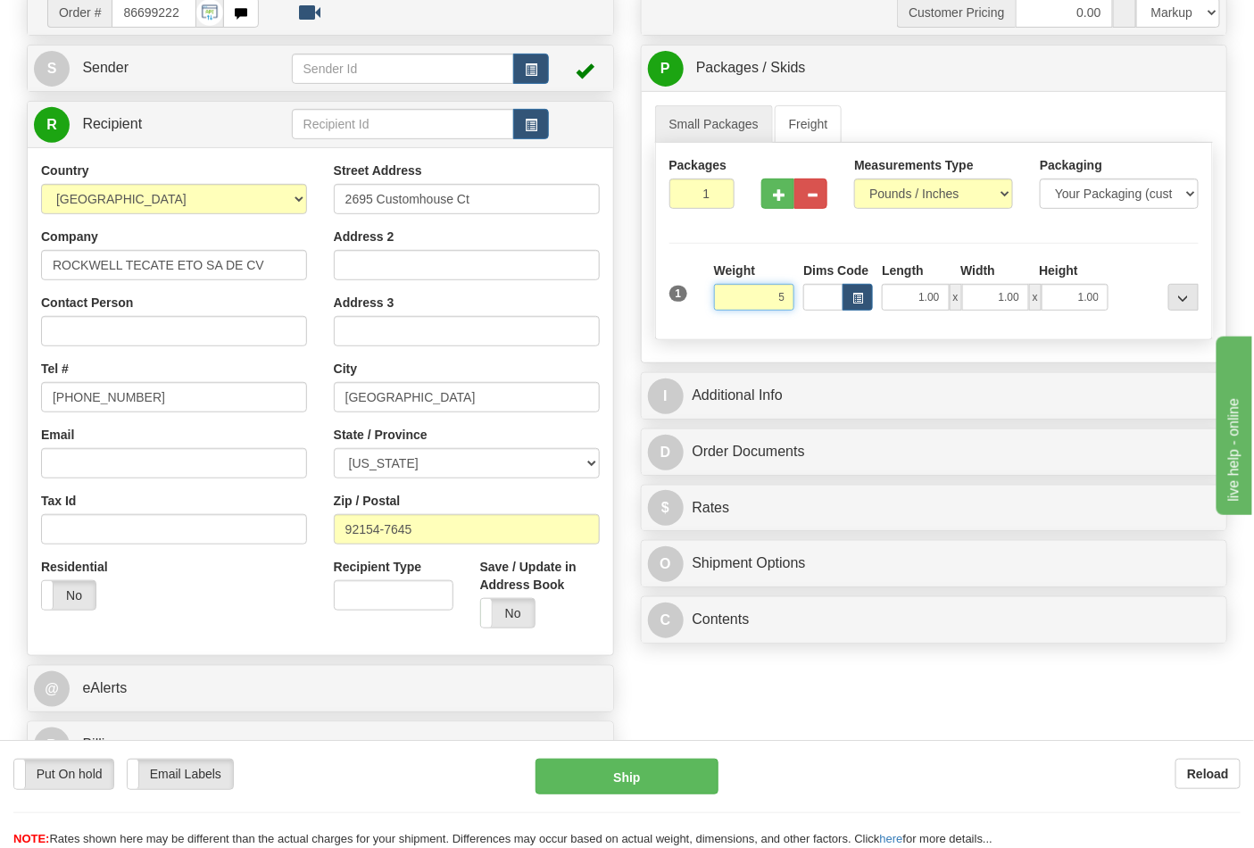
scroll to position [396, 0]
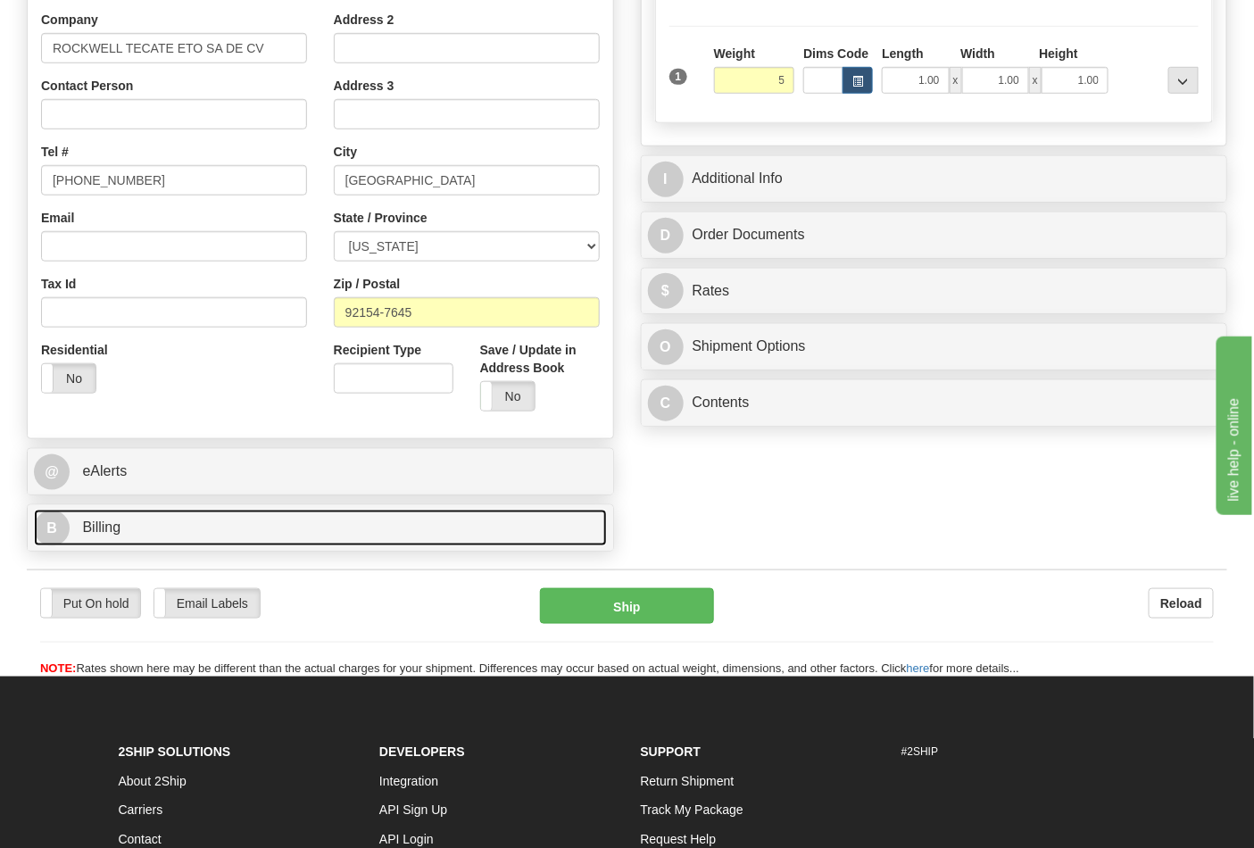
type input "5.00"
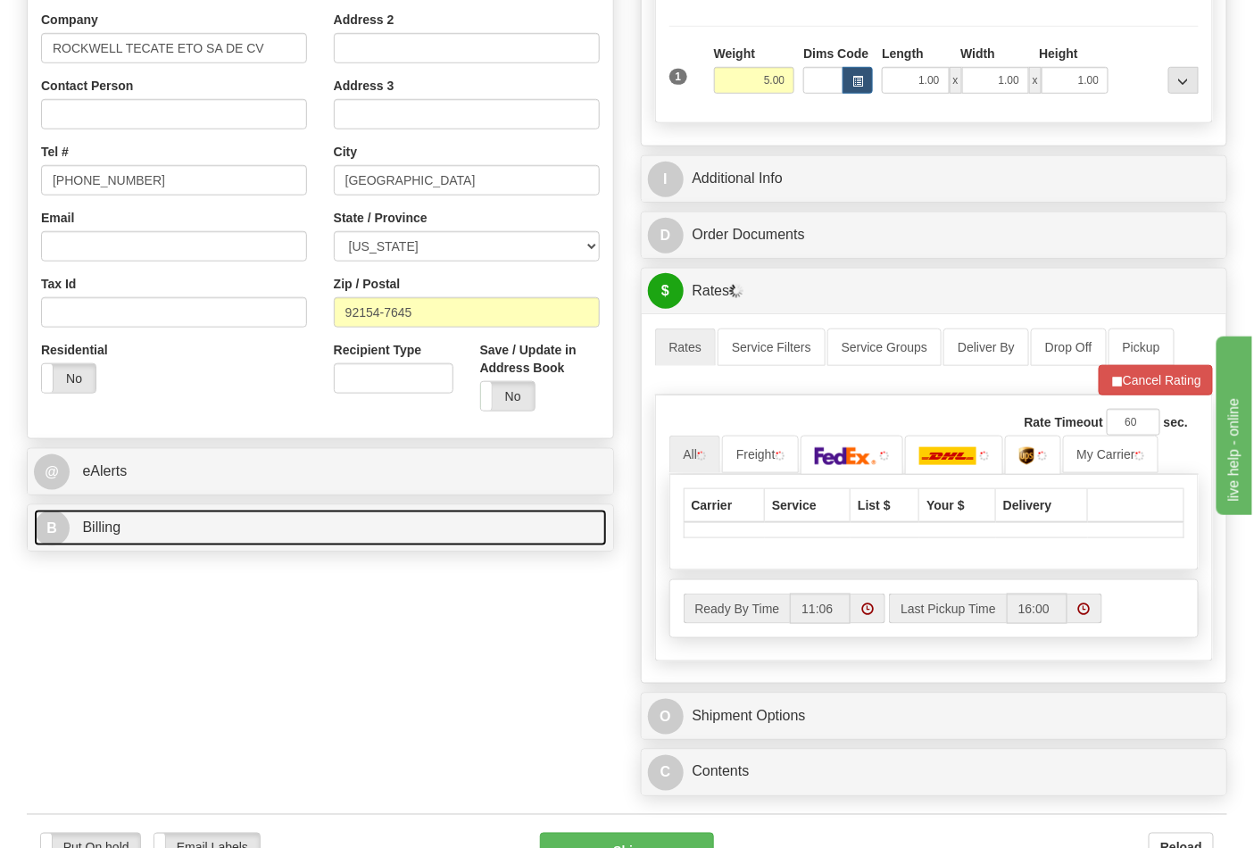
click at [344, 541] on link "B Billing" at bounding box center [320, 527] width 573 height 37
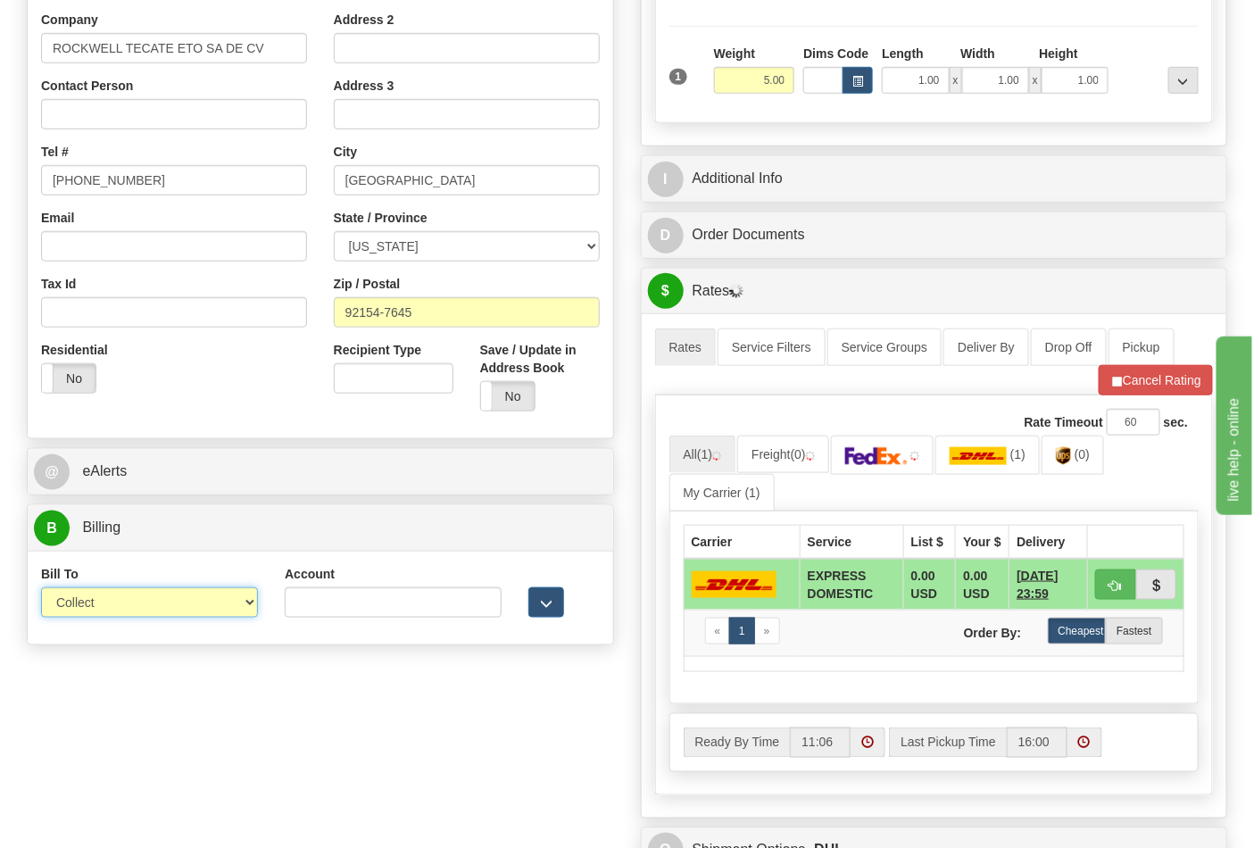
click at [248, 601] on select "Sender Recipient Third Party Collect" at bounding box center [149, 602] width 217 height 30
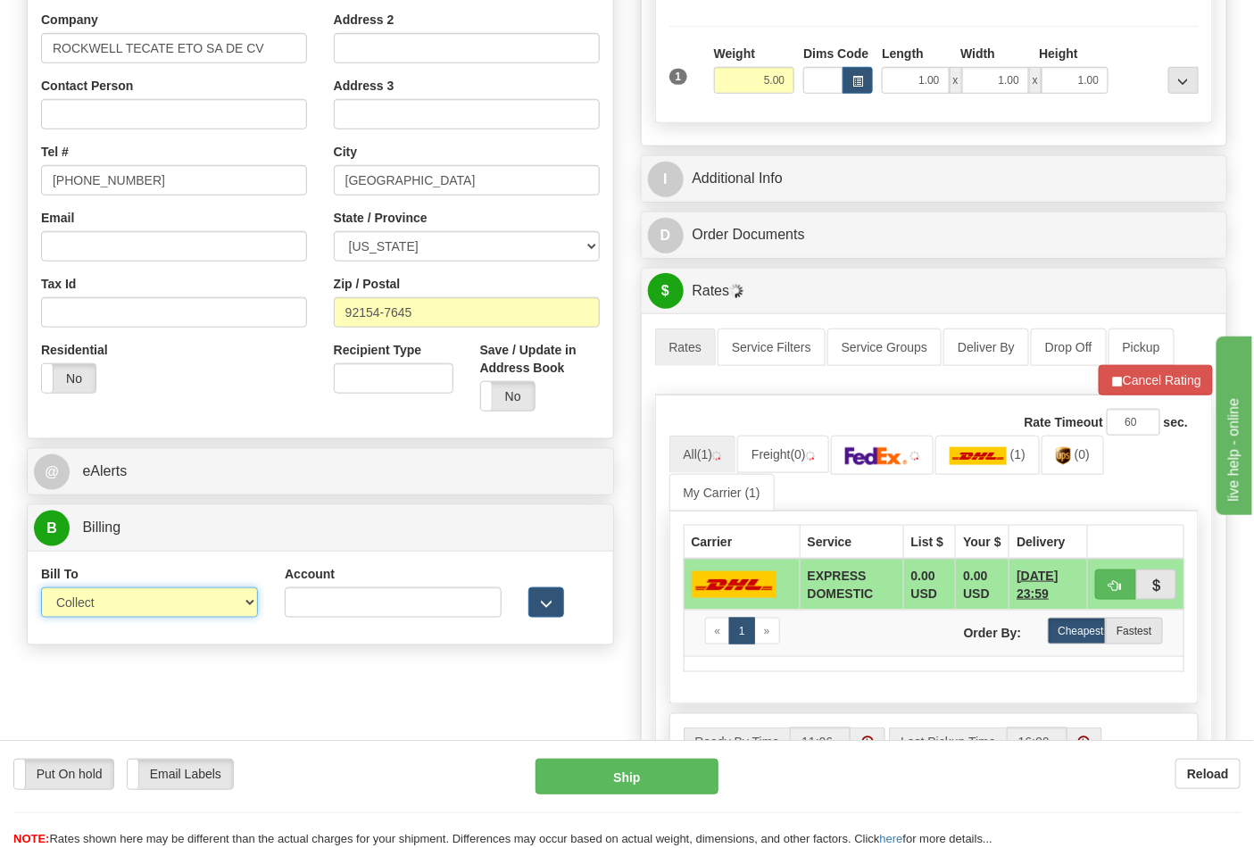
select select "2"
click at [41, 589] on select "Sender Recipient Third Party Collect" at bounding box center [149, 602] width 217 height 30
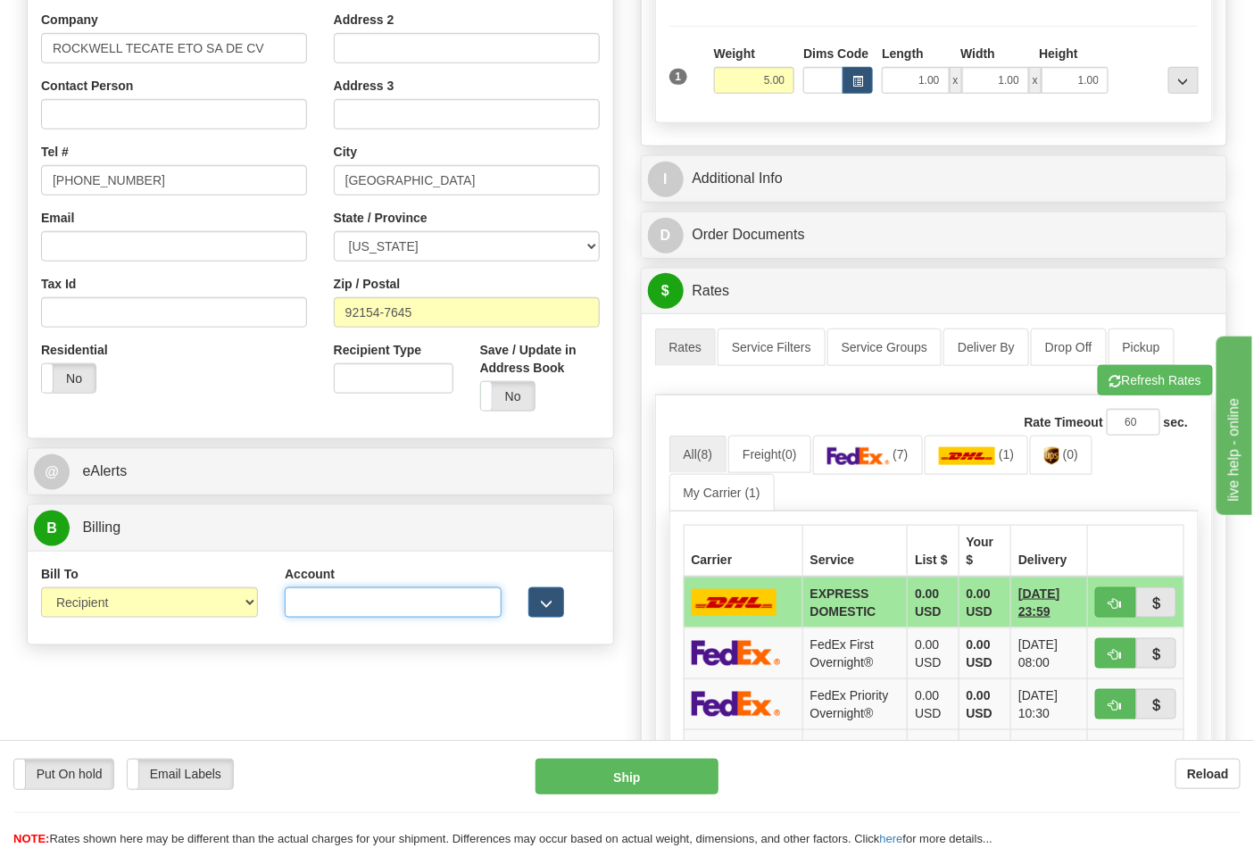
click at [377, 607] on input "Account" at bounding box center [393, 602] width 217 height 30
paste input "688W15"
type input "688W15"
click at [1119, 381] on button "Refresh Rates" at bounding box center [1155, 380] width 115 height 30
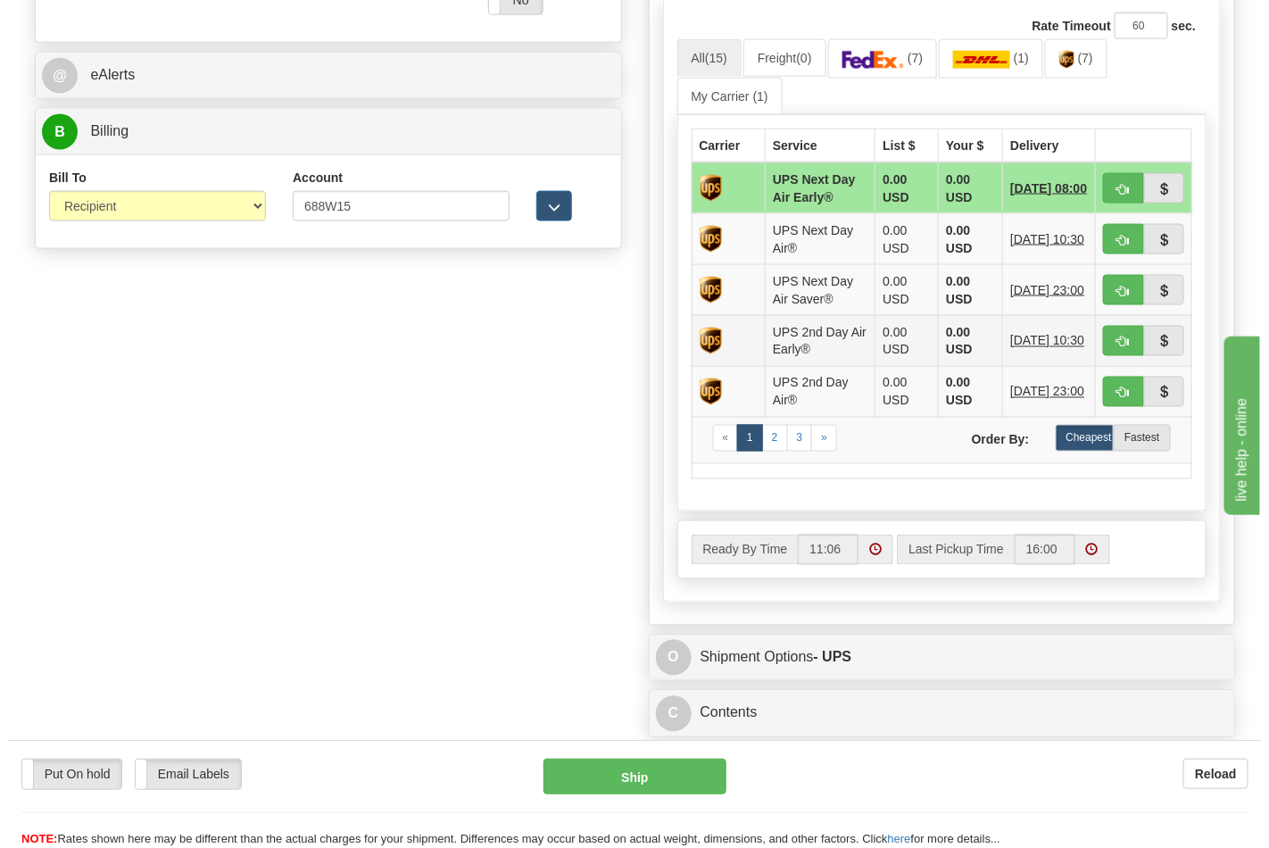
scroll to position [594, 0]
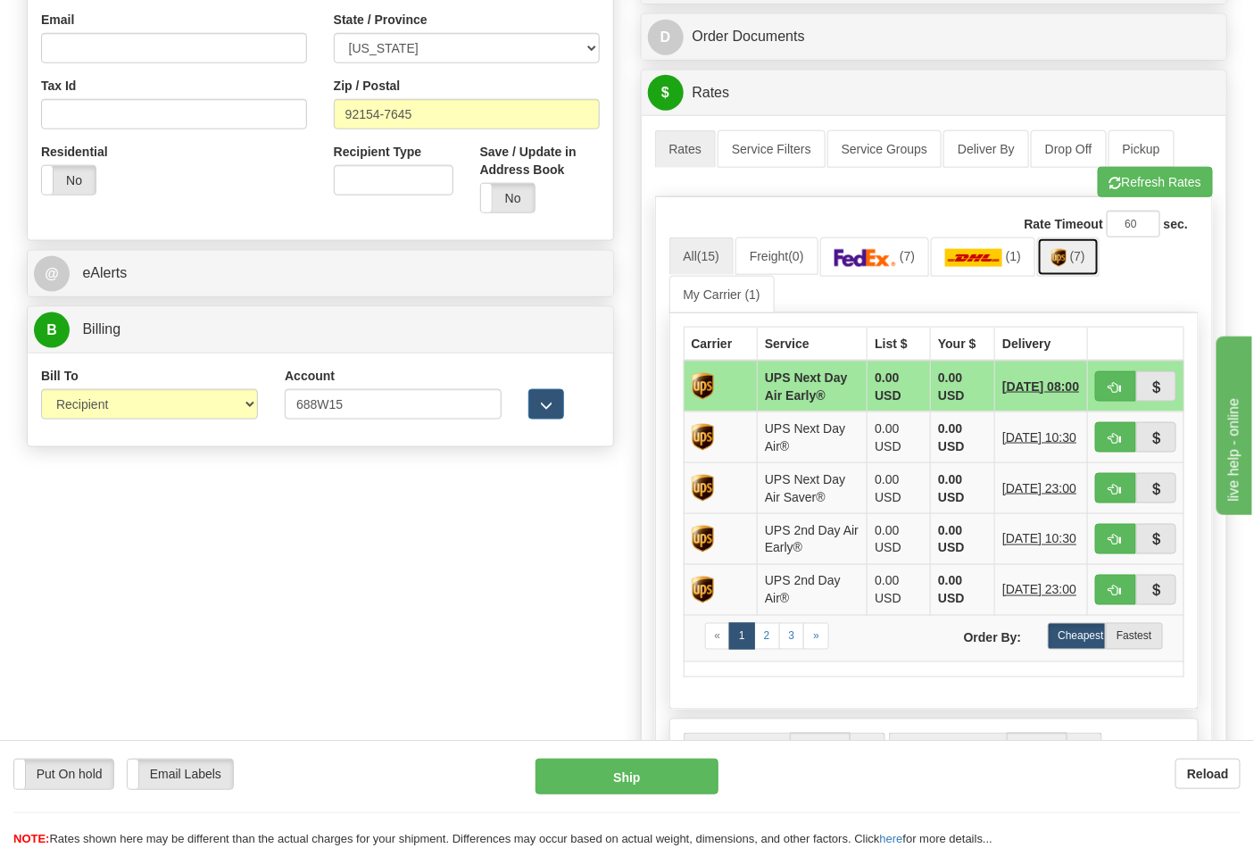
click at [1064, 253] on img at bounding box center [1058, 258] width 15 height 18
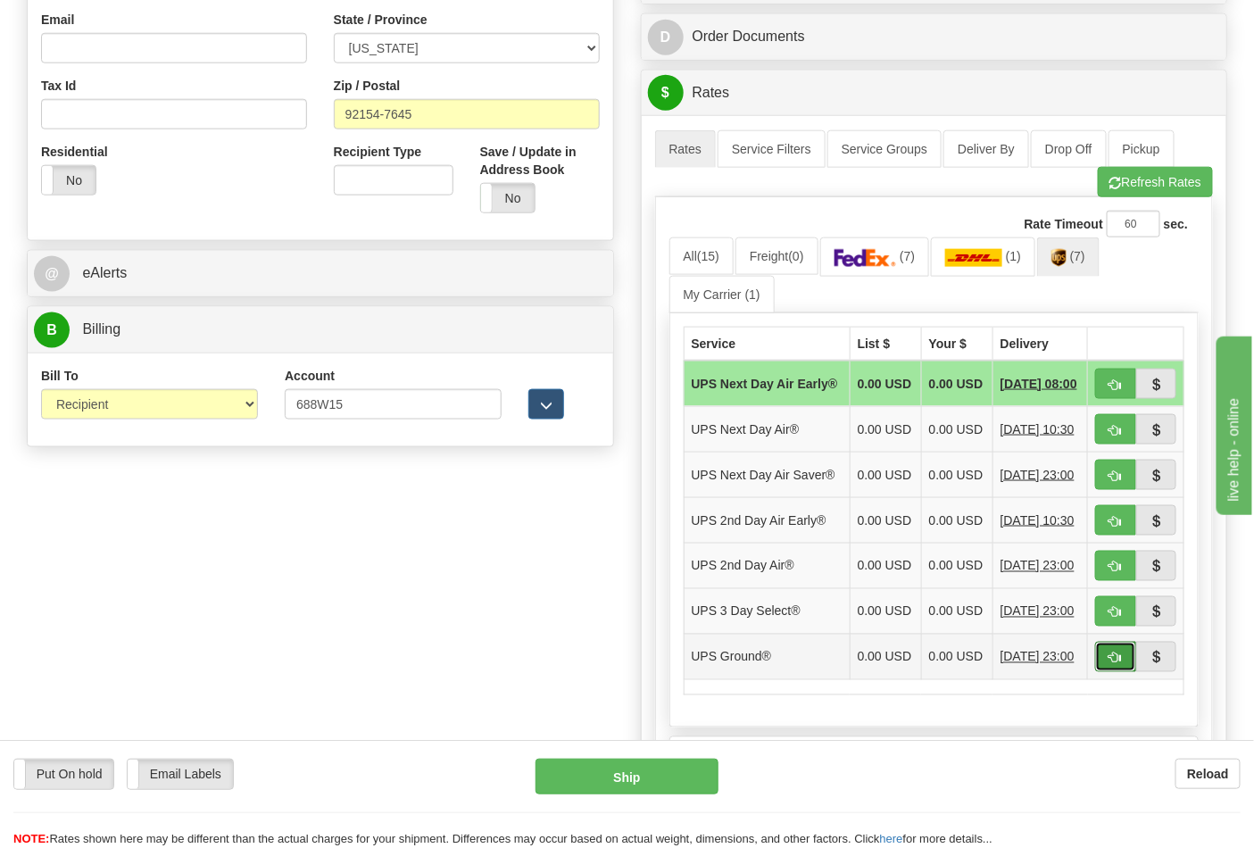
click at [1111, 664] on span "button" at bounding box center [1115, 658] width 12 height 12
type input "03"
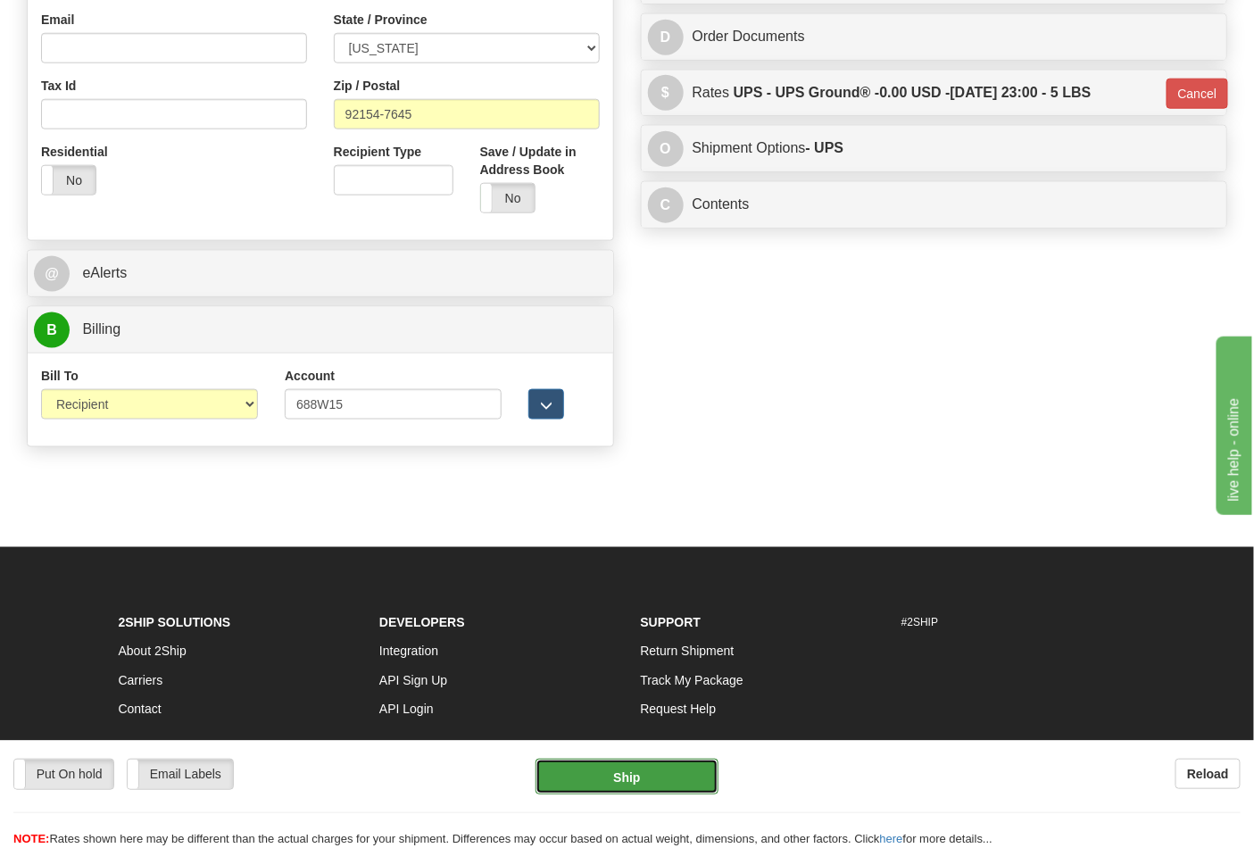
click at [648, 773] on button "Ship" at bounding box center [626, 776] width 182 height 36
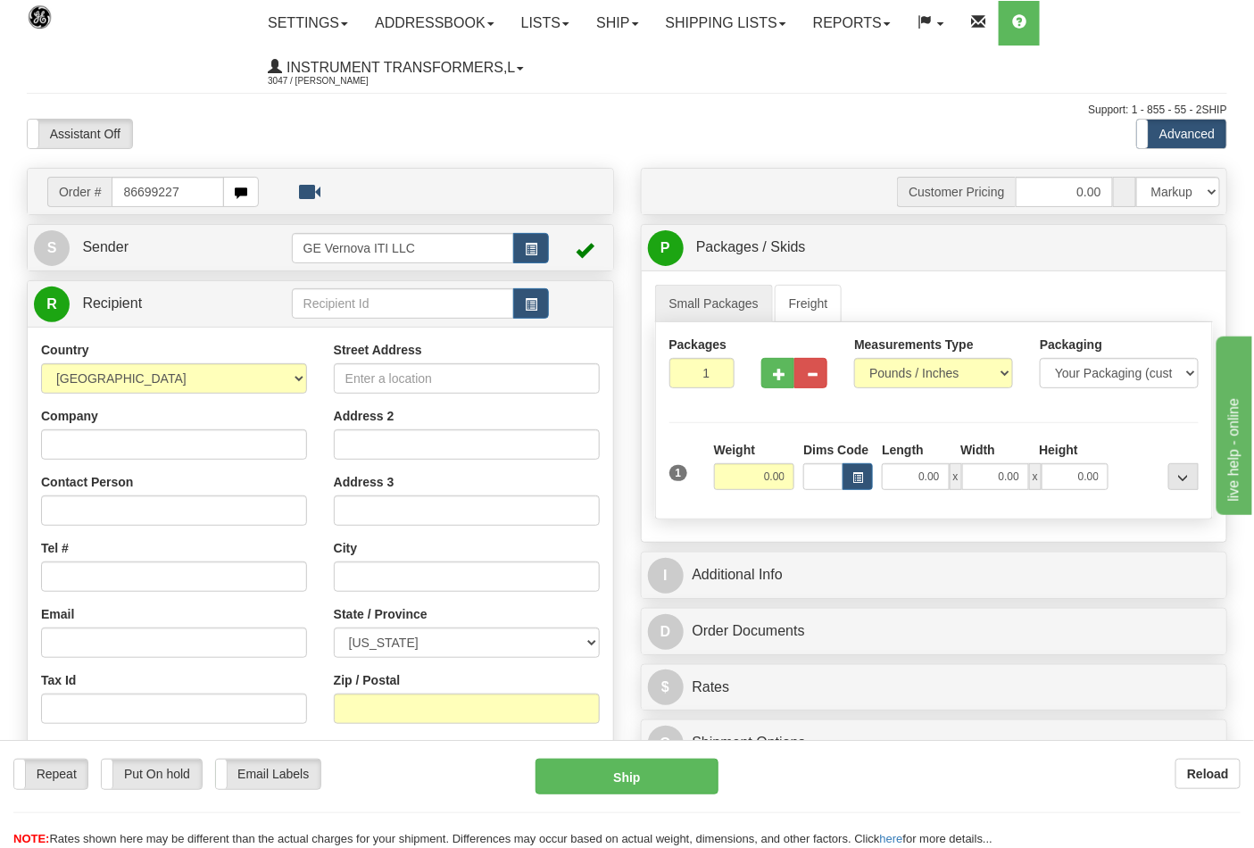
type input "86699227"
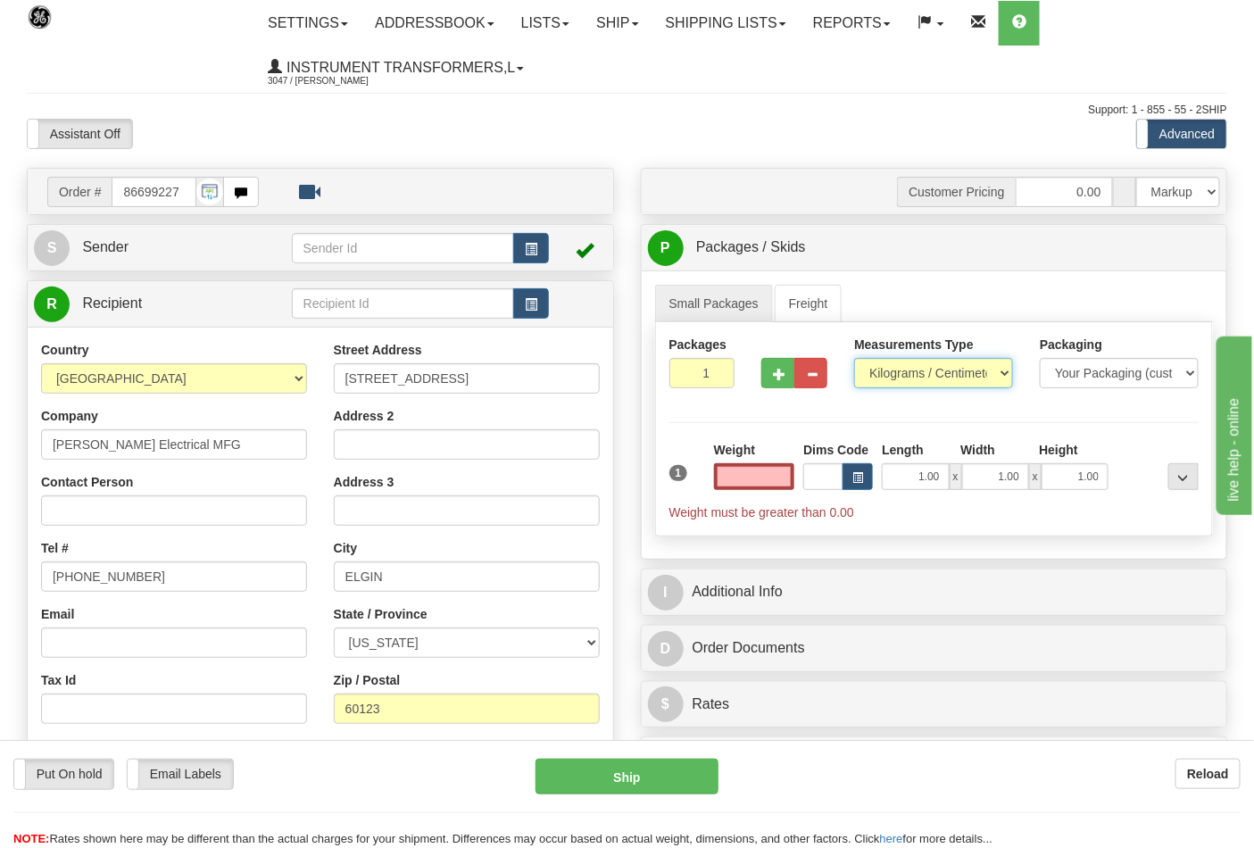
type input "0.00"
click at [994, 372] on select "Pounds / Inches Kilograms / Centimeters" at bounding box center [933, 373] width 159 height 30
select select "0"
click at [854, 359] on select "Pounds / Inches Kilograms / Centimeters" at bounding box center [933, 373] width 159 height 30
click at [755, 479] on input "0.00" at bounding box center [754, 476] width 81 height 27
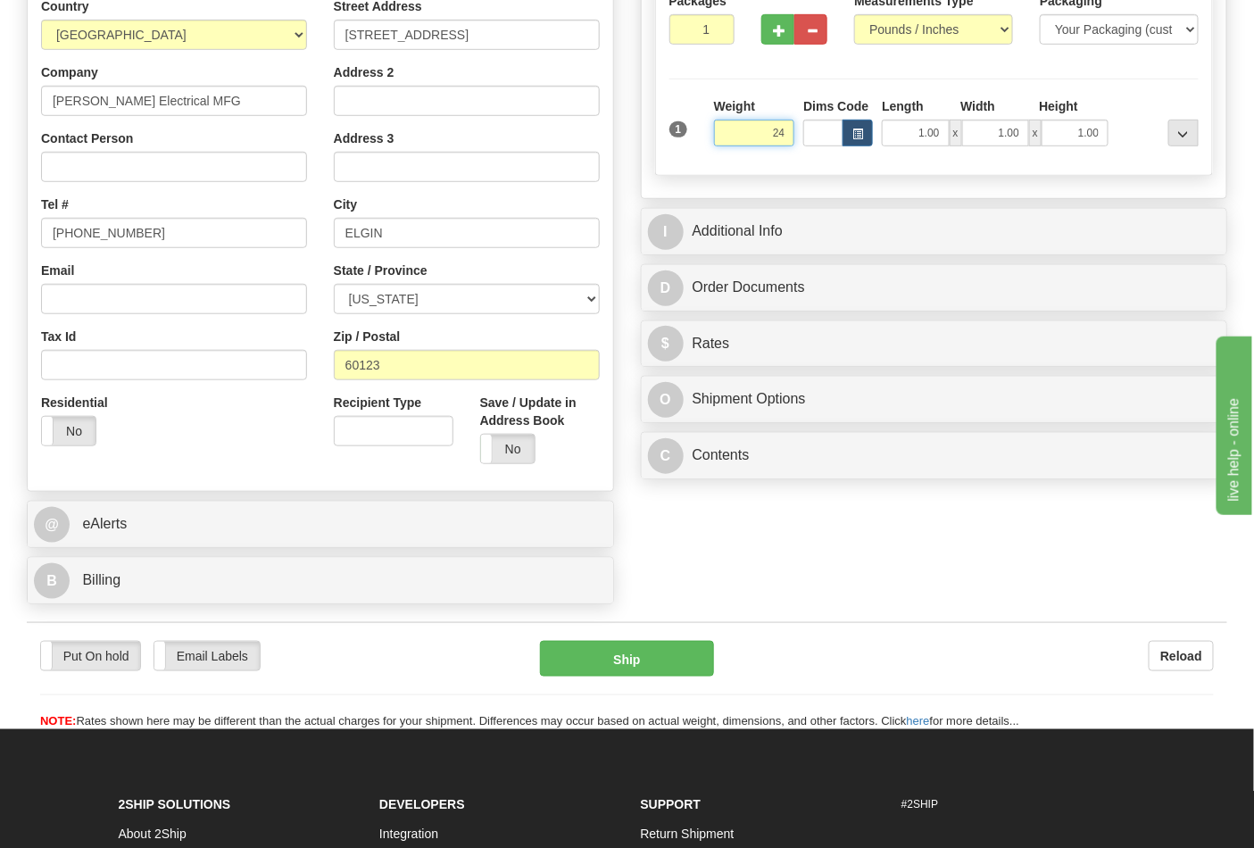
scroll to position [396, 0]
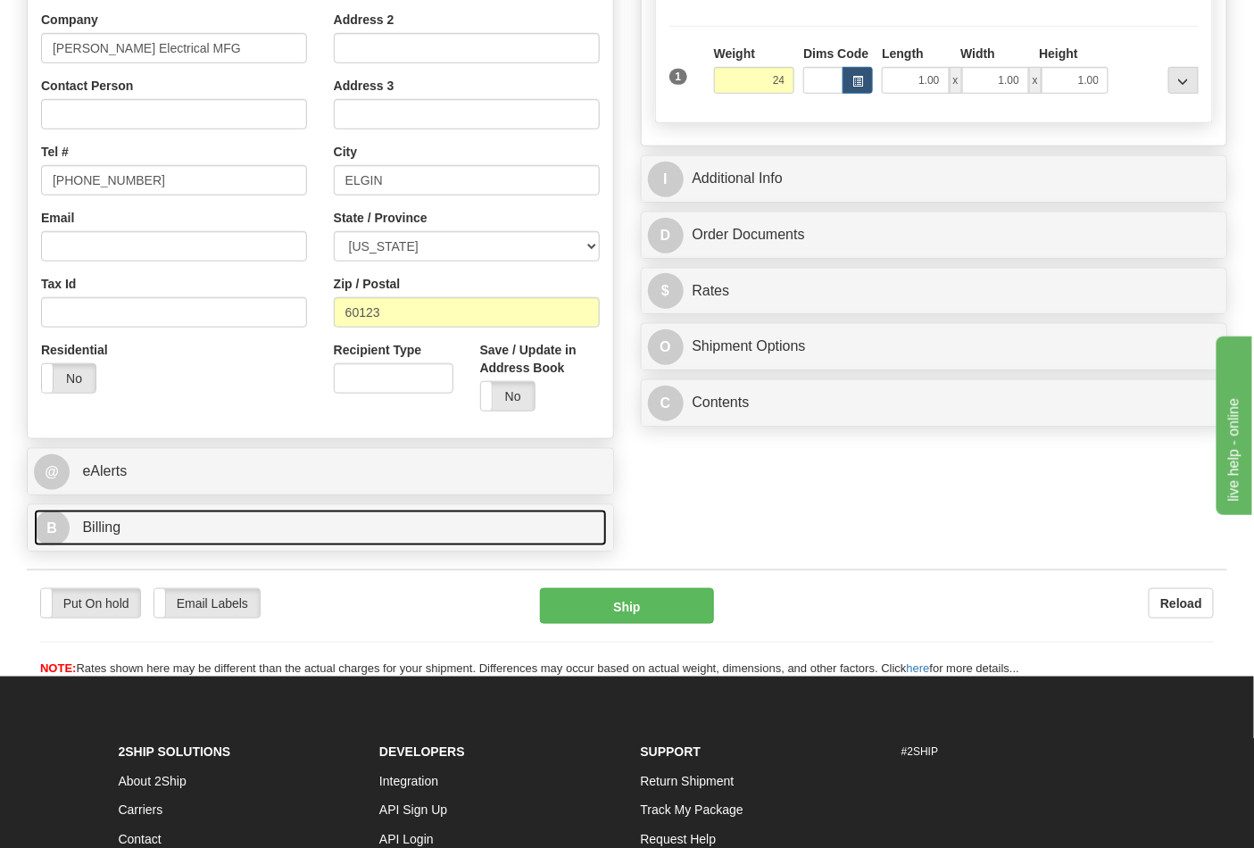
type input "24.00"
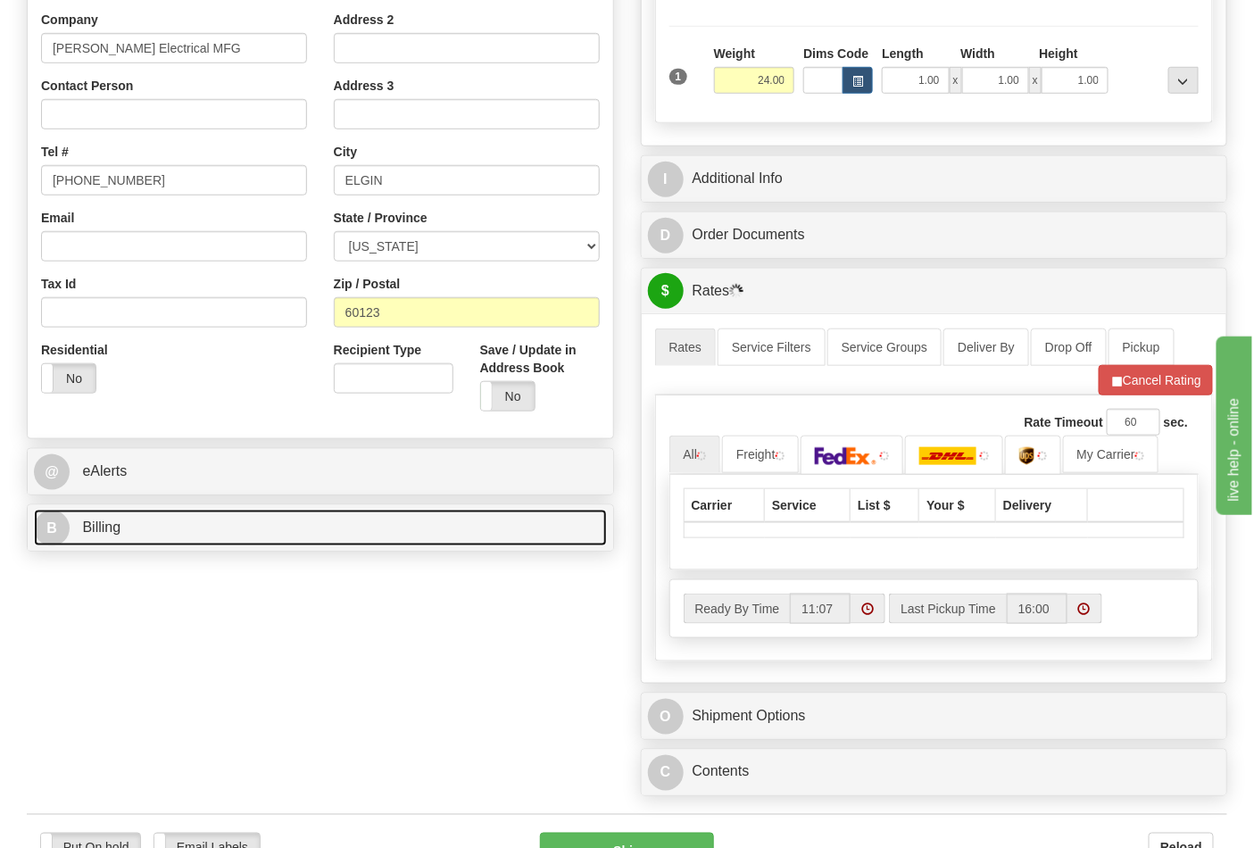
click at [315, 524] on link "B Billing" at bounding box center [320, 527] width 573 height 37
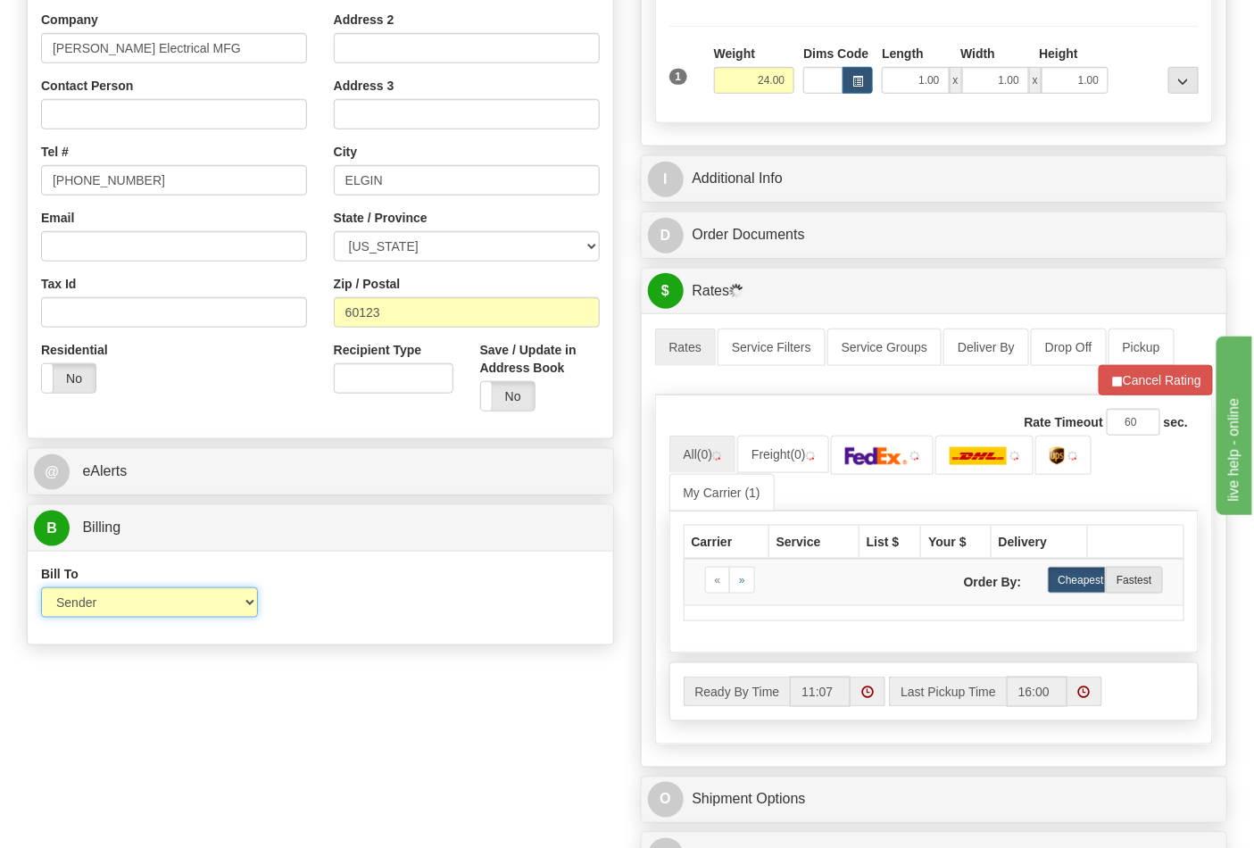
click at [245, 605] on select "Sender Recipient Third Party Collect" at bounding box center [149, 602] width 217 height 30
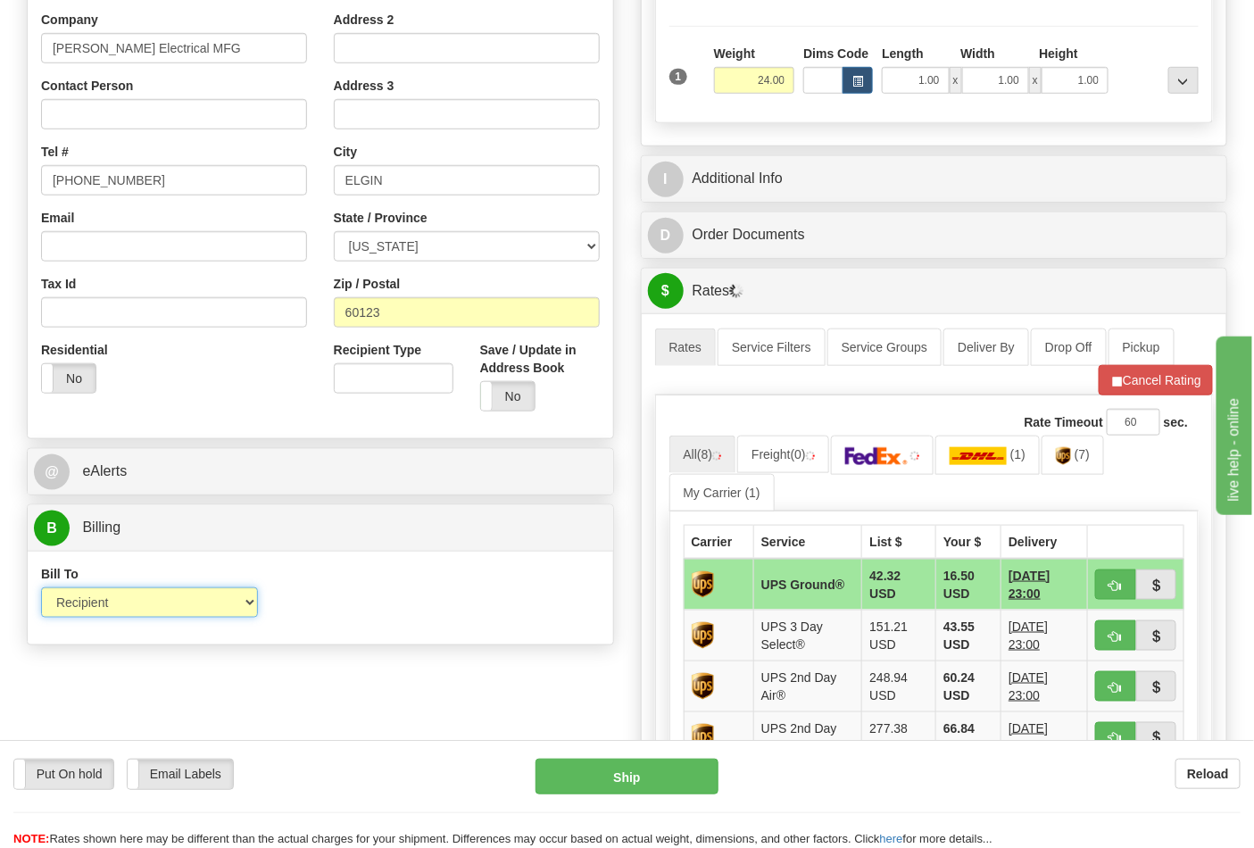
click at [41, 589] on select "Sender Recipient Third Party Collect" at bounding box center [149, 602] width 217 height 30
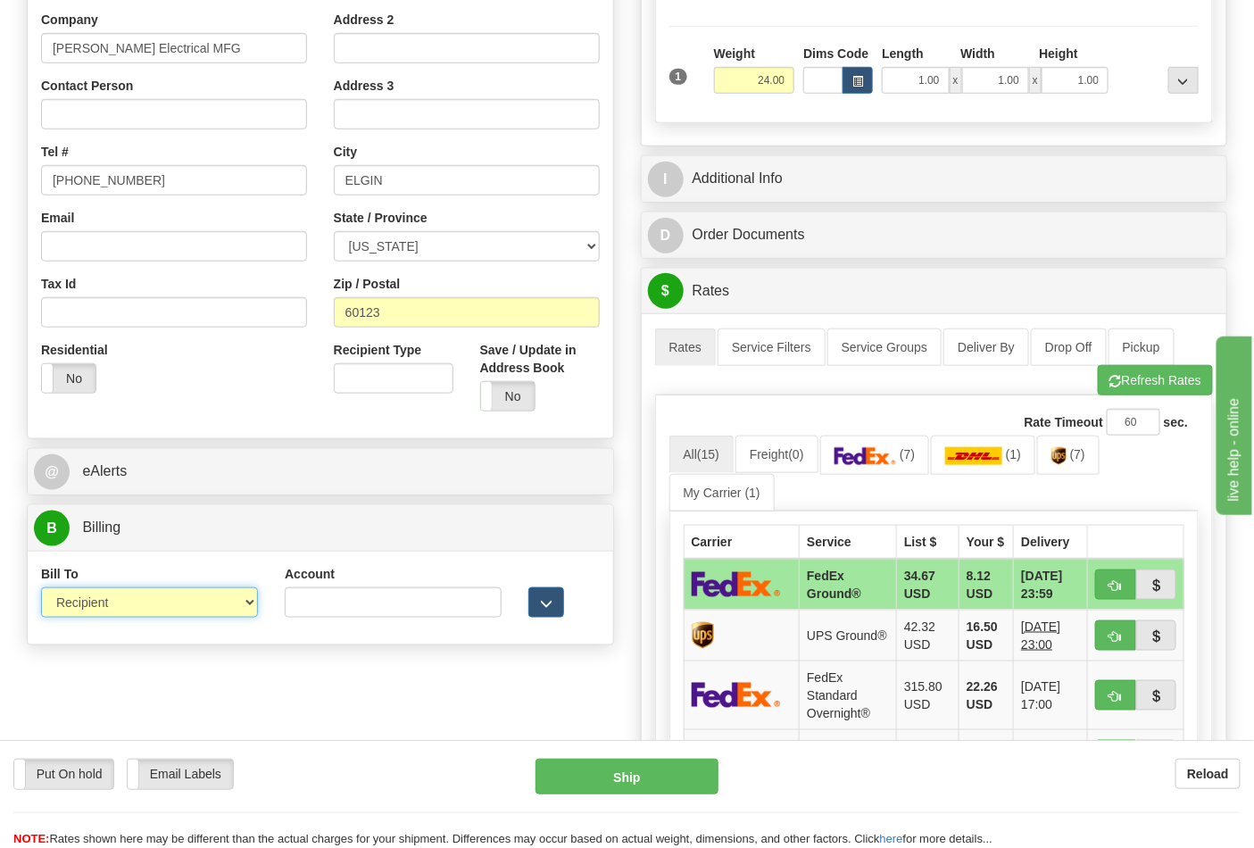
click at [245, 605] on select "Sender Recipient Third Party Collect" at bounding box center [149, 602] width 217 height 30
click at [41, 589] on select "Sender Recipient Third Party Collect" at bounding box center [149, 602] width 217 height 30
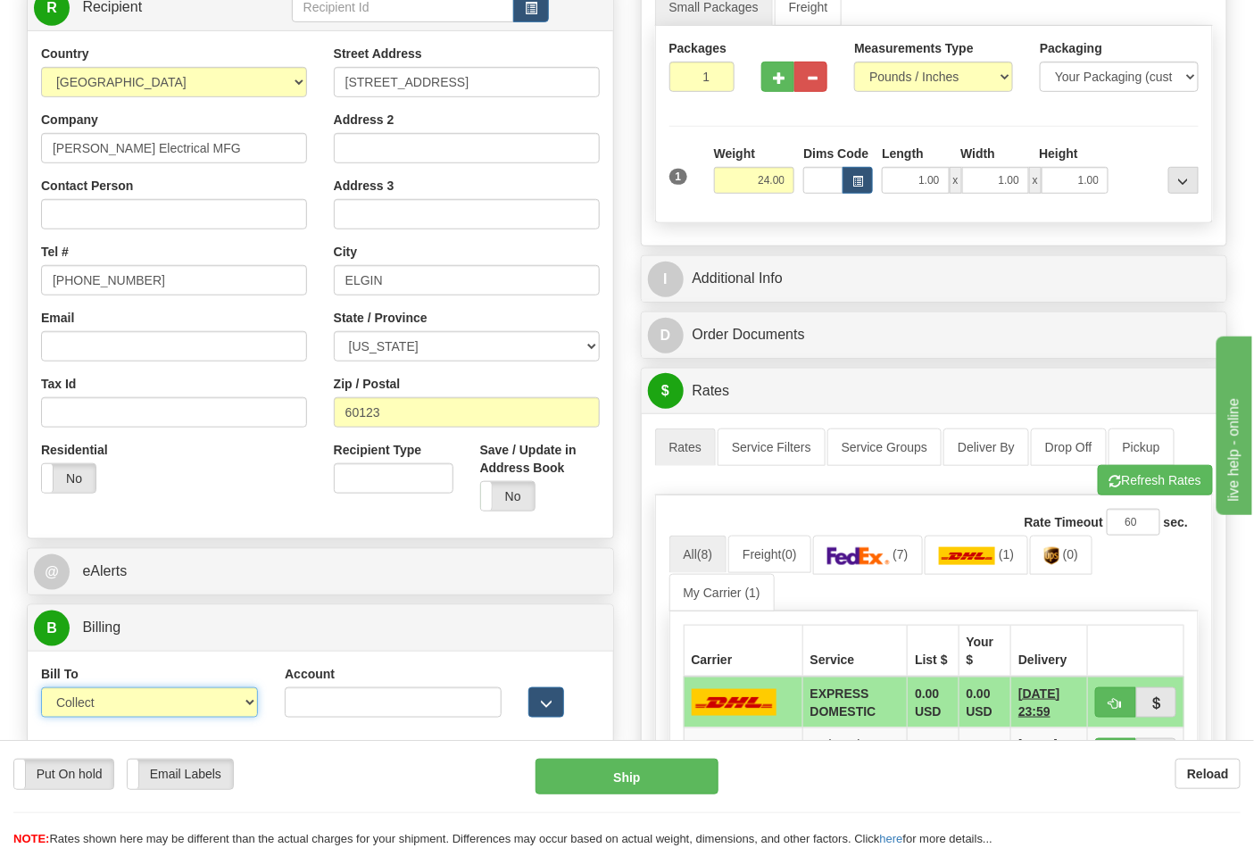
scroll to position [297, 0]
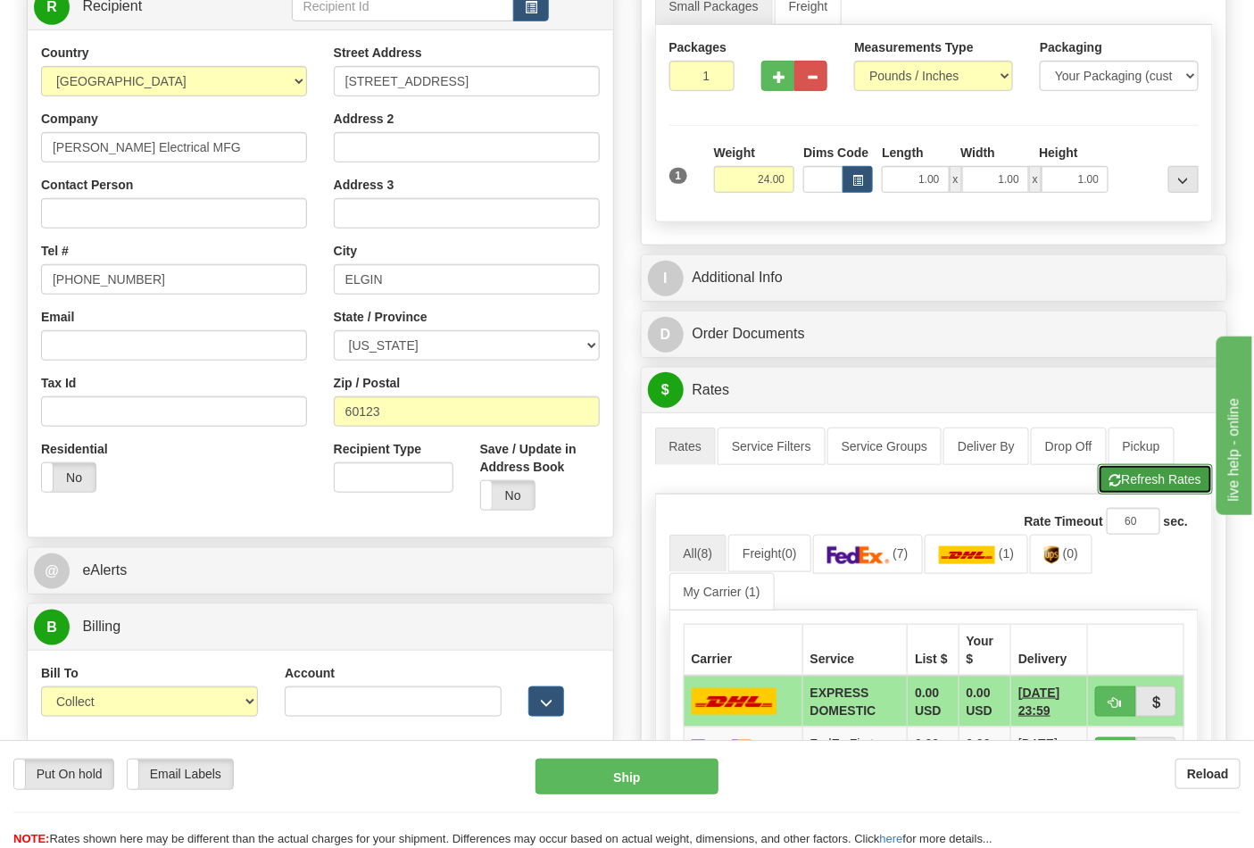
click at [1144, 475] on button "Refresh Rates" at bounding box center [1155, 479] width 115 height 30
click at [244, 706] on select "Sender Recipient Third Party Collect" at bounding box center [149, 701] width 217 height 30
select select "1"
click at [41, 689] on select "Sender Recipient Third Party Collect" at bounding box center [149, 701] width 217 height 30
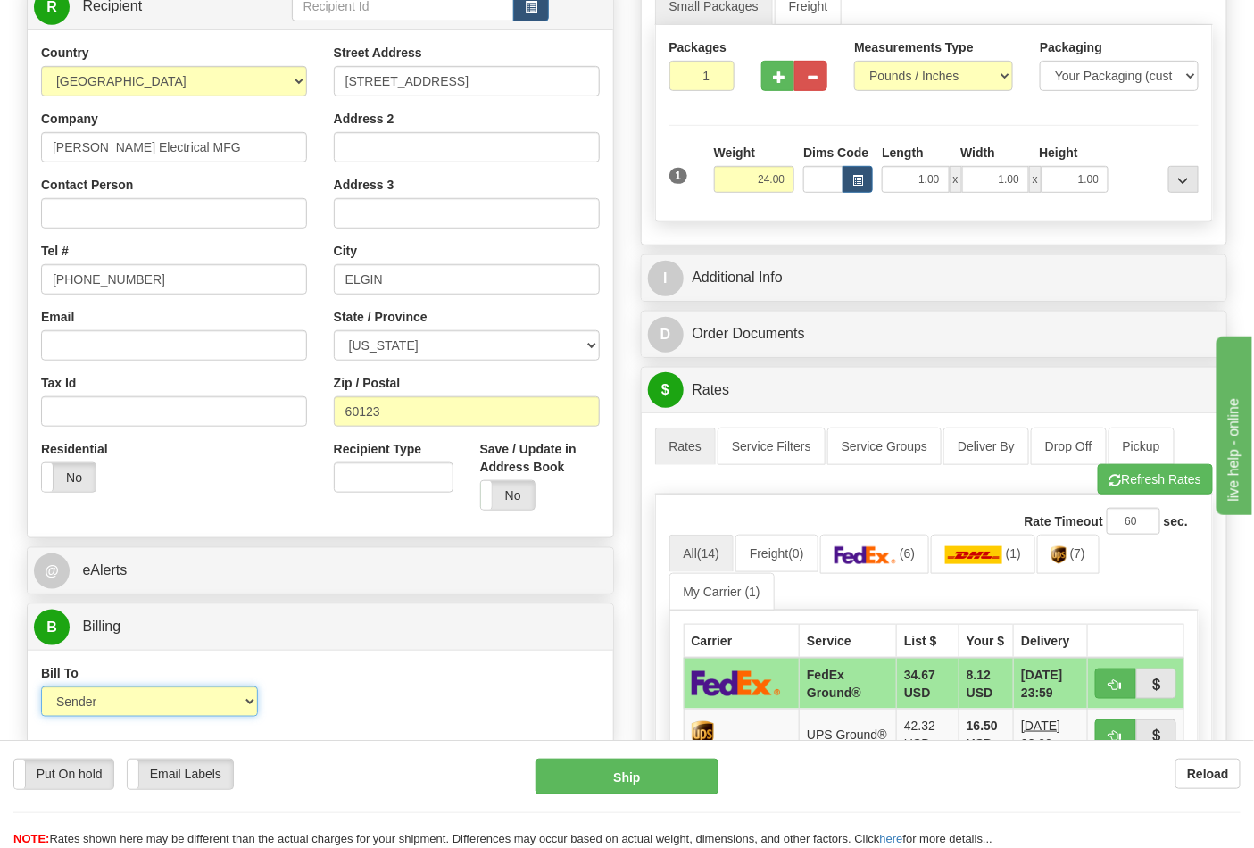
click at [244, 702] on select "Sender Recipient Third Party Collect" at bounding box center [149, 701] width 217 height 30
click at [41, 689] on select "Sender Recipient Third Party Collect" at bounding box center [149, 701] width 217 height 30
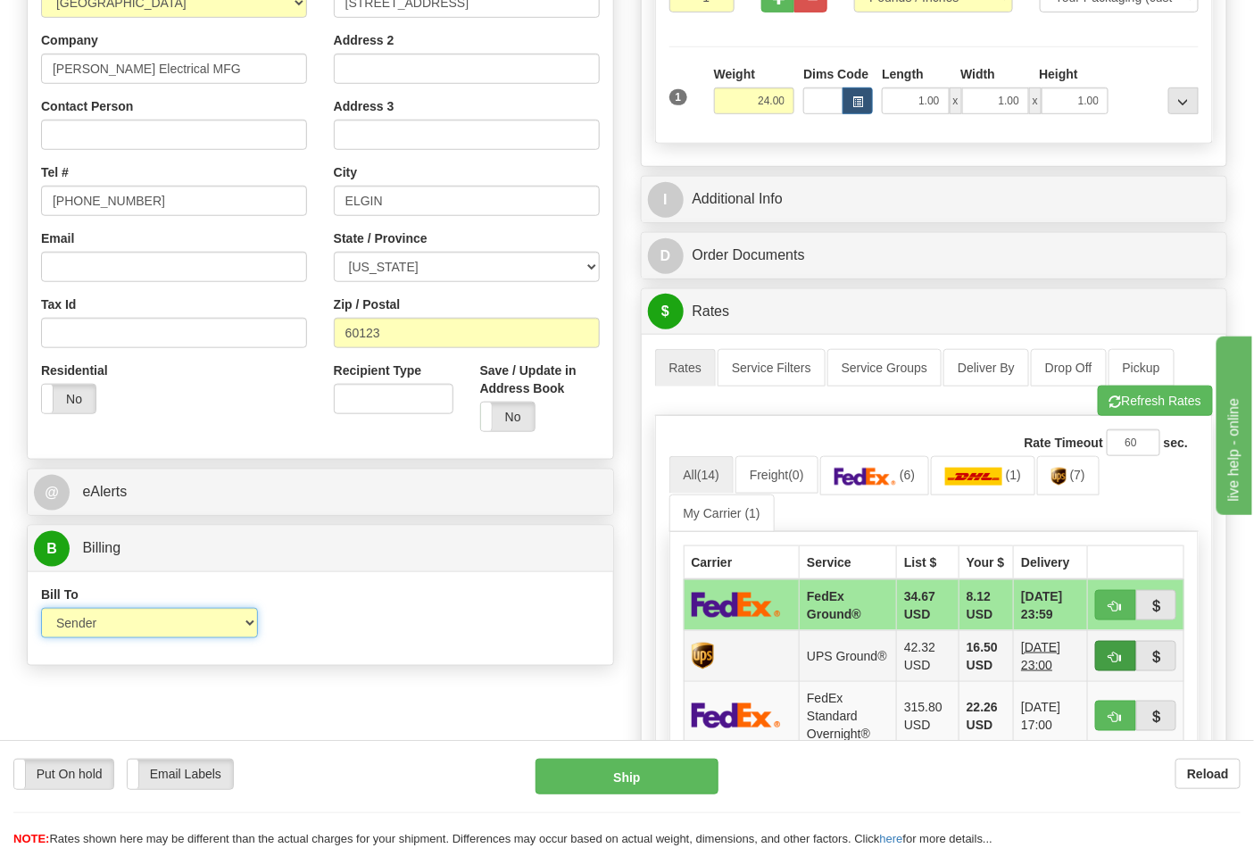
scroll to position [396, 0]
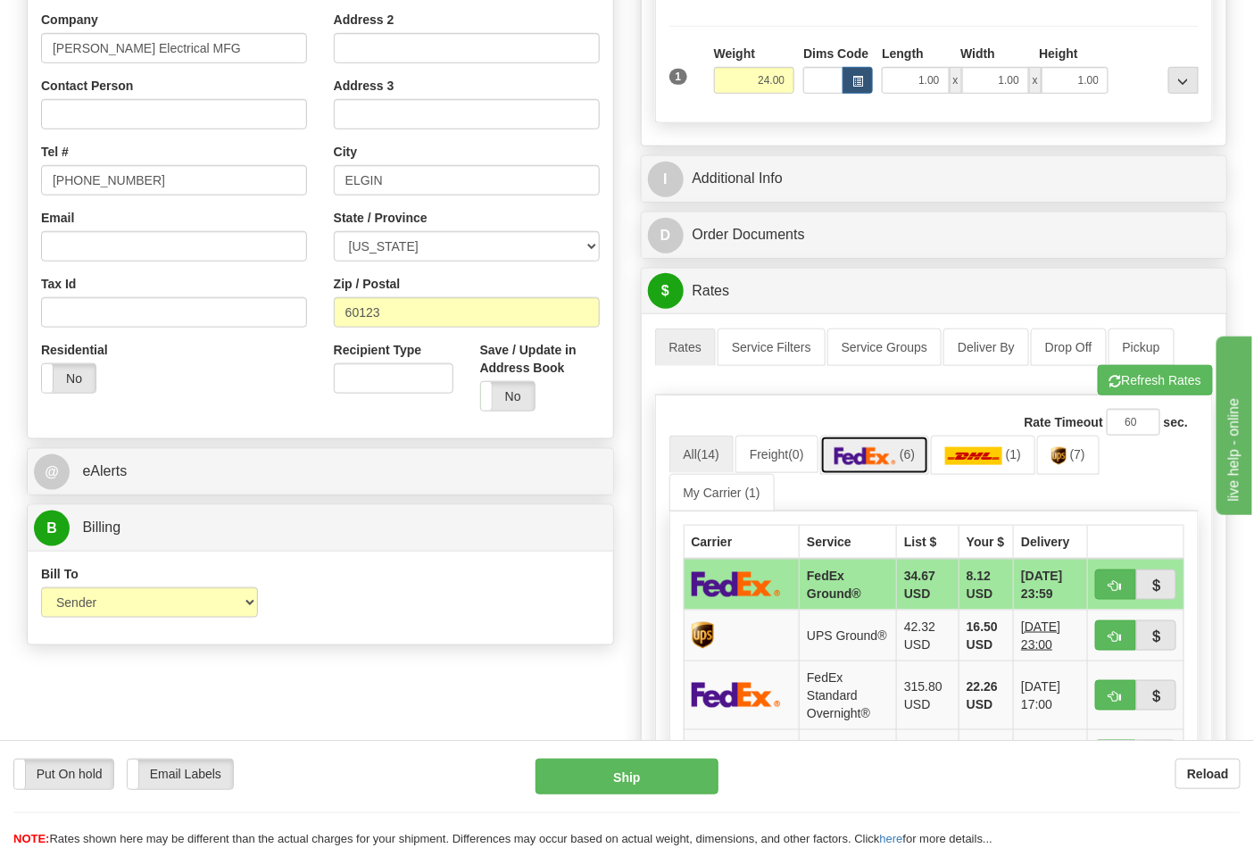
click at [861, 451] on img at bounding box center [865, 456] width 62 height 18
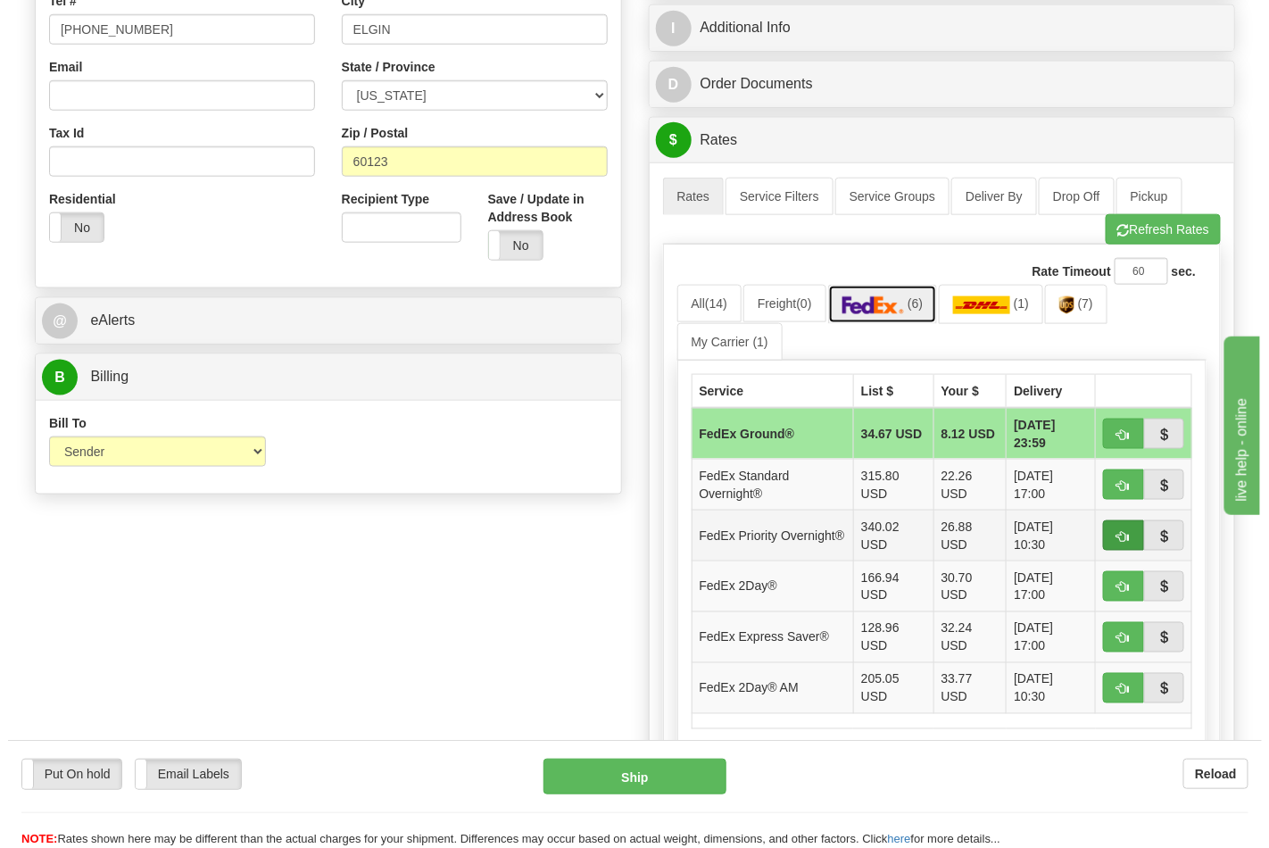
scroll to position [594, 0]
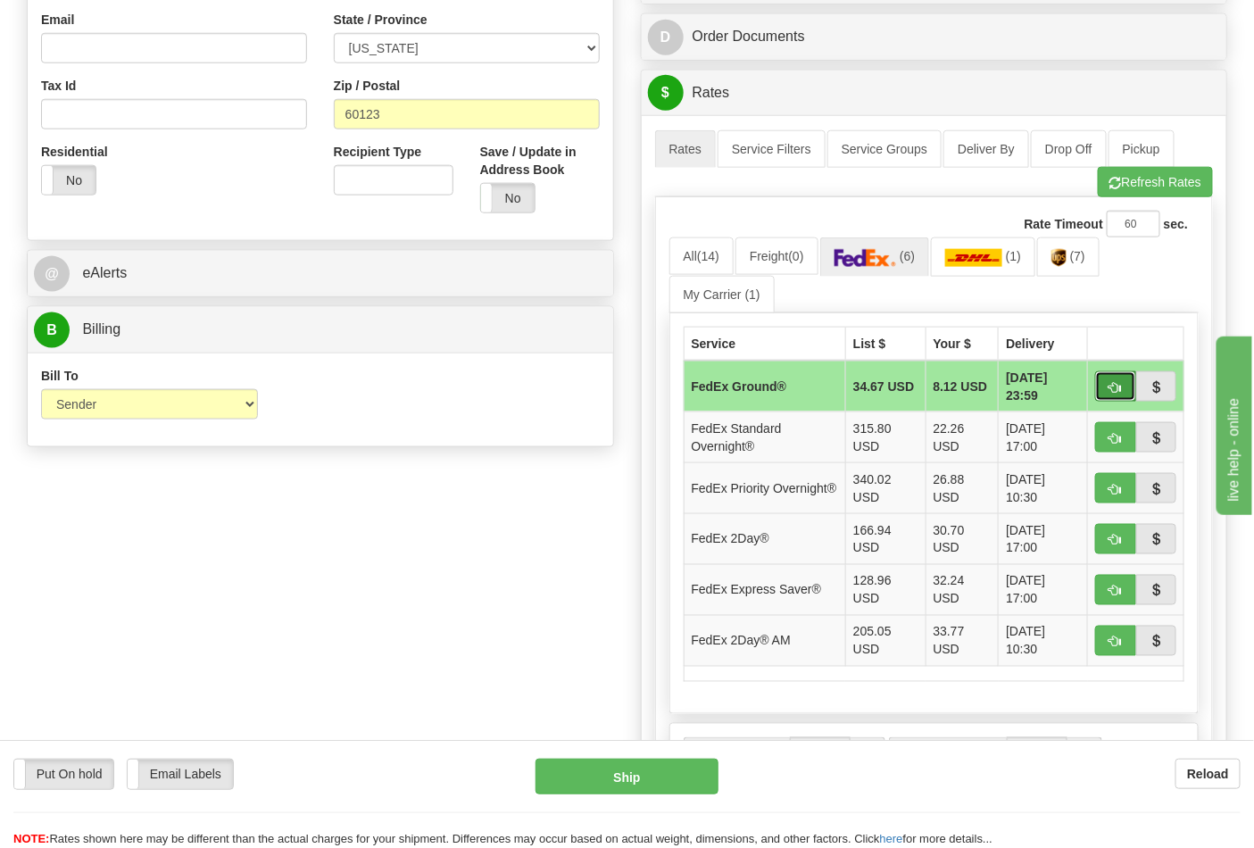
click at [1110, 379] on button "button" at bounding box center [1115, 386] width 41 height 30
type input "92"
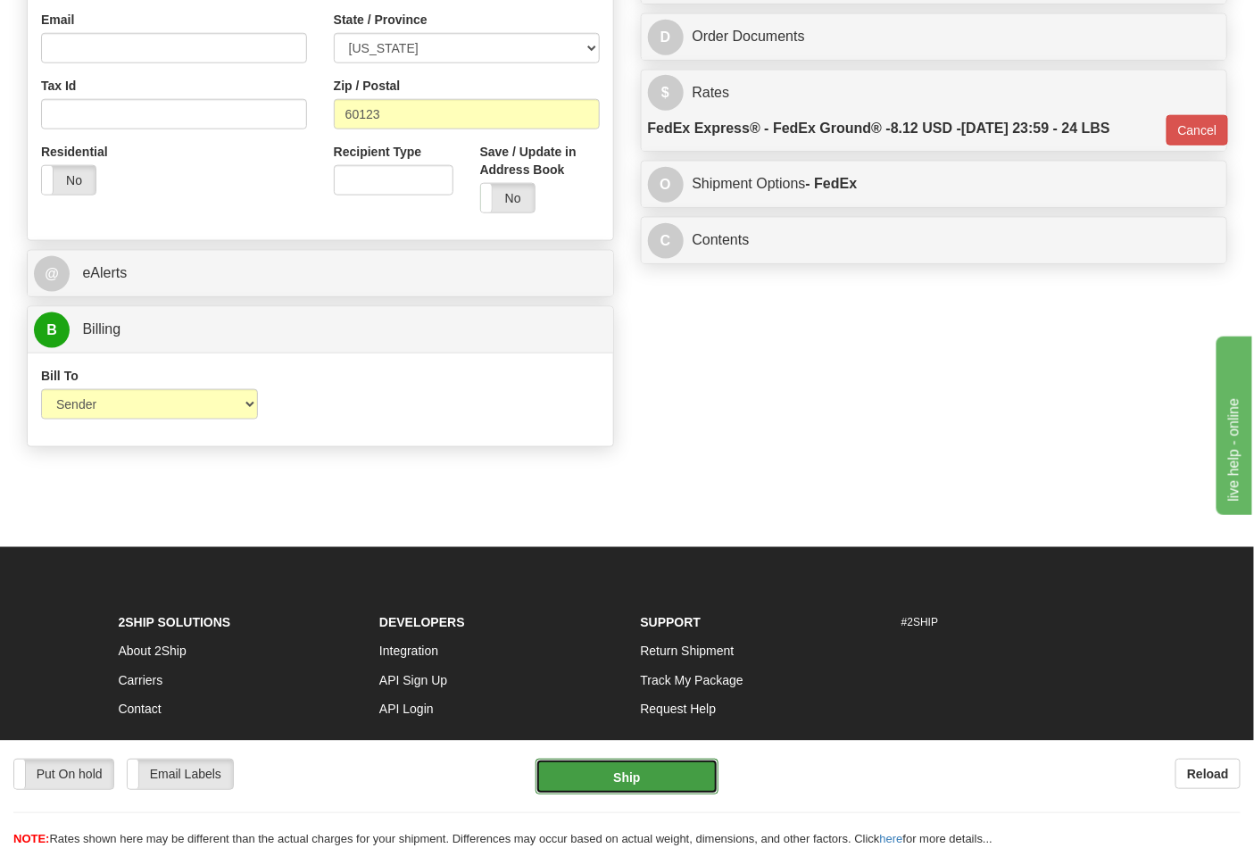
click at [637, 775] on button "Ship" at bounding box center [626, 776] width 182 height 36
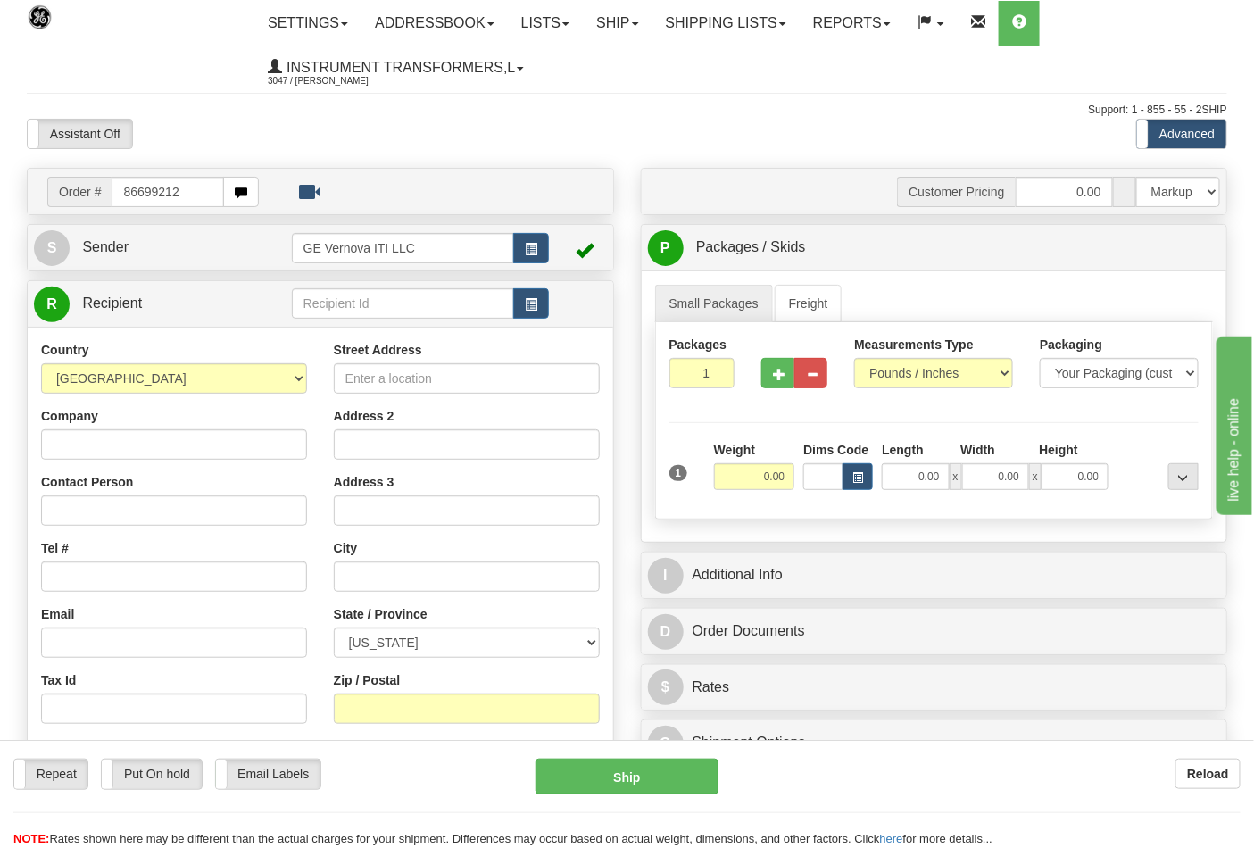
type input "86699212"
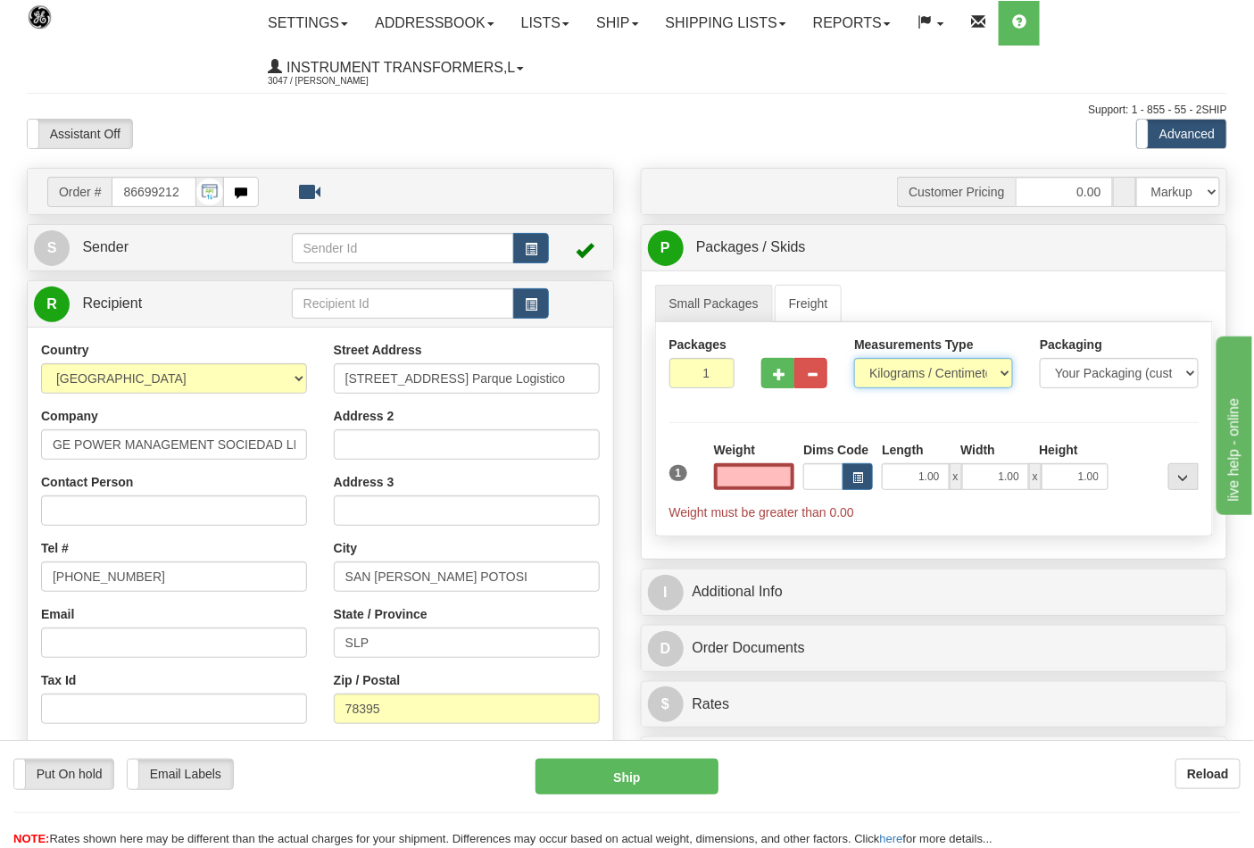
type input "0.00"
click at [907, 378] on select "Pounds / Inches Kilograms / Centimeters" at bounding box center [933, 373] width 159 height 30
select select "0"
click at [854, 359] on select "Pounds / Inches Kilograms / Centimeters" at bounding box center [933, 373] width 159 height 30
drag, startPoint x: 750, startPoint y: 467, endPoint x: 812, endPoint y: 474, distance: 62.0
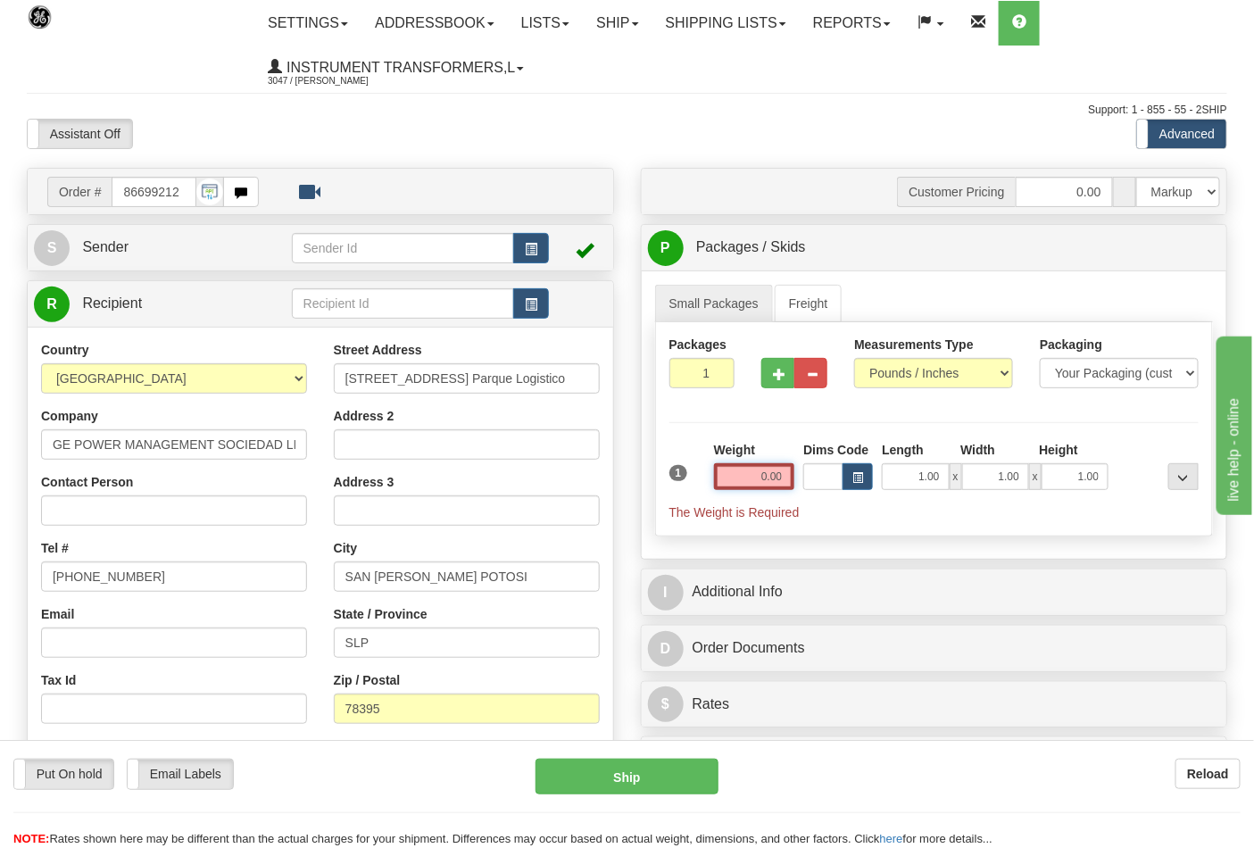
click at [812, 476] on div "1 Weight 0.00 Dims Code 1.00" at bounding box center [934, 481] width 539 height 80
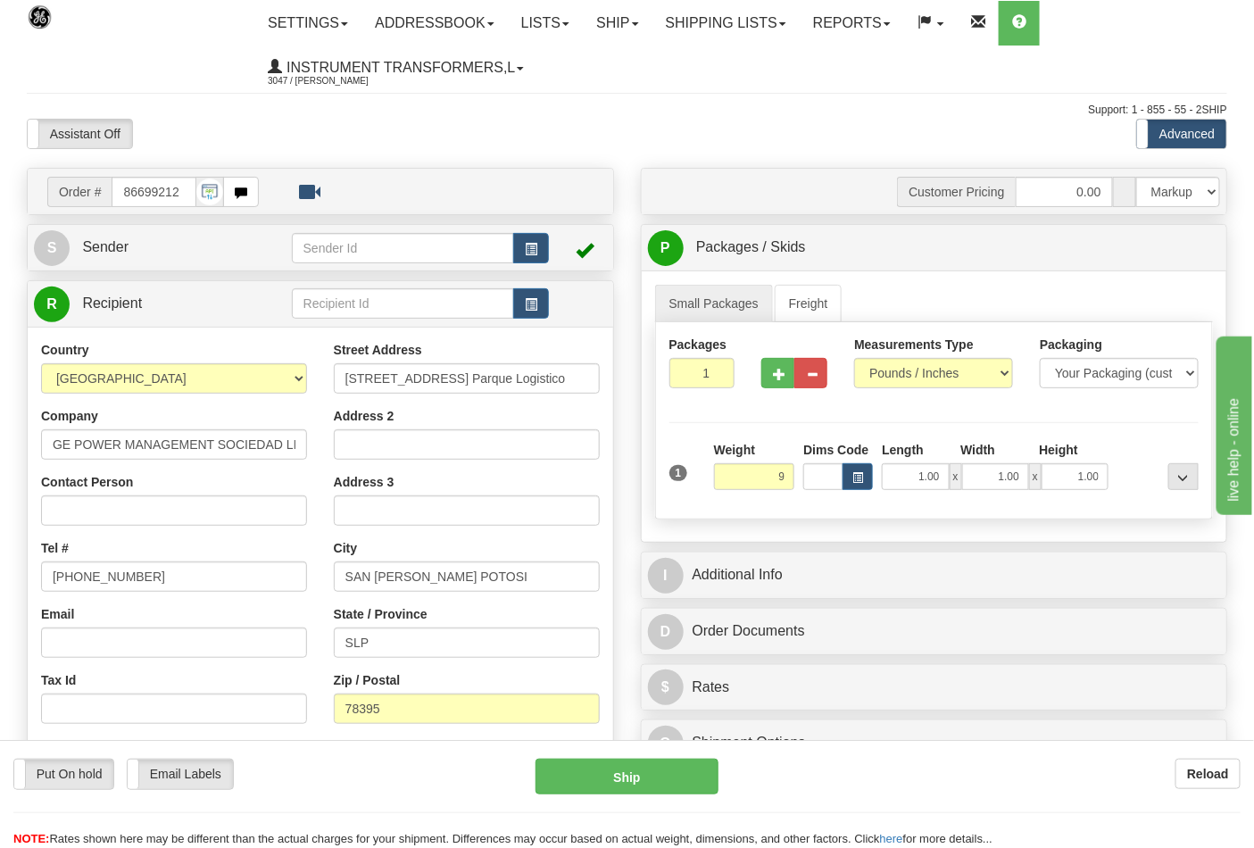
type input "9.00"
click at [1137, 408] on div "Packages 1 1 Measurements Type" at bounding box center [934, 420] width 559 height 197
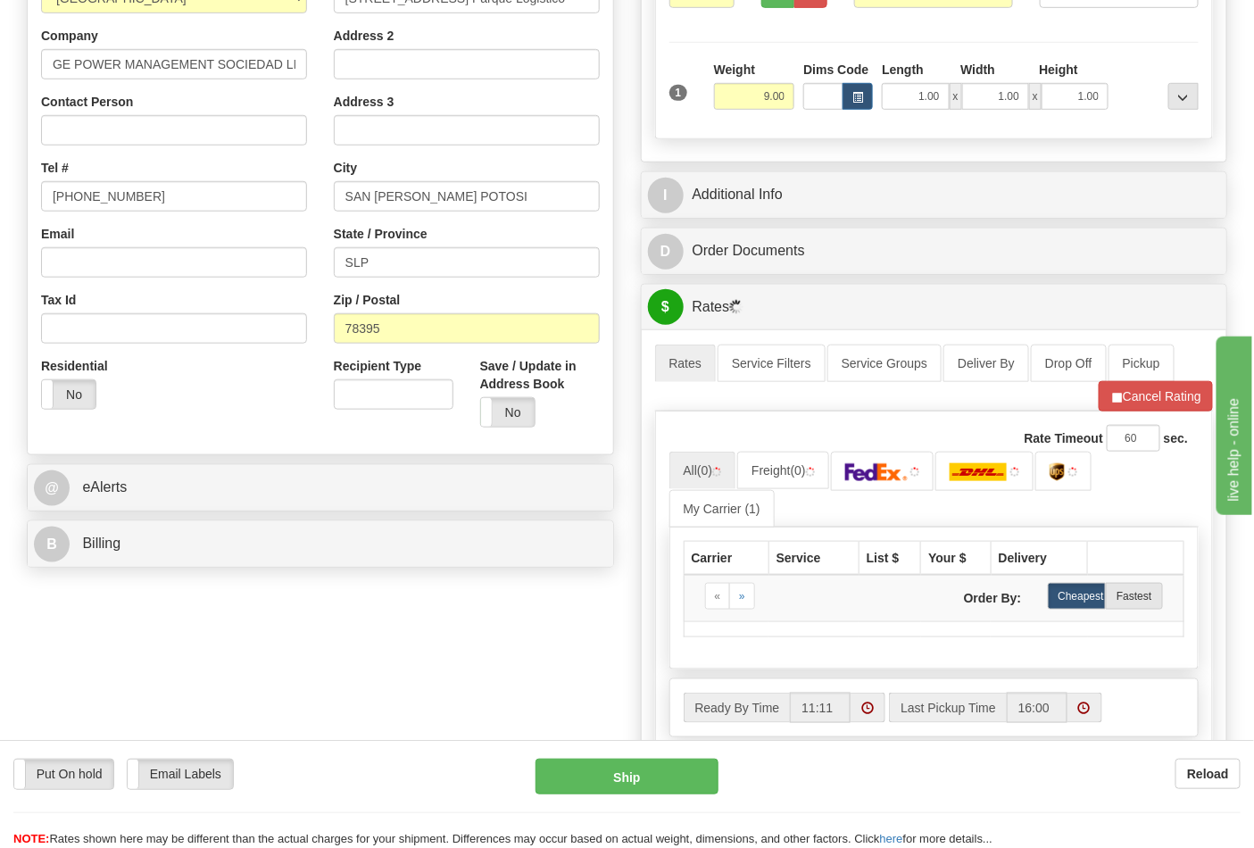
scroll to position [396, 0]
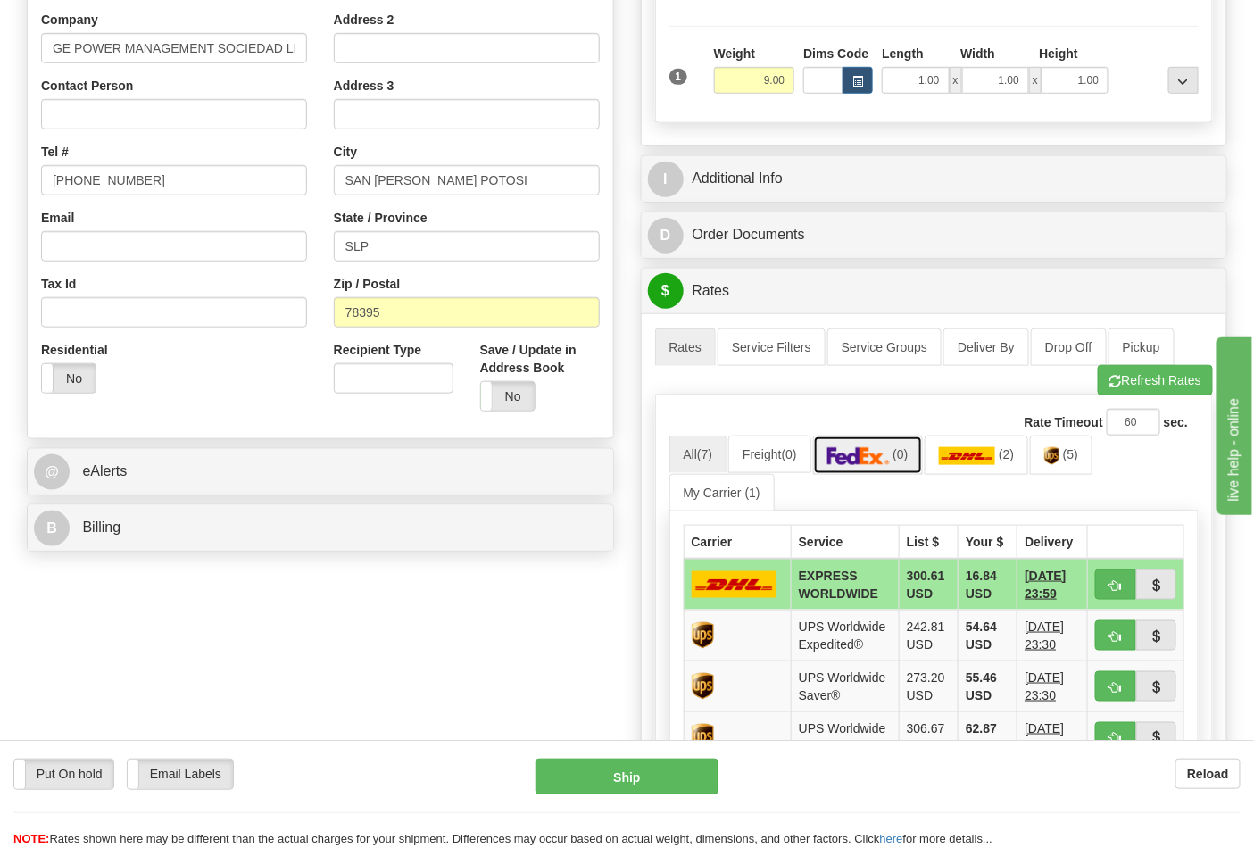
click at [874, 455] on img at bounding box center [858, 456] width 62 height 18
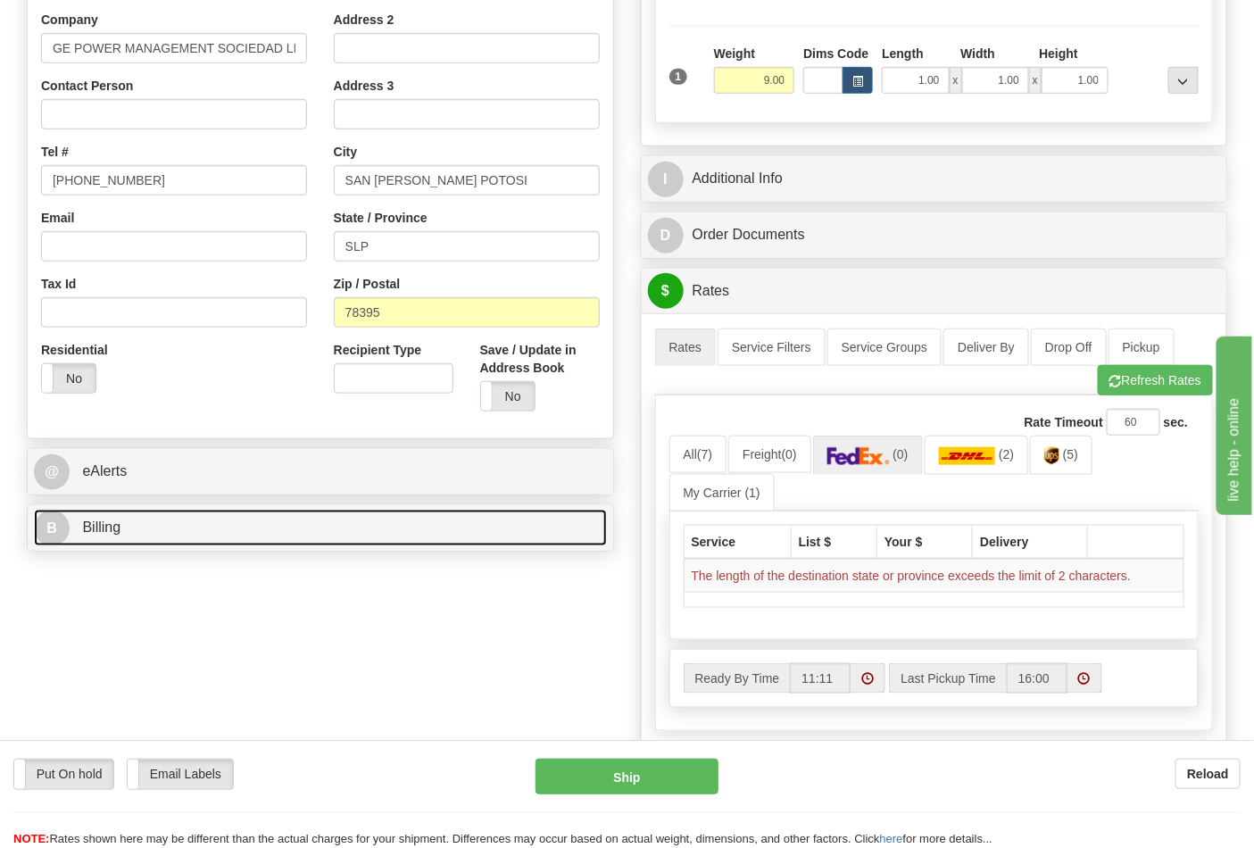
click at [179, 530] on link "B Billing" at bounding box center [320, 527] width 573 height 37
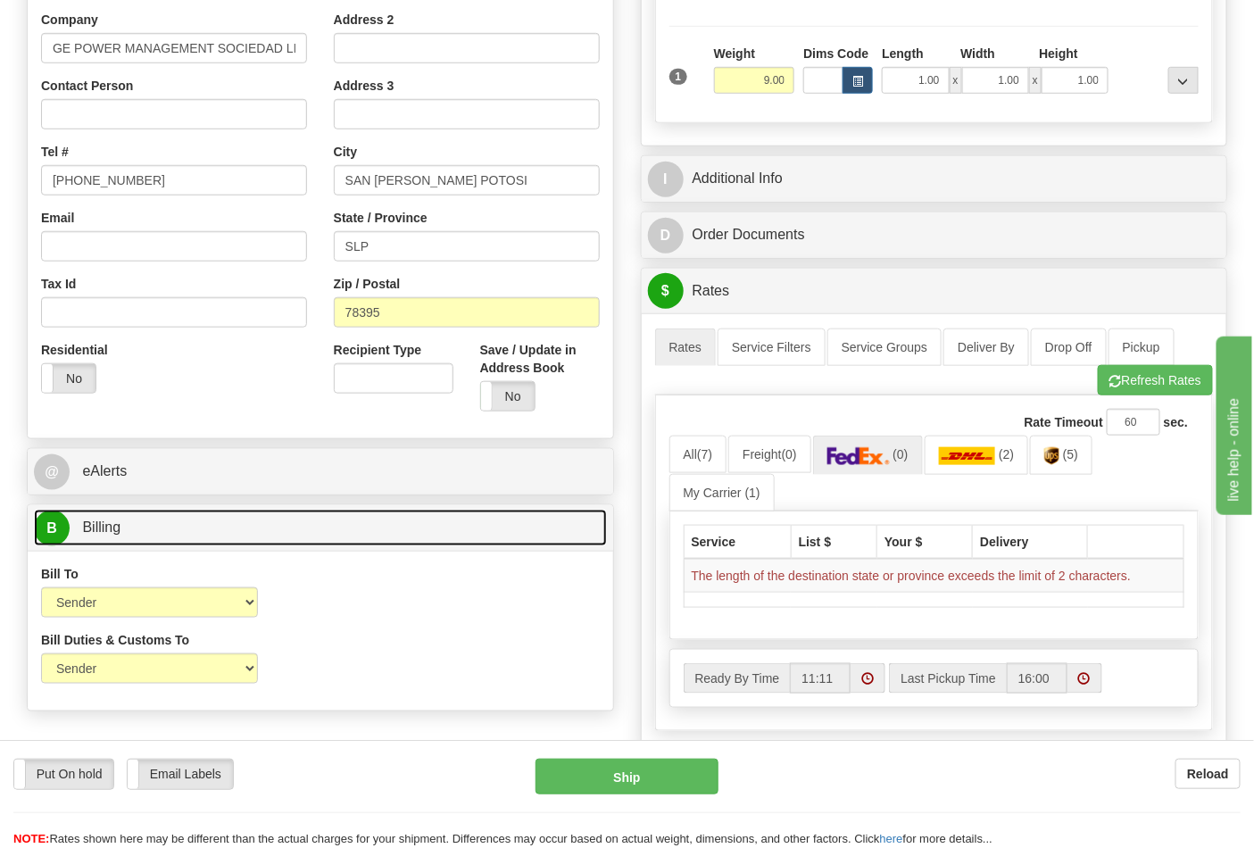
click at [179, 530] on link "B Billing" at bounding box center [320, 527] width 573 height 37
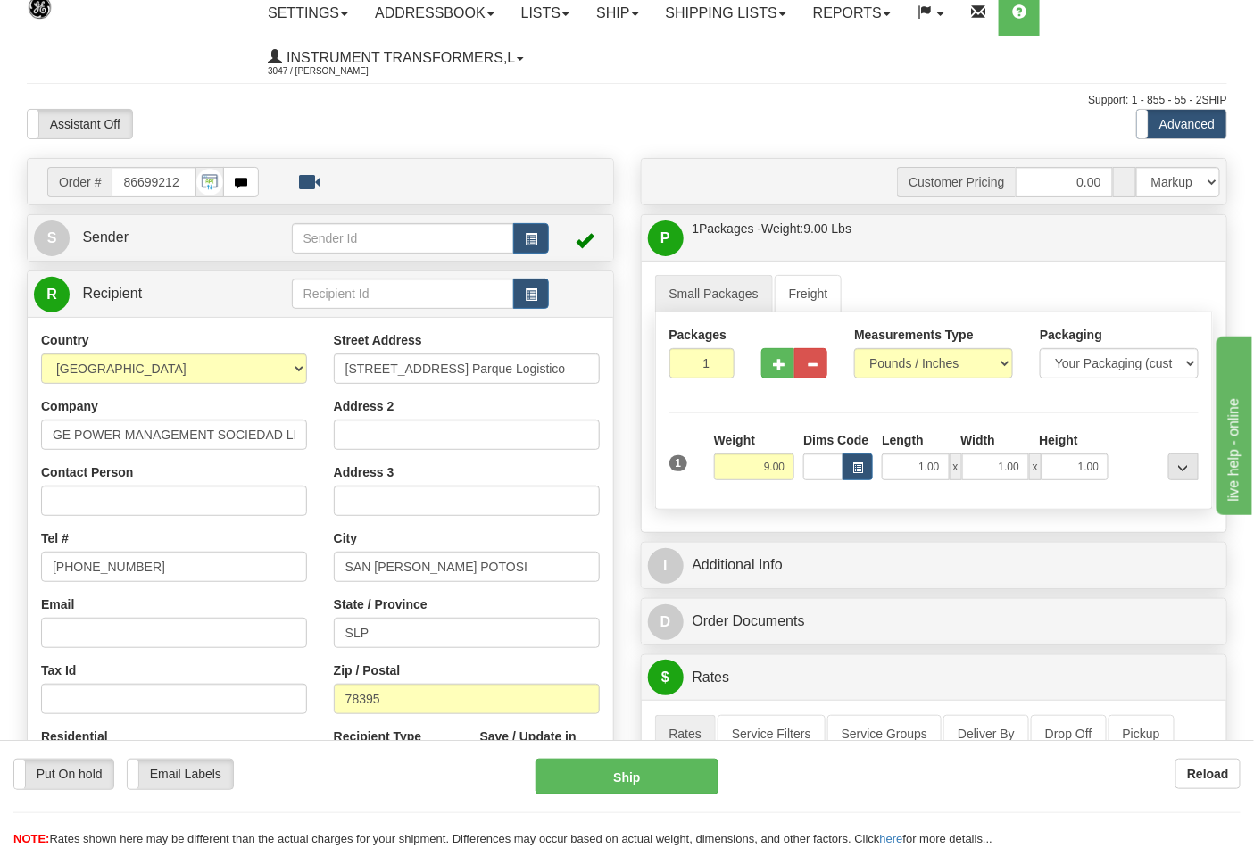
scroll to position [0, 0]
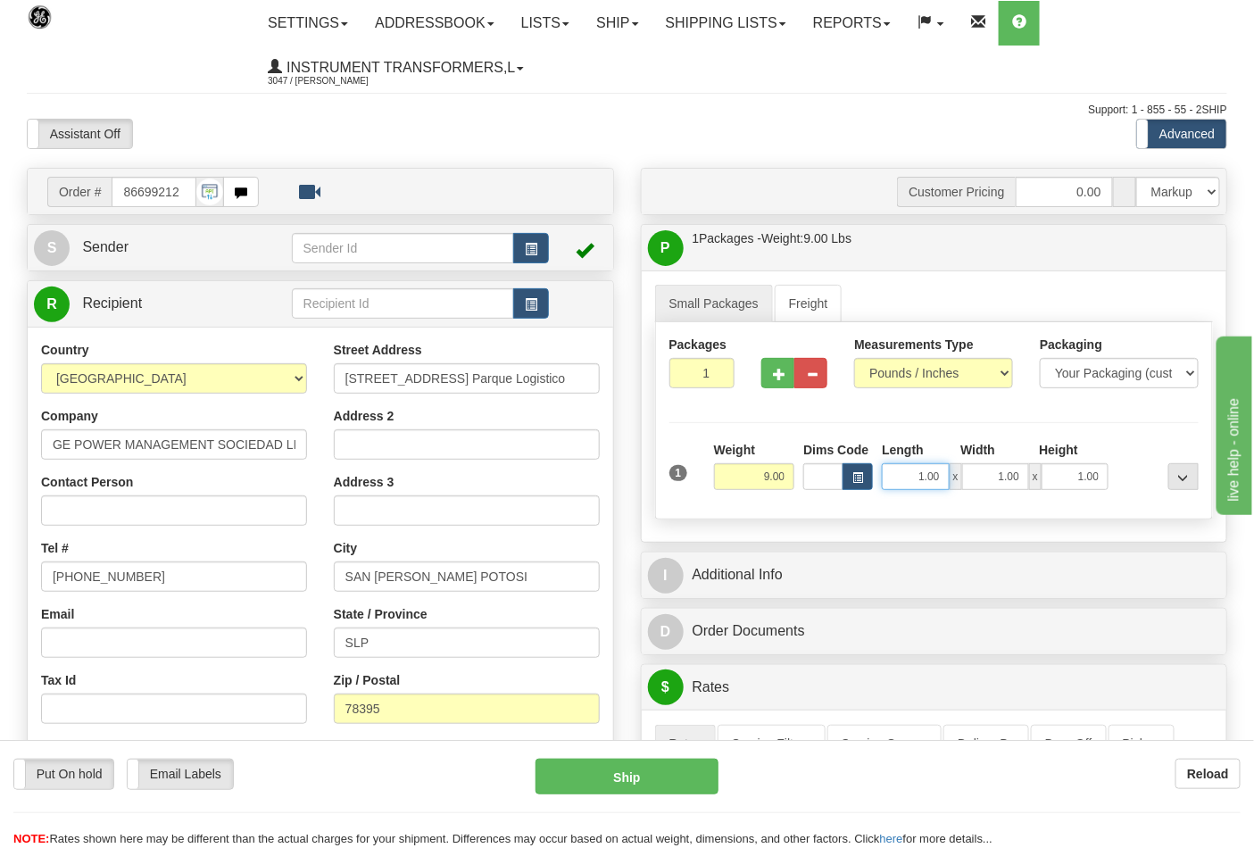
drag, startPoint x: 911, startPoint y: 476, endPoint x: 947, endPoint y: 477, distance: 35.7
click at [947, 477] on input "1.00" at bounding box center [915, 476] width 67 height 27
type input "10.00"
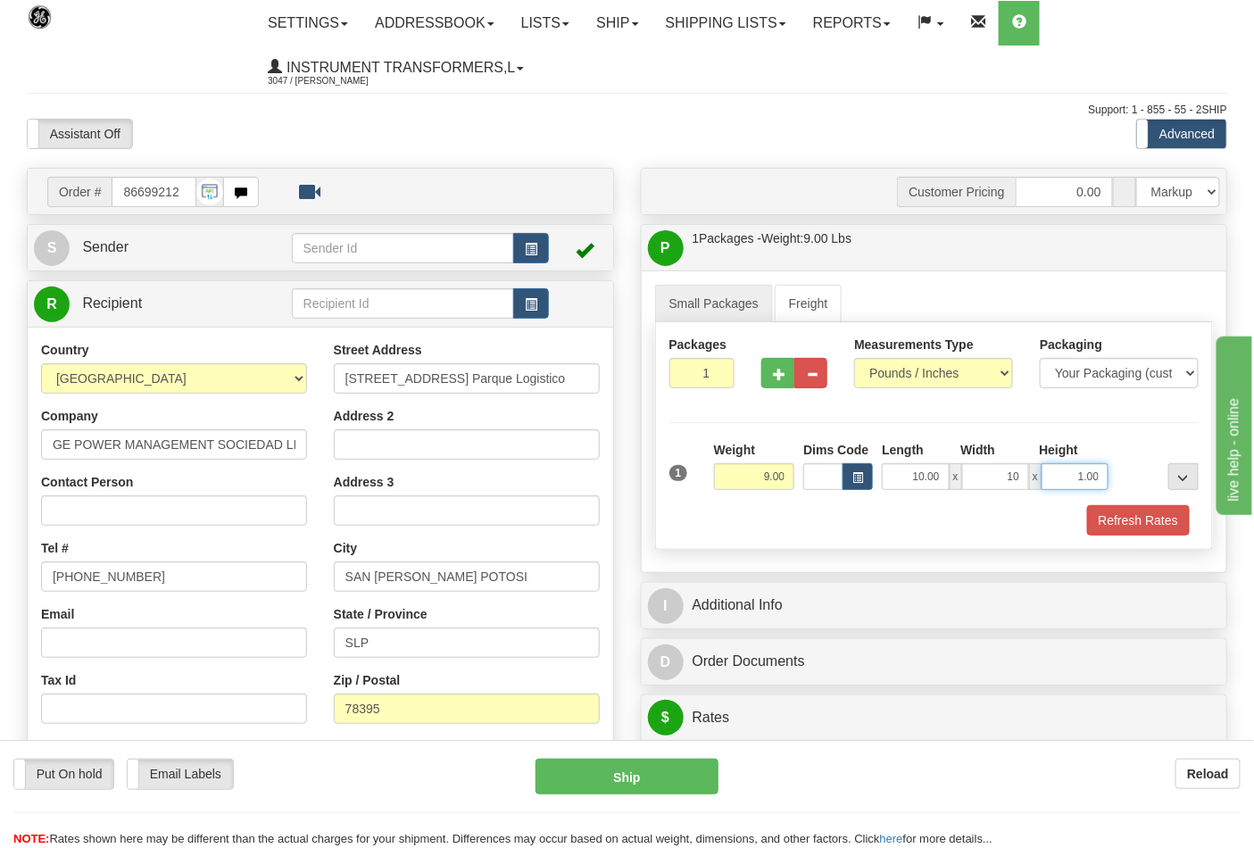
type input "10.00"
click at [888, 567] on div "Small Packages Freight Packages 1 1 Measurements Type" at bounding box center [934, 421] width 585 height 302
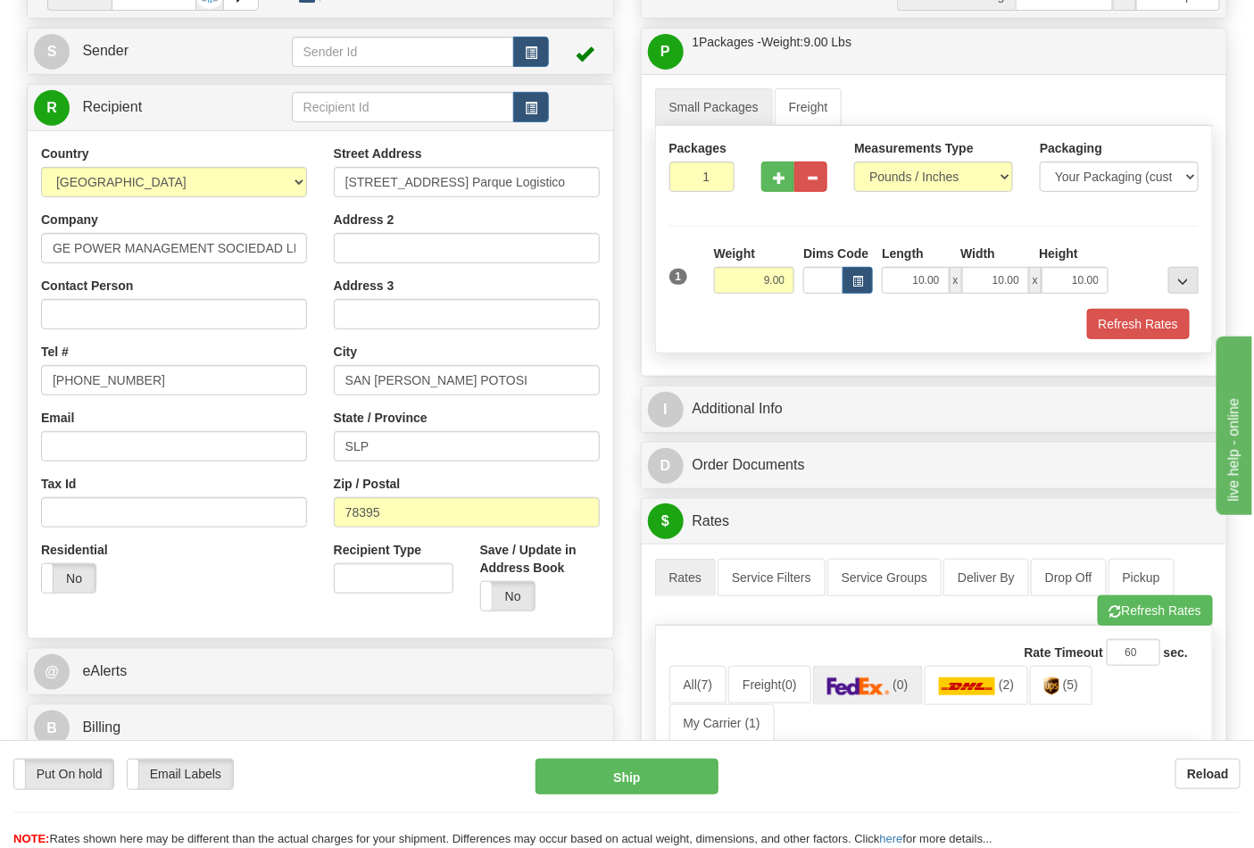
scroll to position [198, 0]
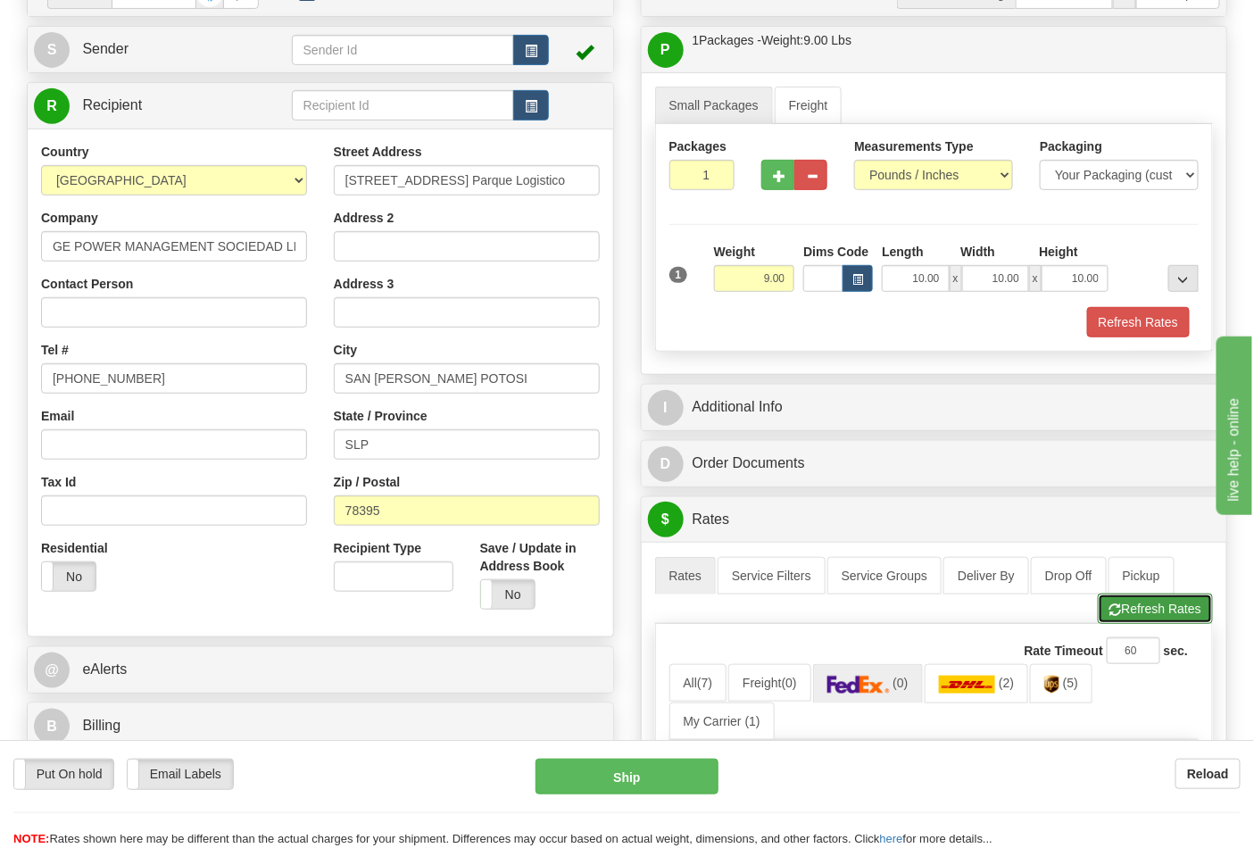
click at [1181, 604] on button "Refresh Rates" at bounding box center [1155, 608] width 115 height 30
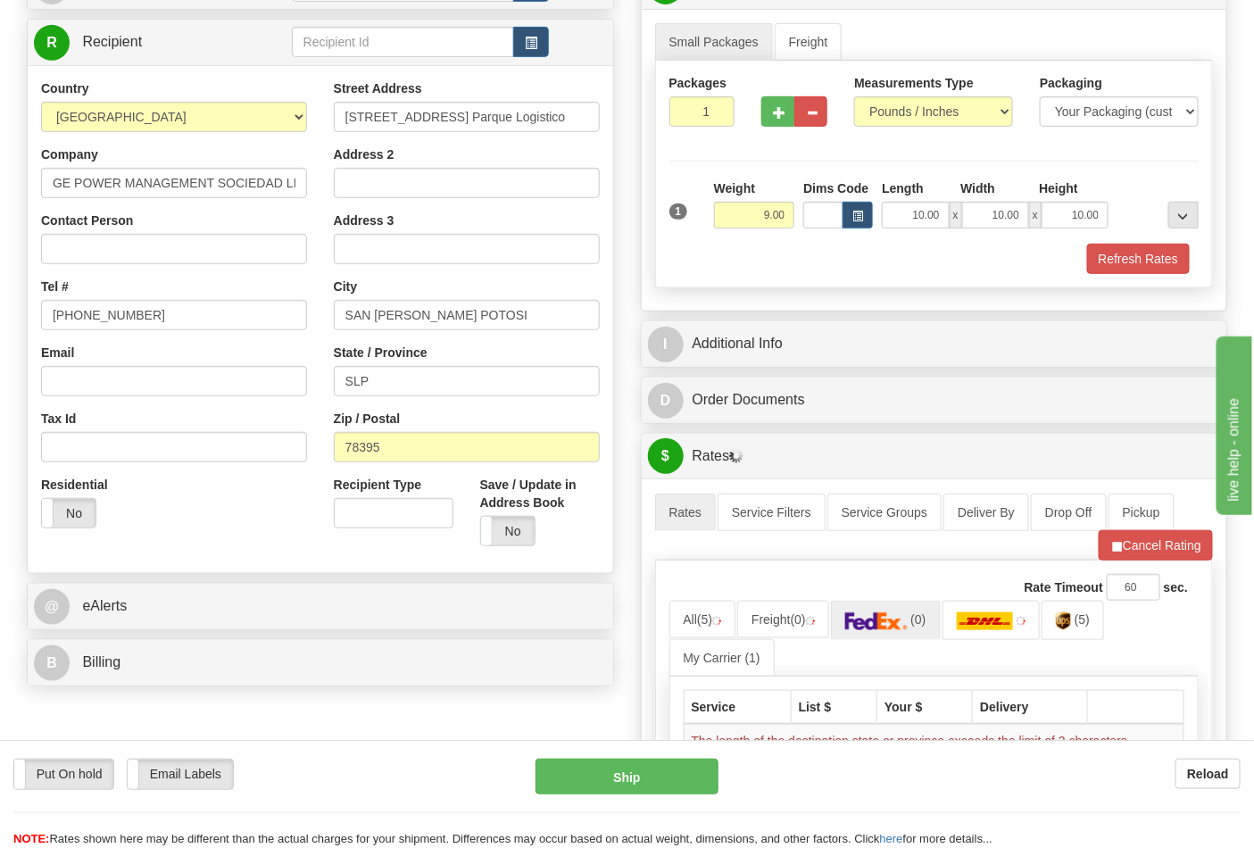
scroll to position [297, 0]
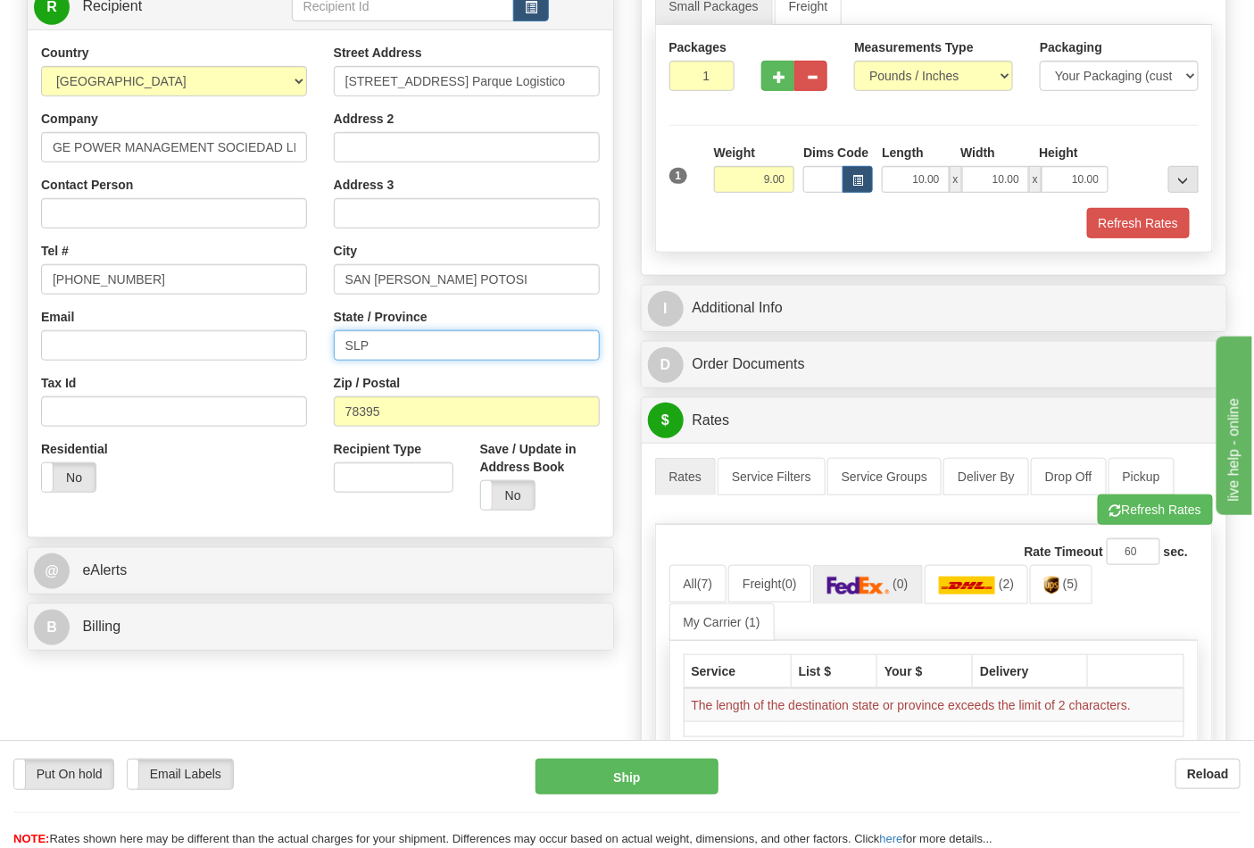
click at [395, 344] on input "SLP" at bounding box center [467, 345] width 266 height 30
drag, startPoint x: 461, startPoint y: 344, endPoint x: 208, endPoint y: 336, distance: 253.5
click at [208, 336] on div "Country AFGHANISTAN ALAND ISLANDS ALBANIA ALGERIA AMERICAN SAMOA ANDORRA ANGOLA…" at bounding box center [320, 284] width 585 height 480
click at [313, 327] on div "Country AFGHANISTAN ALAND ISLANDS ALBANIA ALGERIA AMERICAN SAMOA ANDORRA ANGOLA…" at bounding box center [174, 275] width 293 height 462
click at [1171, 510] on button "Refresh Rates" at bounding box center [1155, 509] width 115 height 30
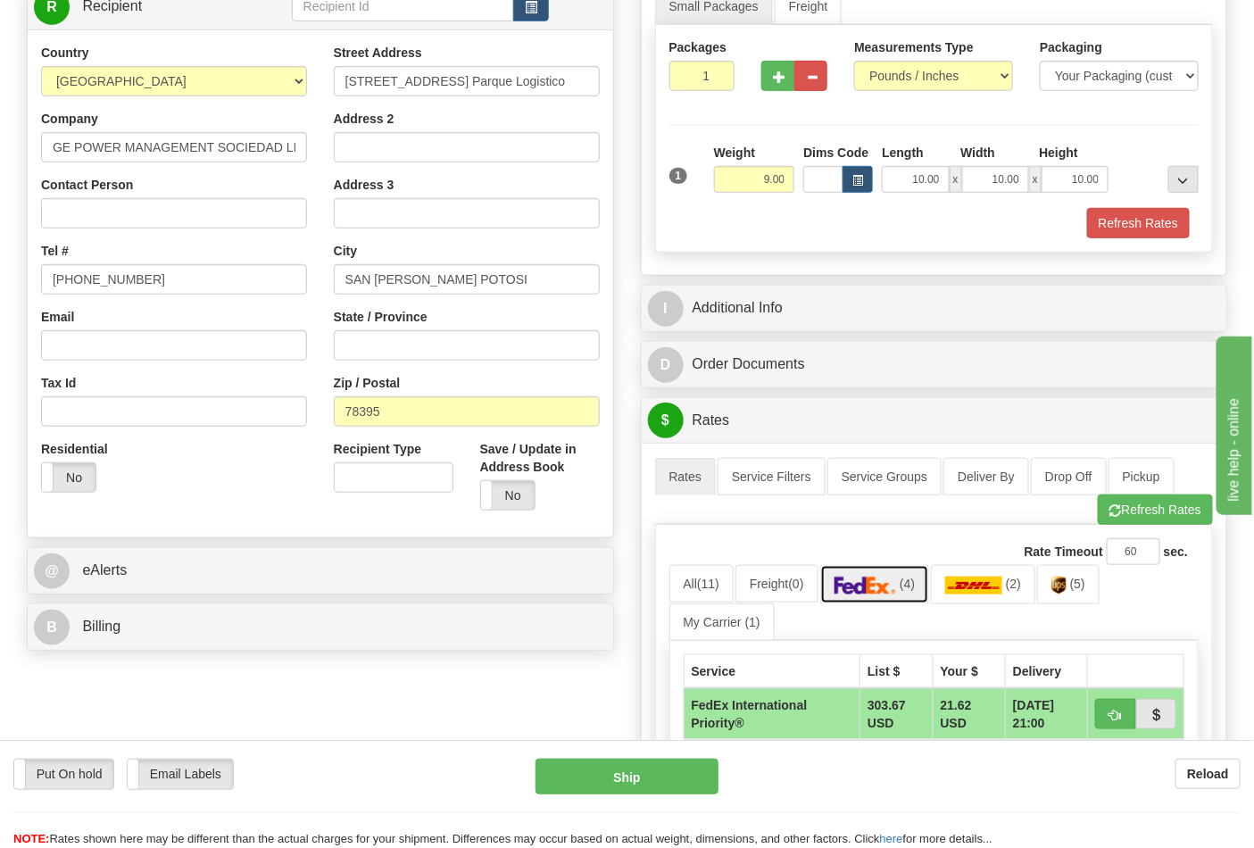
click at [881, 600] on link "(4)" at bounding box center [875, 584] width 110 height 38
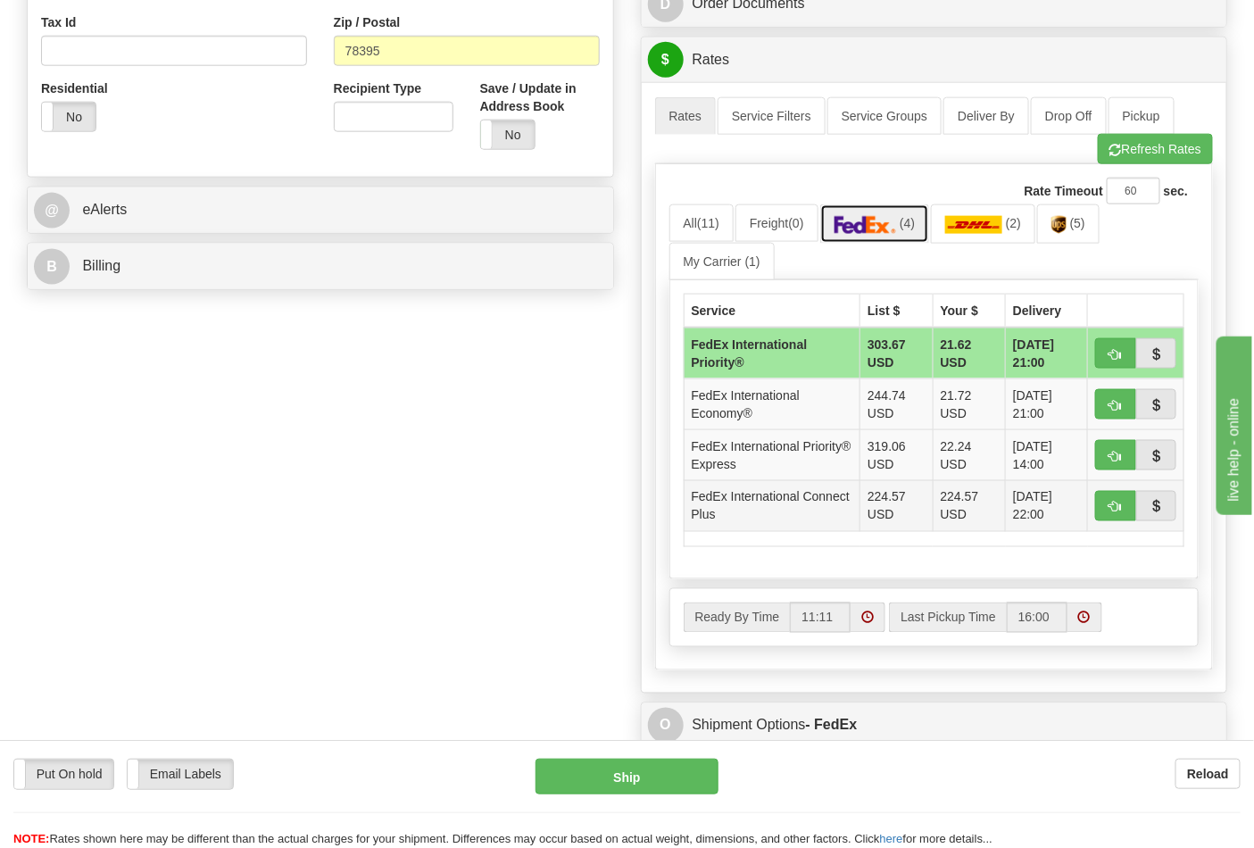
scroll to position [693, 0]
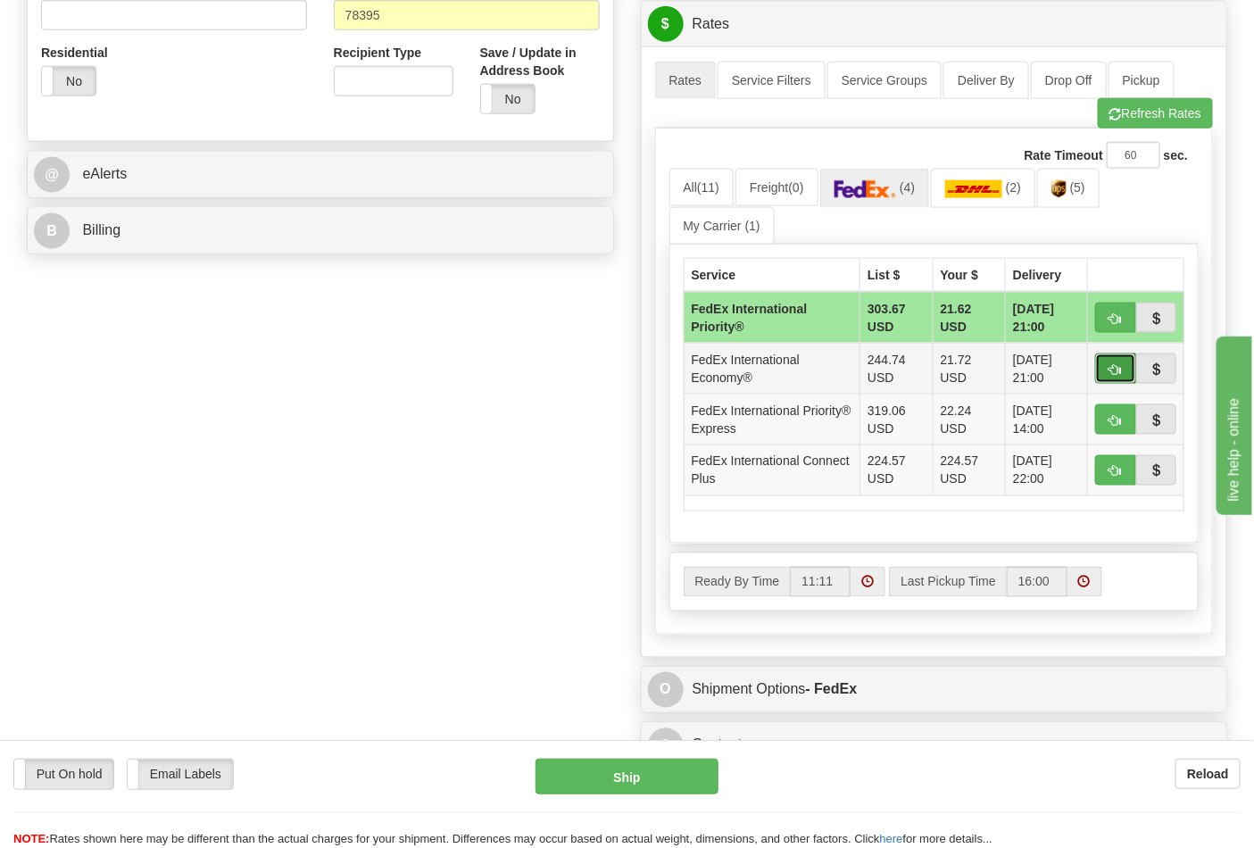
click at [1112, 375] on span "button" at bounding box center [1115, 370] width 12 height 12
type input "03"
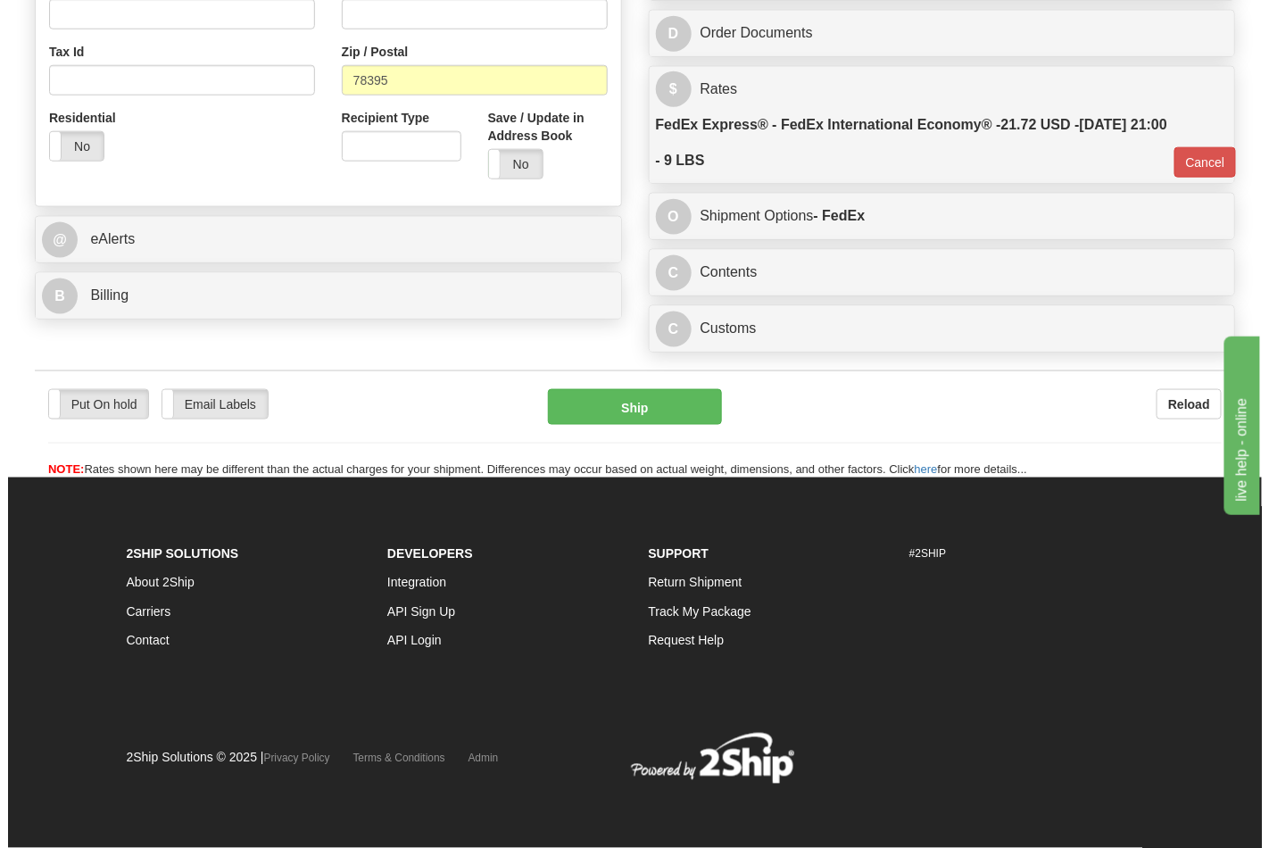
scroll to position [634, 0]
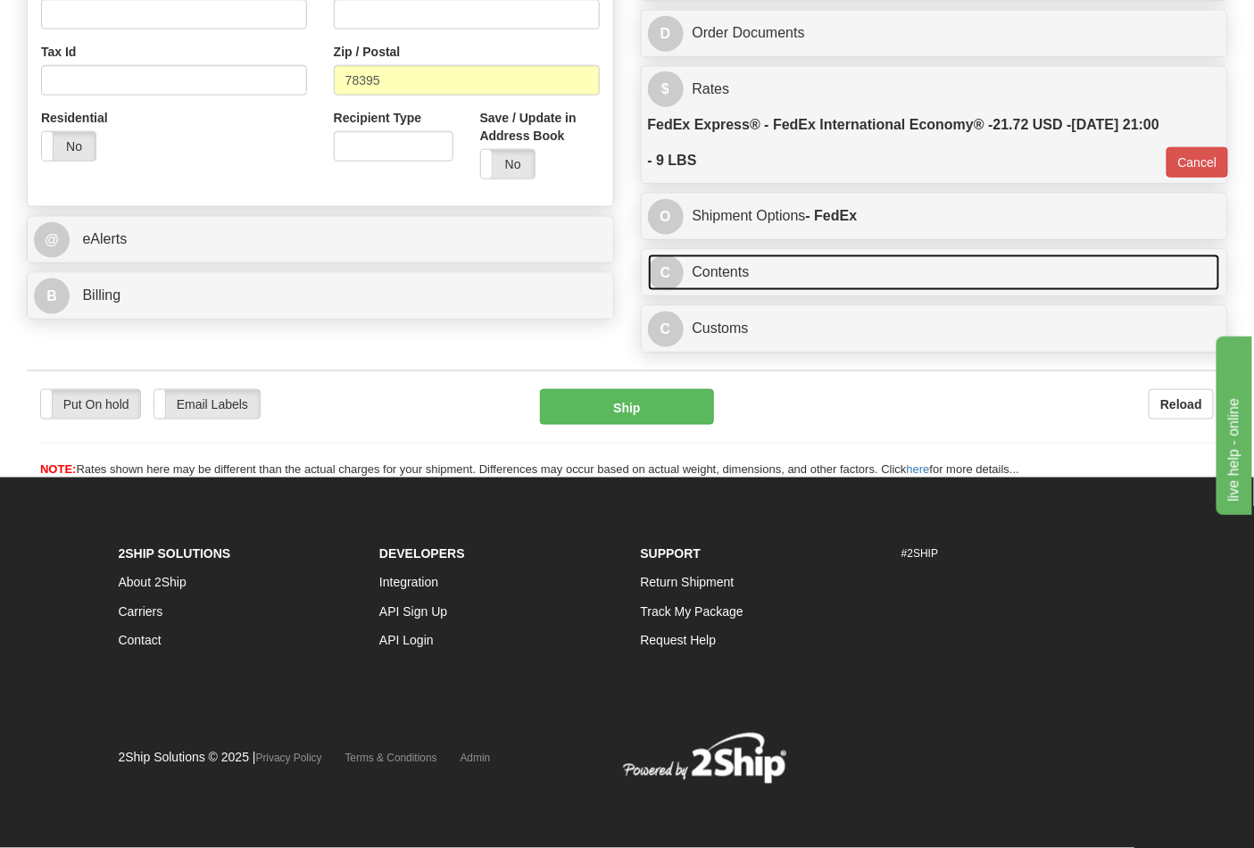
click at [723, 274] on link "C Contents" at bounding box center [934, 272] width 573 height 37
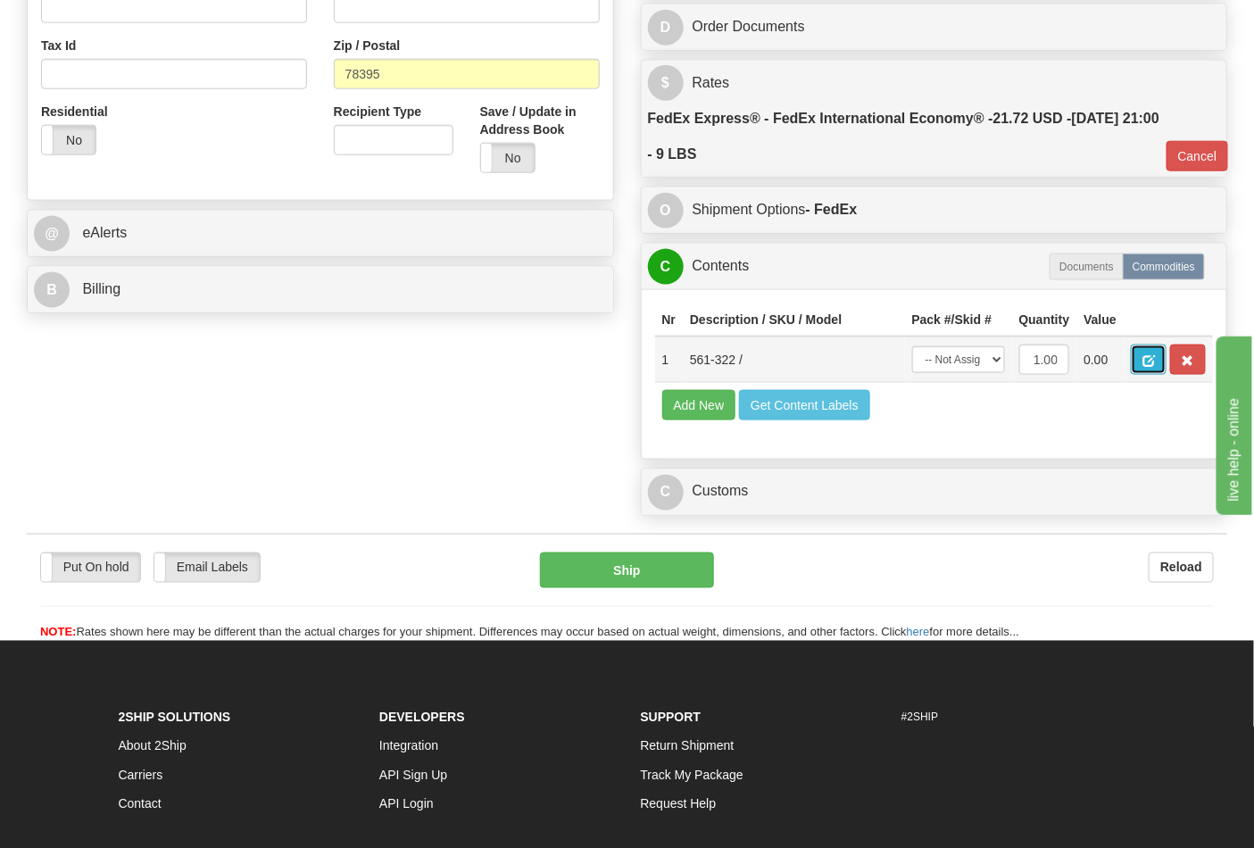
click at [1155, 357] on span "button" at bounding box center [1148, 361] width 12 height 12
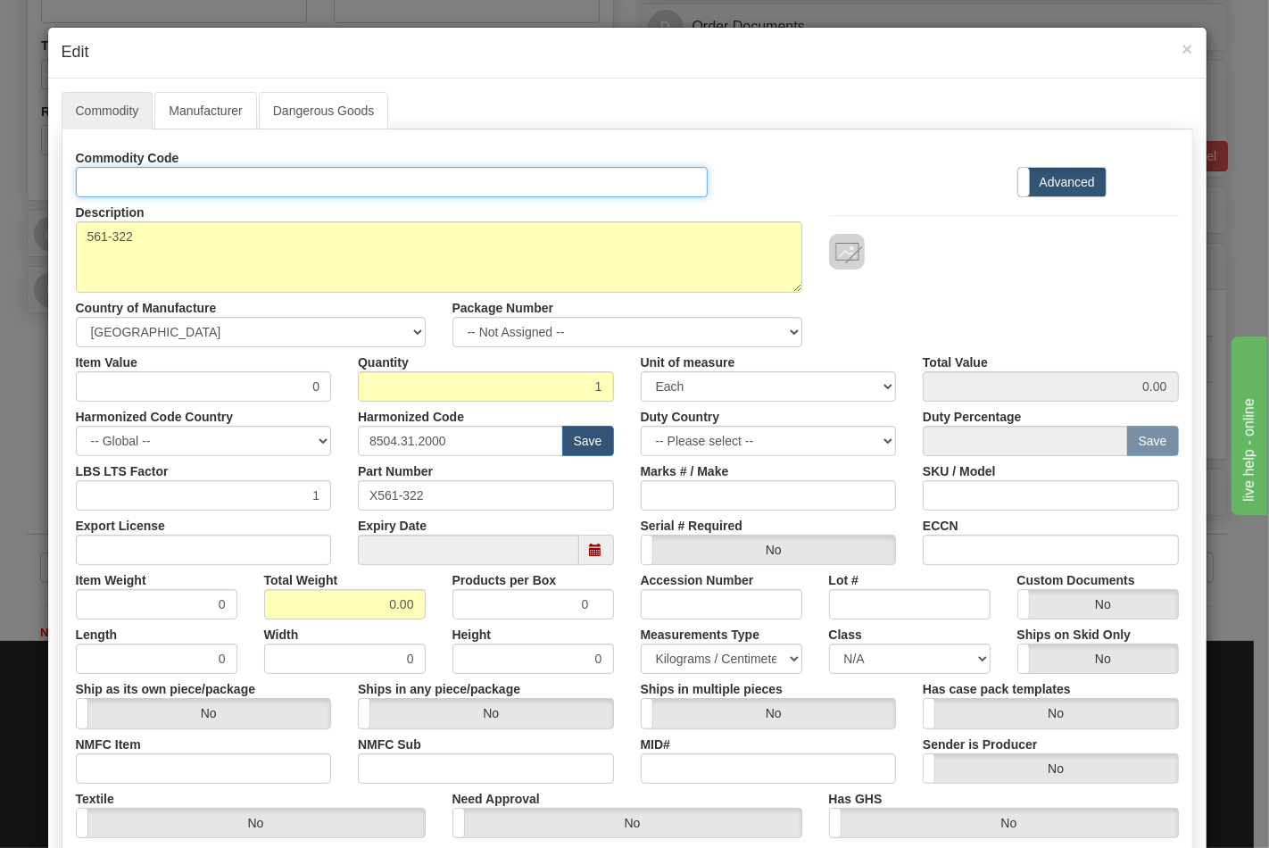
click at [128, 184] on input "Id" at bounding box center [392, 182] width 633 height 30
type input "TRANSFORMERS"
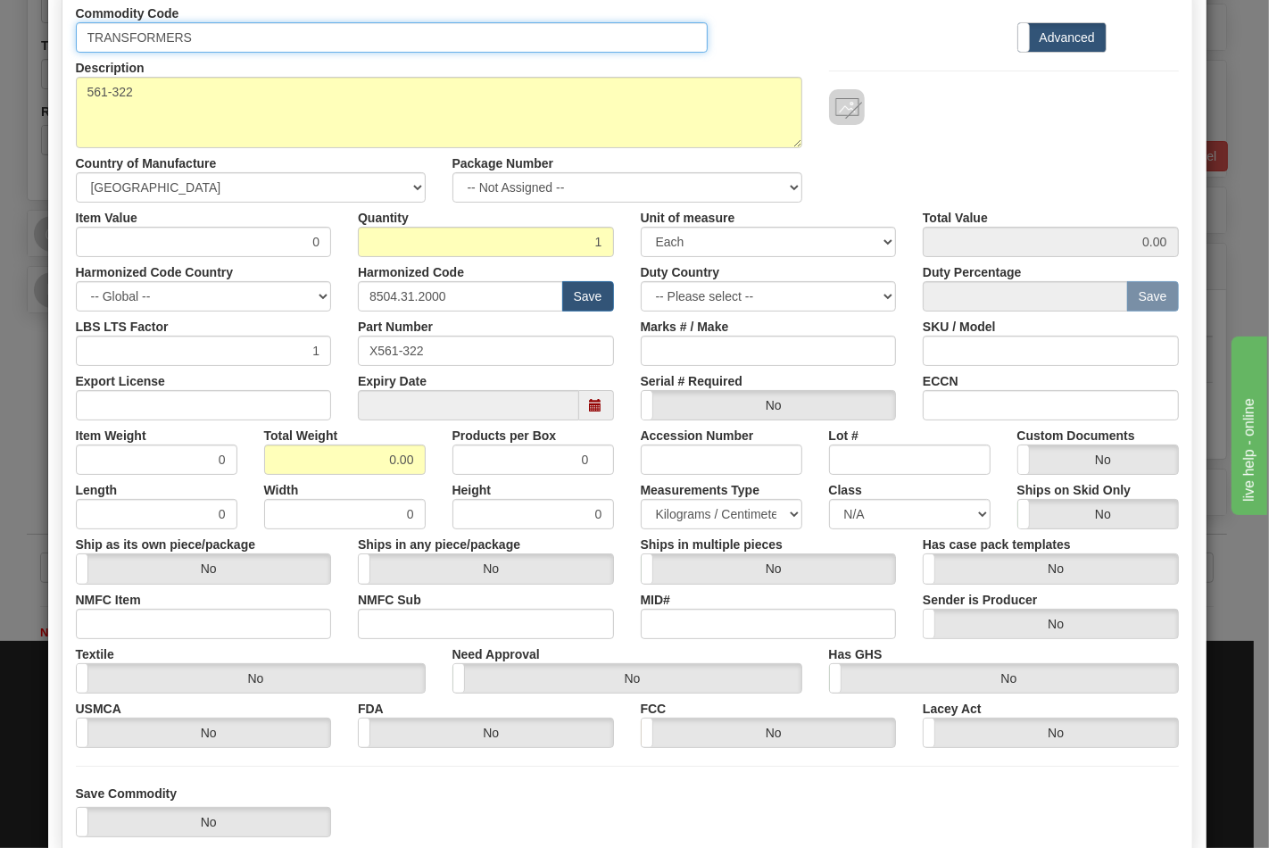
scroll to position [99, 0]
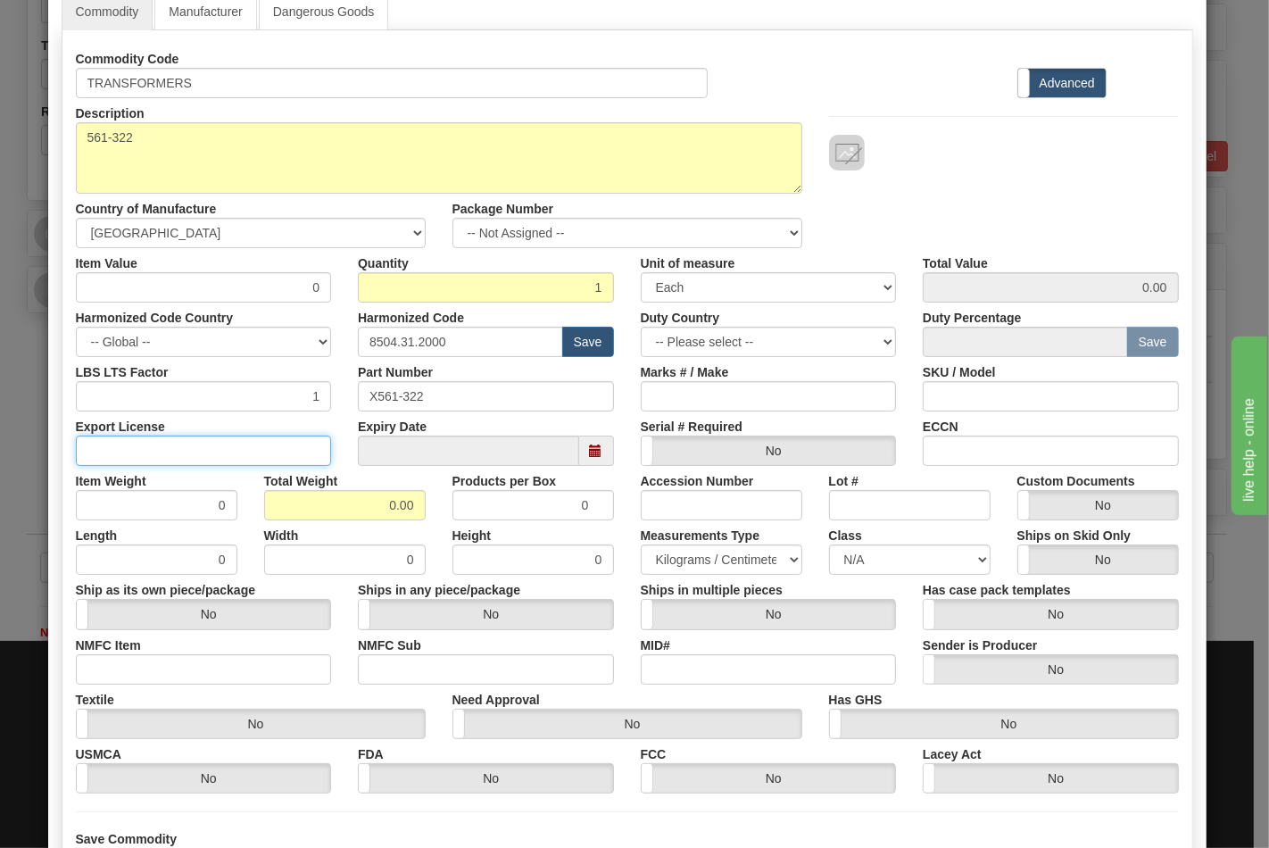
click at [149, 442] on input "Export License" at bounding box center [204, 450] width 256 height 30
type input "NLR"
click at [953, 443] on input "ECCN" at bounding box center [1051, 450] width 256 height 30
type input "EAR99"
drag, startPoint x: 354, startPoint y: 509, endPoint x: 491, endPoint y: 509, distance: 136.5
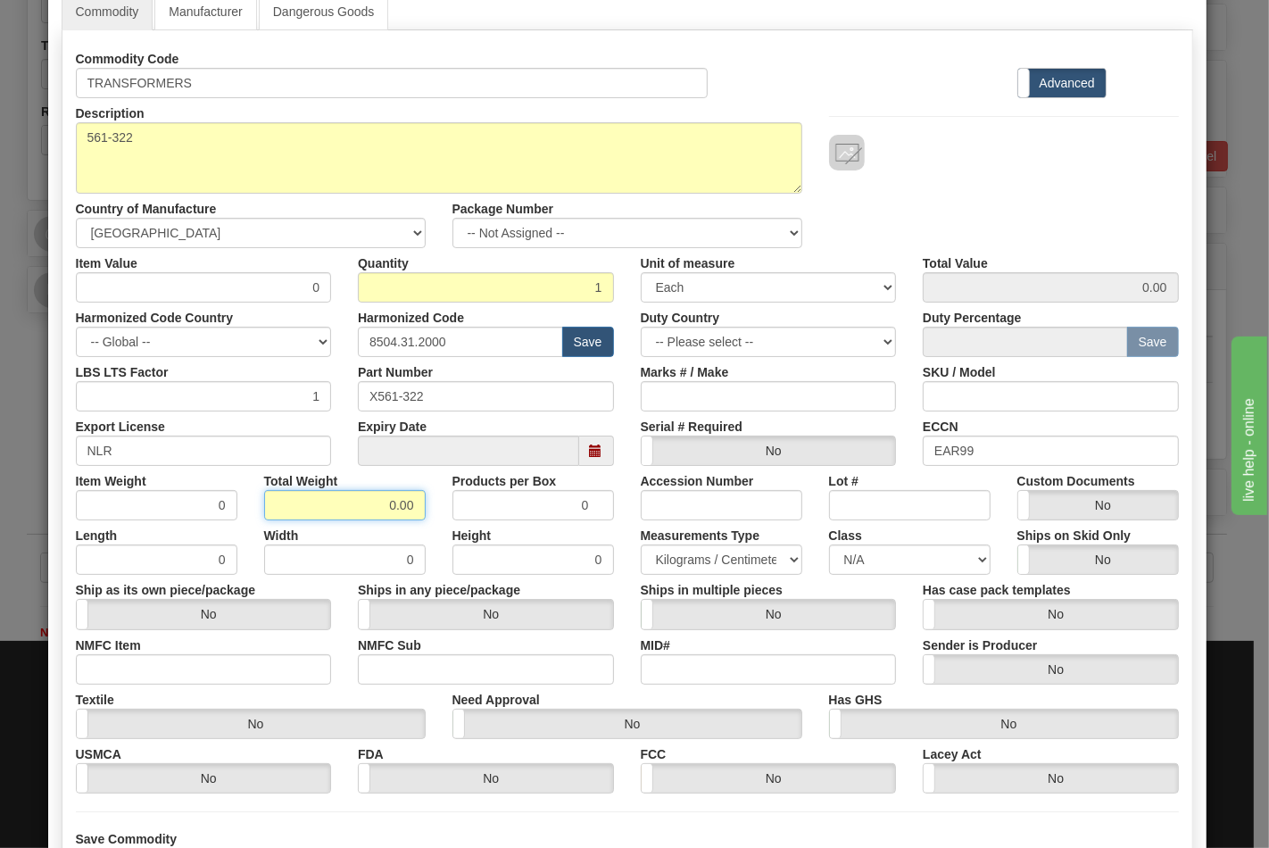
click at [491, 509] on div "Item Weight 0 Total Weight 0.00 Products per Box 0 Accession Number Lot # Custo…" at bounding box center [627, 493] width 1130 height 54
type input "9"
type input "9.0000"
click at [162, 674] on input "NMFC Item" at bounding box center [204, 669] width 256 height 30
type input "63170"
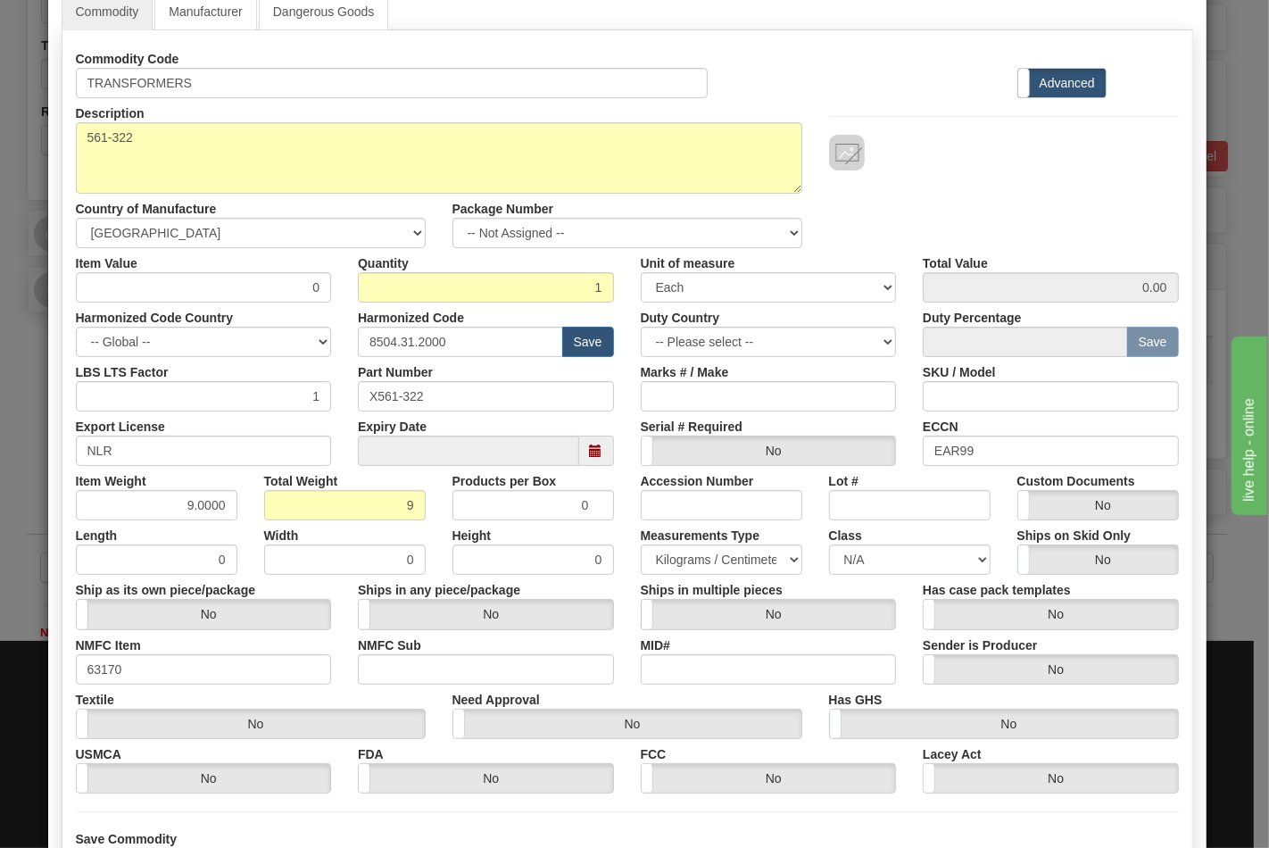
click at [377, 652] on label "NMFC Sub" at bounding box center [389, 642] width 63 height 24
click at [377, 654] on input "NMFC Sub" at bounding box center [486, 669] width 256 height 30
click at [428, 671] on input "NMFC Sub" at bounding box center [486, 669] width 256 height 30
type input "4"
click at [862, 544] on select "N/A 50.0 55.0 60.0 65.0 70.0 85.0 92.5 100.0 125.0 175.0 250.0 300.0 400.0" at bounding box center [910, 559] width 162 height 30
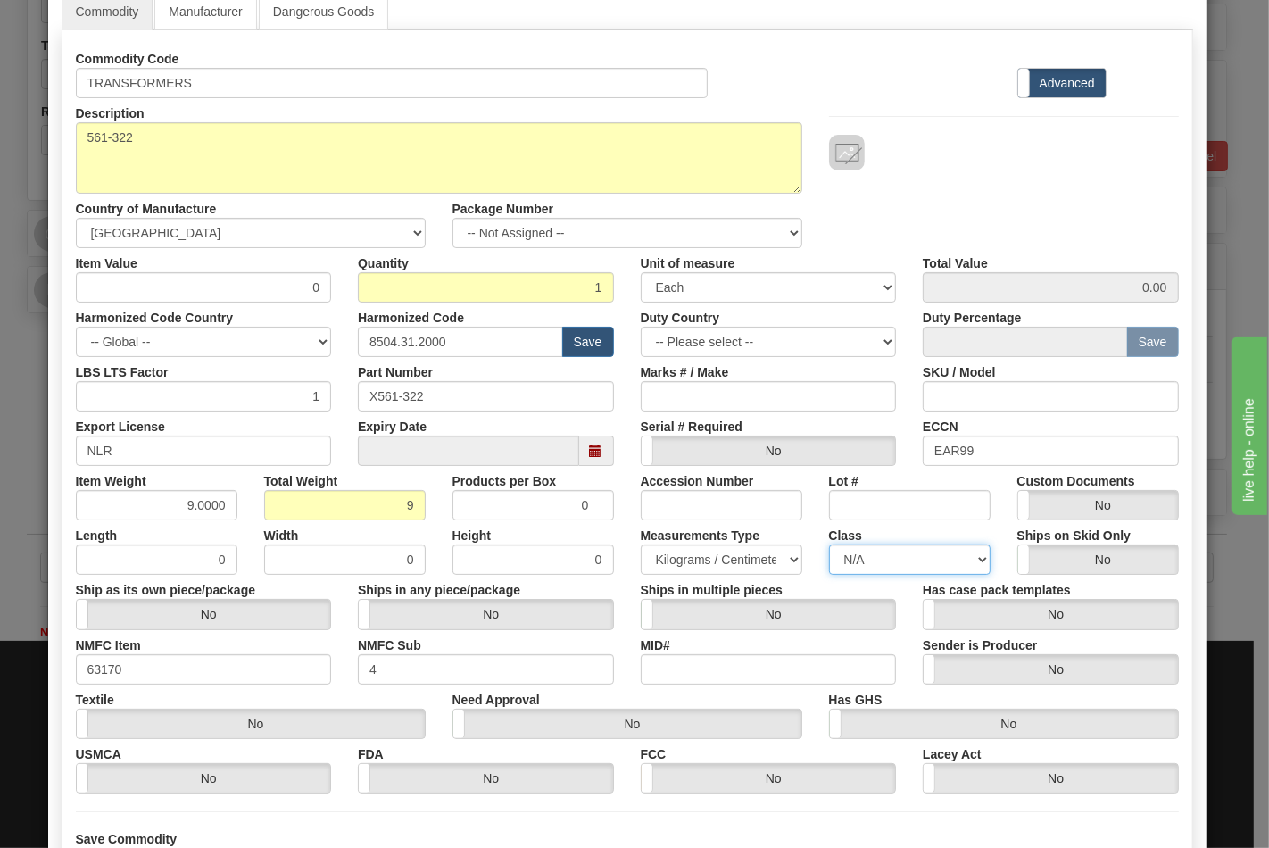
select select "70.0"
click at [829, 544] on select "N/A 50.0 55.0 60.0 65.0 70.0 85.0 92.5 100.0 125.0 175.0 250.0 300.0 400.0" at bounding box center [910, 559] width 162 height 30
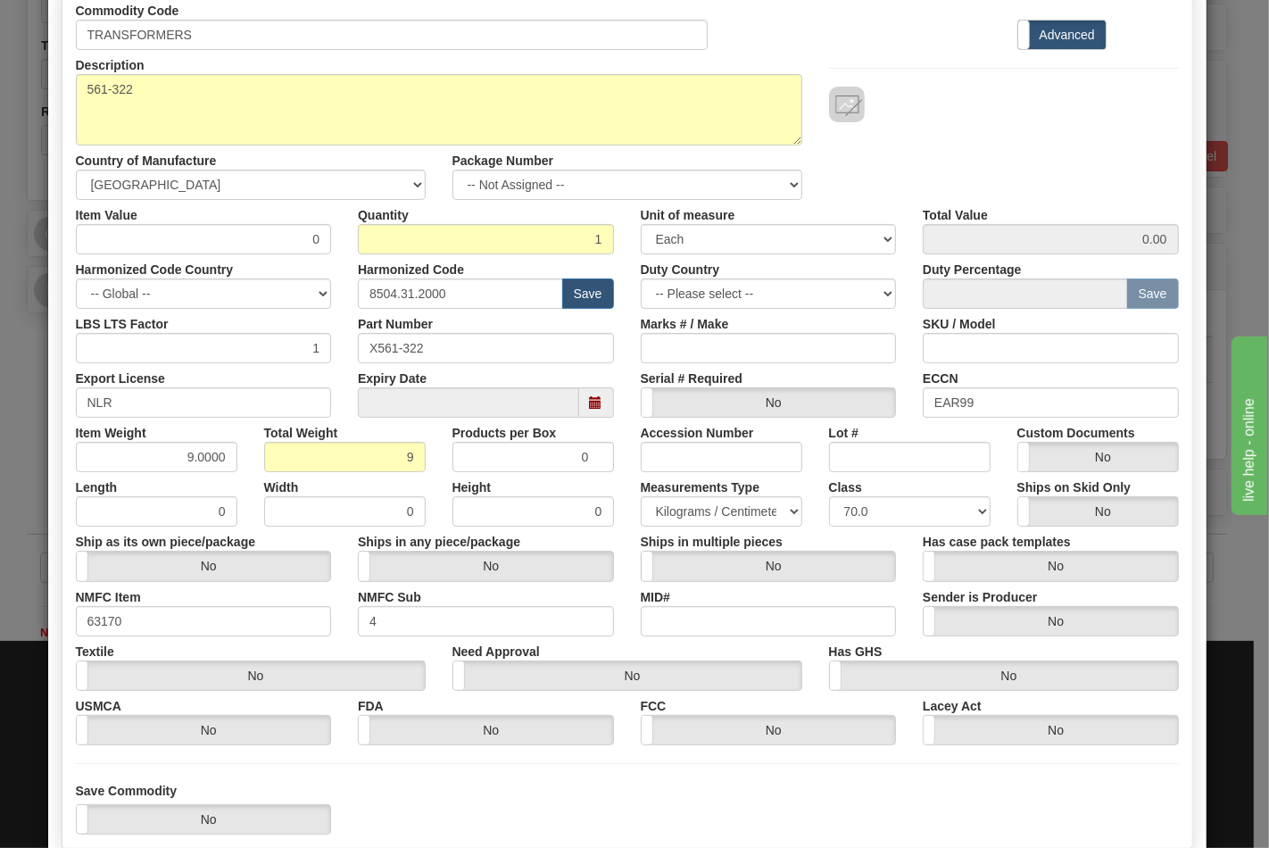
scroll to position [256, 0]
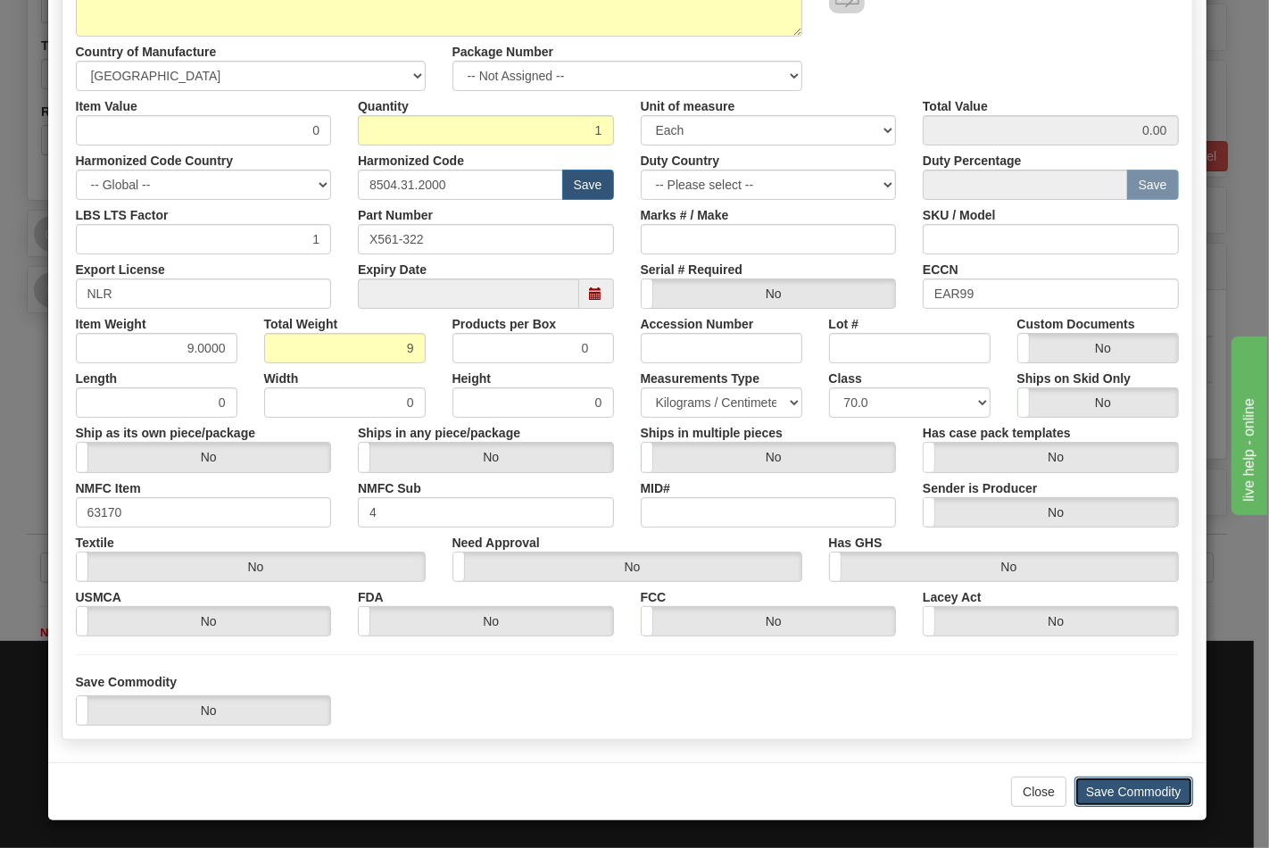
click at [1125, 796] on button "Save Commodity" at bounding box center [1133, 791] width 119 height 30
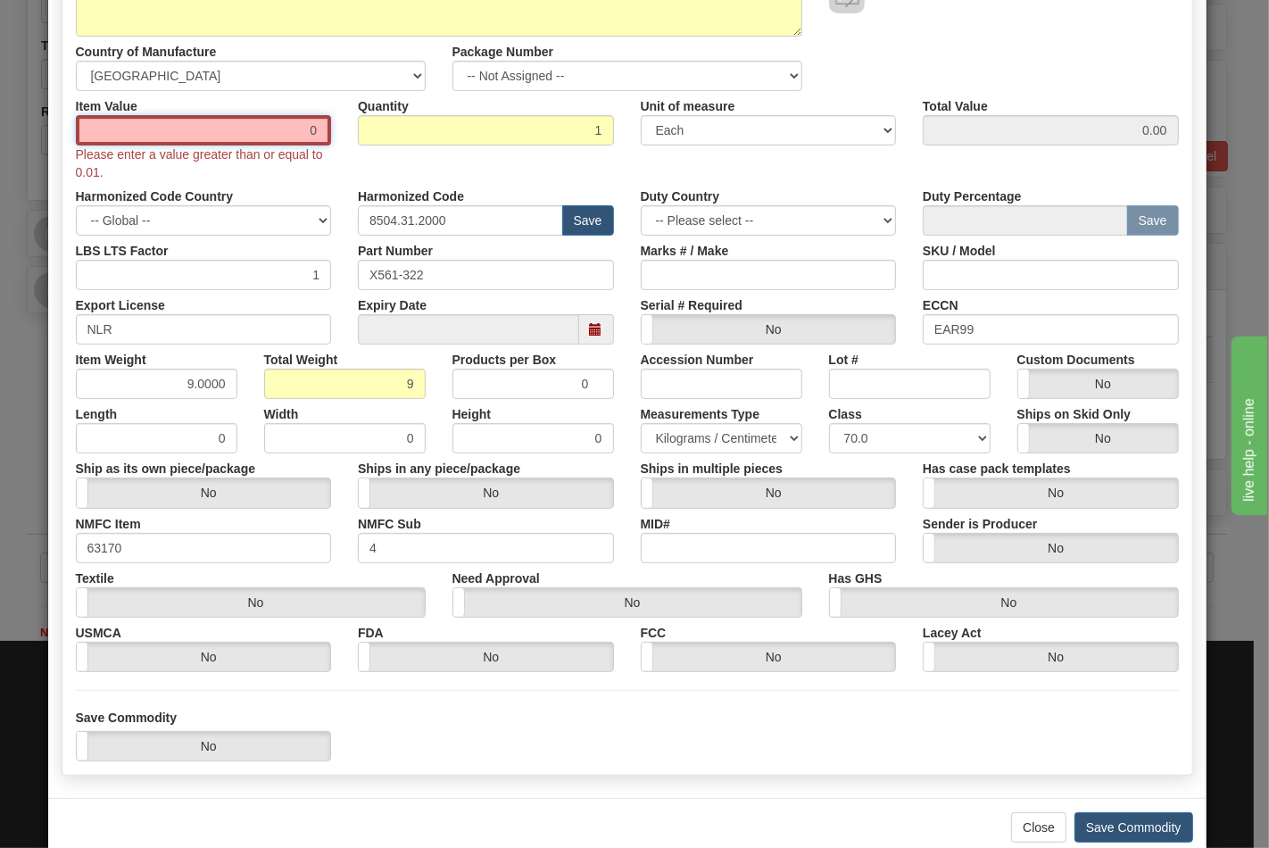
click at [202, 127] on input "0" at bounding box center [204, 130] width 256 height 30
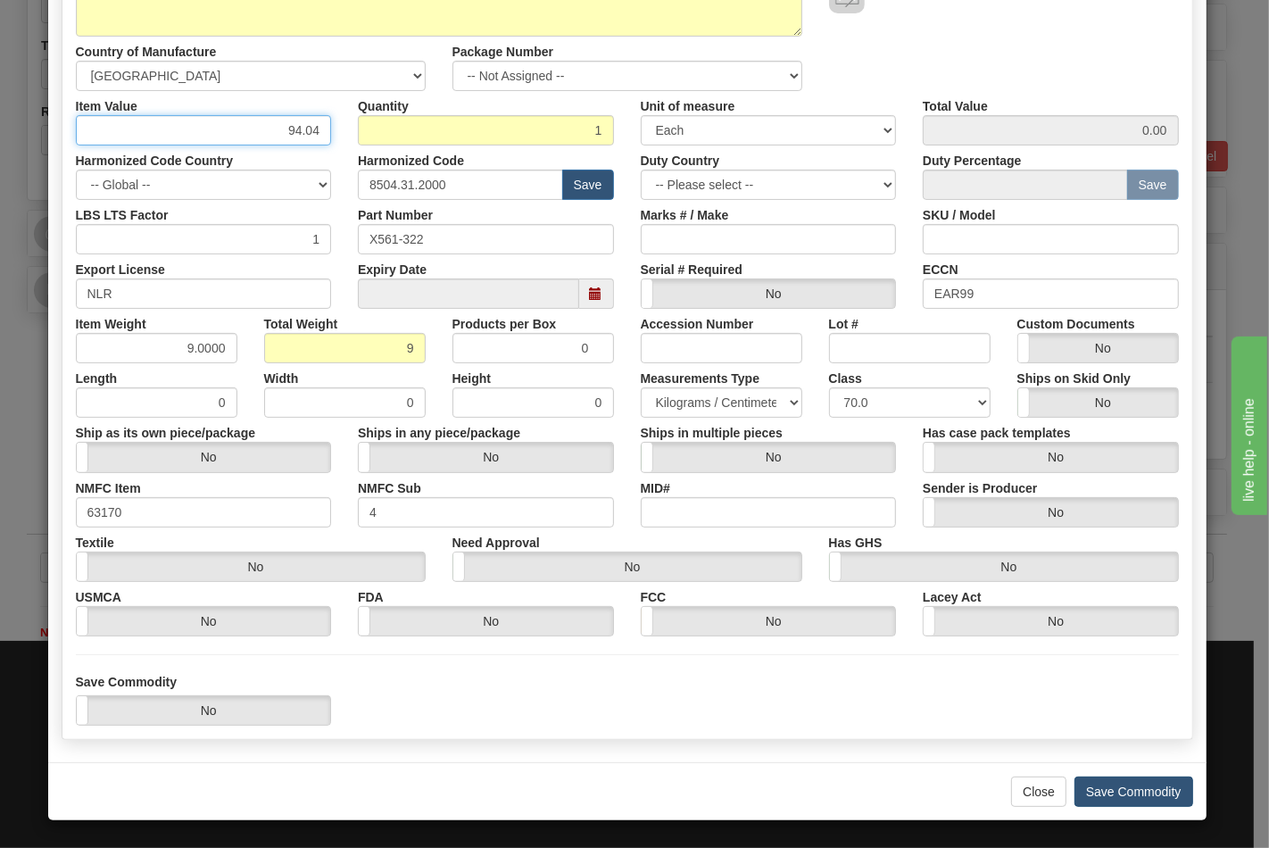
type input "94.04"
click at [1100, 791] on button "Save Commodity" at bounding box center [1133, 791] width 119 height 30
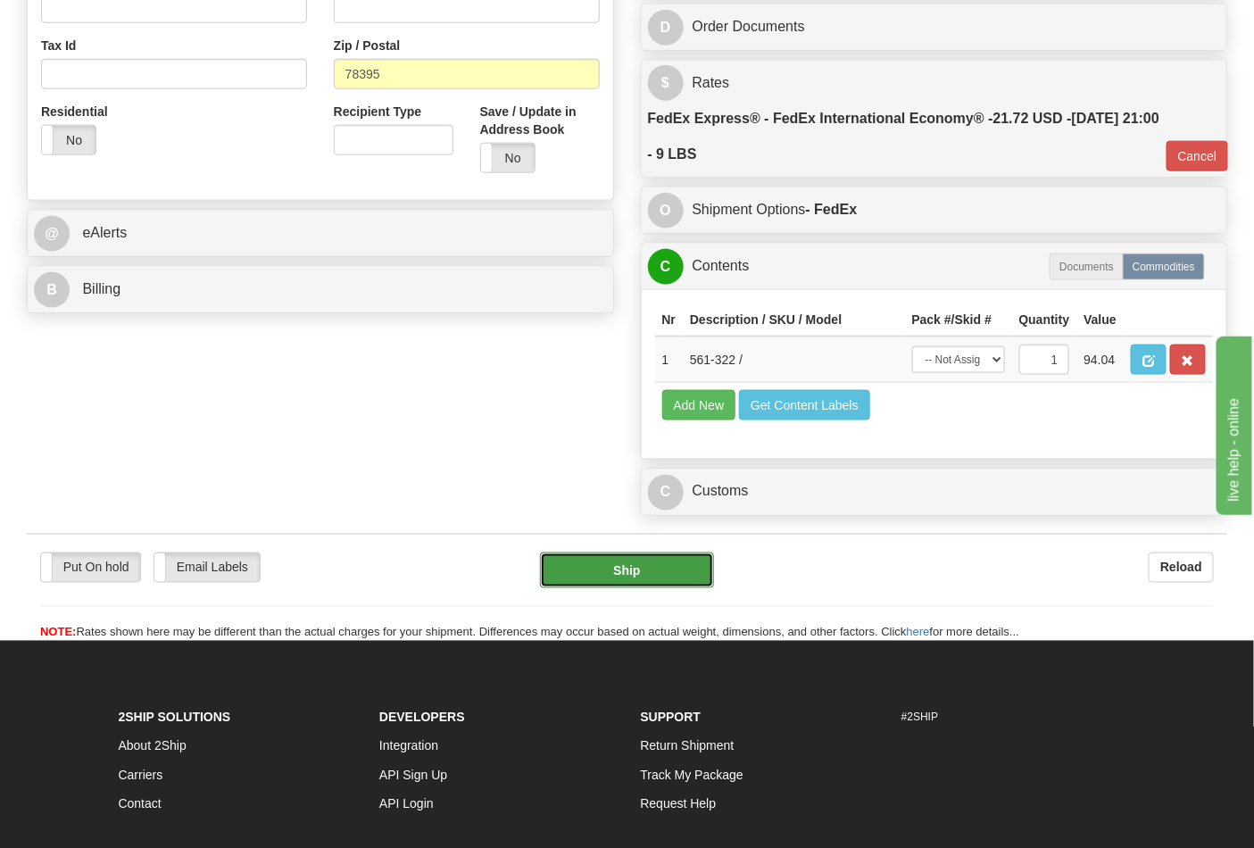
click at [666, 588] on button "Ship" at bounding box center [626, 570] width 173 height 36
